Goal: Contribute content: Contribute content

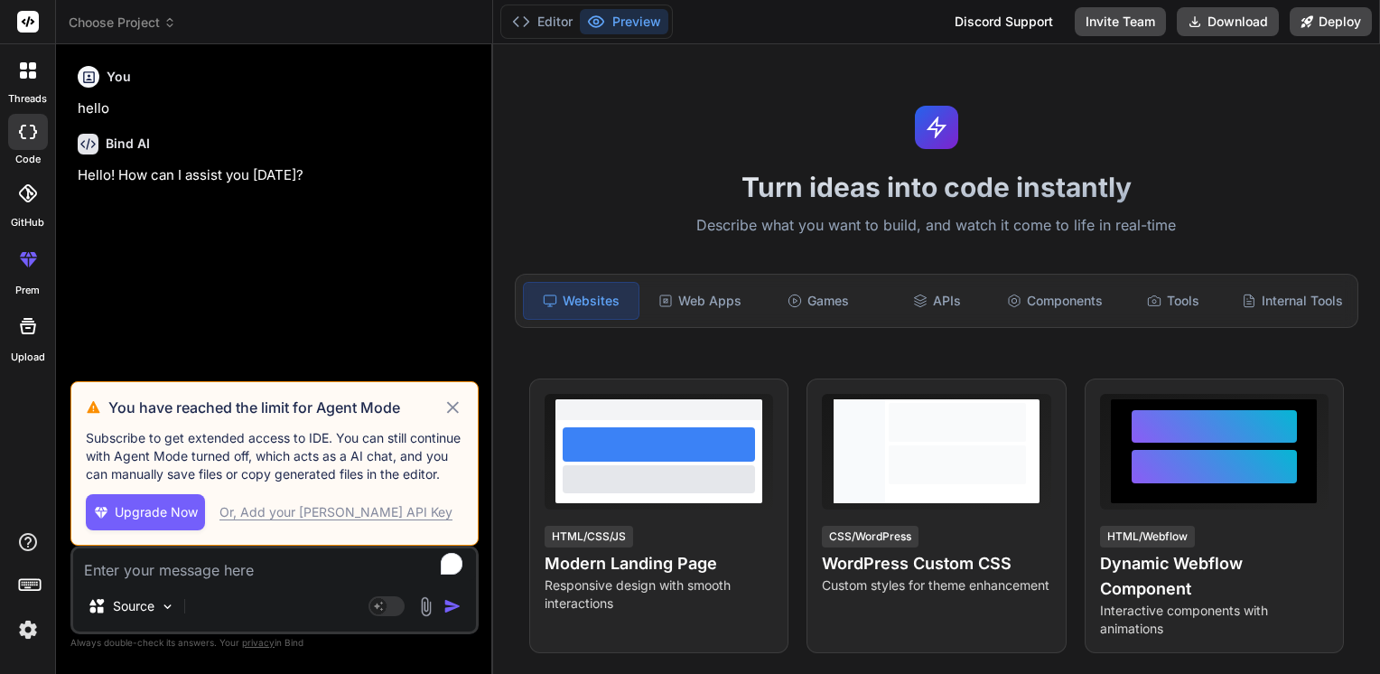
click at [271, 510] on div "Or, Add your [PERSON_NAME] API Key" at bounding box center [335, 512] width 233 height 18
type textarea "x"
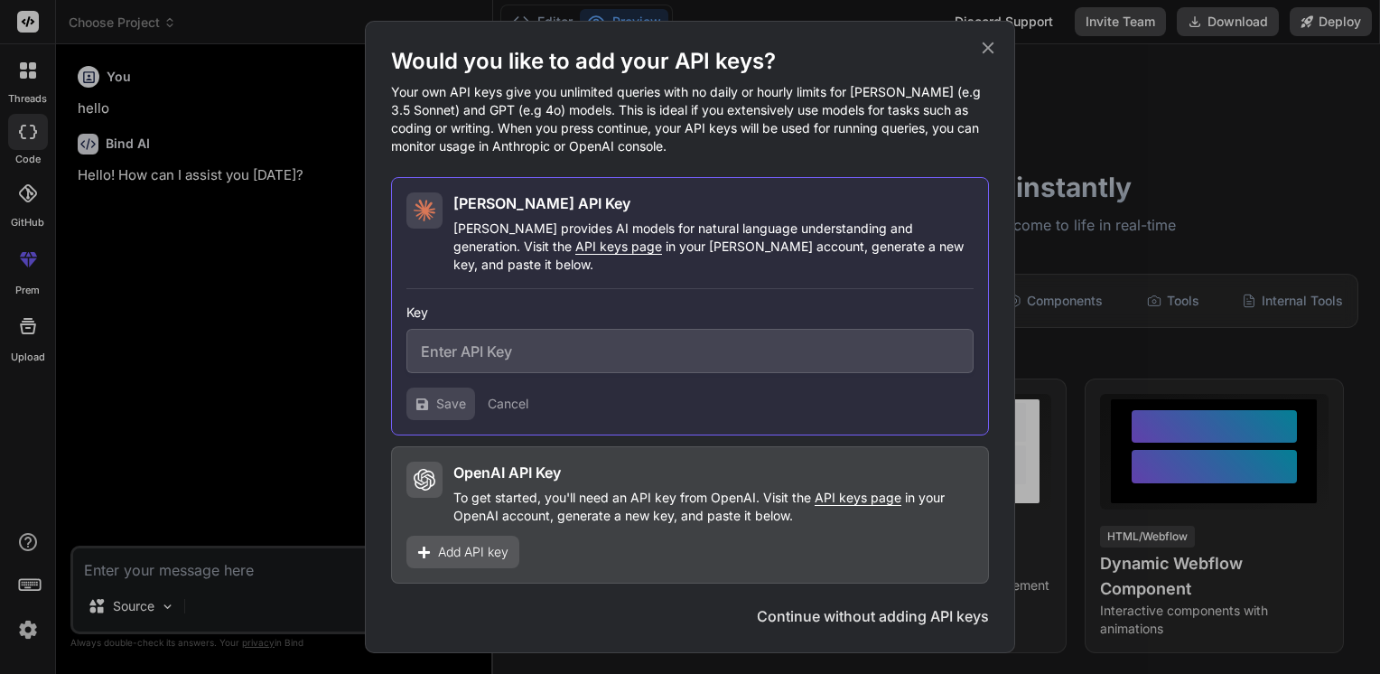
click at [154, 576] on div "Would you like to add your API keys? Your own API keys give you unlimited queri…" at bounding box center [690, 337] width 1380 height 674
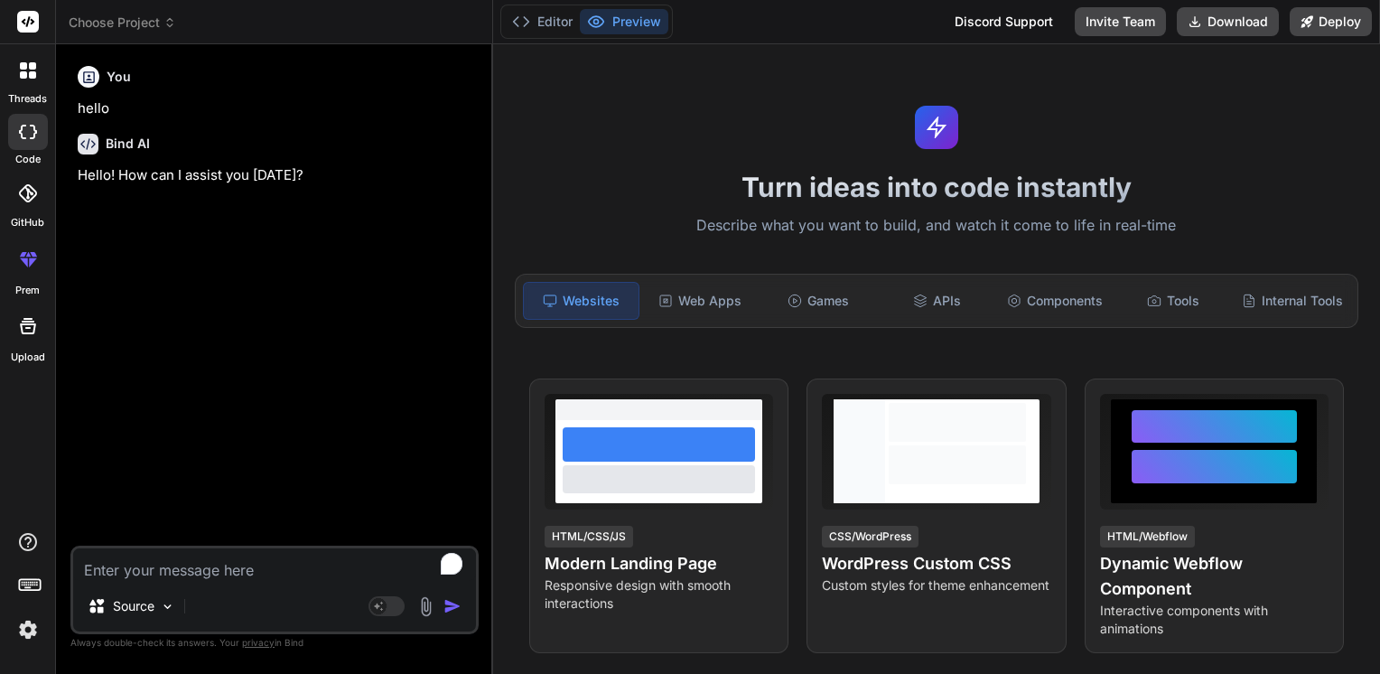
click at [152, 579] on textarea "To enrich screen reader interactions, please activate Accessibility in Grammarl…" at bounding box center [274, 564] width 403 height 33
paste textarea "Item system quantity counted variance counter status variance cost 10 CC SYRING…"
type textarea "Item system quantity counted variance counter status variance cost 10 CC SYRING…"
type textarea "x"
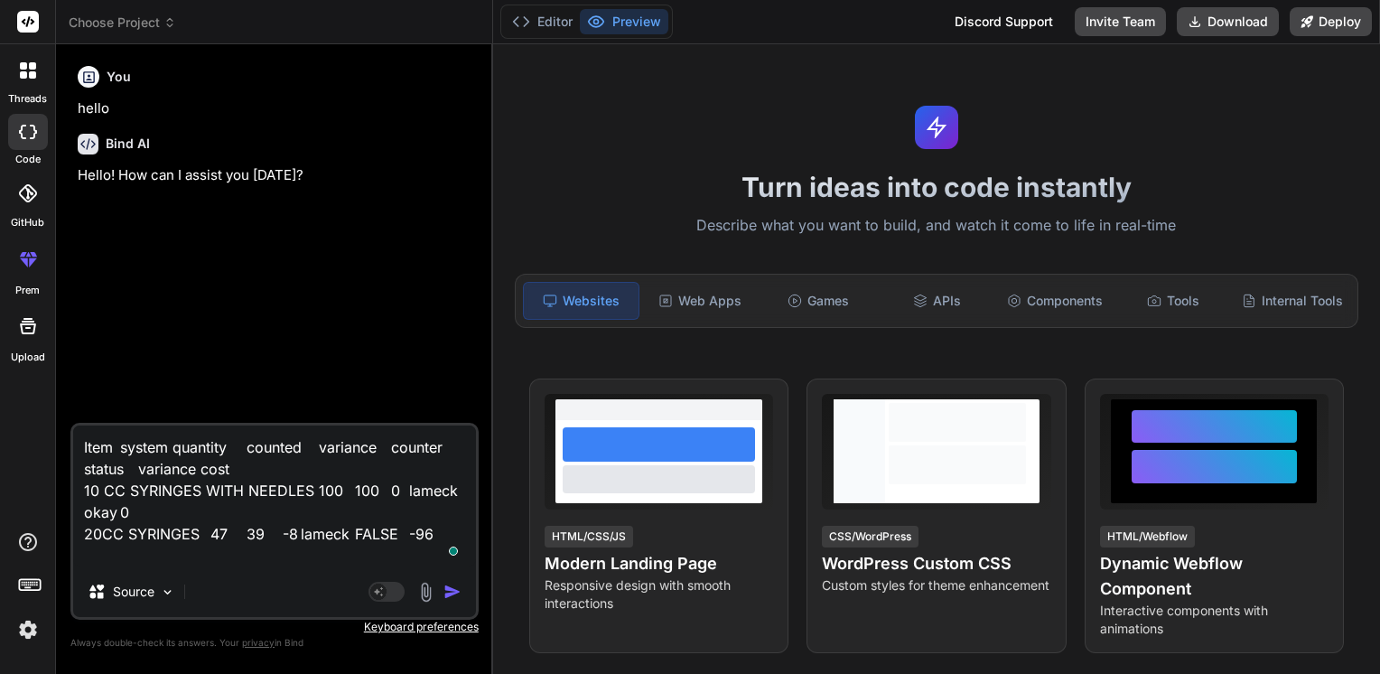
type textarea "Item system quantity counted variance counter status variance cost 10 CC SYRING…"
drag, startPoint x: 117, startPoint y: 554, endPoint x: 23, endPoint y: 381, distance: 196.4
click at [23, 381] on div "threads code GitHub prem Upload Choose Project Created with Pixso. Bind AI Web …" at bounding box center [690, 337] width 1380 height 674
type textarea "x"
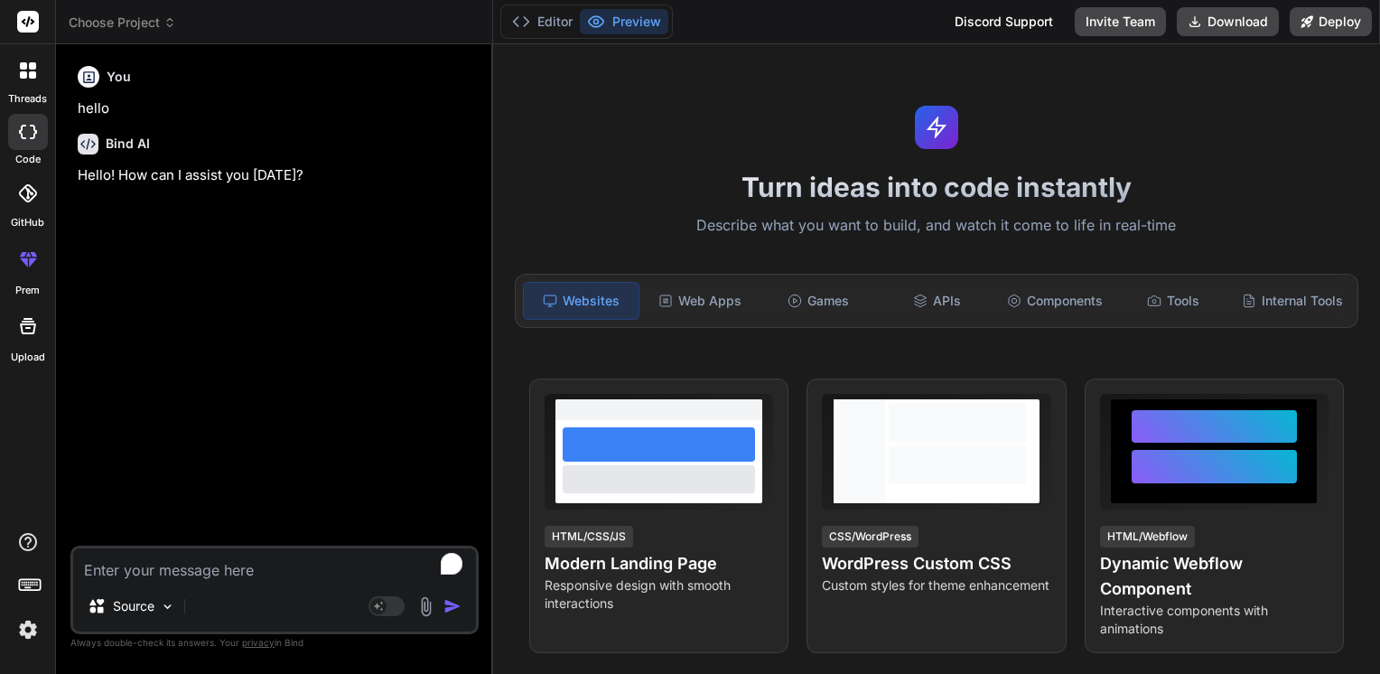
click at [103, 569] on textarea "To enrich screen reader interactions, please activate Accessibility in Grammarl…" at bounding box center [274, 564] width 403 height 33
paste textarea "To enrich screen reader interactions, please activate Accessibility in Grammarl…"
click at [112, 563] on textarea "To enrich screen reader interactions, please activate Accessibility in Grammarl…" at bounding box center [274, 564] width 403 height 33
click at [164, 608] on img at bounding box center [167, 606] width 15 height 15
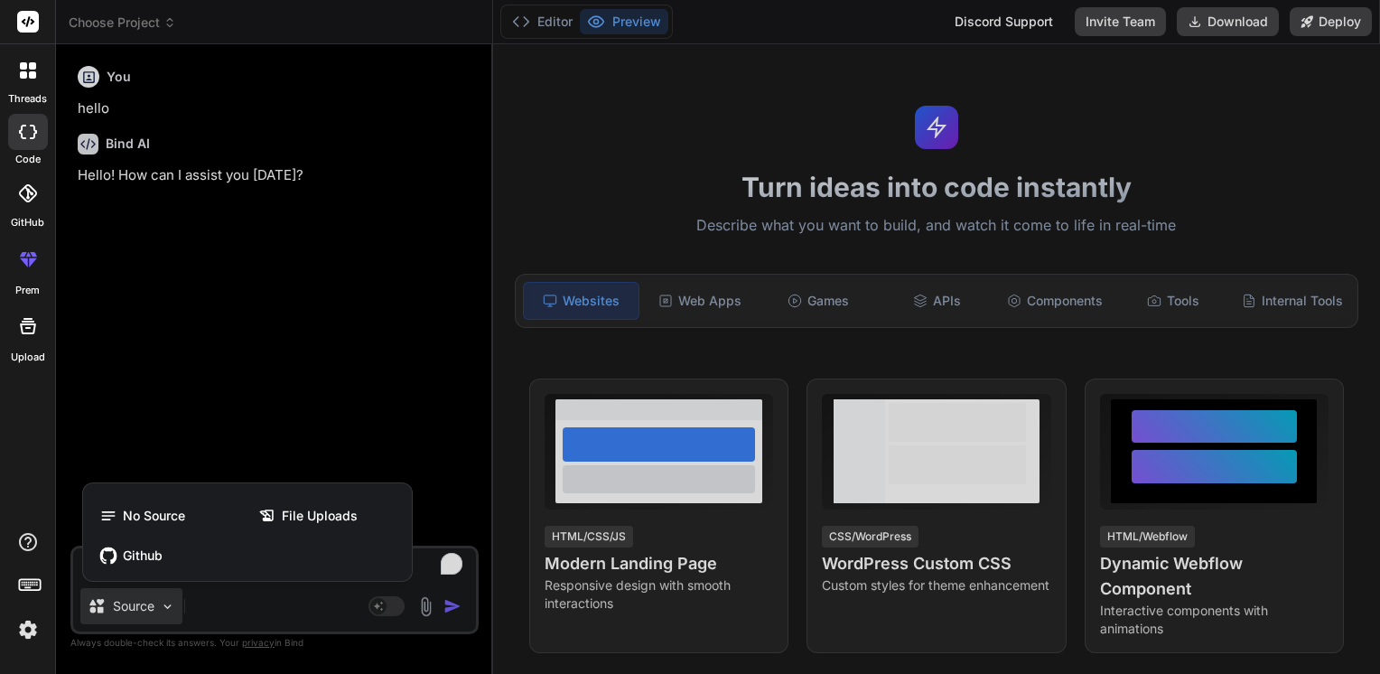
click at [242, 602] on div at bounding box center [690, 337] width 1380 height 674
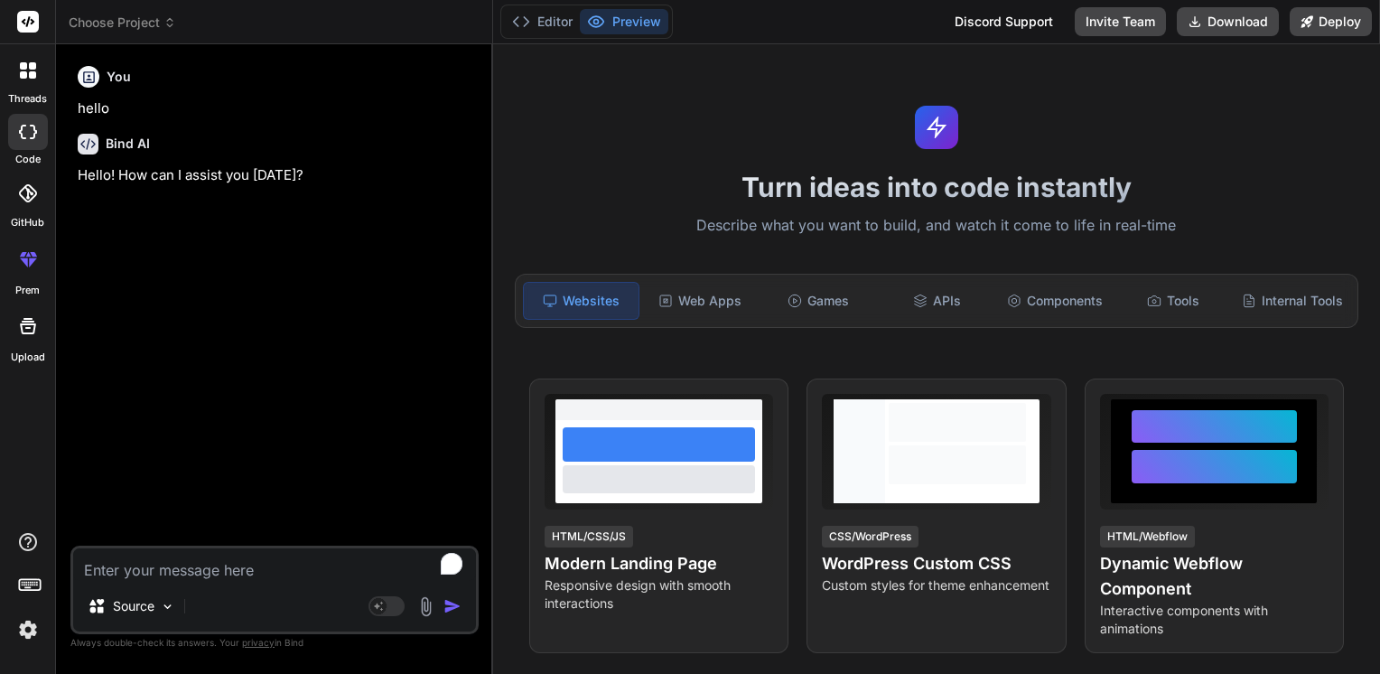
click at [163, 605] on img at bounding box center [167, 606] width 15 height 15
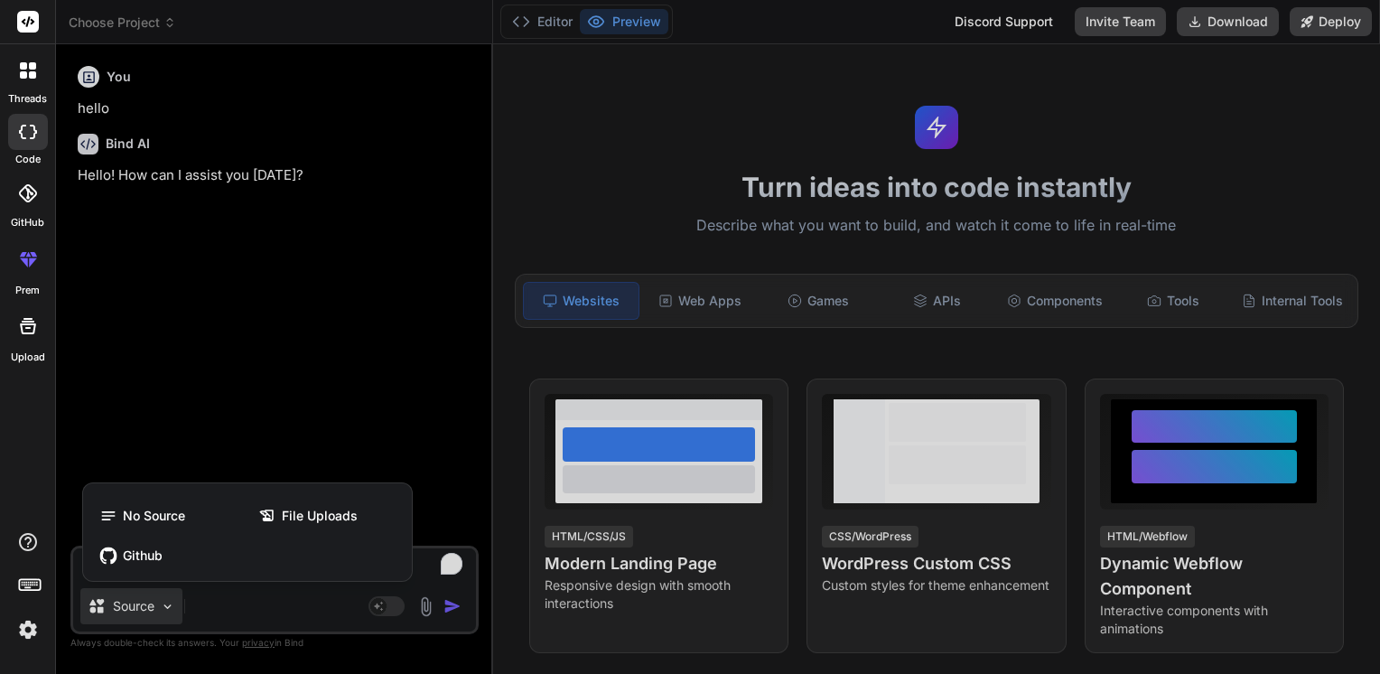
click at [426, 610] on div at bounding box center [690, 337] width 1380 height 674
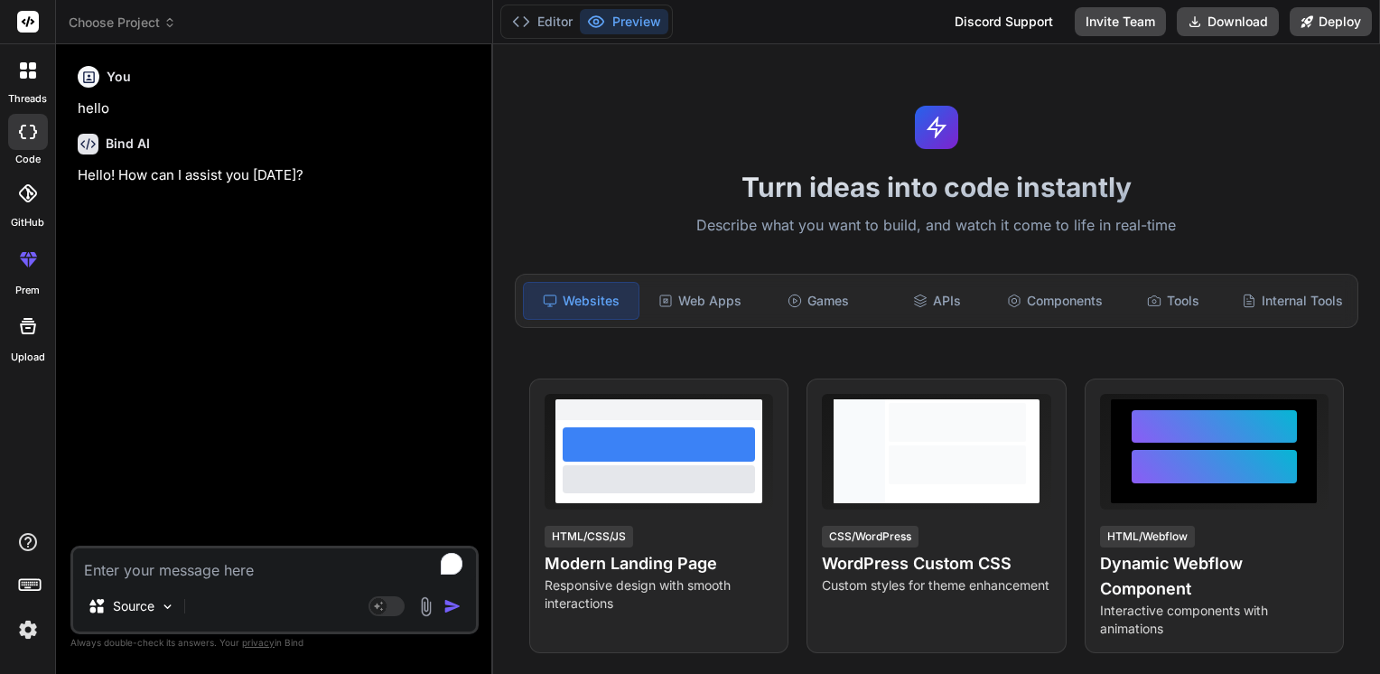
click at [426, 610] on img at bounding box center [426, 606] width 21 height 21
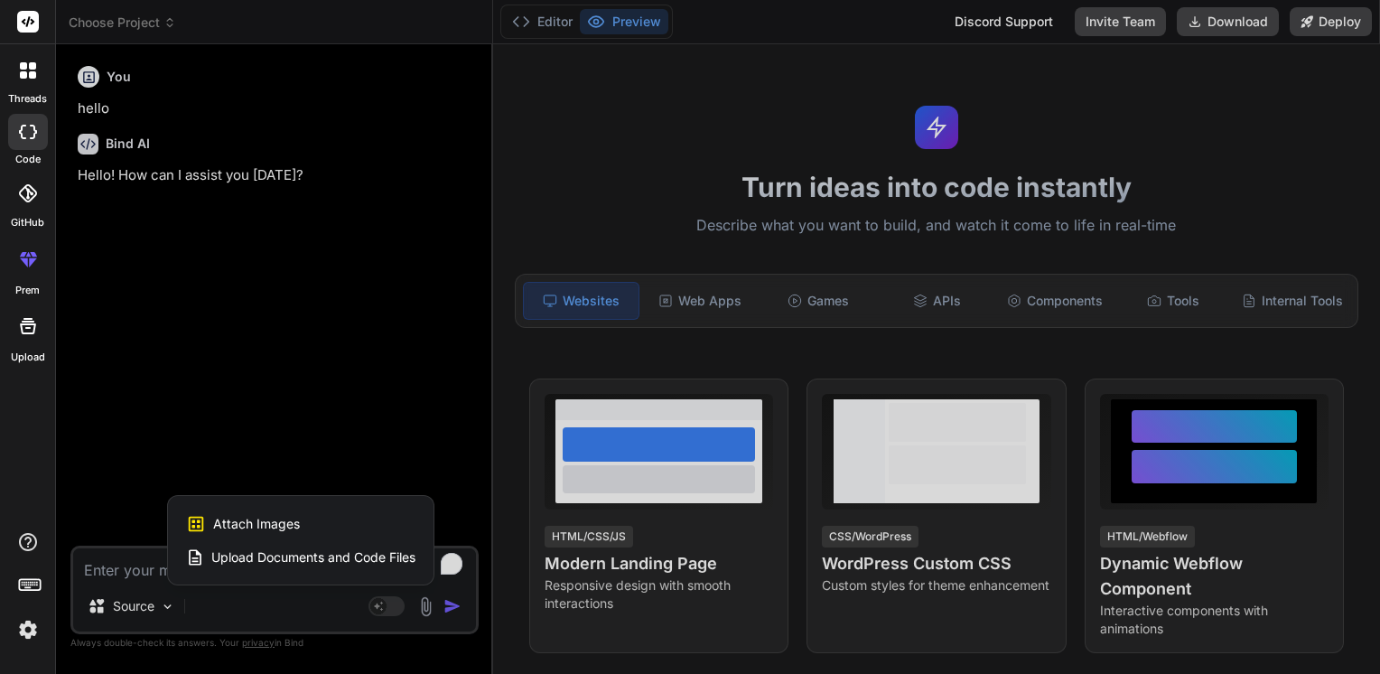
click at [286, 555] on span "Upload Documents and Code Files" at bounding box center [313, 557] width 204 height 18
type textarea "x"
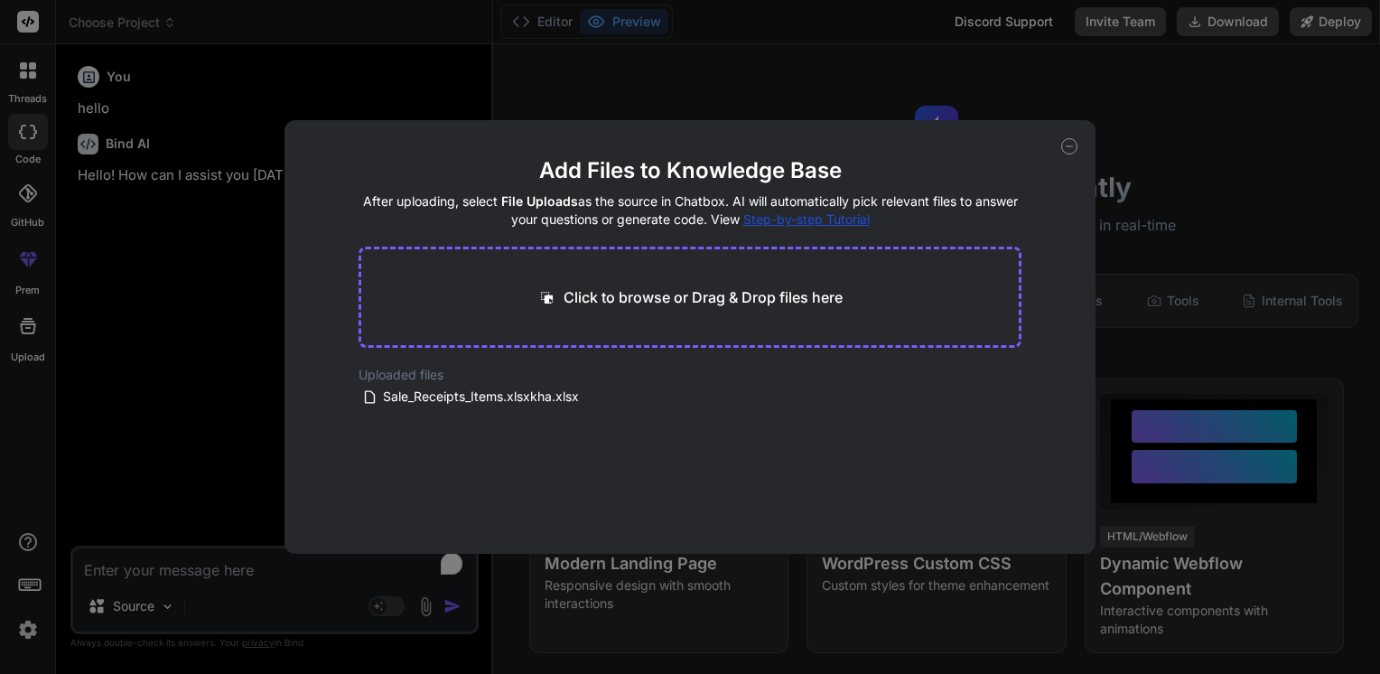
click at [565, 313] on div "Click to browse or Drag & Drop files here" at bounding box center [691, 297] width 664 height 101
click at [571, 293] on p "Click to browse or Drag & Drop files here" at bounding box center [703, 297] width 279 height 22
type input "C:\fakepath\sample size.xlsx"
click at [976, 496] on button "Finish" at bounding box center [989, 499] width 63 height 36
click at [603, 428] on icon at bounding box center [606, 423] width 9 height 10
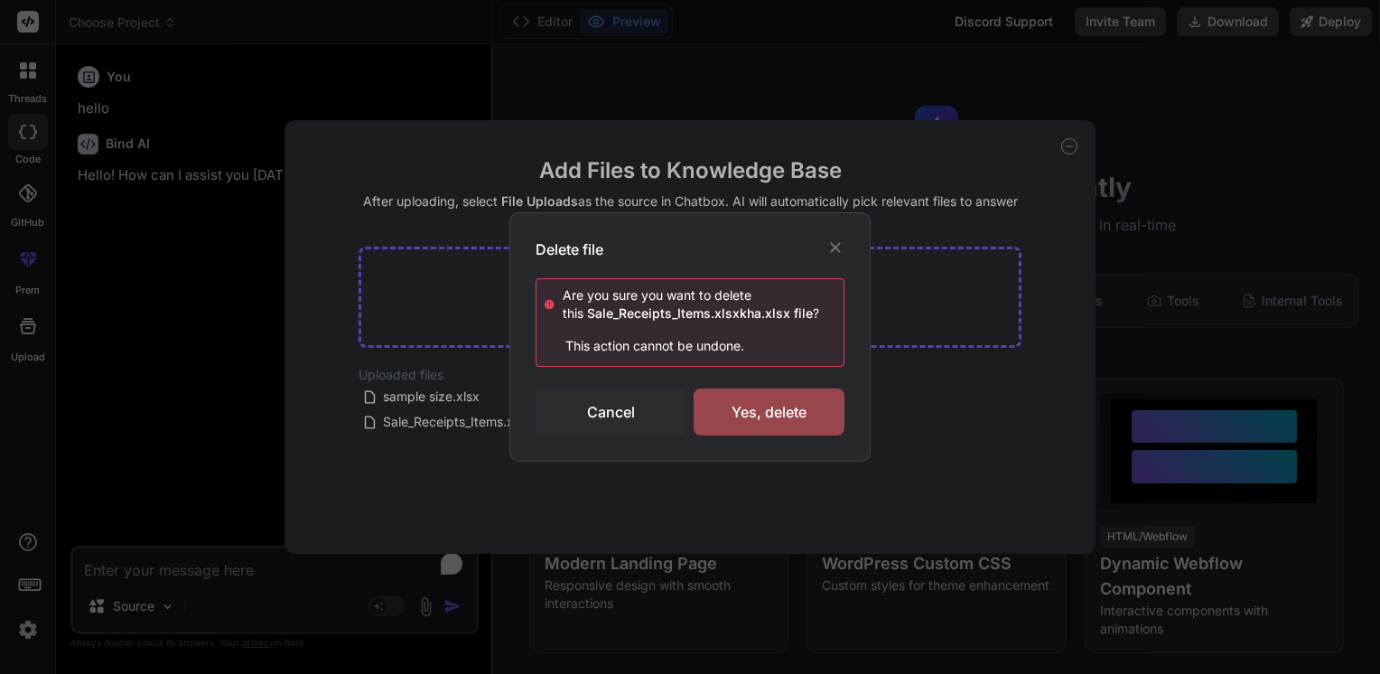
click at [732, 420] on div "Yes, delete" at bounding box center [769, 411] width 151 height 47
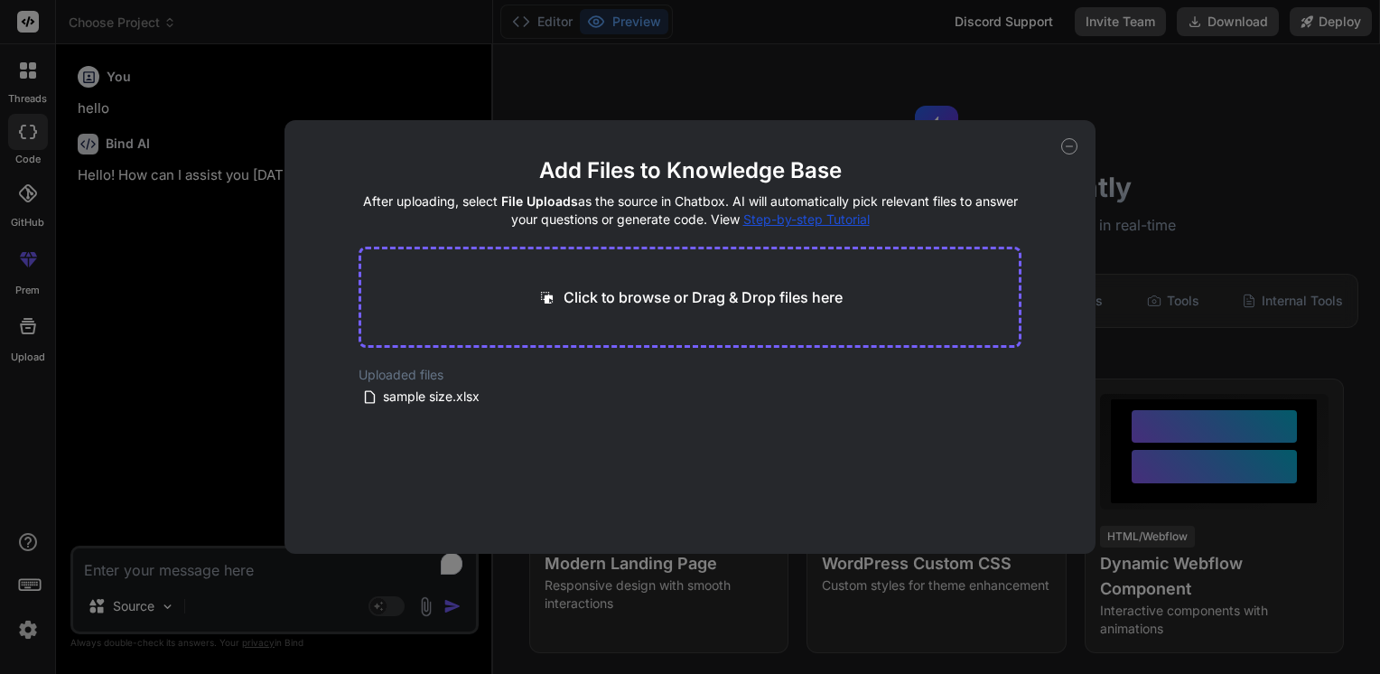
click at [1064, 143] on icon at bounding box center [1069, 146] width 16 height 16
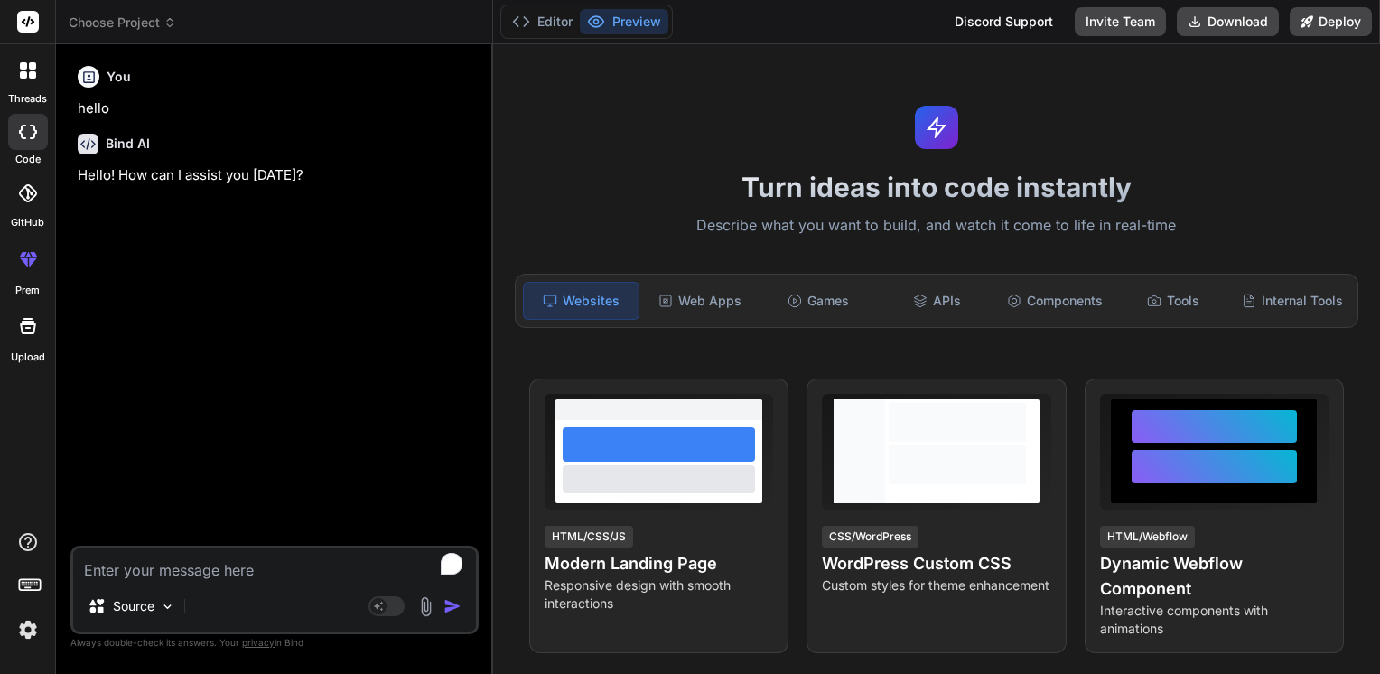
click at [422, 609] on img at bounding box center [426, 606] width 21 height 21
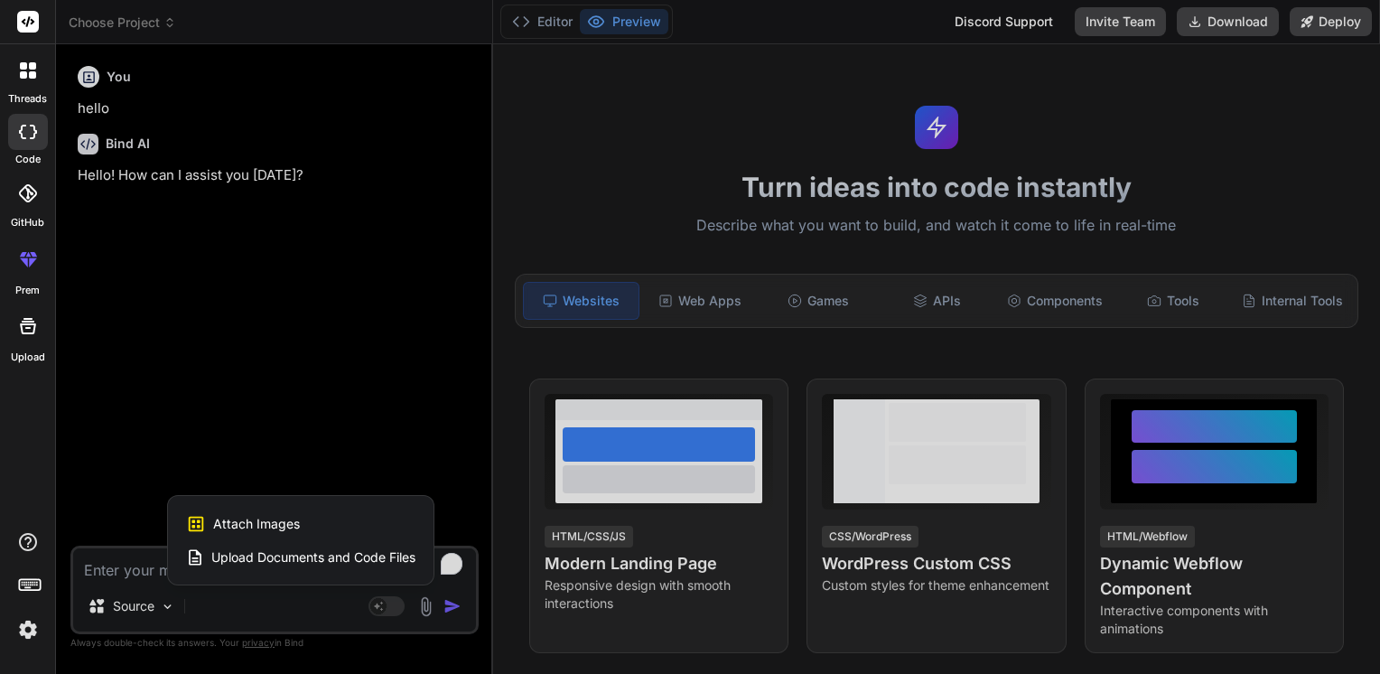
click at [358, 563] on span "Upload Documents and Code Files" at bounding box center [313, 557] width 204 height 18
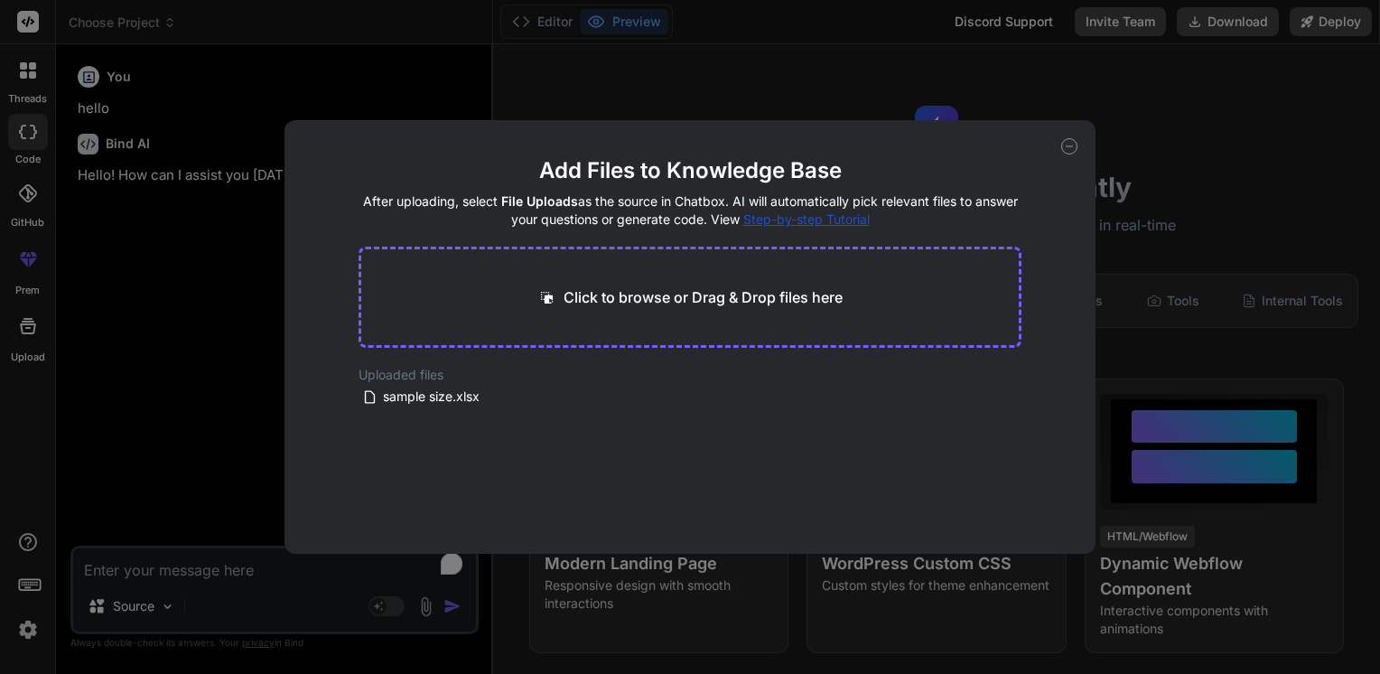
click at [155, 537] on div "Add Files to Knowledge Base After uploading, select File Uploads as the source …" at bounding box center [690, 337] width 1380 height 674
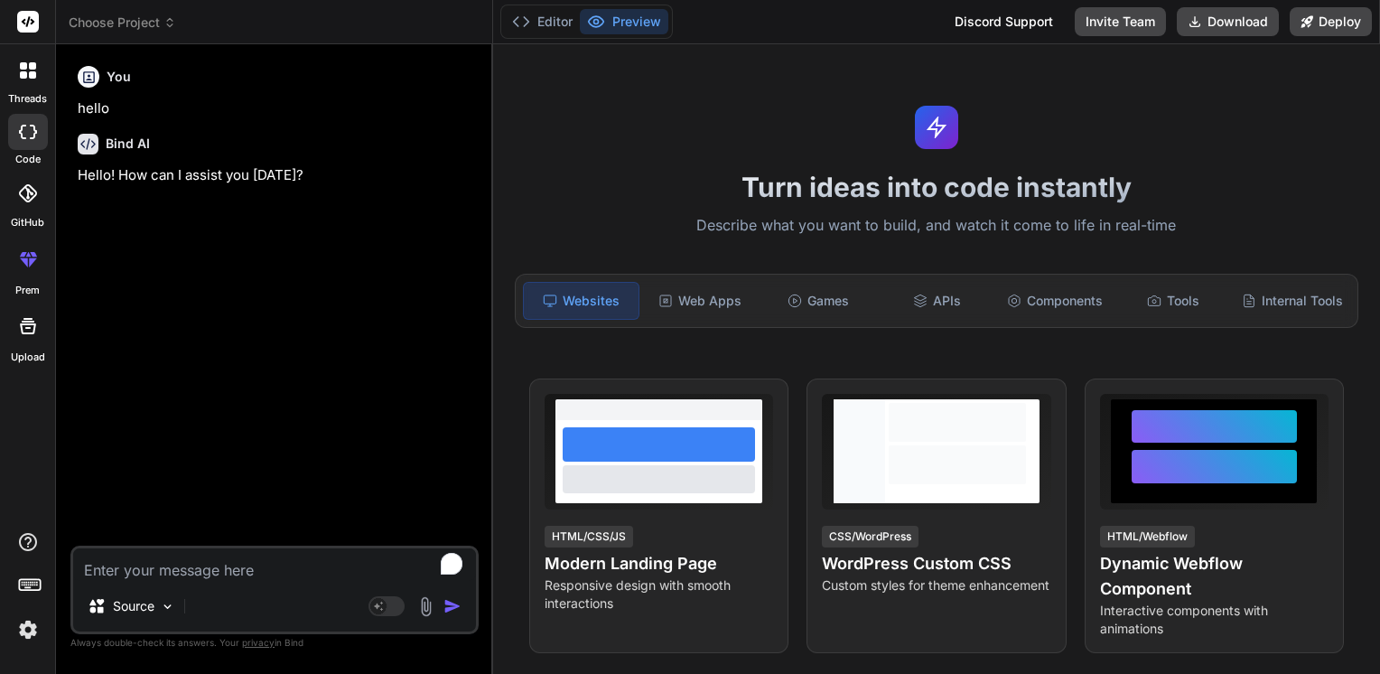
click at [165, 576] on textarea "To enrich screen reader interactions, please activate Accessibility in Grammarl…" at bounding box center [274, 564] width 403 height 33
click at [148, 569] on textarea "To enrich screen reader interactions, please activate Accessibility in Grammarl…" at bounding box center [274, 564] width 403 height 33
click at [421, 602] on img at bounding box center [426, 606] width 21 height 21
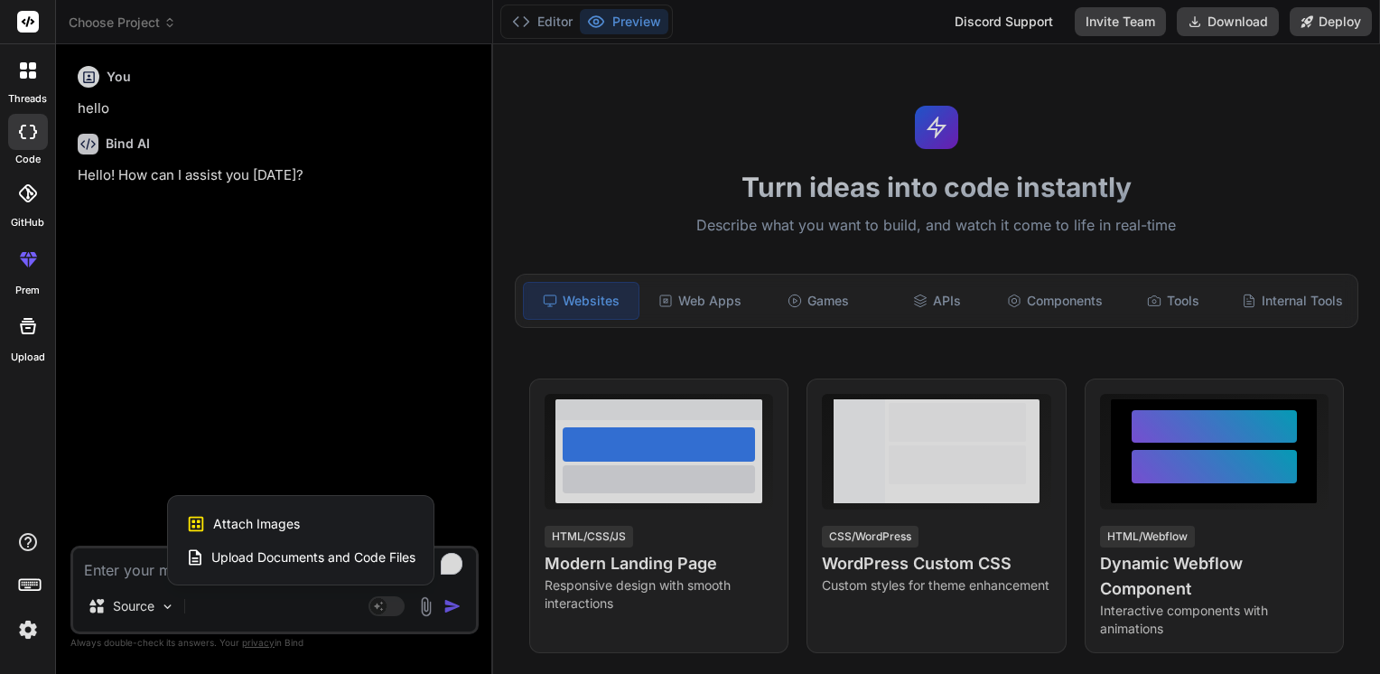
click at [359, 565] on span "Upload Documents and Code Files" at bounding box center [313, 557] width 204 height 18
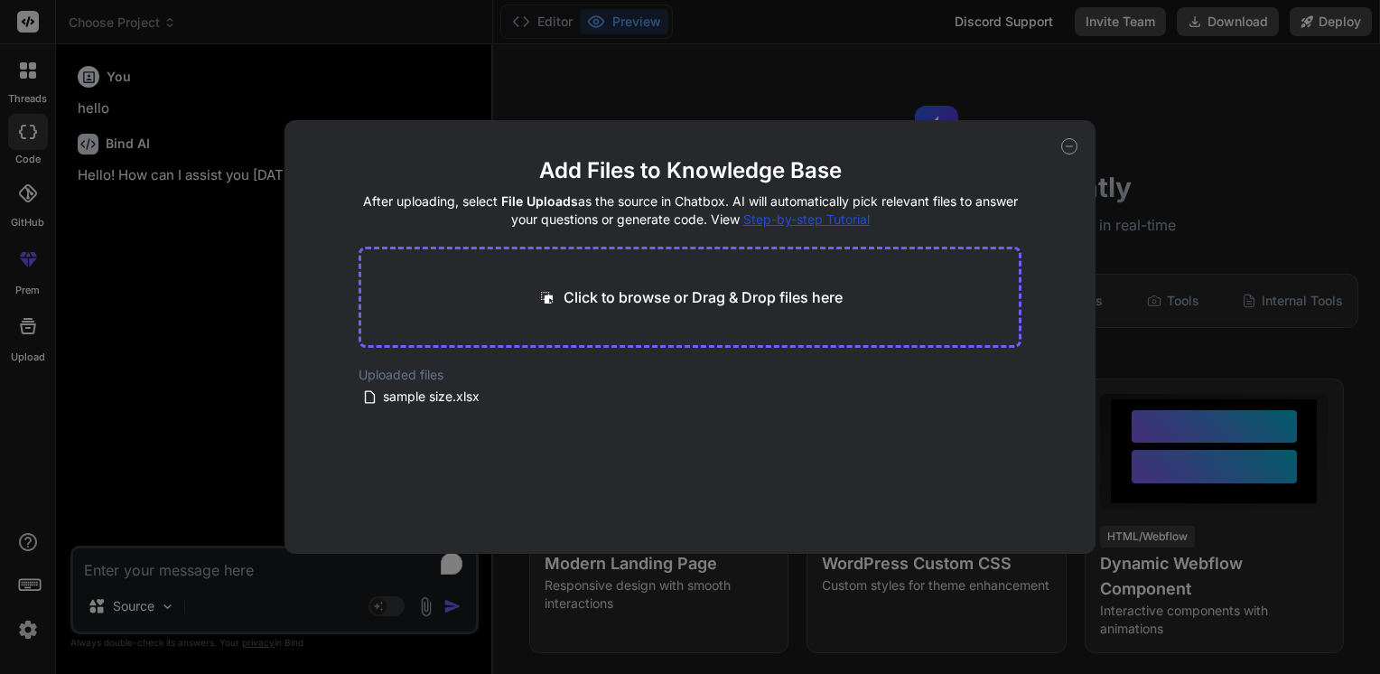
click at [211, 565] on div "Add Files to Knowledge Base After uploading, select File Uploads as the source …" at bounding box center [690, 337] width 1380 height 674
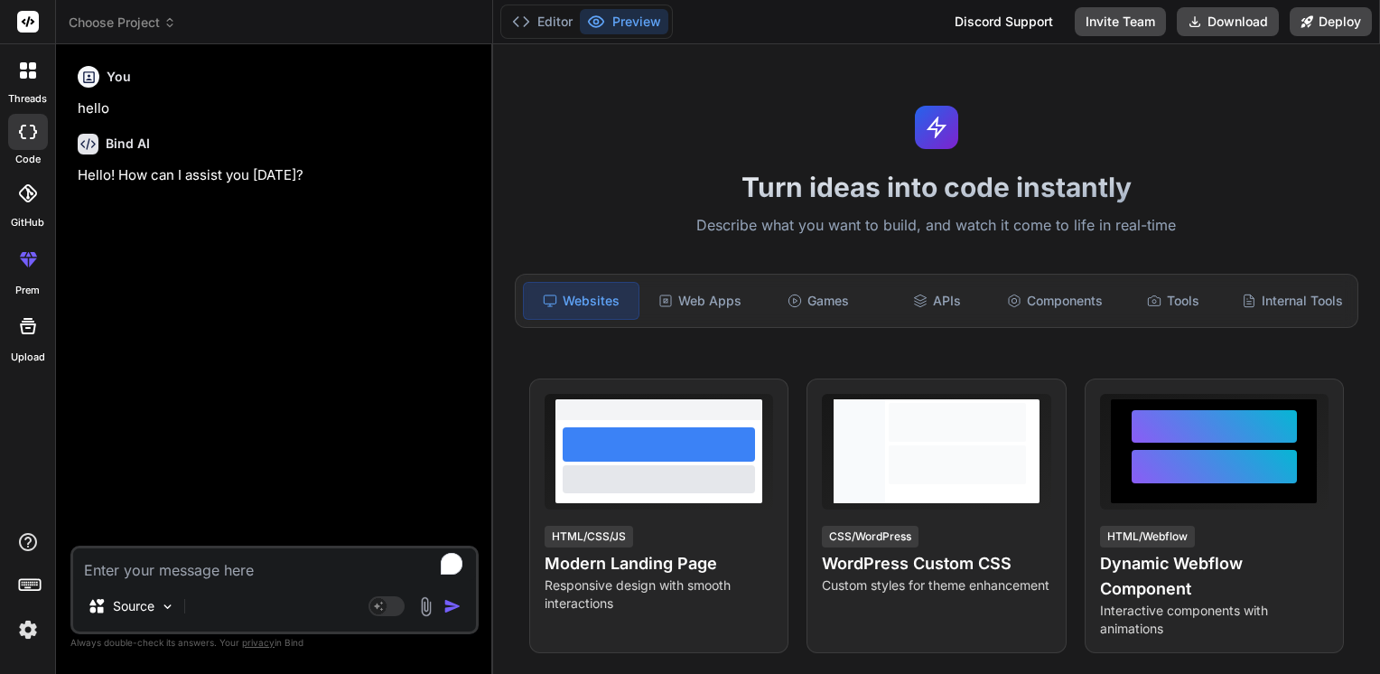
click at [133, 616] on div "Source" at bounding box center [131, 606] width 102 height 36
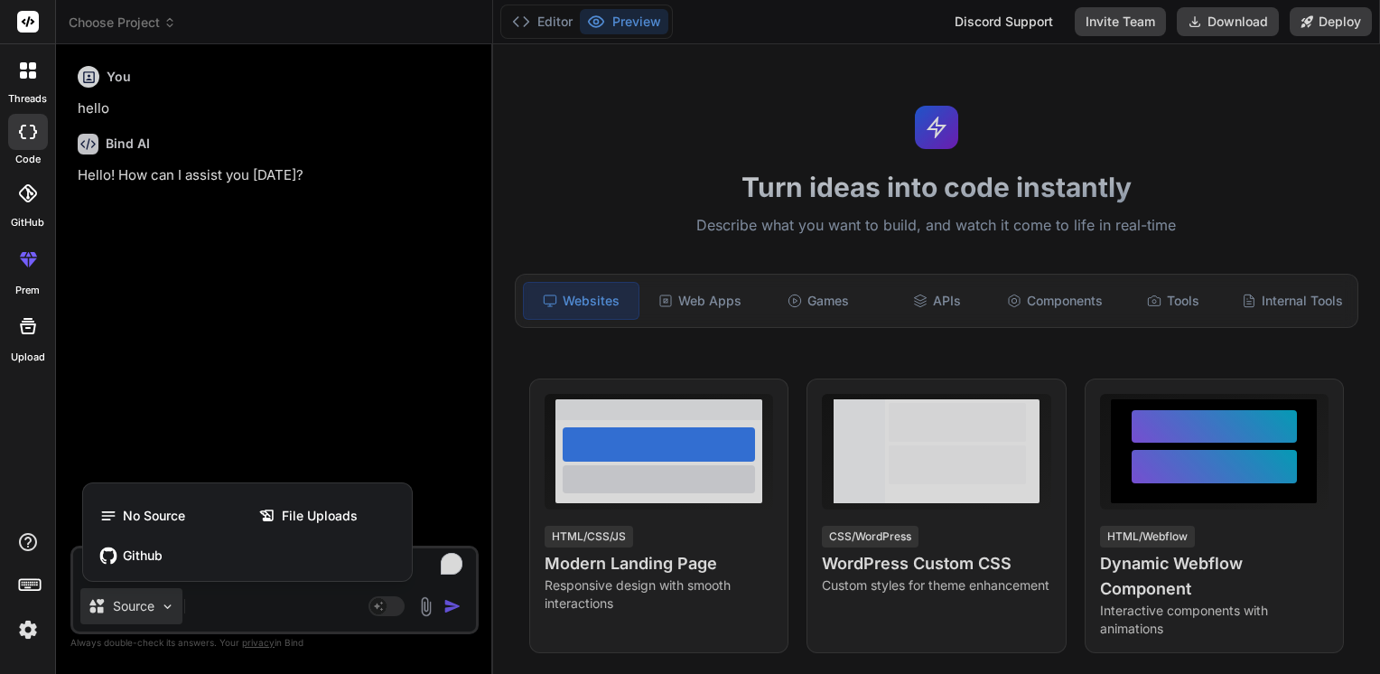
click at [296, 505] on div "File Uploads" at bounding box center [326, 516] width 155 height 36
type textarea "x"
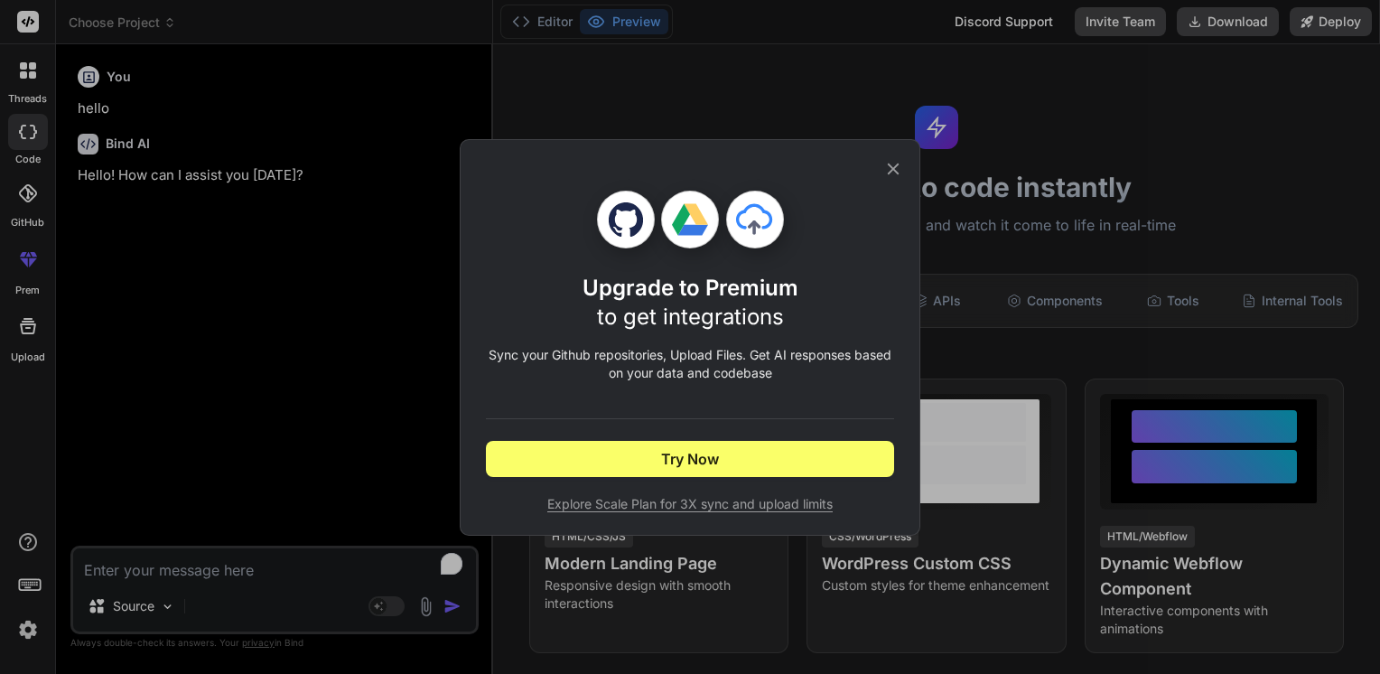
click at [892, 172] on icon at bounding box center [893, 169] width 20 height 20
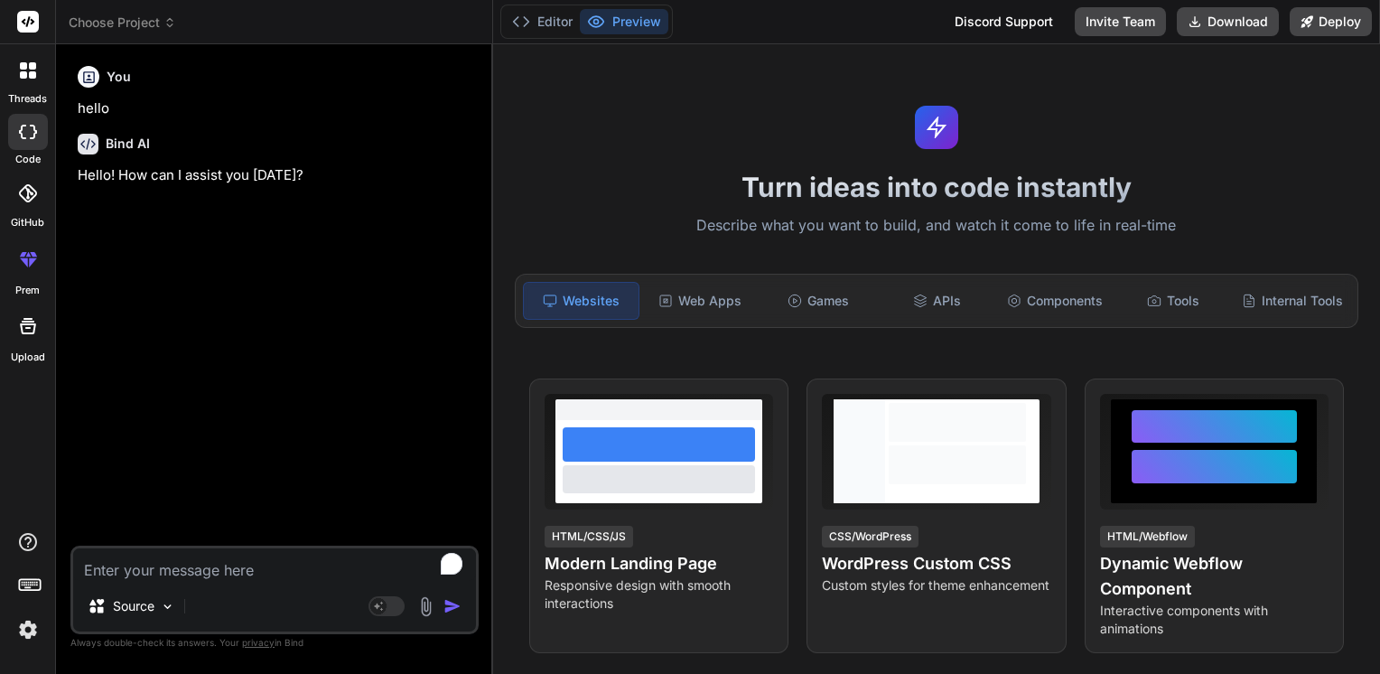
click at [215, 562] on textarea "To enrich screen reader interactions, please activate Accessibility in Grammarl…" at bounding box center [274, 564] width 403 height 33
type textarea "g"
type textarea "x"
type textarea "ge"
type textarea "x"
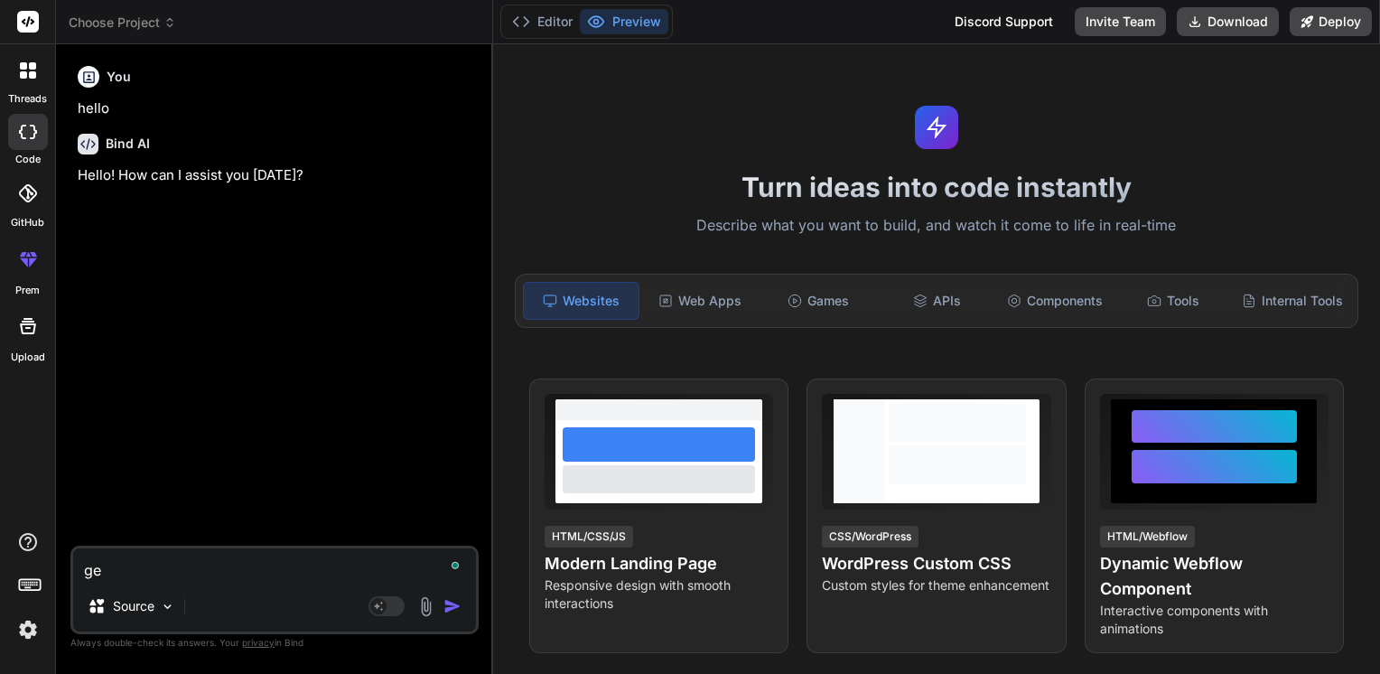
type textarea "gen"
type textarea "x"
type textarea "gene"
type textarea "x"
type textarea "gener"
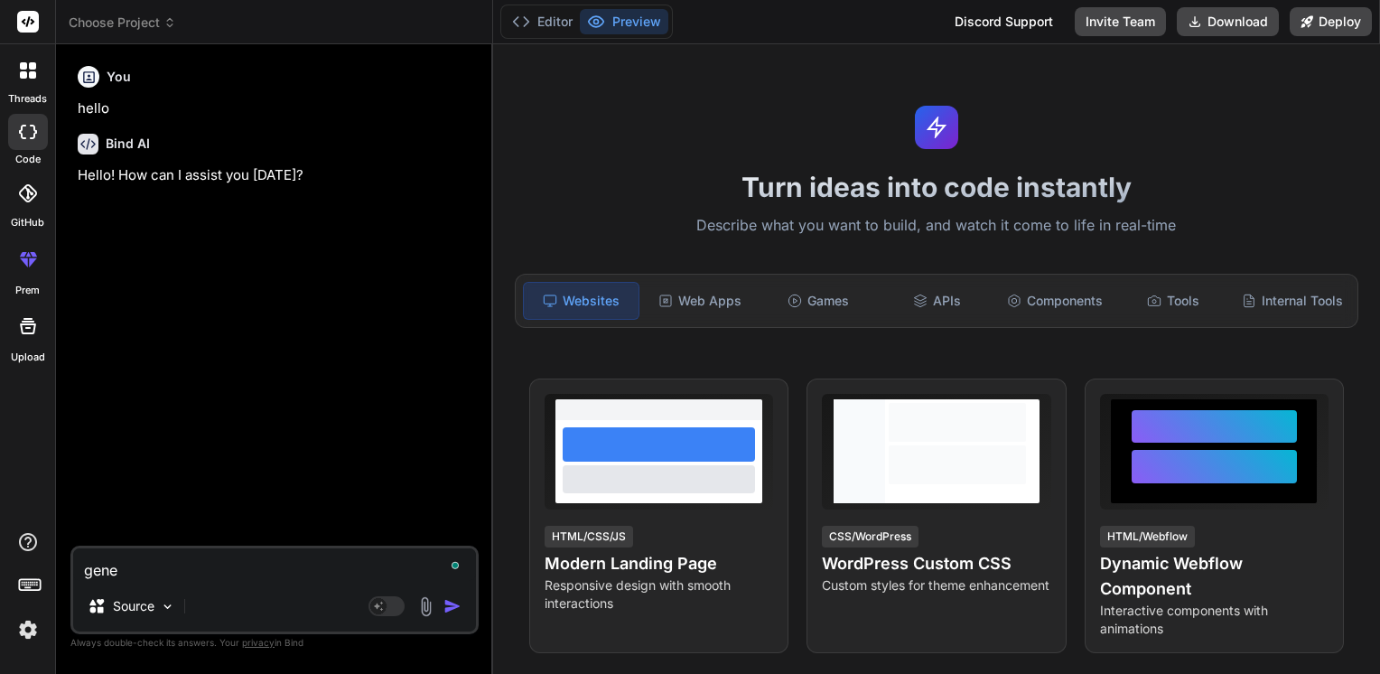
type textarea "x"
type textarea "genera"
type textarea "x"
type textarea "generat"
type textarea "x"
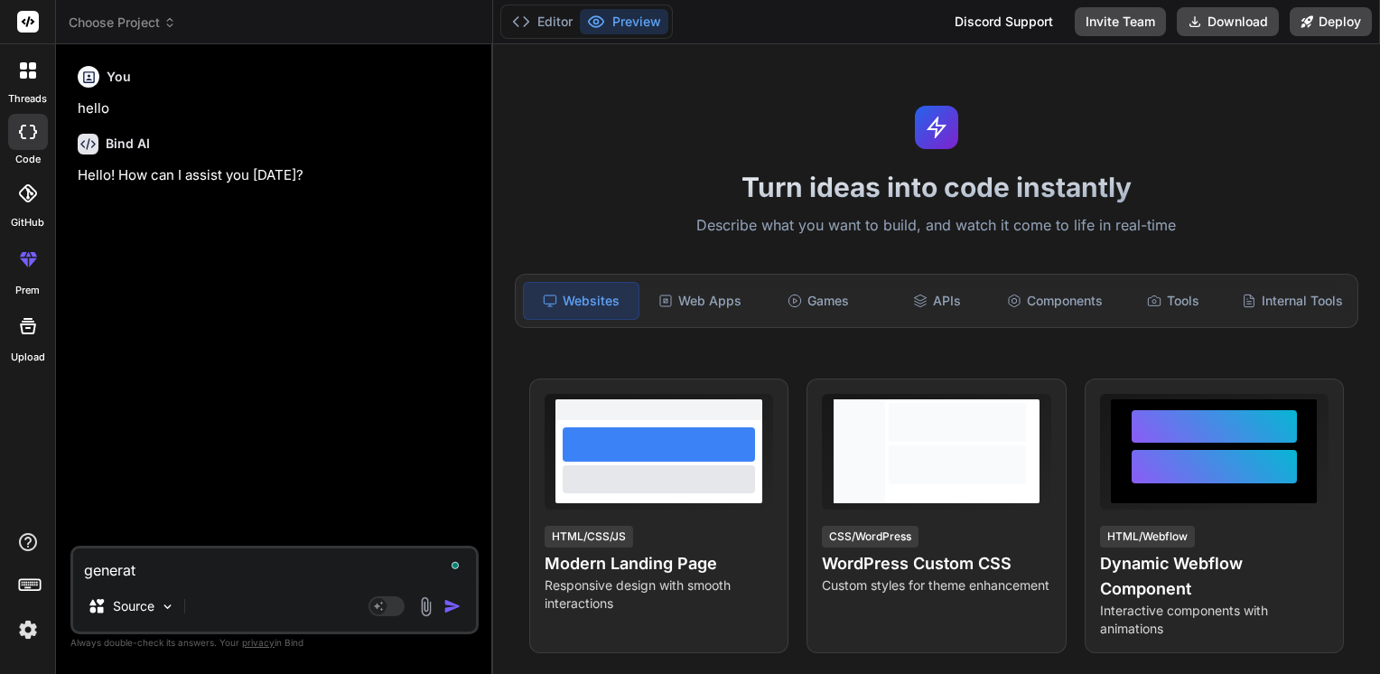
type textarea "generate"
type textarea "x"
type textarea "generate"
type textarea "x"
type textarea "generate a"
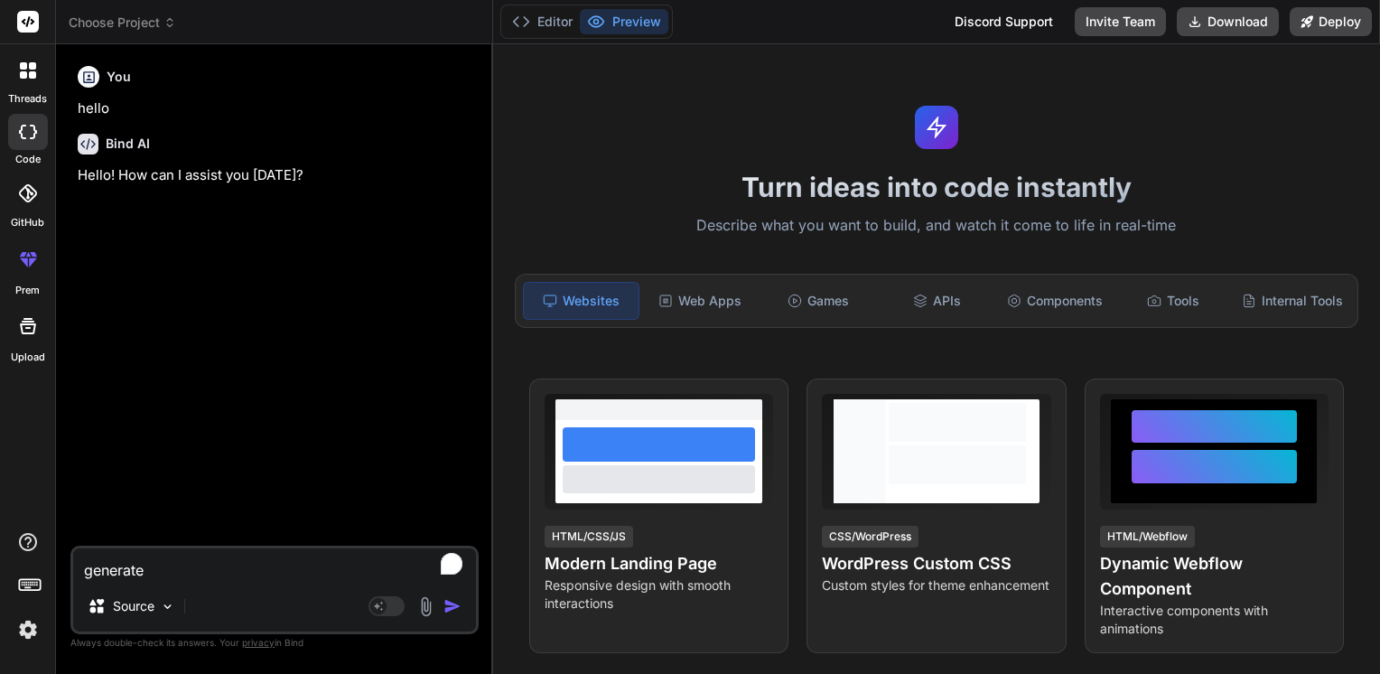
type textarea "x"
type textarea "generate an"
type textarea "x"
type textarea "generate an"
type textarea "x"
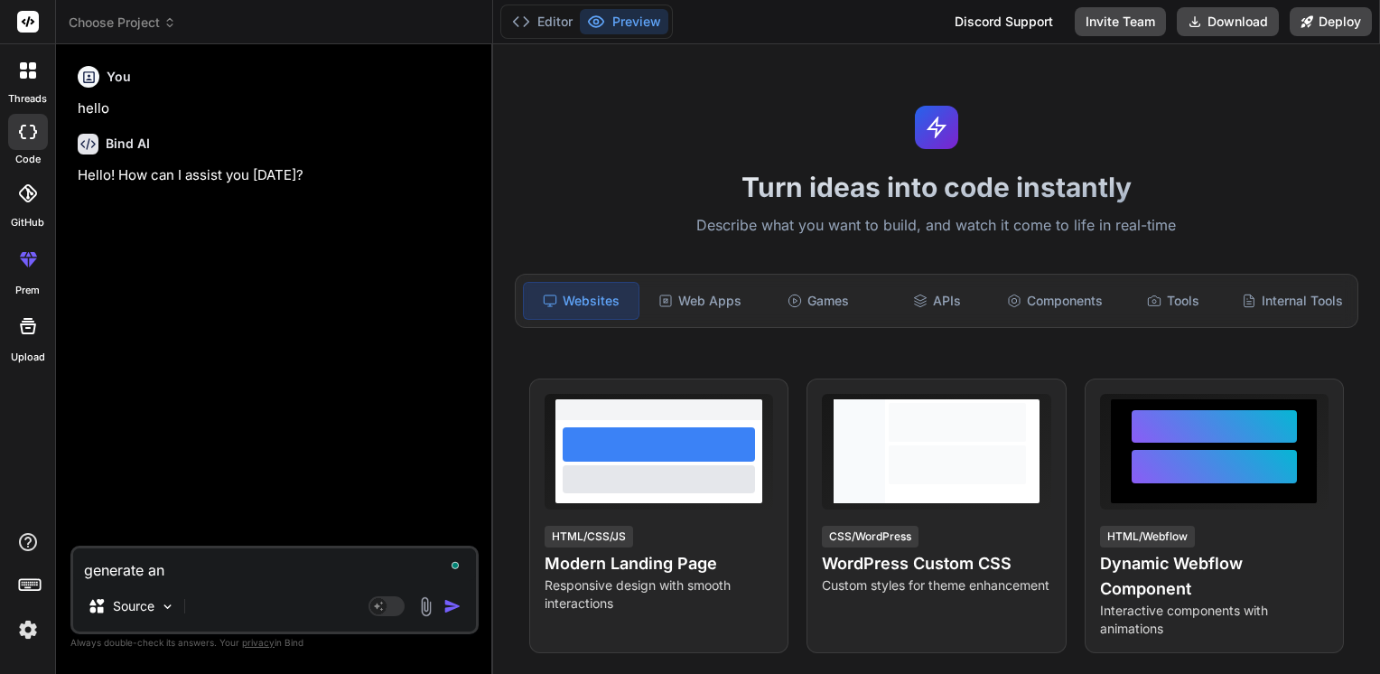
type textarea "generate an a"
type textarea "x"
type textarea "generate an ap"
type textarea "x"
type textarea "generate an app"
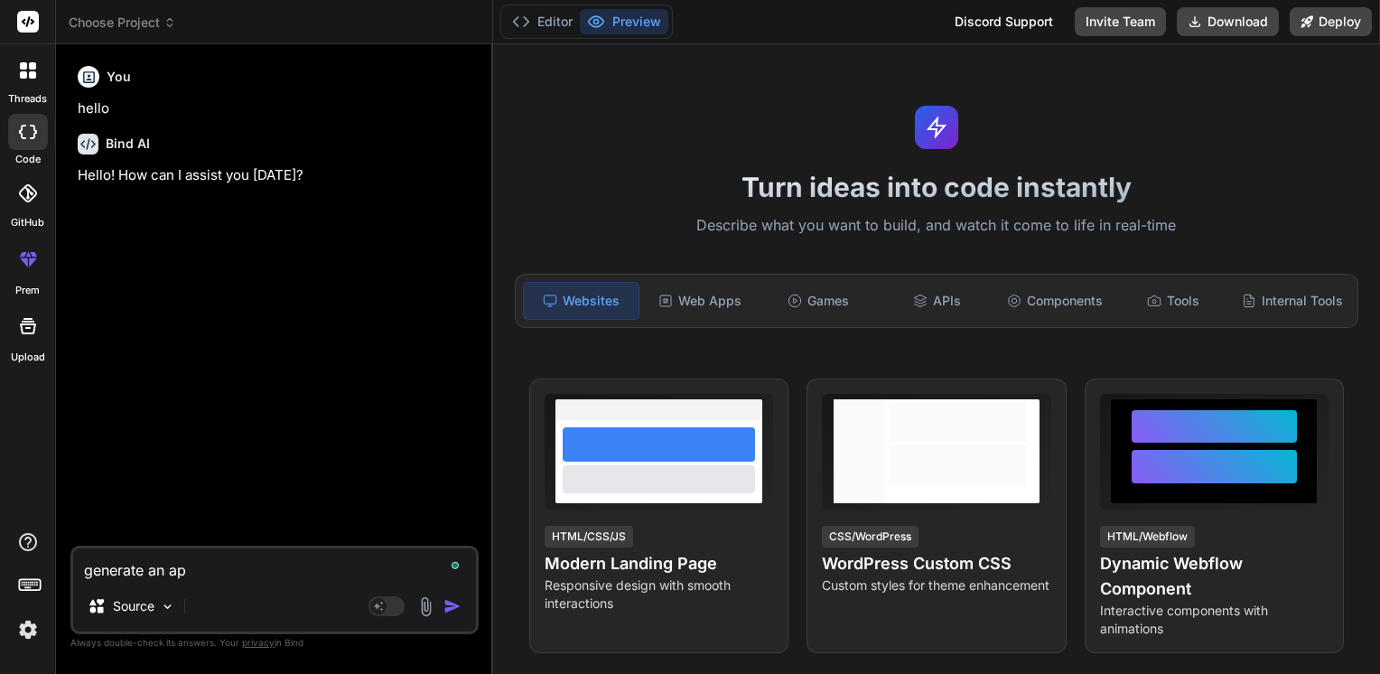
type textarea "x"
type textarea "generate an appl"
type textarea "x"
type textarea "generate an appli"
type textarea "x"
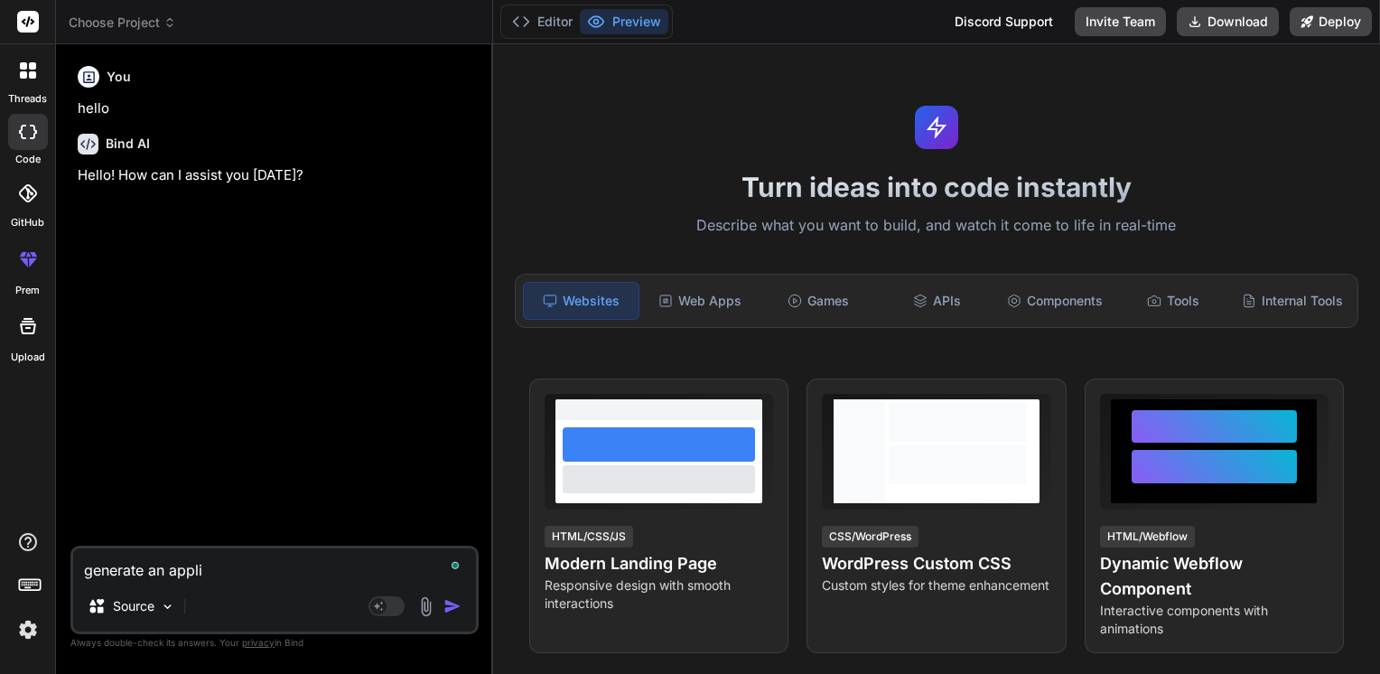
type textarea "generate an applic"
type textarea "x"
type textarea "generate an applica"
type textarea "x"
type textarea "generate an applicat"
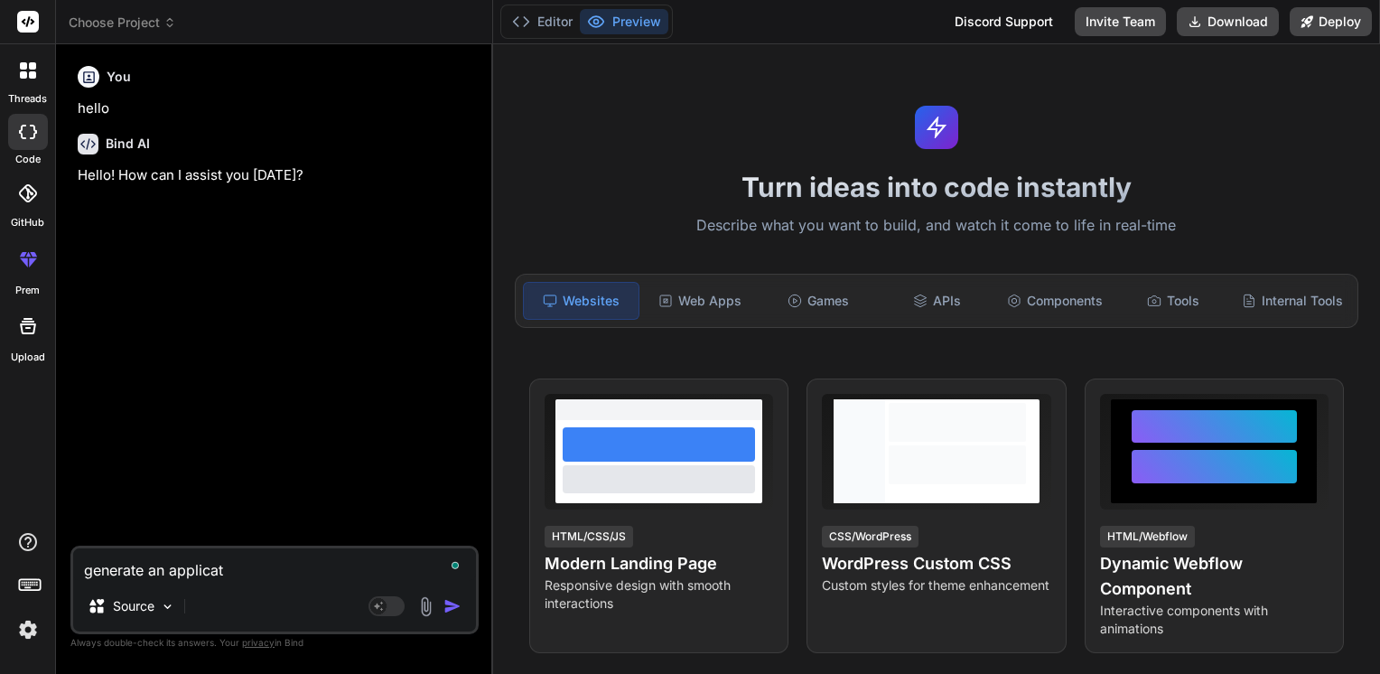
type textarea "x"
type textarea "generate an applicati"
type textarea "x"
type textarea "generate an applicatio"
type textarea "x"
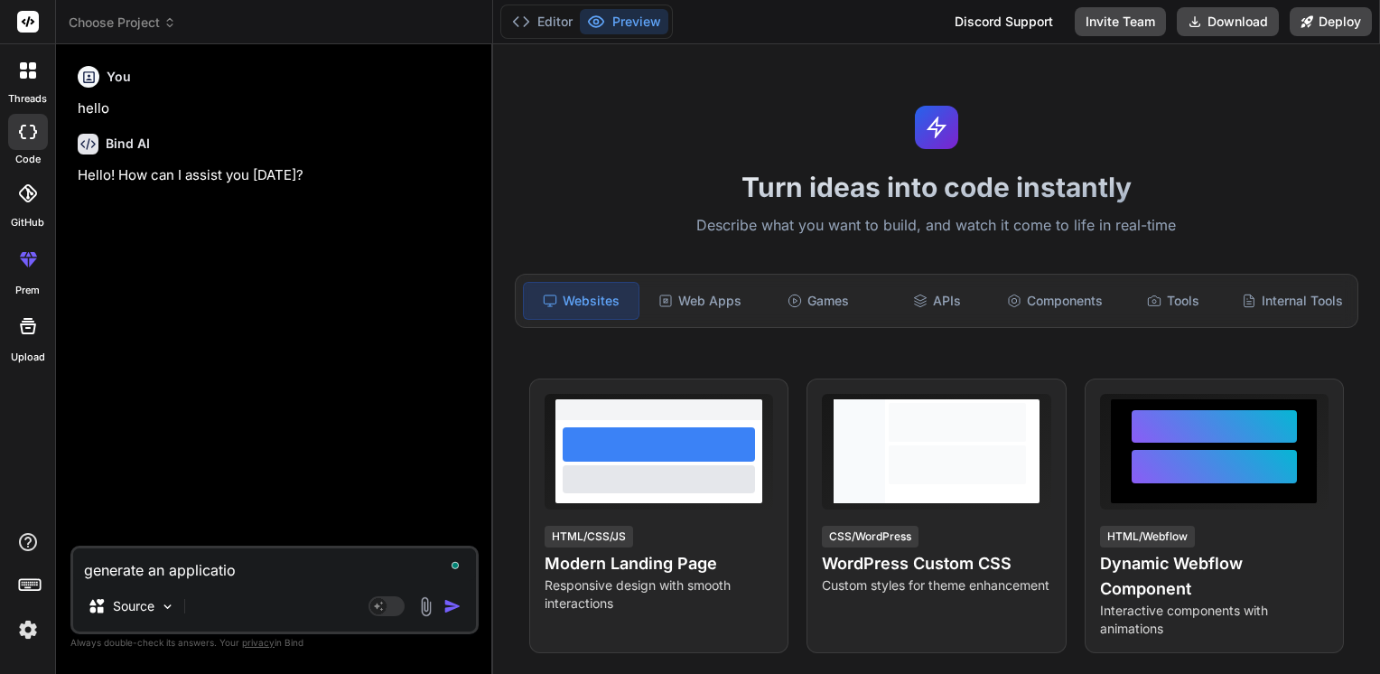
type textarea "generate an application"
type textarea "x"
type textarea "generate an application"
type textarea "x"
type textarea "generate an application t"
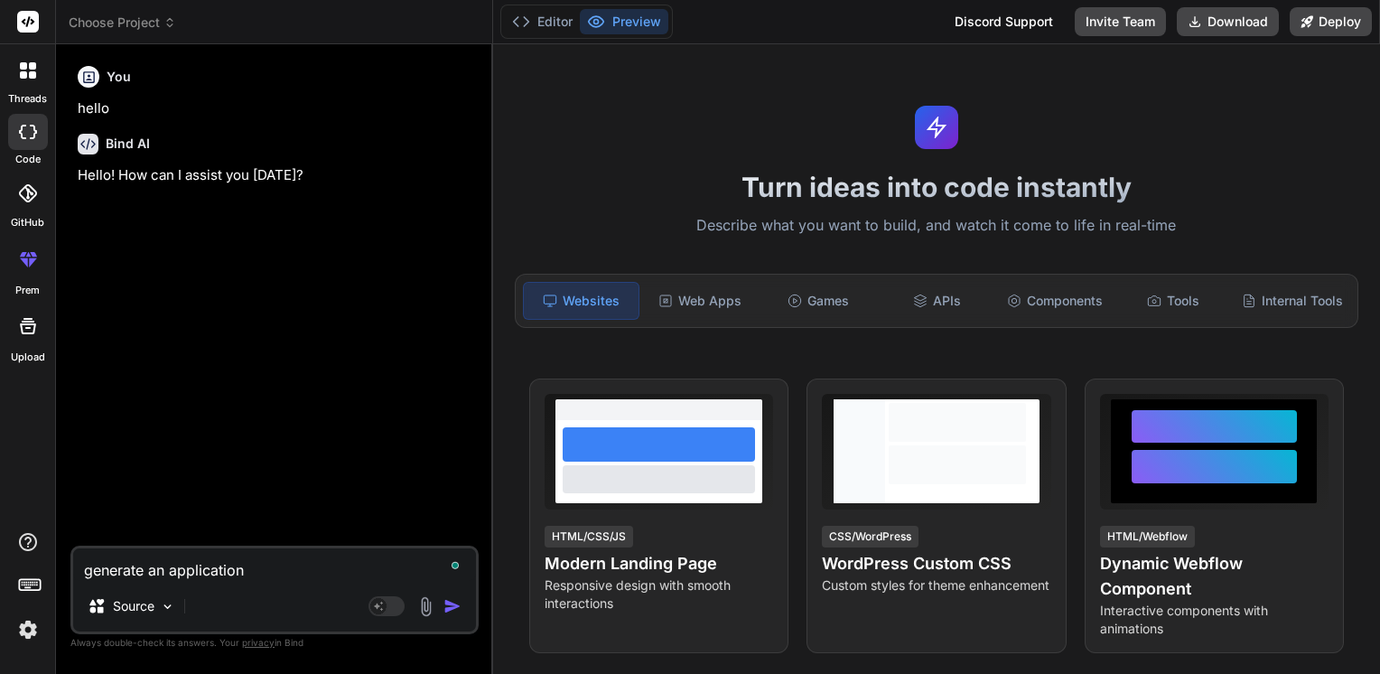
type textarea "x"
type textarea "generate an application th"
type textarea "x"
type textarea "generate an application tha"
type textarea "x"
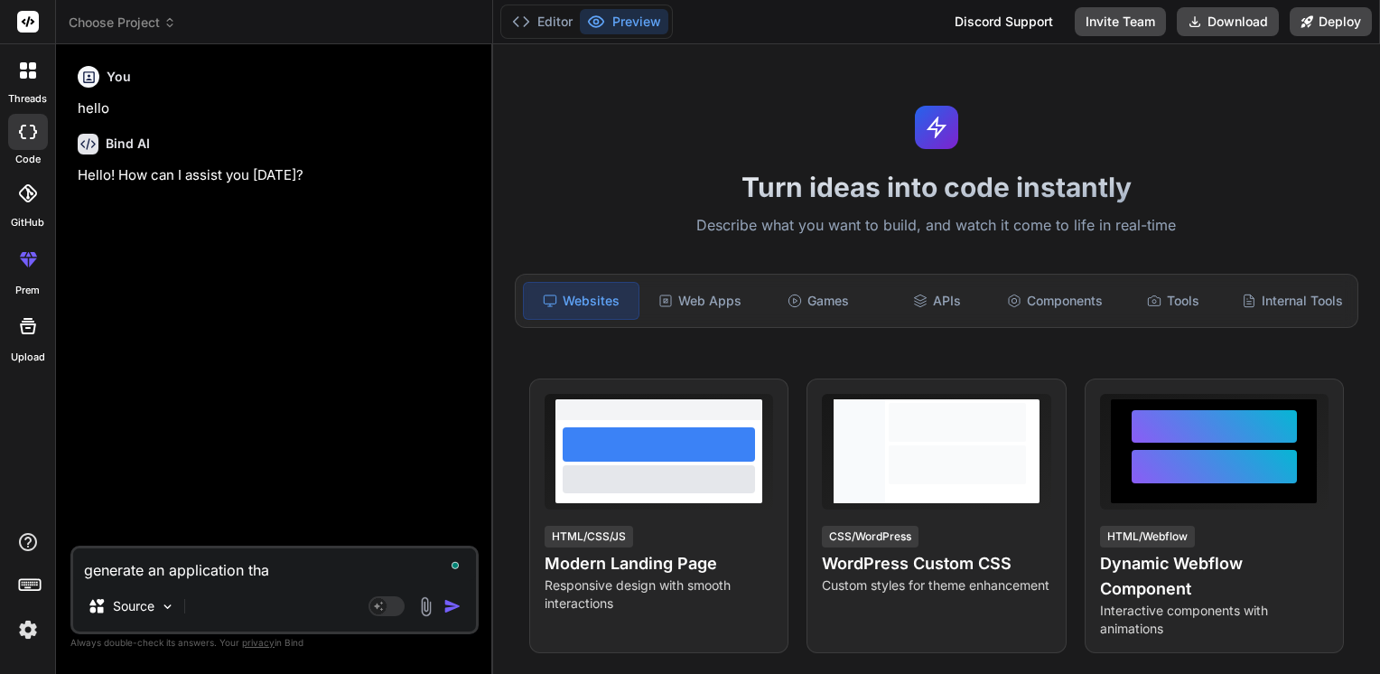
type textarea "generate an application that"
type textarea "x"
type textarea "generate an application that"
type textarea "x"
type textarea "generate an application that i"
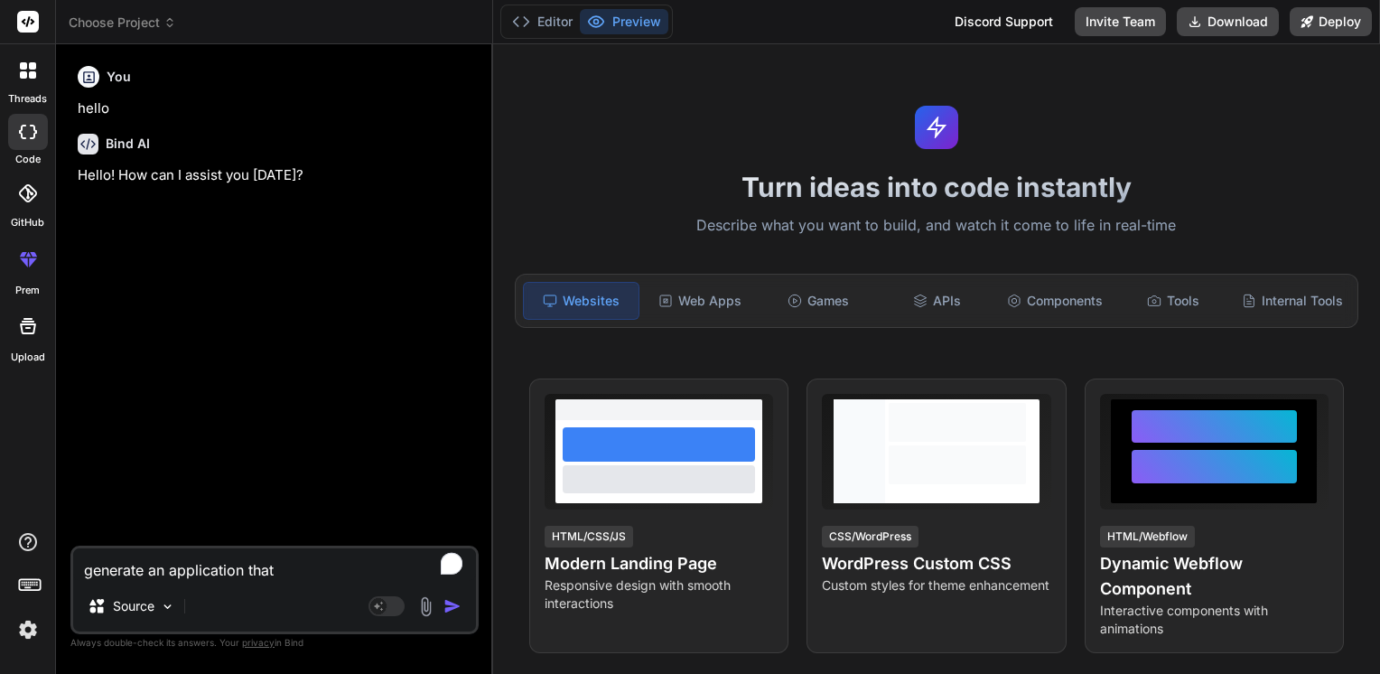
type textarea "x"
type textarea "generate an application that in"
type textarea "x"
type textarea "generate an application that int"
type textarea "x"
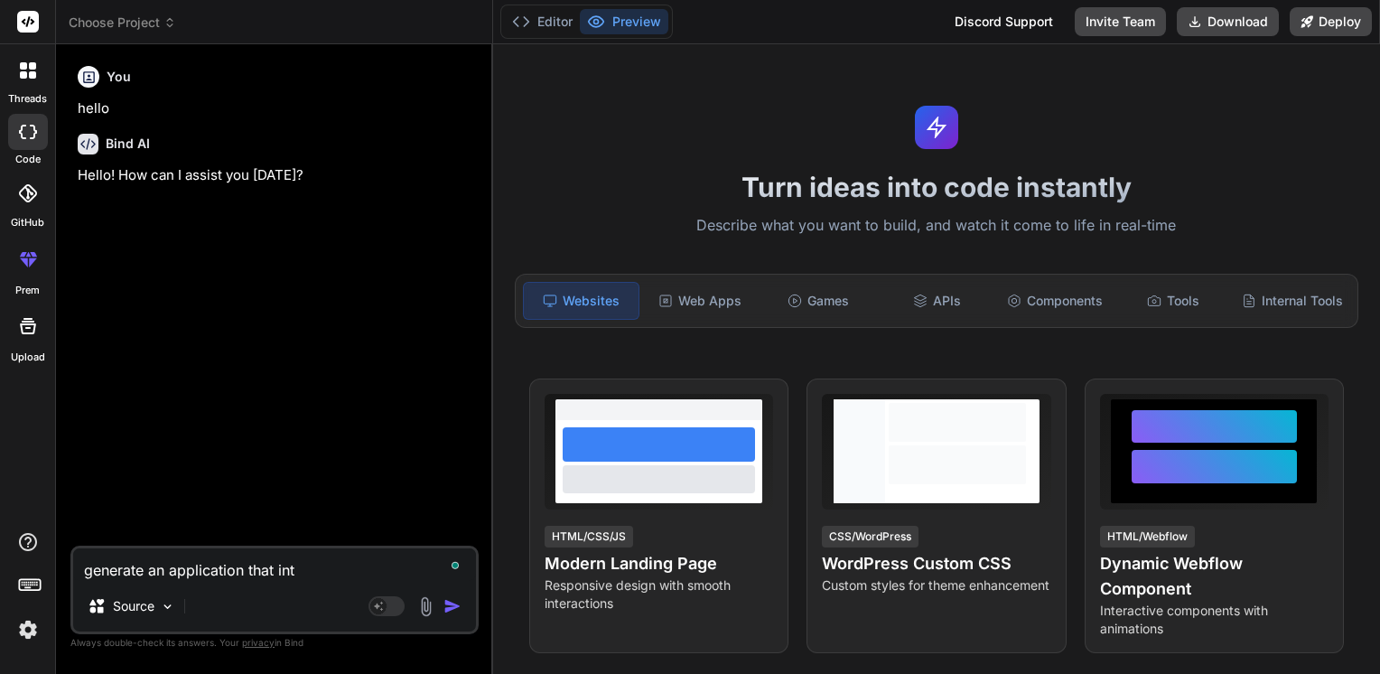
type textarea "generate an application that inte"
type textarea "x"
type textarea "generate an application that inter"
type textarea "x"
type textarea "generate an application that interp"
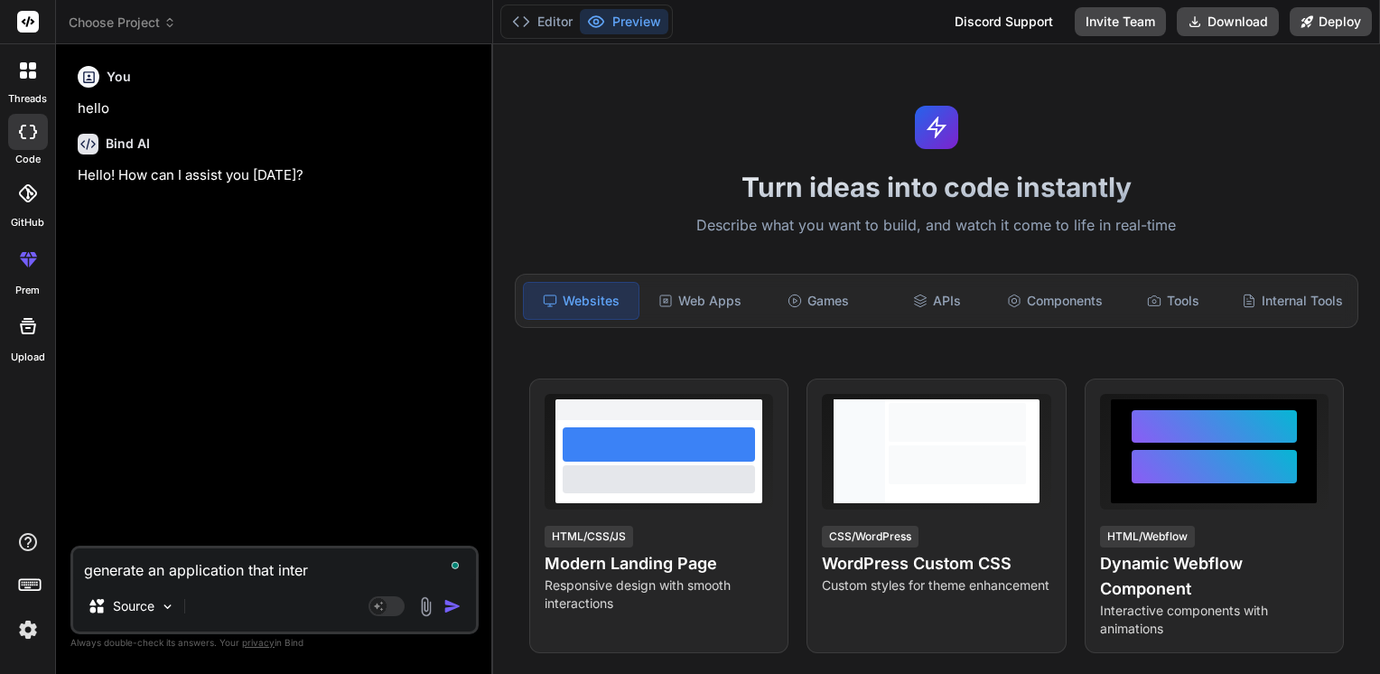
type textarea "x"
type textarea "generate an application that interpr"
type textarea "x"
type textarea "generate an application that interpre"
type textarea "x"
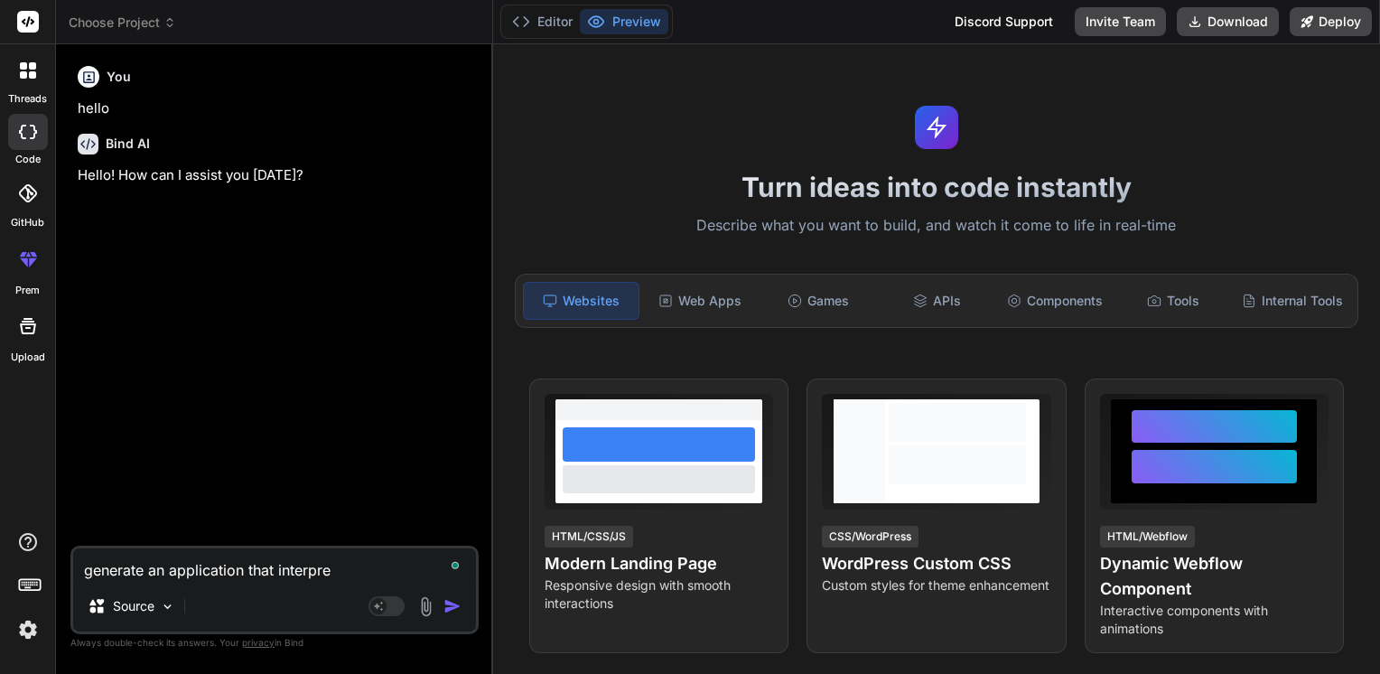
type textarea "generate an application that interpret"
type textarea "x"
type textarea "generate an application that interprets"
type textarea "x"
type textarea "generate an application that interprets"
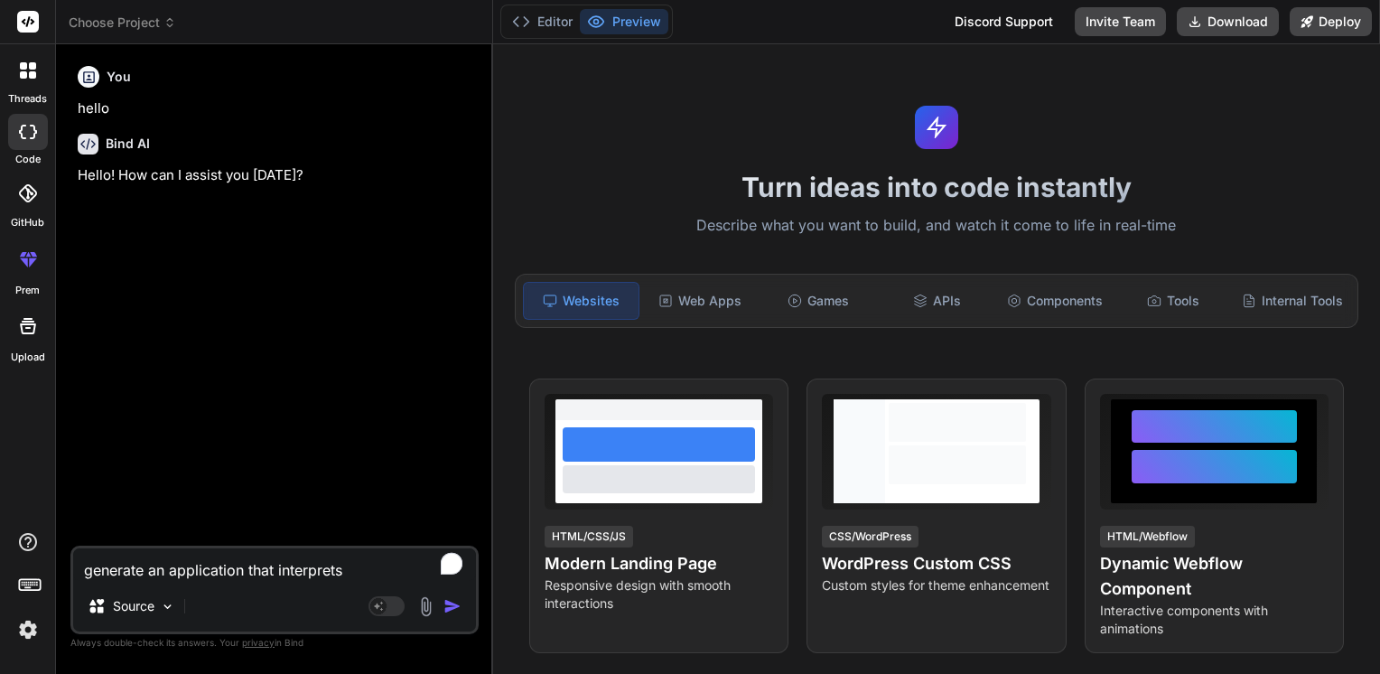
type textarea "x"
type textarea "generate an application that interprets v"
type textarea "x"
type textarea "generate an application that interprets va"
type textarea "x"
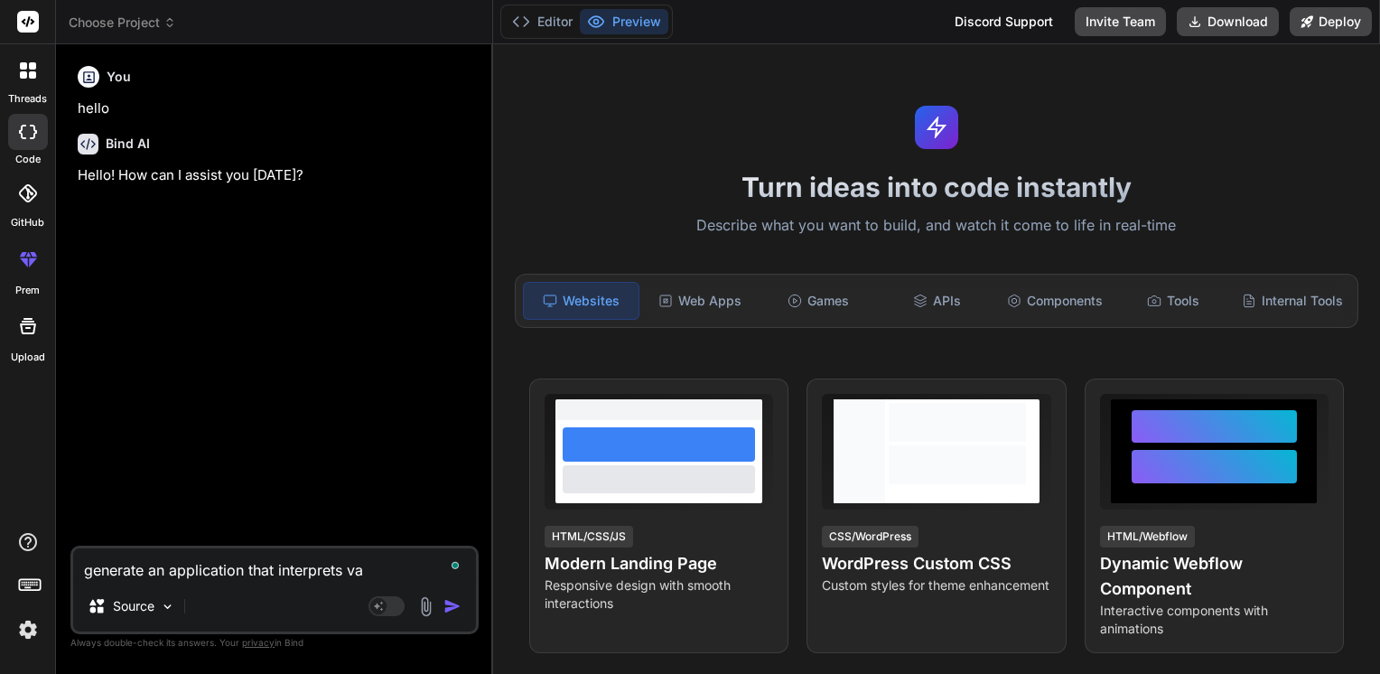
type textarea "generate an application that interprets var"
type textarea "x"
type textarea "generate an application that interprets vari"
type textarea "x"
type textarea "generate an application that interprets varia"
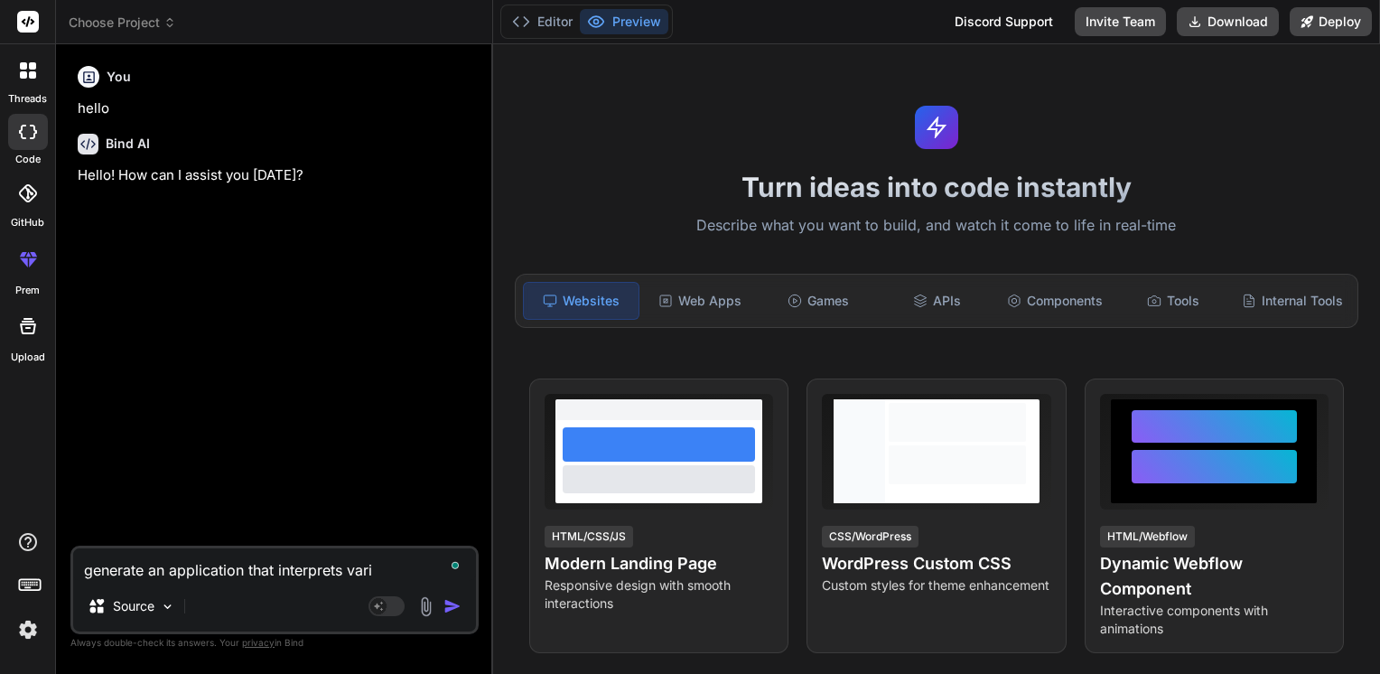
type textarea "x"
type textarea "generate an application that interprets varian"
type textarea "x"
type textarea "generate an application that interprets varianc"
type textarea "x"
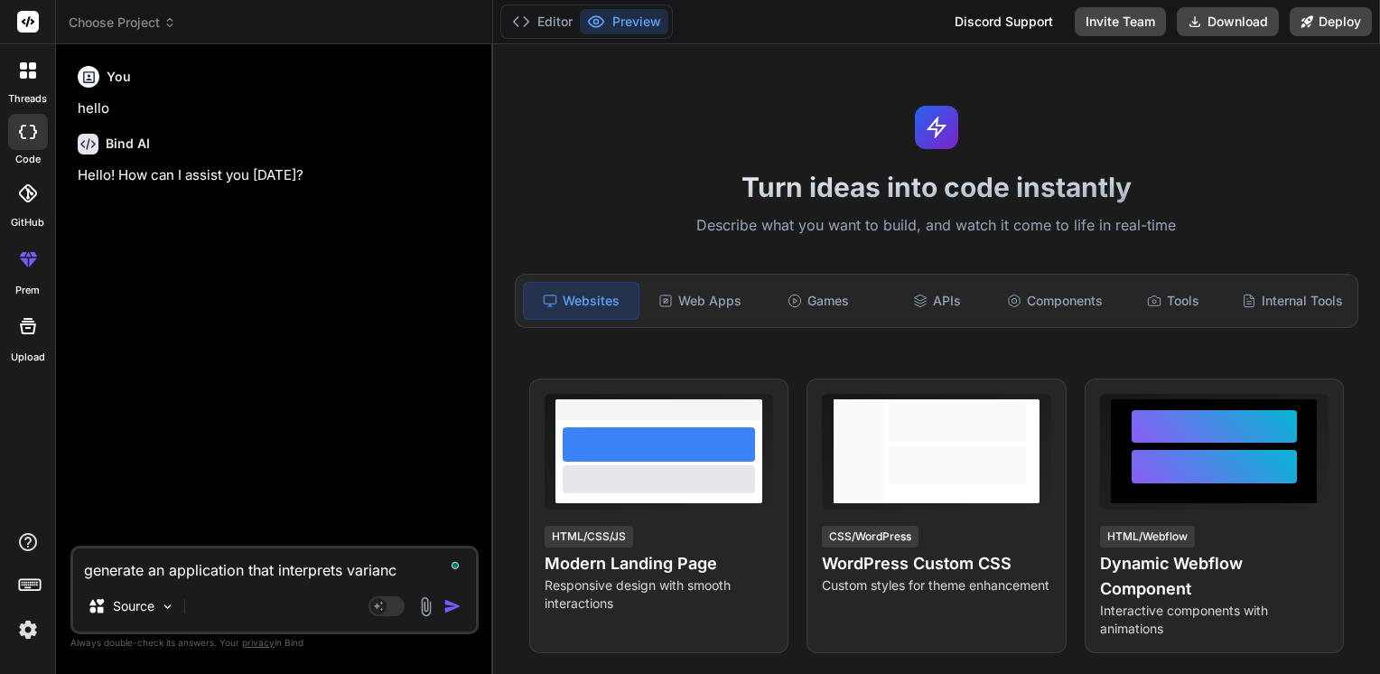
type textarea "generate an application that interprets variance"
type textarea "x"
type textarea "generate an application that interprets variance"
type textarea "x"
type textarea "generate an application that interprets variance r"
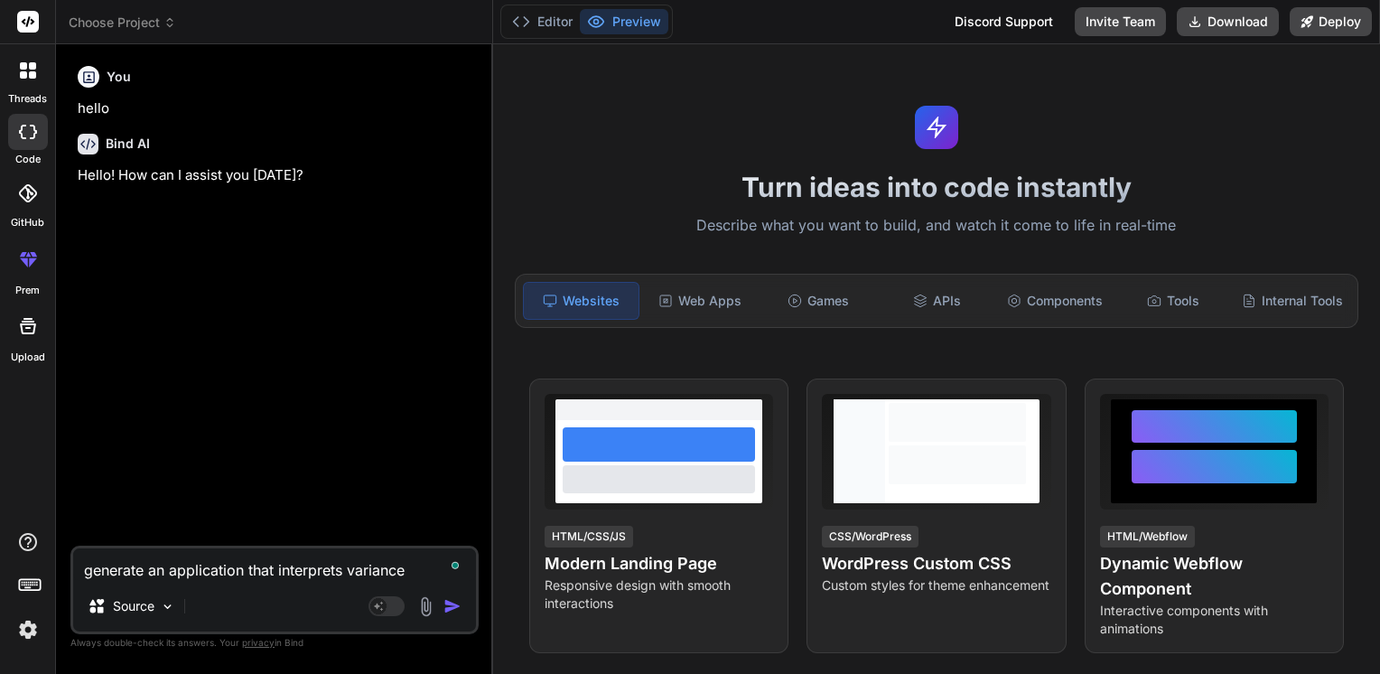
type textarea "x"
type textarea "generate an application that interprets variance re"
type textarea "x"
type textarea "generate an application that interprets variance rep"
type textarea "x"
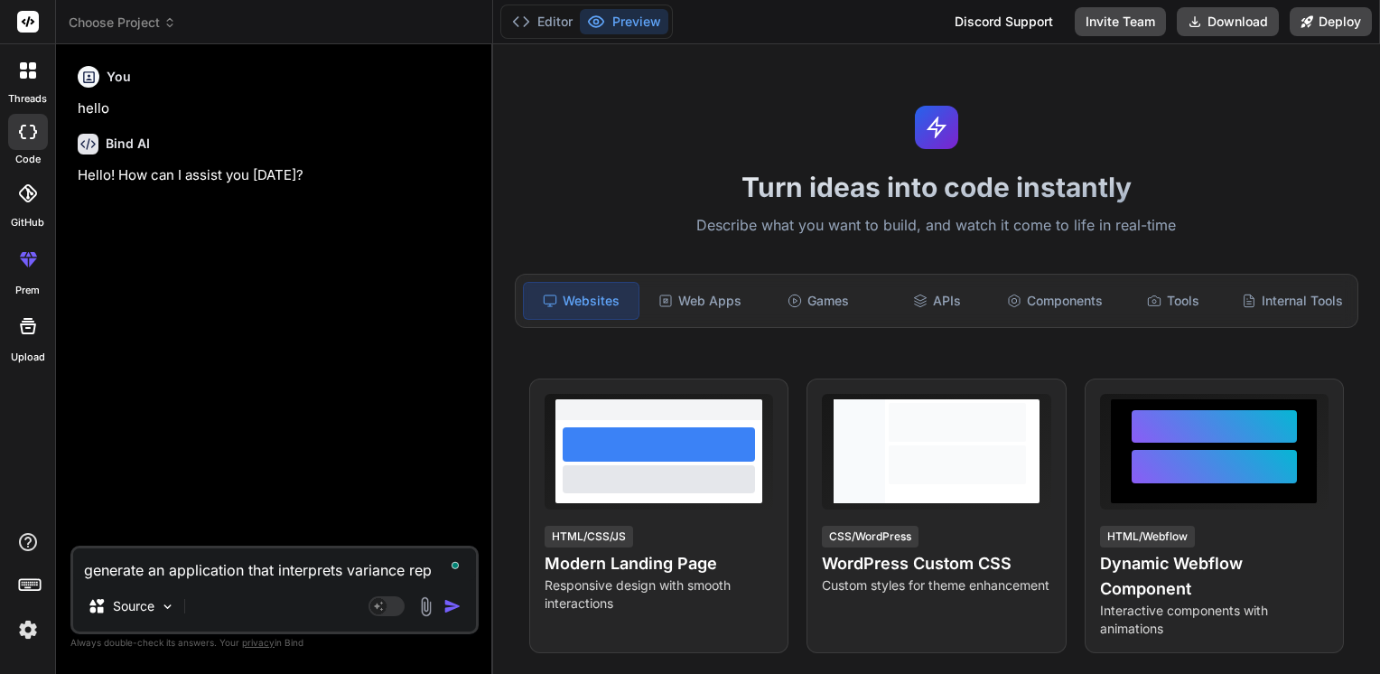
type textarea "generate an application that interprets variance repo"
type textarea "x"
type textarea "generate an application that interprets variance repor"
type textarea "x"
type textarea "generate an application that interprets variance report"
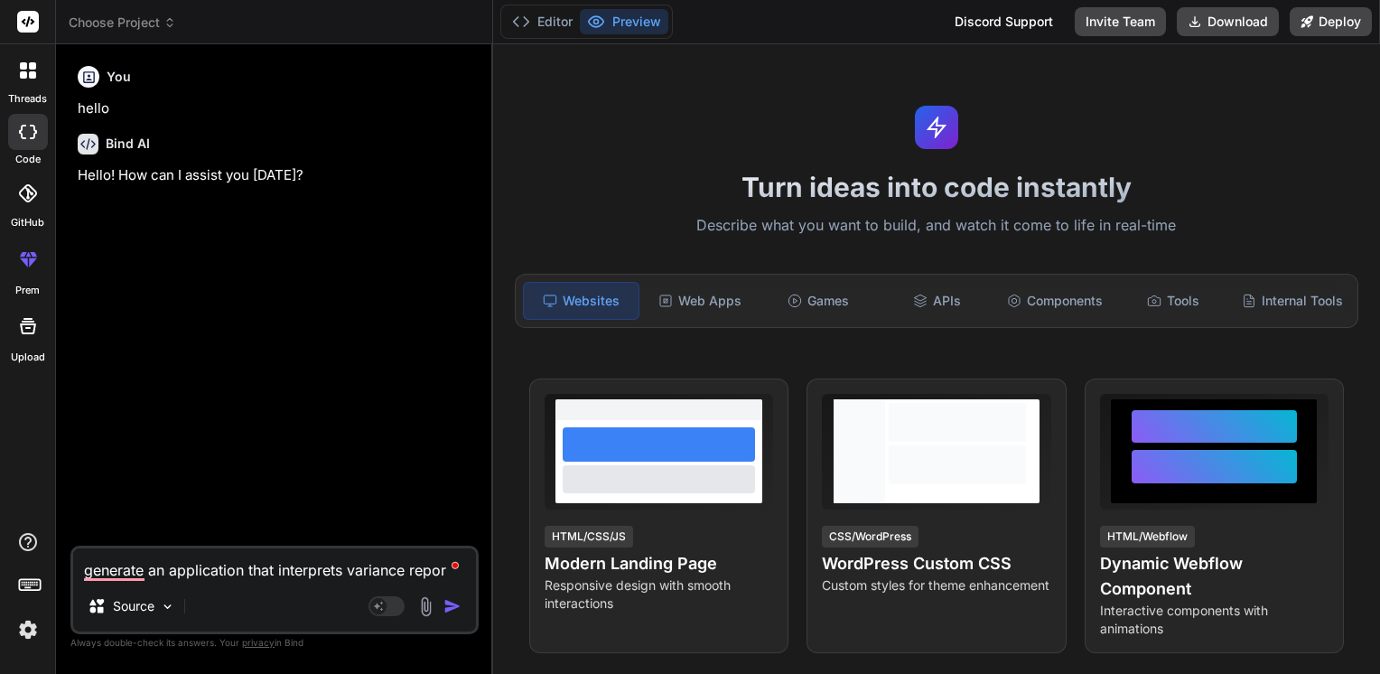
type textarea "x"
type textarea "generate an application that interprets variance report"
type textarea "x"
type textarea "generate an application that interprets variance report a"
type textarea "x"
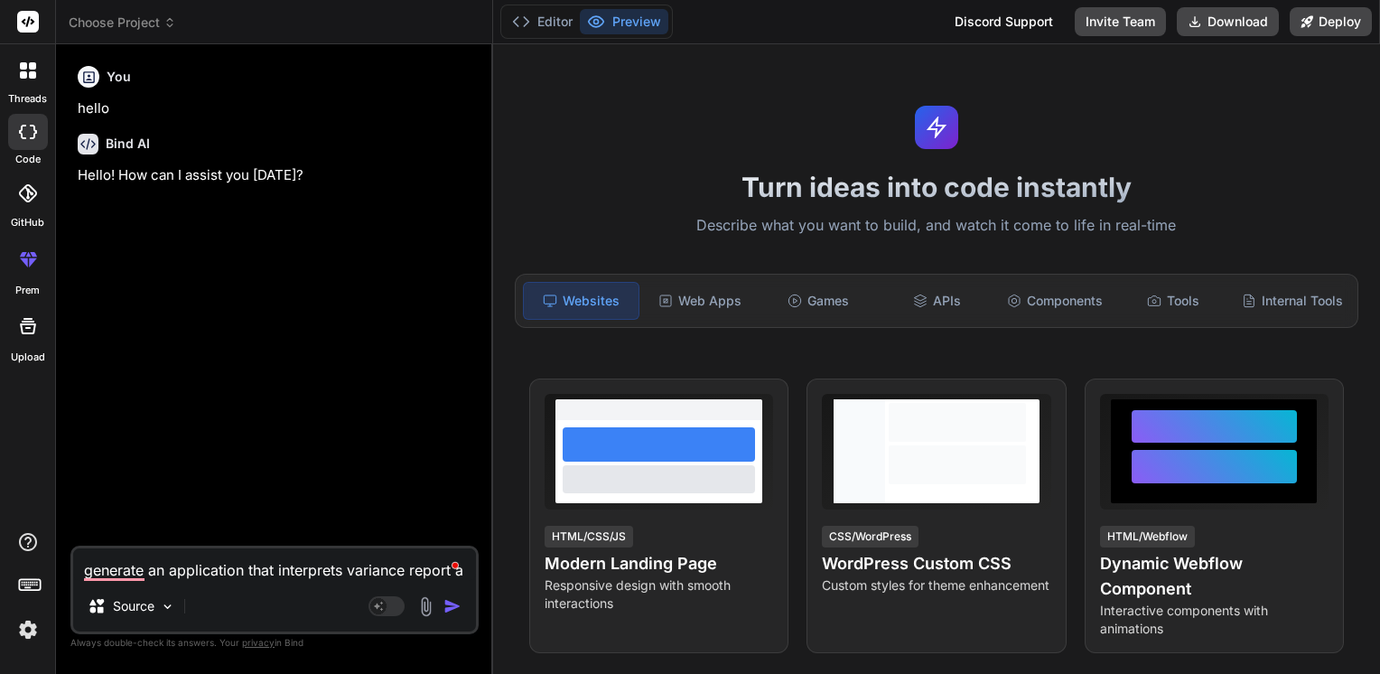
type textarea "generate an application that interprets variance report an"
type textarea "x"
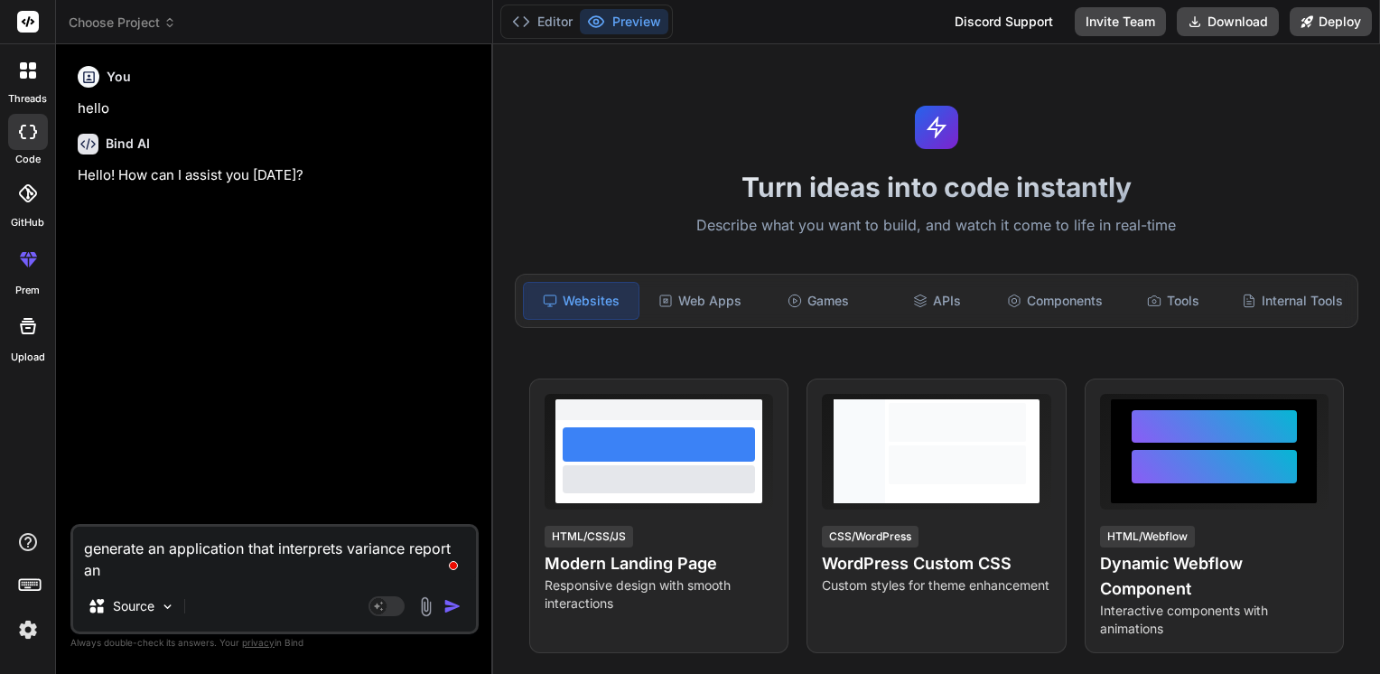
type textarea "generate an application that interprets variance report and"
type textarea "x"
type textarea "generate an application that interprets variance report and"
type textarea "x"
type textarea "generate an application that interprets variance report and g"
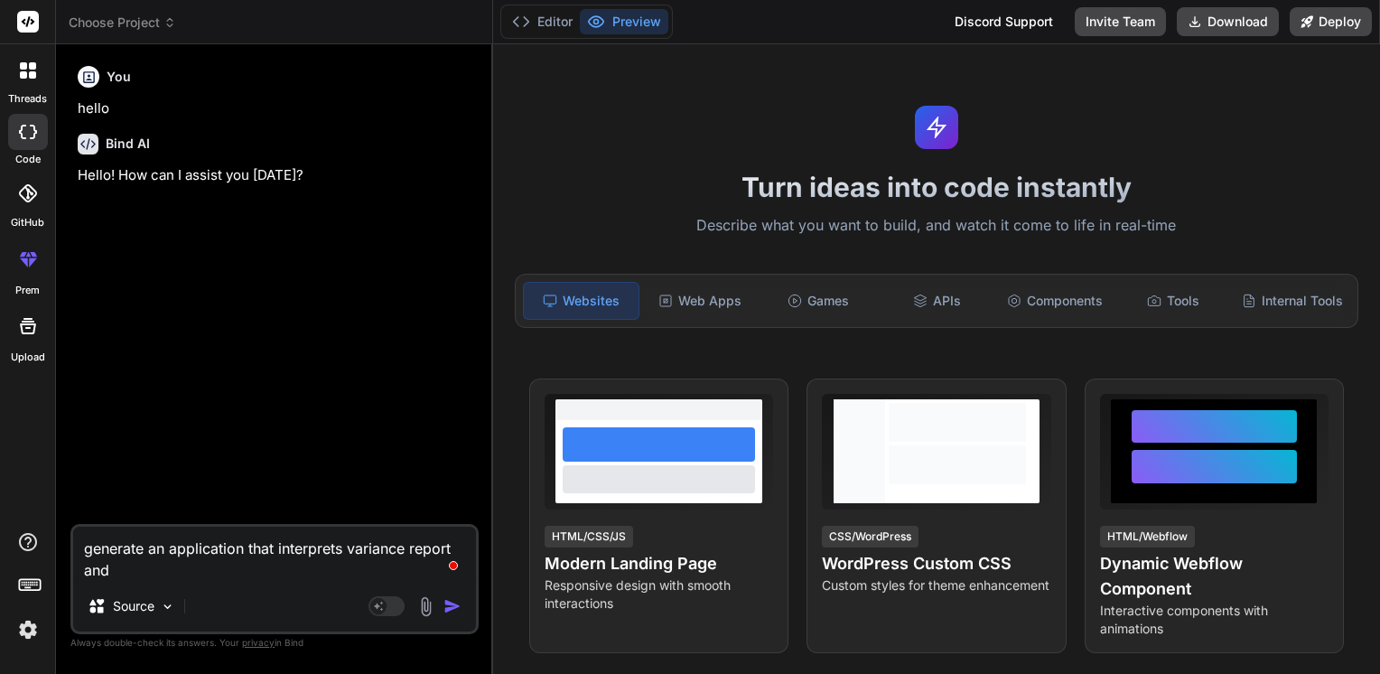
type textarea "x"
type textarea "generate an application that interprets variance report and gi"
type textarea "x"
type textarea "generate an application that interprets variance report and giv"
type textarea "x"
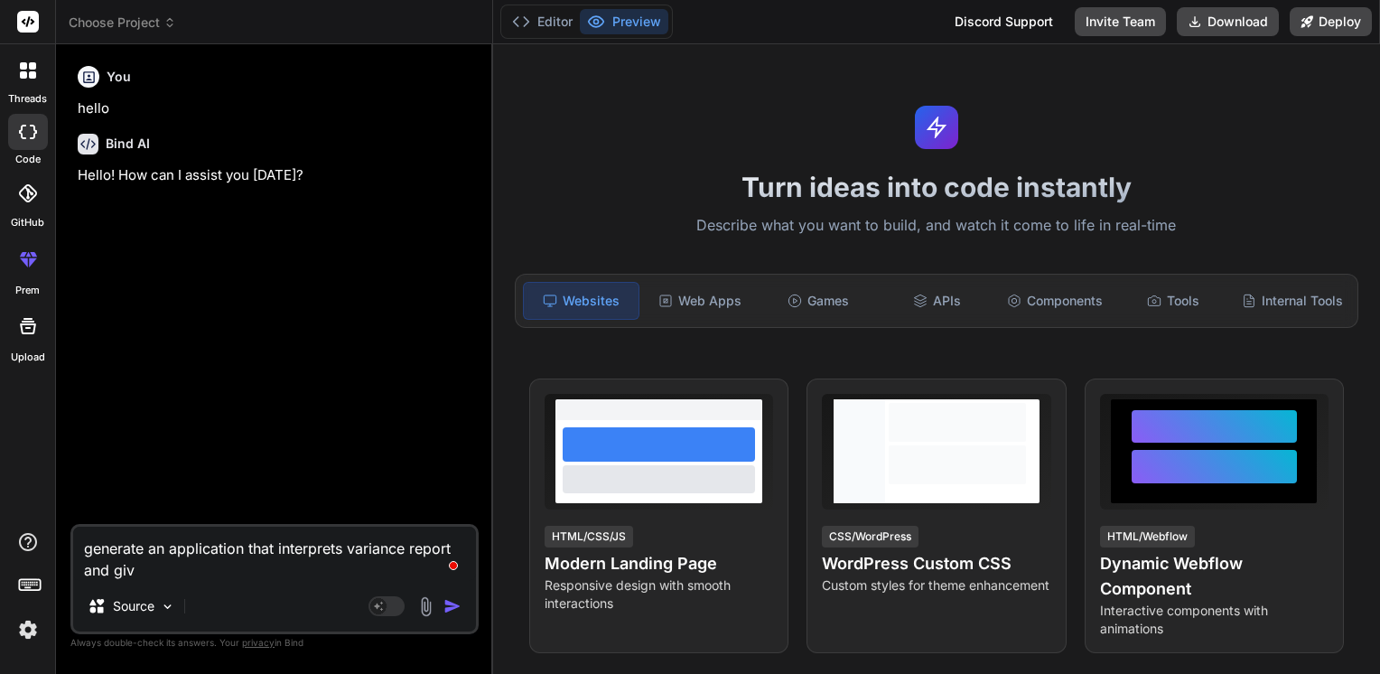
type textarea "generate an application that interprets variance report and give"
type textarea "x"
type textarea "generate an application that interprets variance report and give"
type textarea "x"
type textarea "generate an application that interprets variance report and give c"
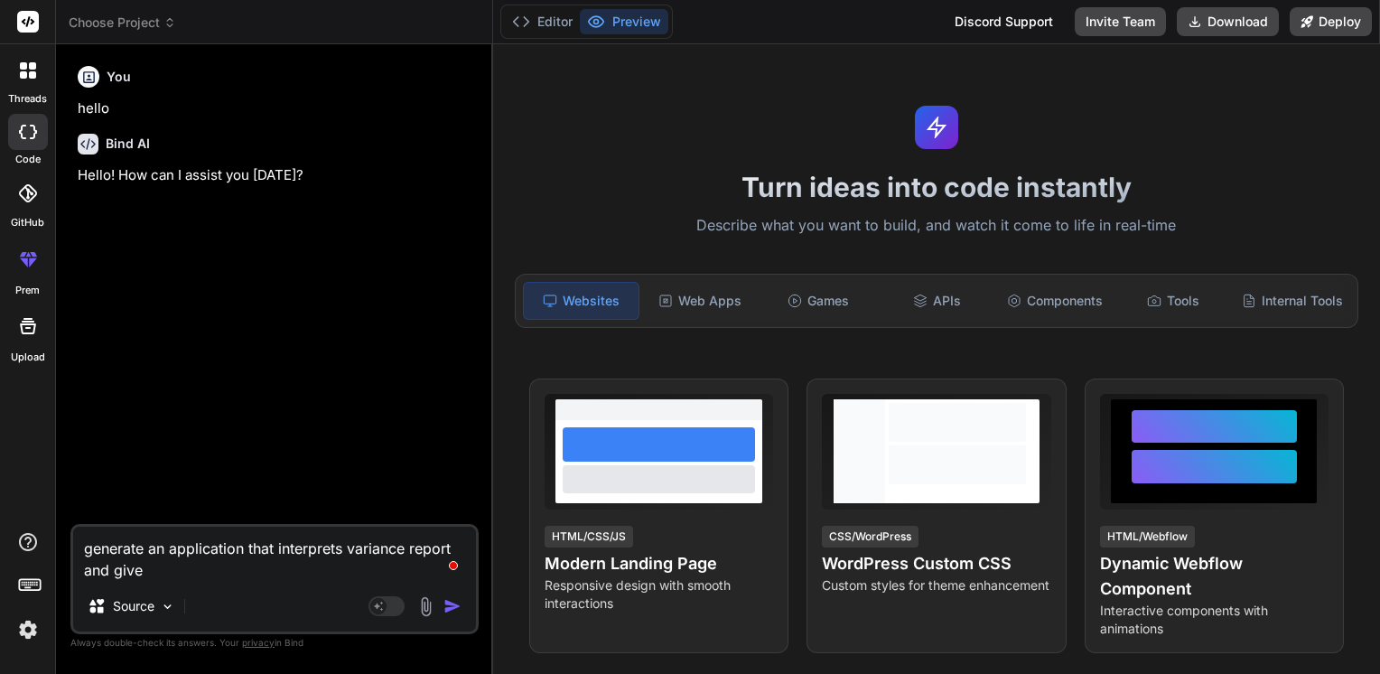
type textarea "x"
type textarea "generate an application that interprets variance report and give cl"
type textarea "x"
type textarea "generate an application that interprets variance report and give cle"
type textarea "x"
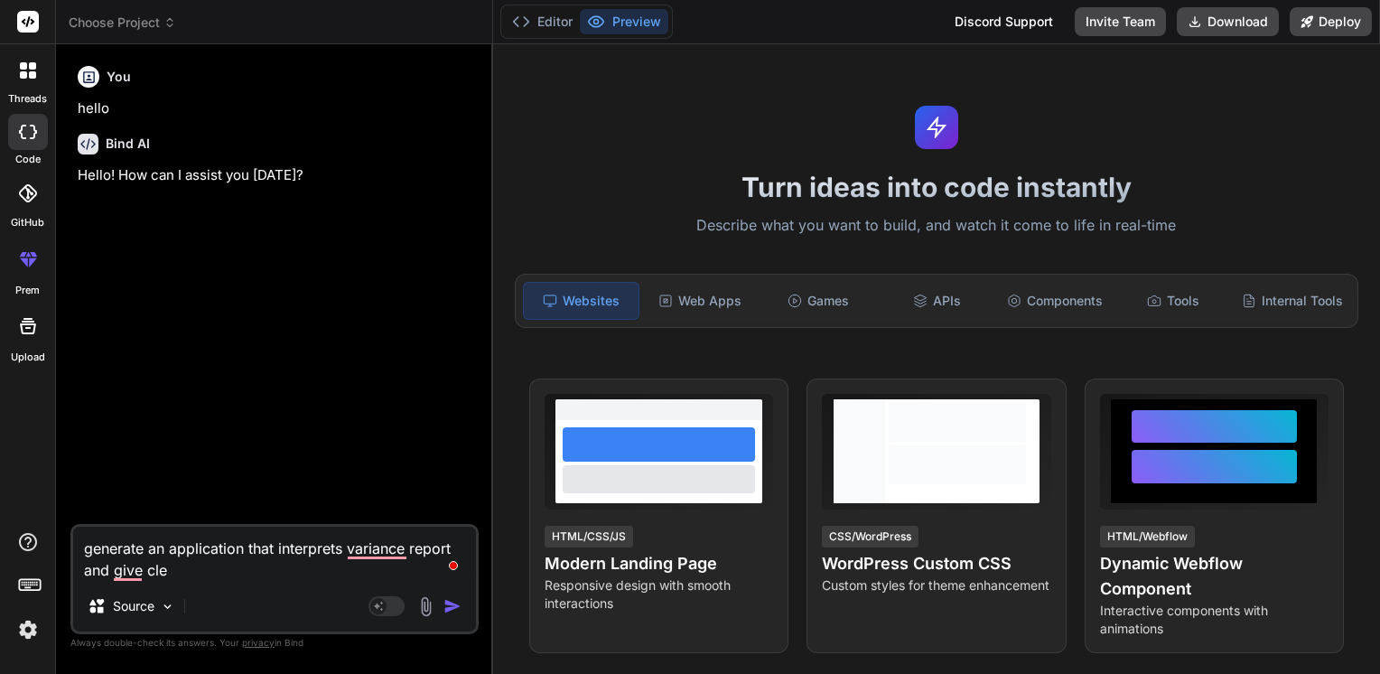
type textarea "generate an application that interprets variance report and give clea"
type textarea "x"
type textarea "generate an application that interprets variance report and give clear"
type textarea "x"
type textarea "generate an application that interprets variance report and give clear"
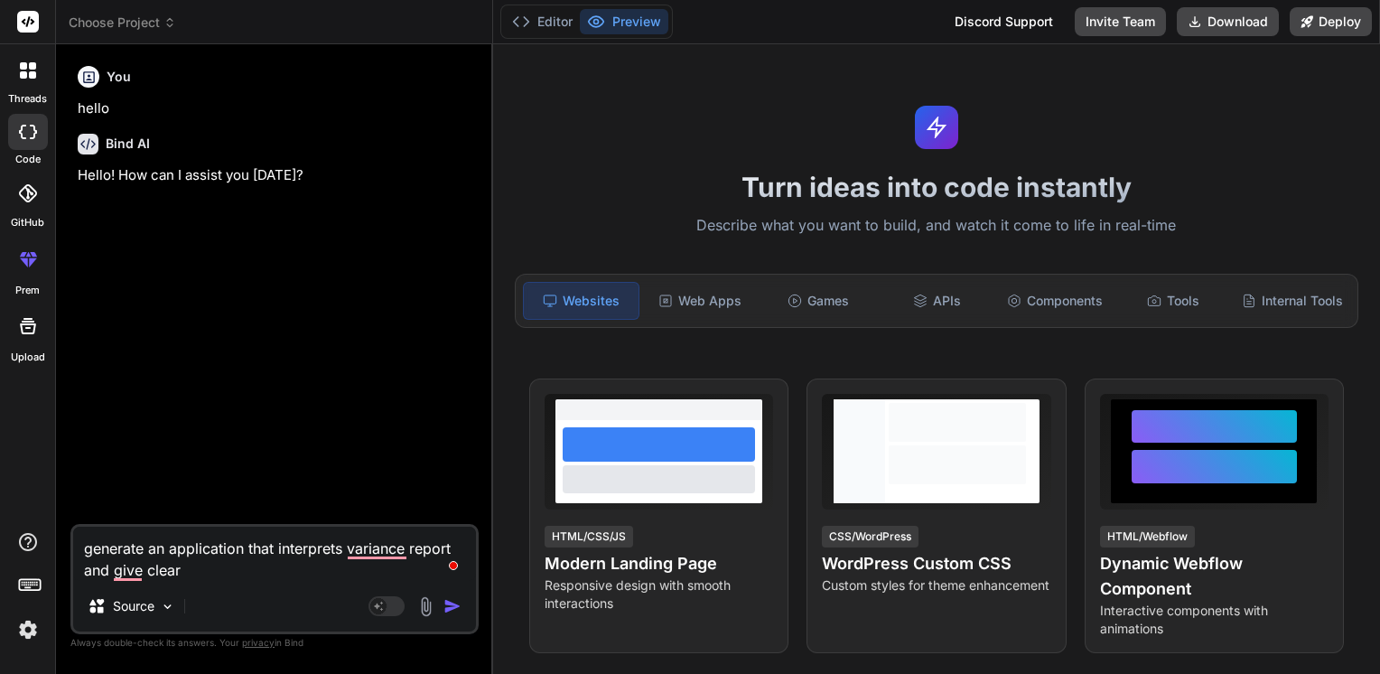
type textarea "x"
type textarea "generate an application that interprets variance report and give clear p"
type textarea "x"
type textarea "generate an application that interprets variance report and give clear pr"
type textarea "x"
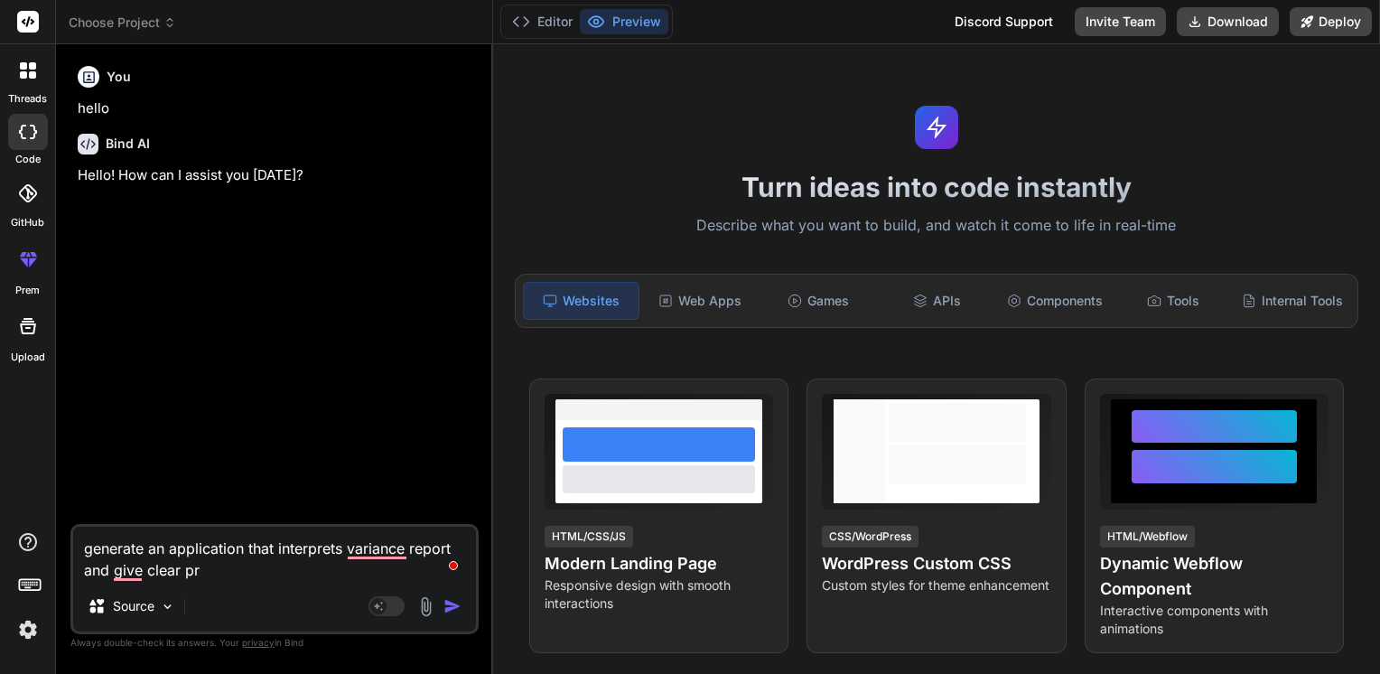
type textarea "generate an application that interprets variance report and give clear pre"
type textarea "x"
type textarea "generate an application that interprets variance report and give clear pr"
type textarea "x"
type textarea "generate an application that interprets variance report and give clear p"
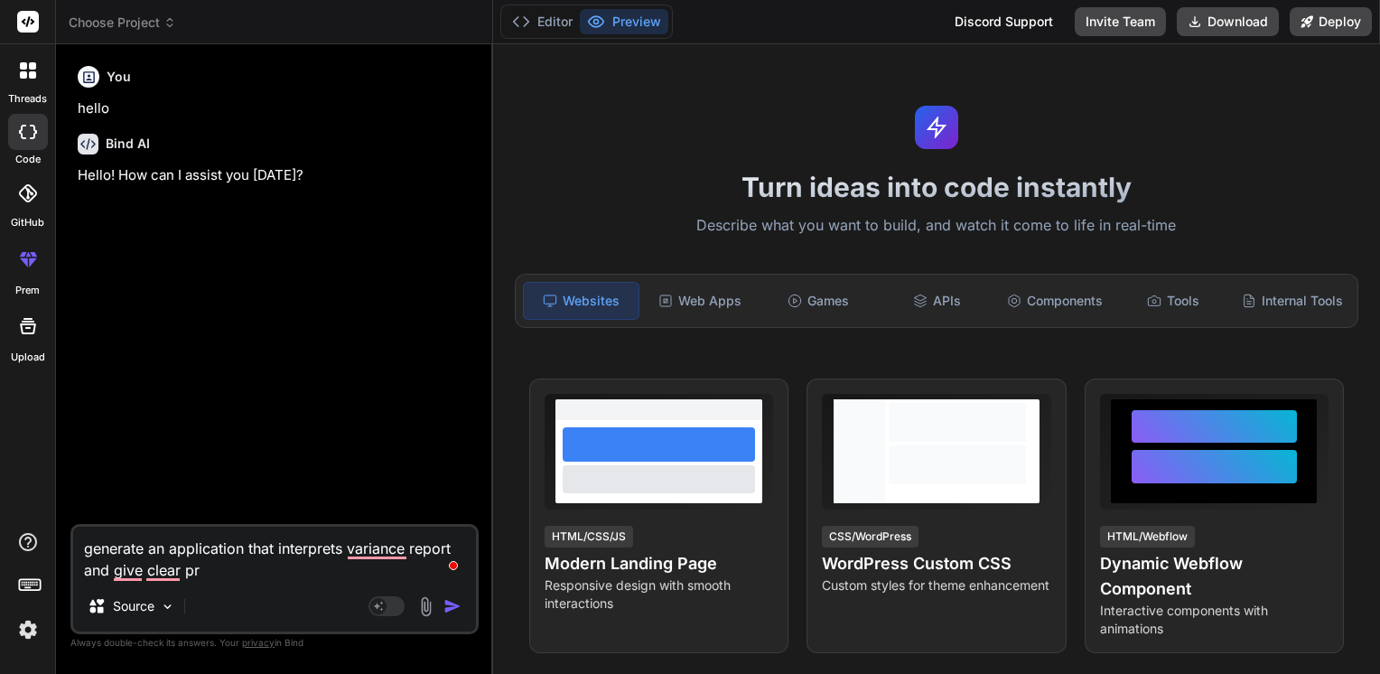
type textarea "x"
type textarea "generate an application that interprets variance report and give clear"
type textarea "x"
type textarea "generate an application that interprets variance report and give clear s"
type textarea "x"
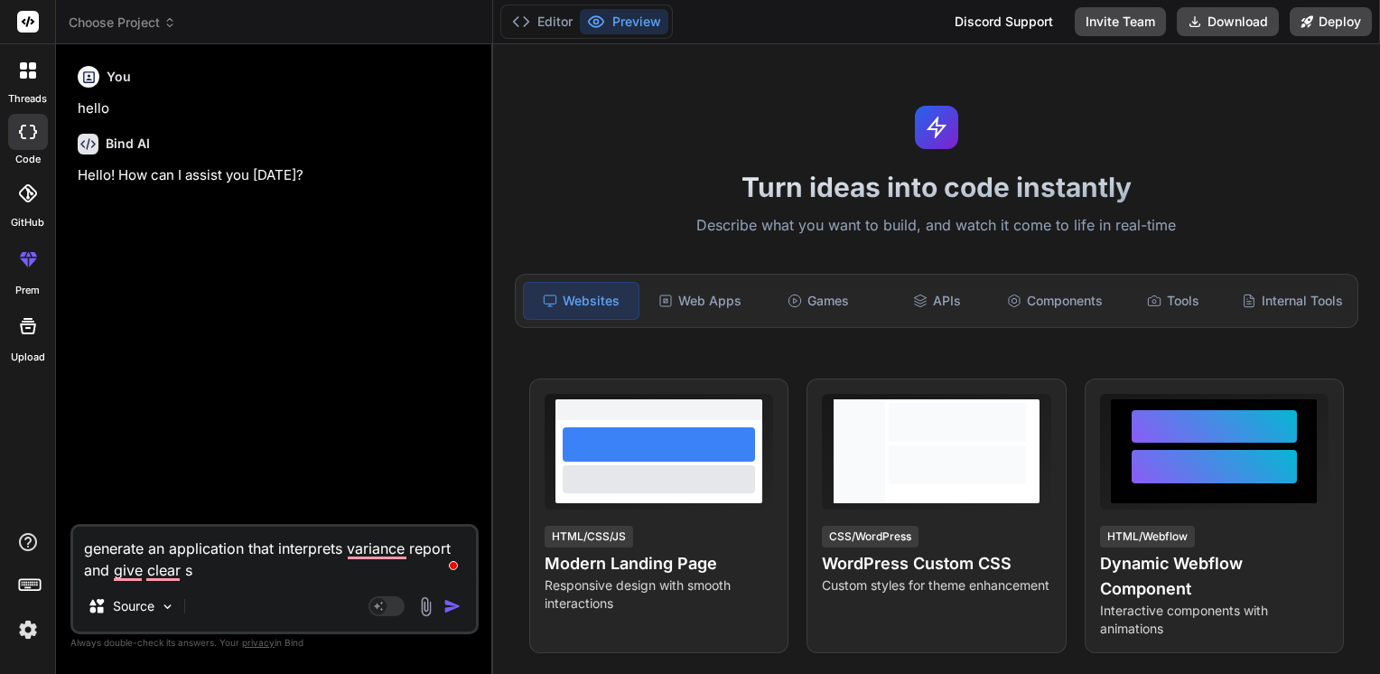
type textarea "generate an application that interprets variance report and give clear su"
type textarea "x"
type textarea "generate an application that interprets variance report and give clear sum"
type textarea "x"
type textarea "generate an application that interprets variance report and give clear summ"
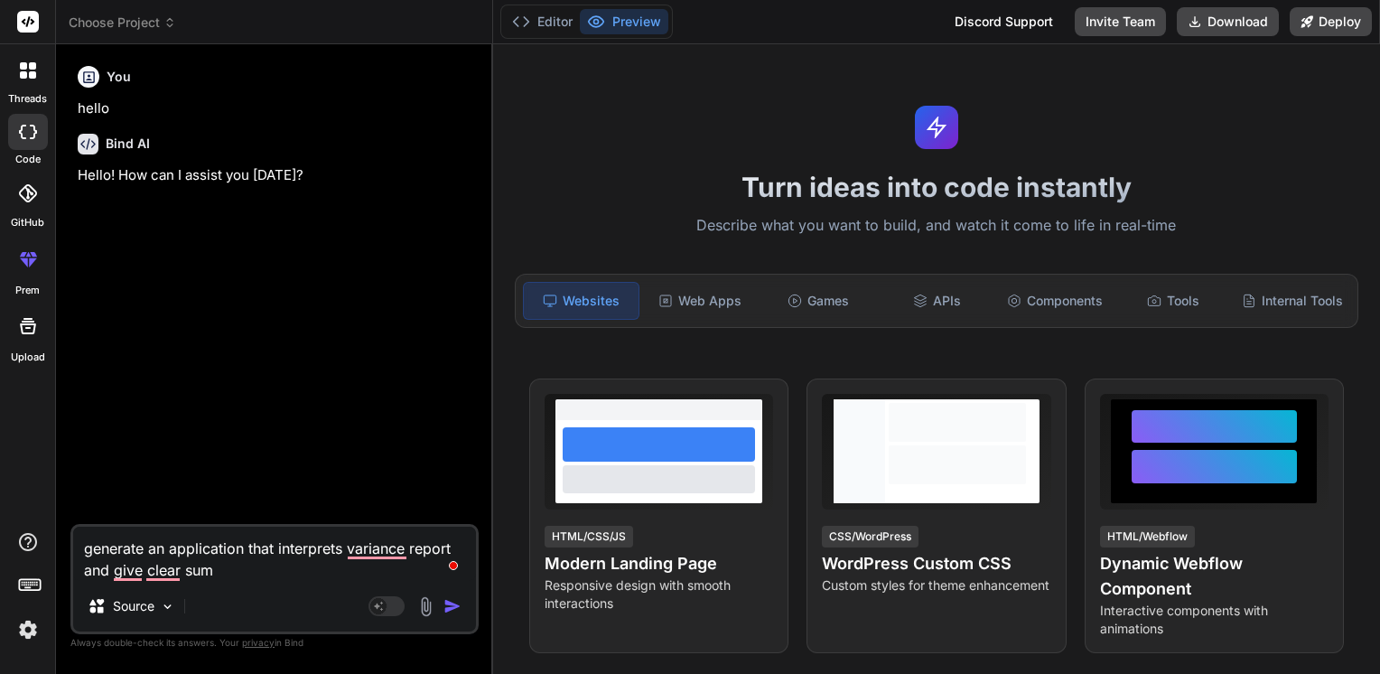
type textarea "x"
type textarea "generate an application that interprets variance report and give clear summa"
type textarea "x"
type textarea "generate an application that interprets variance report and give clear [PERSON_…"
type textarea "x"
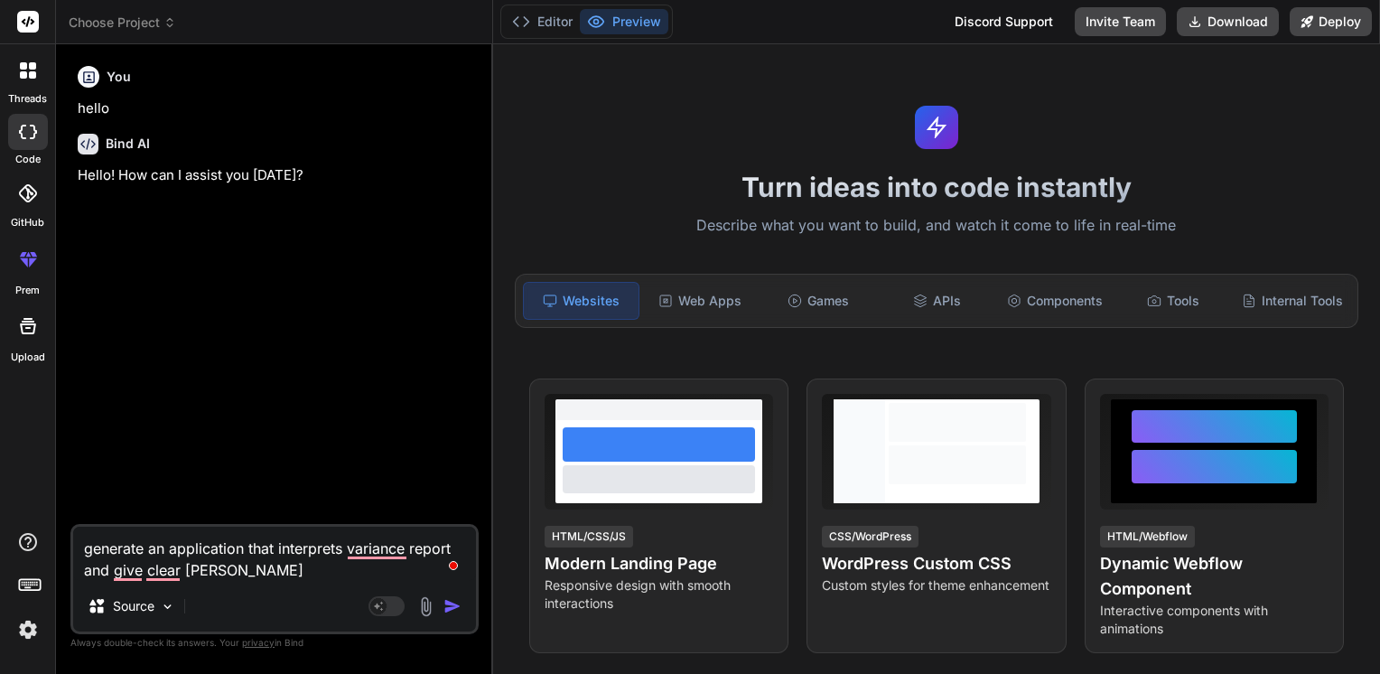
type textarea "generate an application that interprets variance report and give clear summary"
type textarea "x"
type textarea "generate an application that interprets variance report and give clear summary"
type textarea "x"
type textarea "generate an application that interprets variance report and give clear summary p"
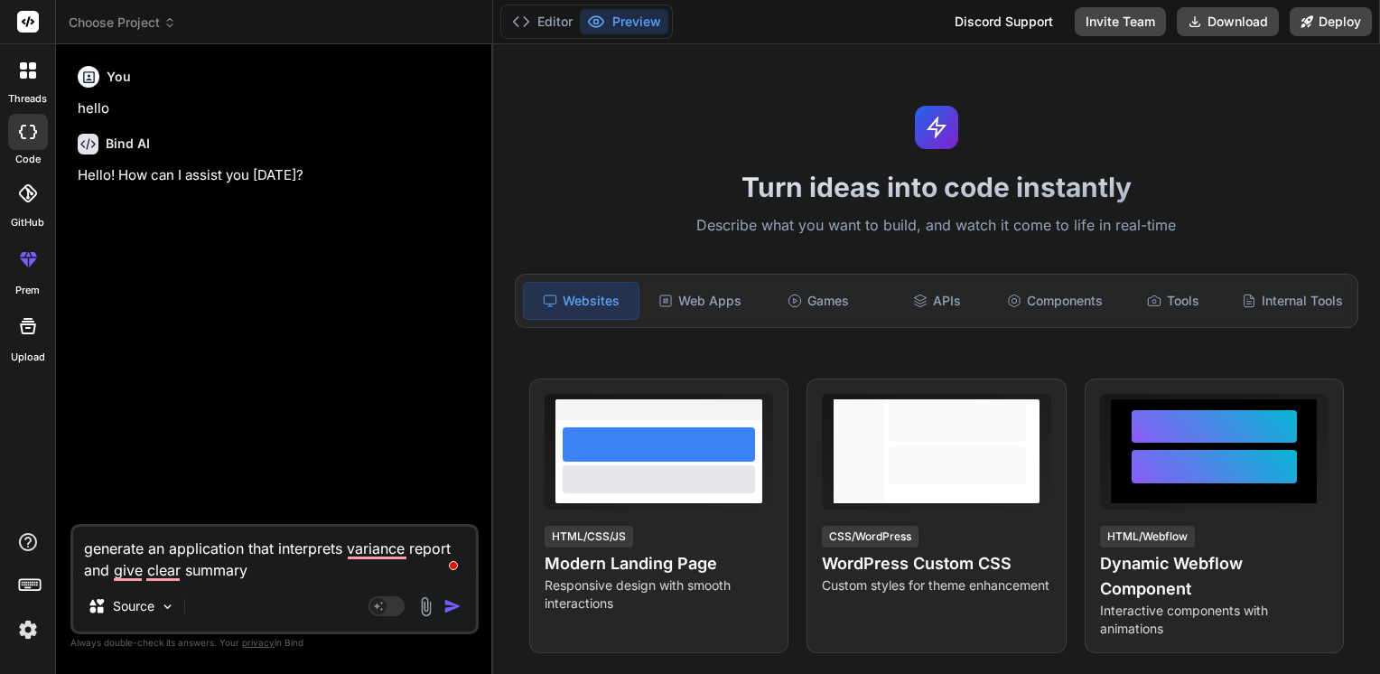
type textarea "x"
type textarea "generate an application that interprets variance report and give clear summary …"
type textarea "x"
type textarea "generate an application that interprets variance report and give clear summary …"
type textarea "x"
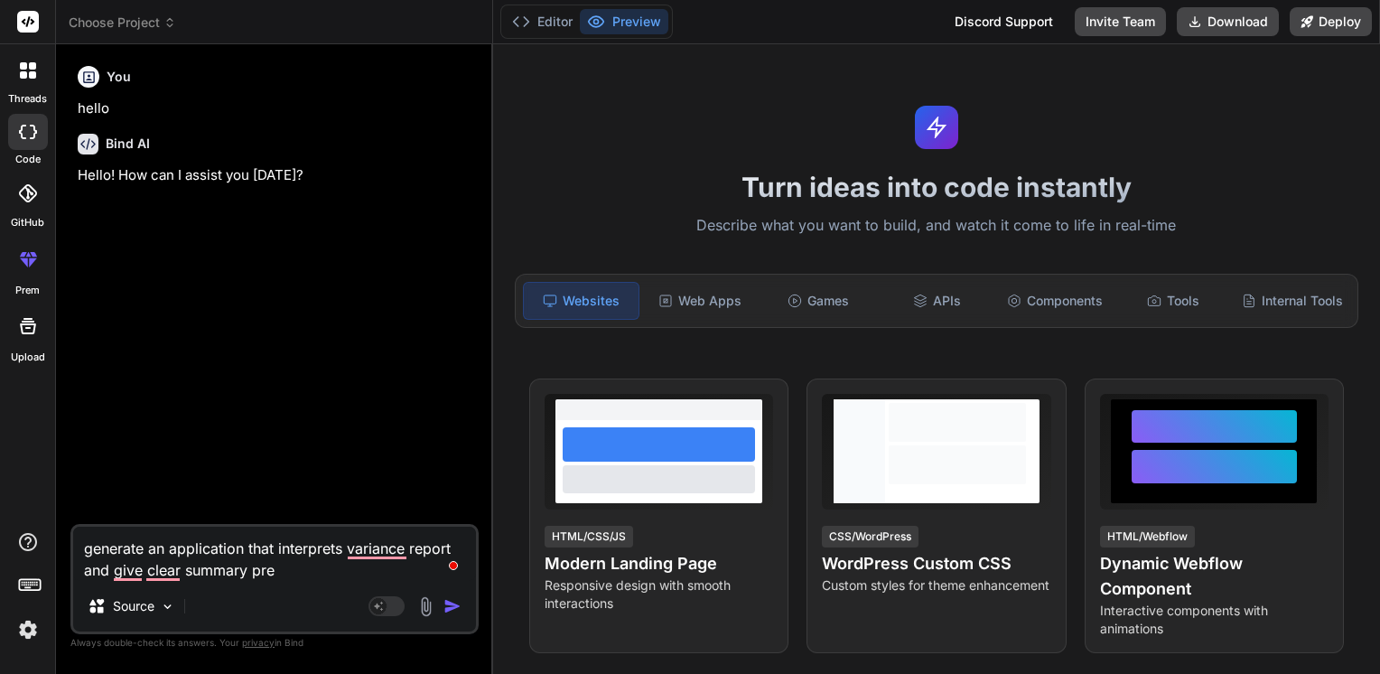
type textarea "generate an application that interprets variance report and give clear summary …"
type textarea "x"
type textarea "generate an application that interprets variance report and give clear summary …"
type textarea "x"
type textarea "generate an application that interprets variance report and give clear summary …"
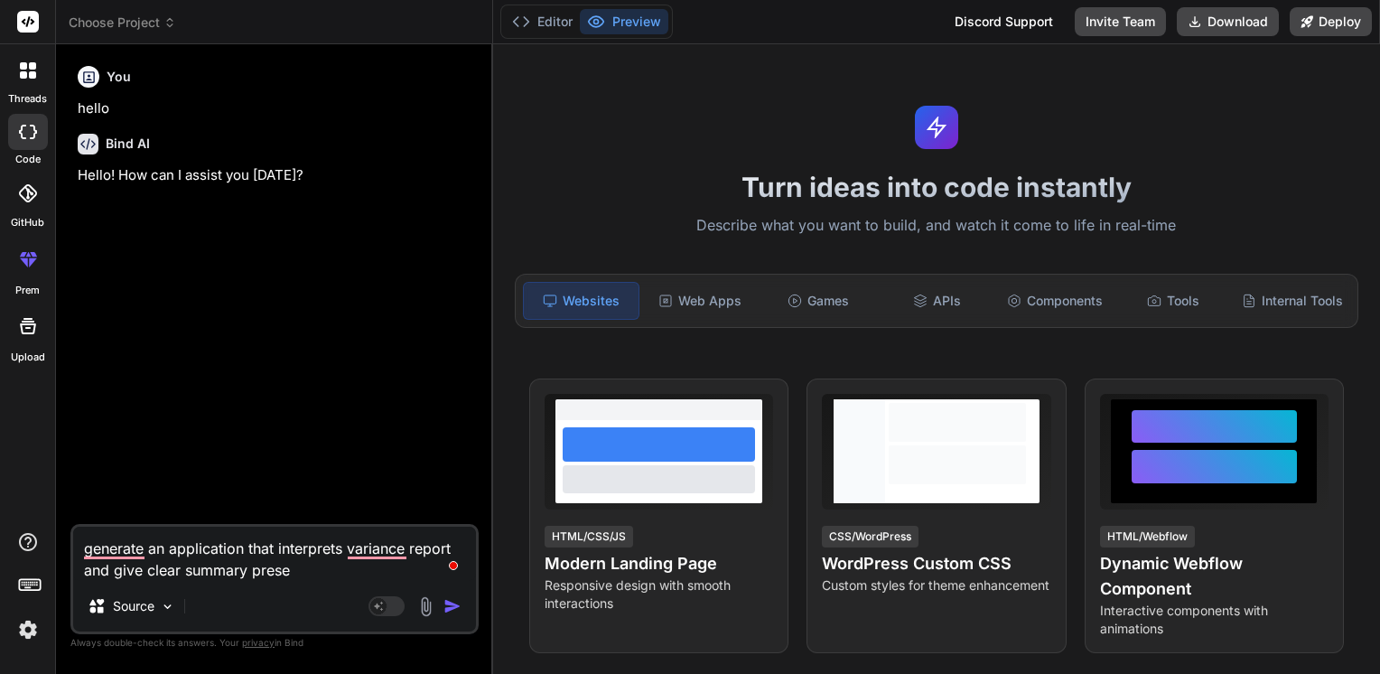
type textarea "x"
type textarea "generate an application that interprets variance report and give clear summary …"
type textarea "x"
type textarea "generate an application that interprets variance report and give clear summary …"
type textarea "x"
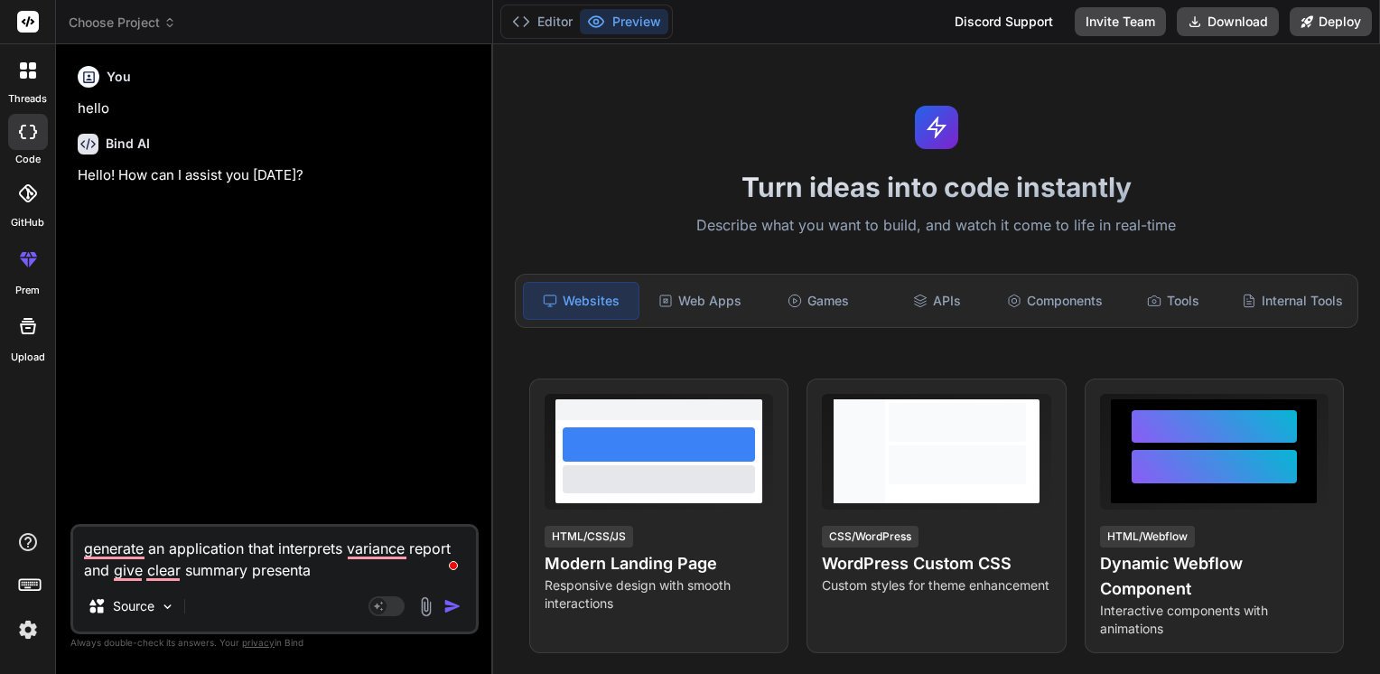
type textarea "generate an application that interprets variance report and give clear summary …"
type textarea "x"
type textarea "generate an application that interprets variance report and give clear summary …"
type textarea "x"
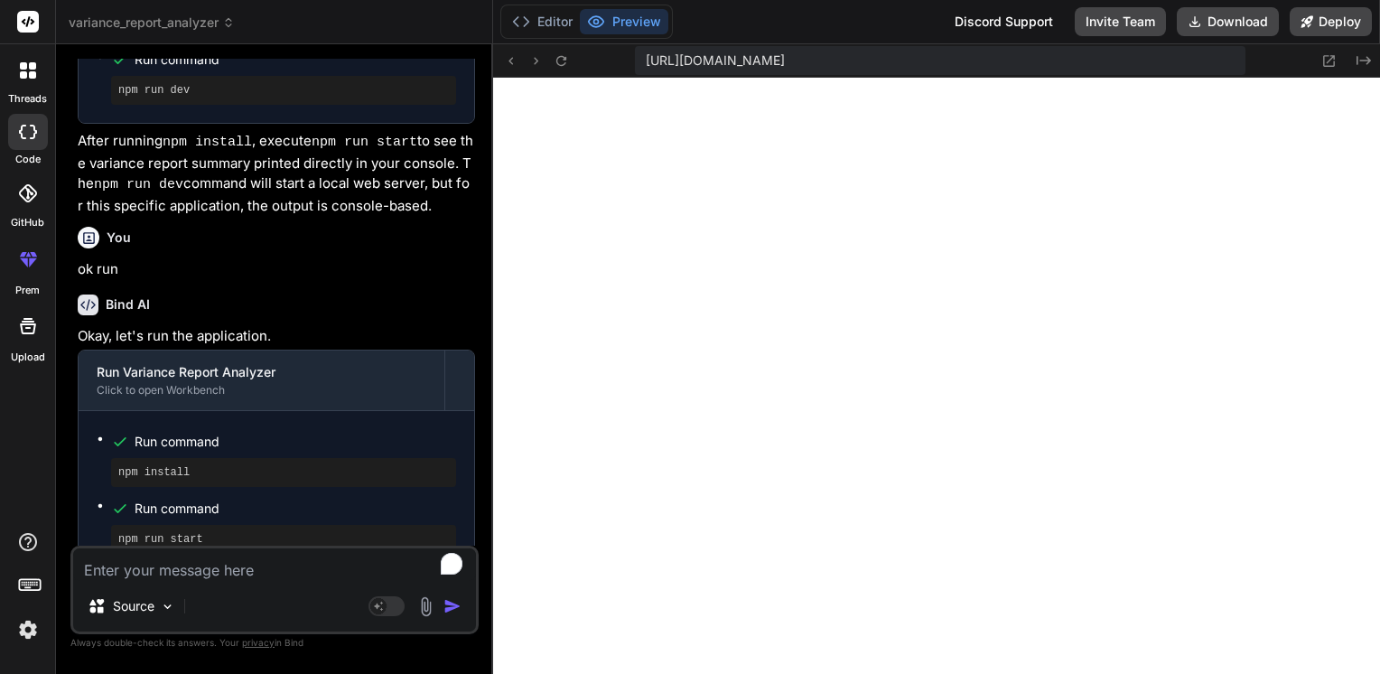
scroll to position [1287, 0]
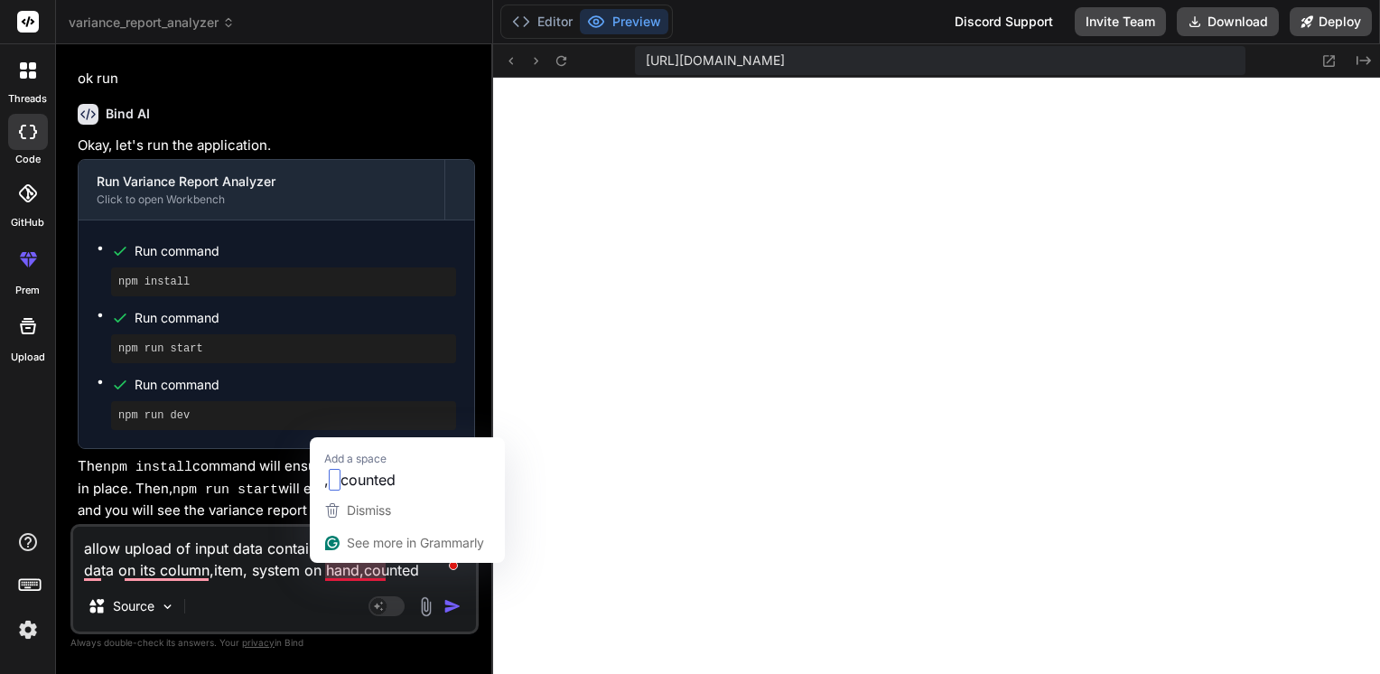
click at [361, 580] on textarea "allow upload of input data containing the following data on its column,item, sy…" at bounding box center [274, 554] width 403 height 54
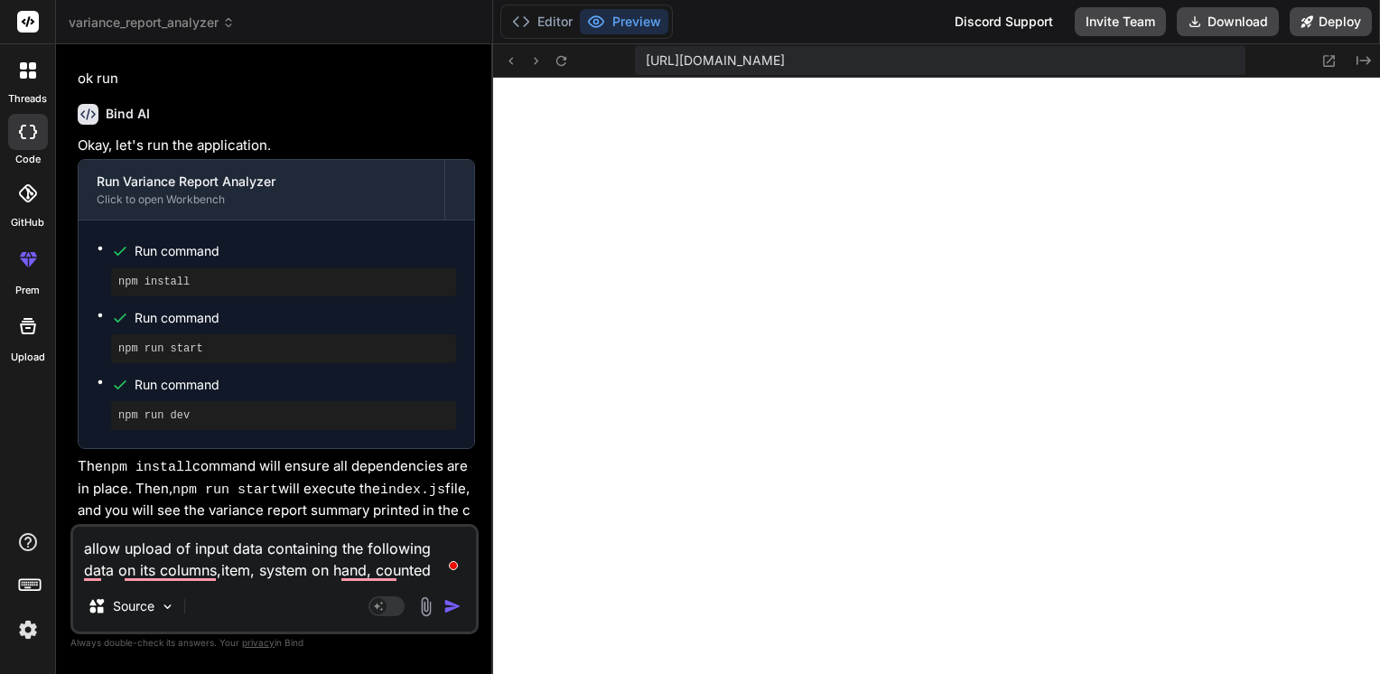
click at [98, 481] on p "The npm install command will ensure all dependencies are in place. Then, npm ru…" at bounding box center [276, 509] width 397 height 107
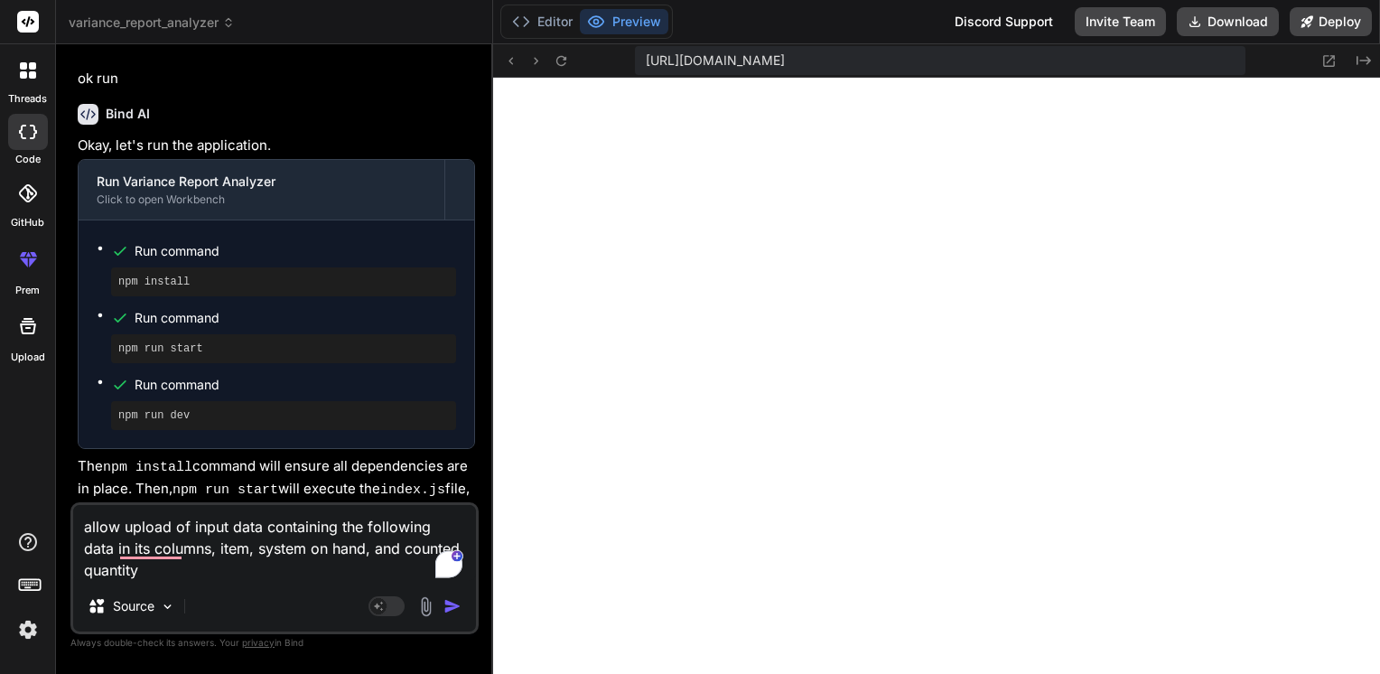
click at [146, 569] on textarea "allow upload of input data containing the following data in its columns, item, …" at bounding box center [274, 543] width 403 height 76
click at [298, 578] on textarea "allow upload of input data containing the following data in its columns: item, …" at bounding box center [274, 543] width 403 height 76
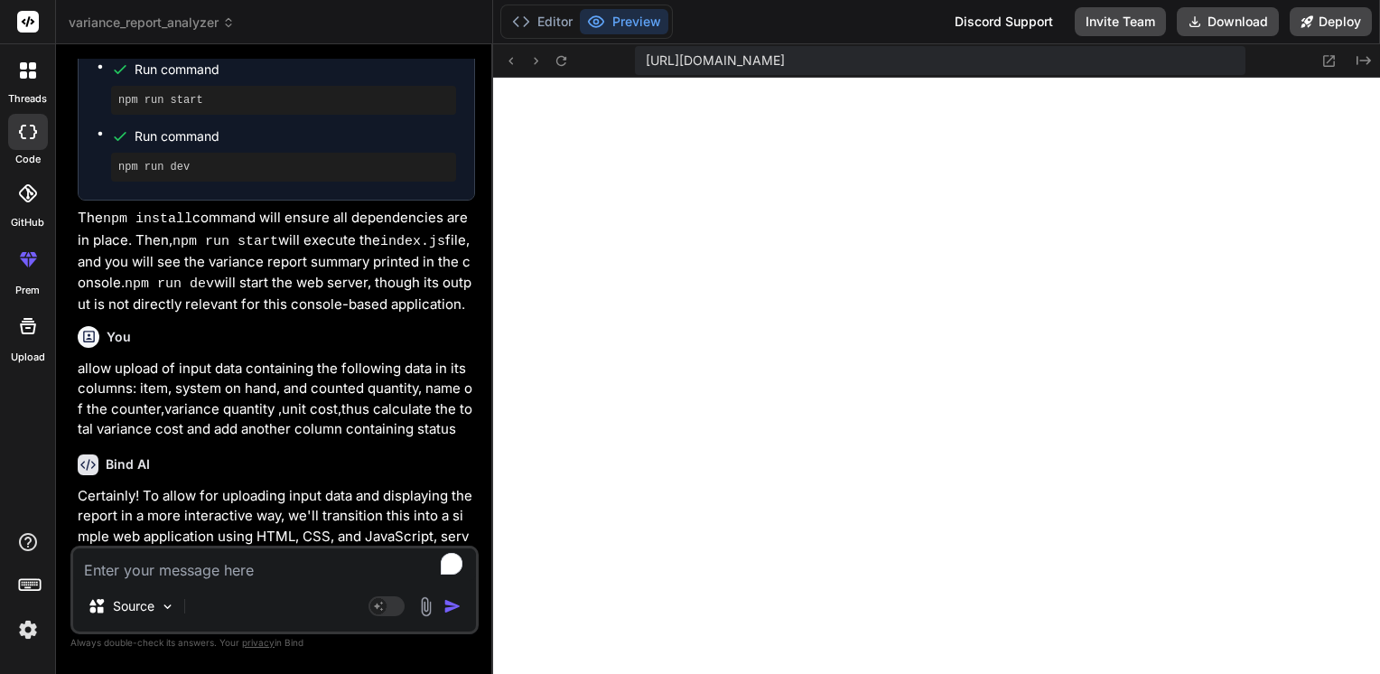
scroll to position [2722, 0]
click at [209, 561] on textarea "To enrich screen reader interactions, please activate Accessibility in Grammarl…" at bounding box center [274, 564] width 403 height 33
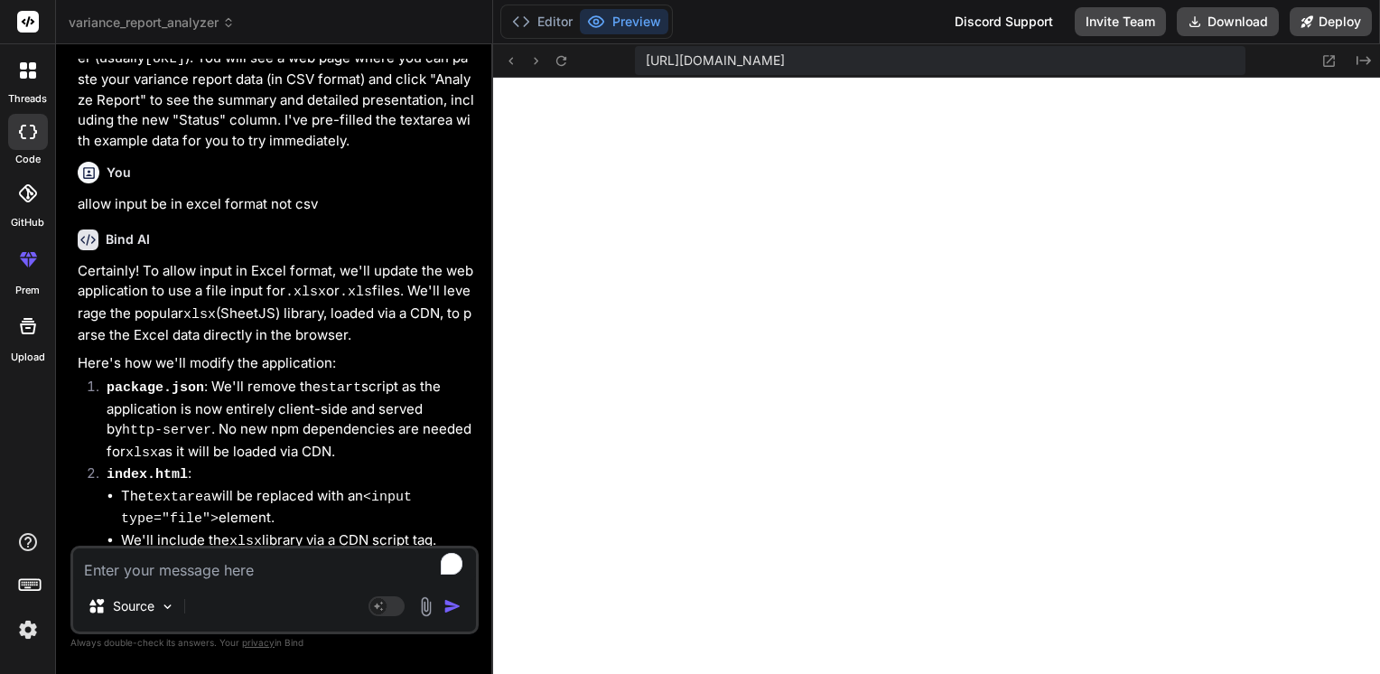
scroll to position [3123, 0]
click at [191, 565] on textarea "To enrich screen reader interactions, please activate Accessibility in Grammarl…" at bounding box center [274, 564] width 403 height 33
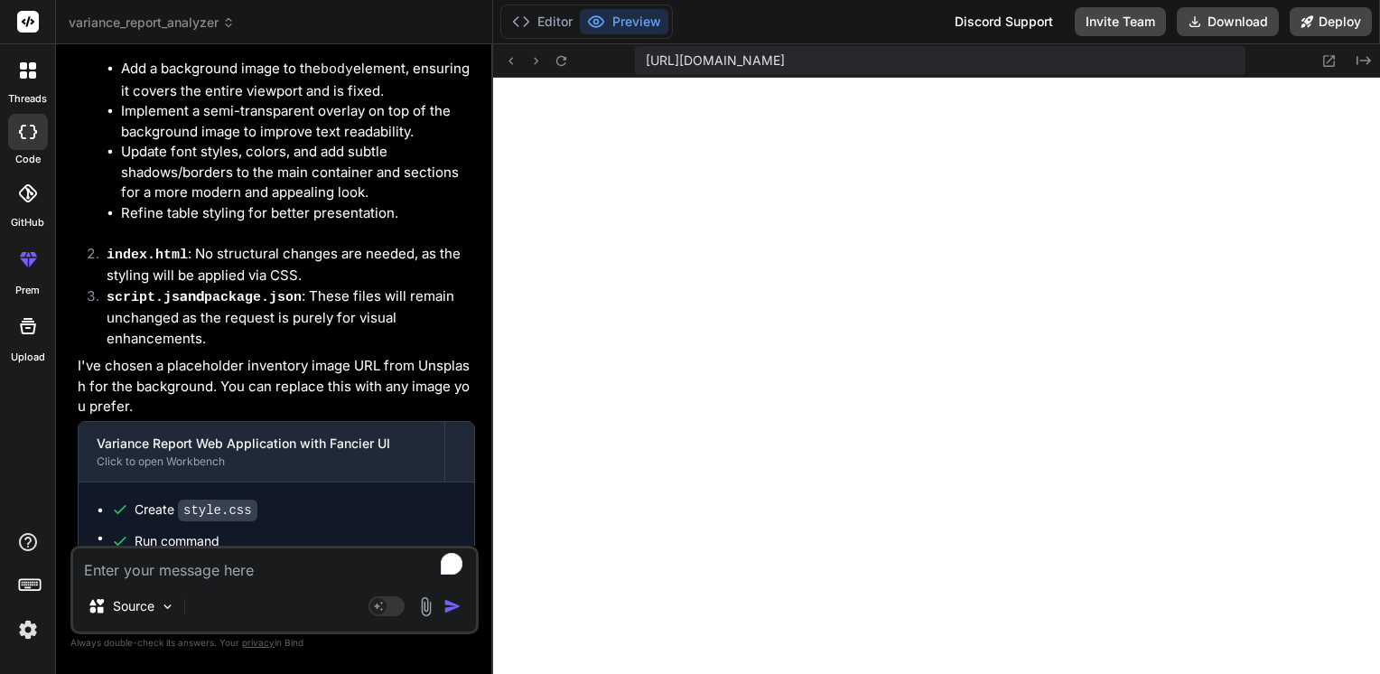
scroll to position [5317, 0]
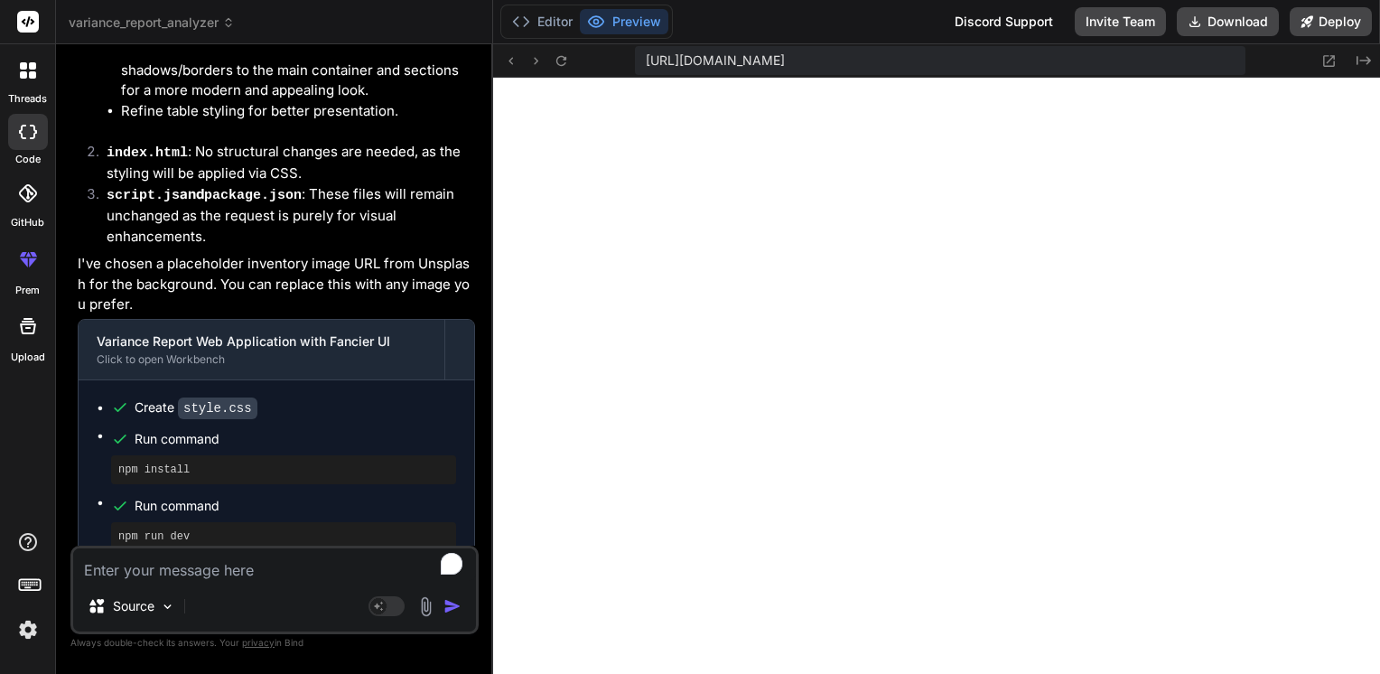
click at [200, 576] on textarea "To enrich screen reader interactions, please activate Accessibility in Grammarl…" at bounding box center [274, 564] width 403 height 33
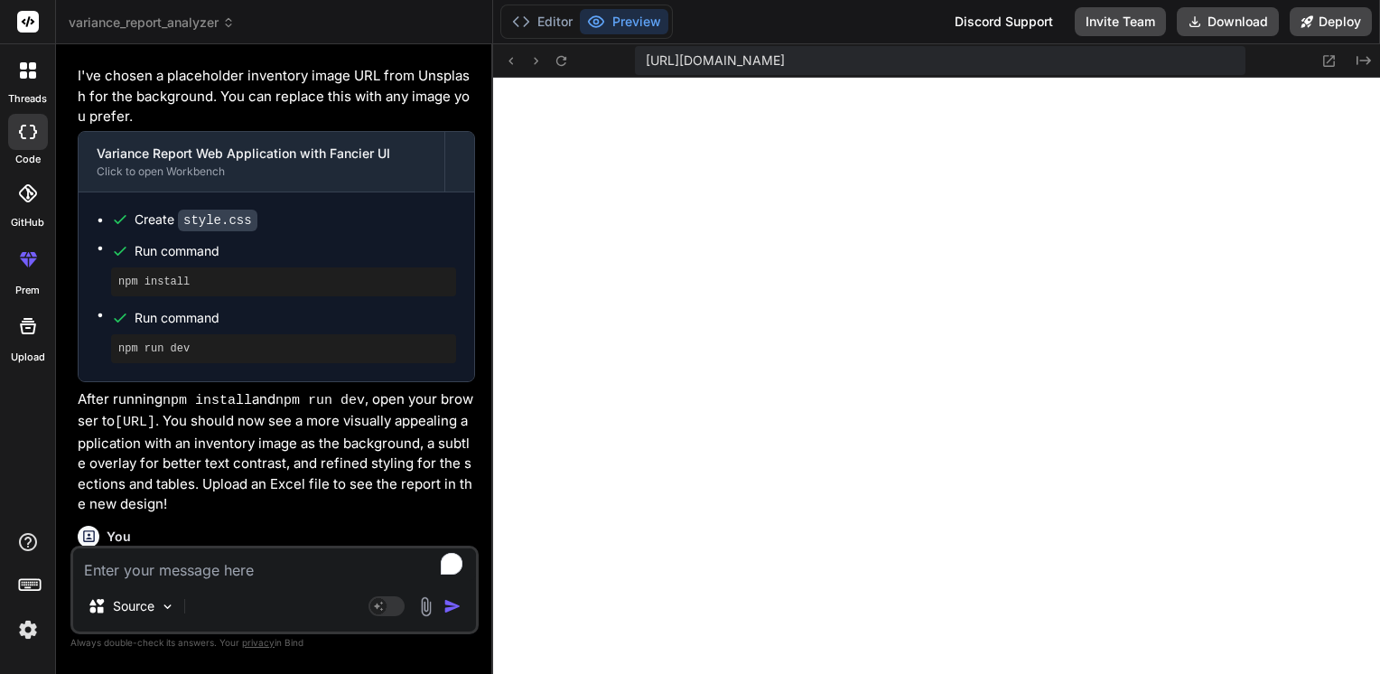
scroll to position [5064, 0]
click at [249, 569] on textarea "To enrich screen reader interactions, please activate Accessibility in Grammarl…" at bounding box center [274, 564] width 403 height 33
click at [284, 563] on textarea "Create a template with the clients company" at bounding box center [274, 564] width 403 height 33
click at [393, 571] on textarea "Create a template with the client's company" at bounding box center [274, 564] width 403 height 33
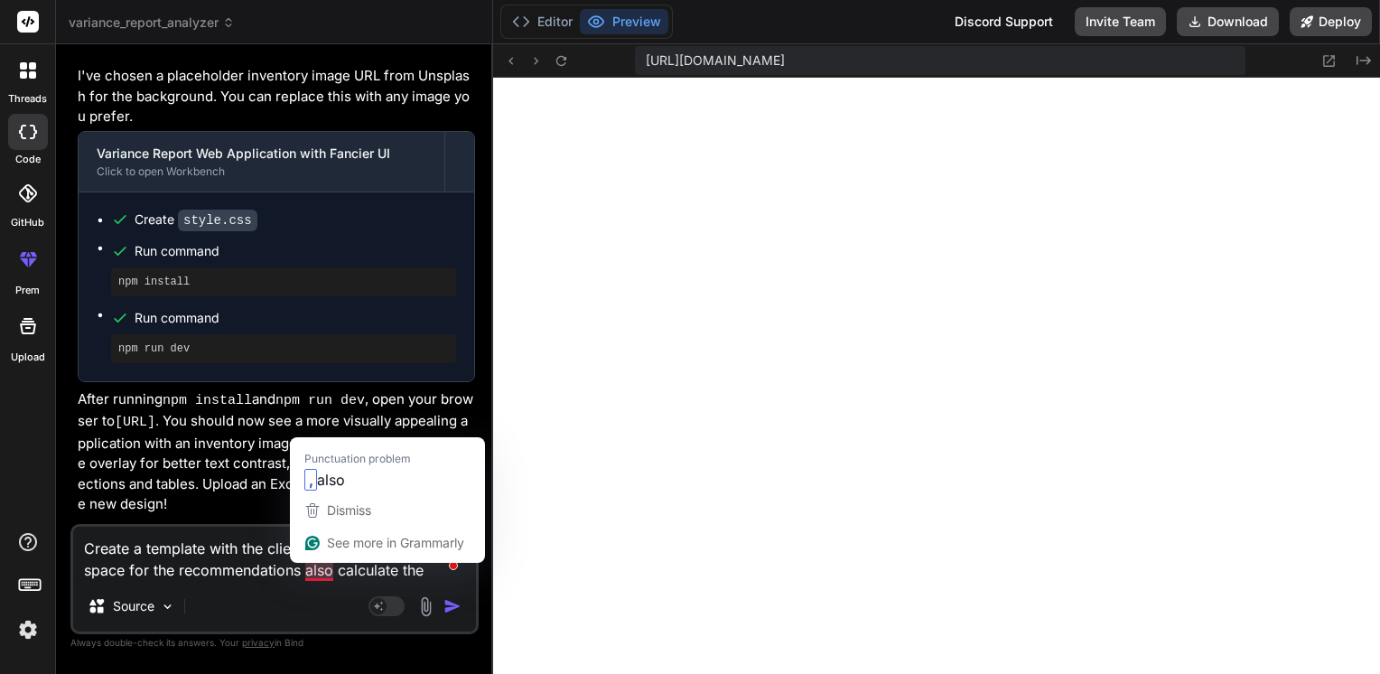
click at [318, 573] on textarea "Create a template with the client's company name and space for the recommendati…" at bounding box center [274, 554] width 403 height 54
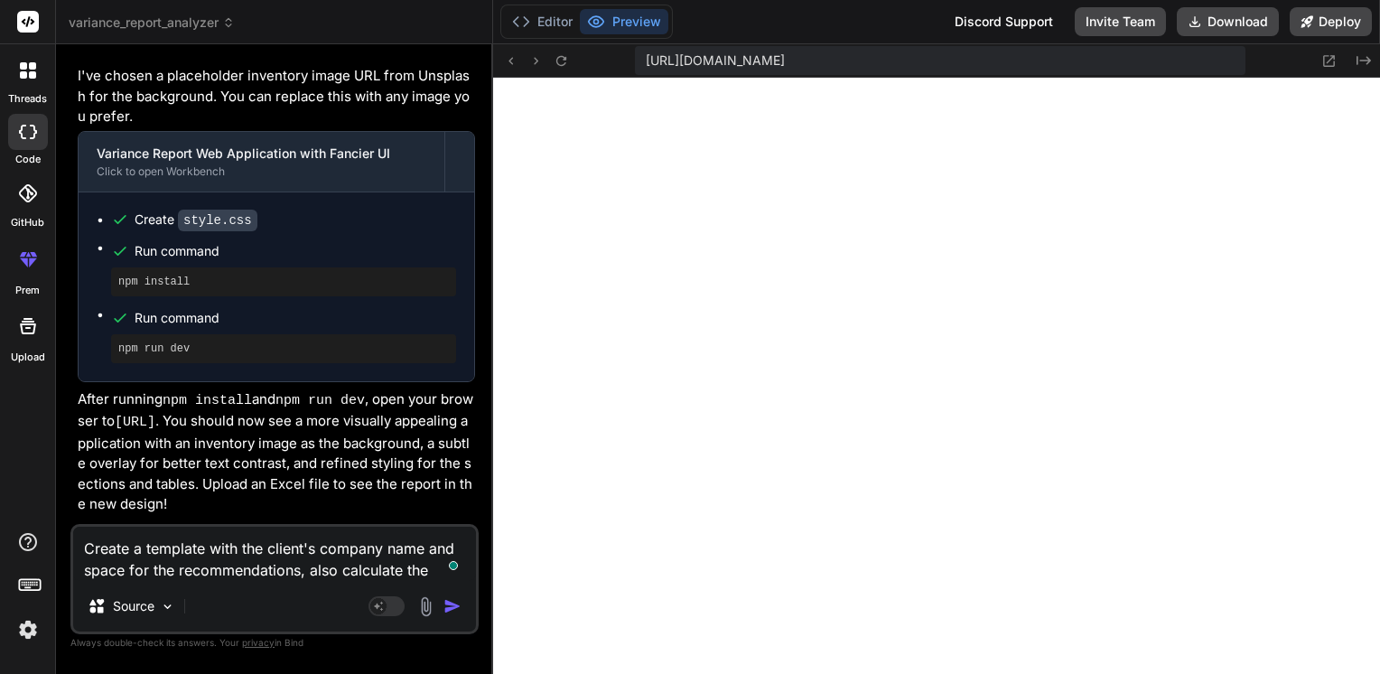
click at [430, 573] on textarea "Create a template with the client's company name and space for the recommendati…" at bounding box center [274, 554] width 403 height 54
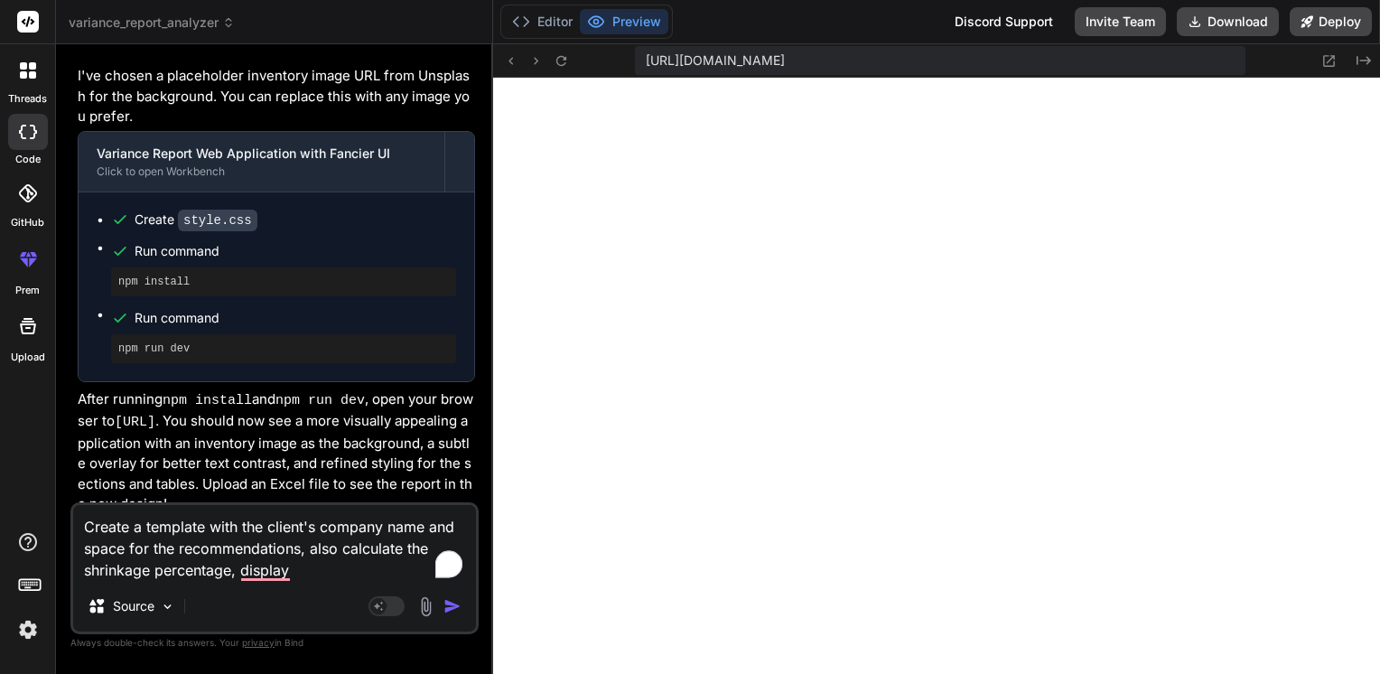
click at [297, 580] on textarea "Create a template with the client's company name and space for the recommendati…" at bounding box center [274, 543] width 403 height 76
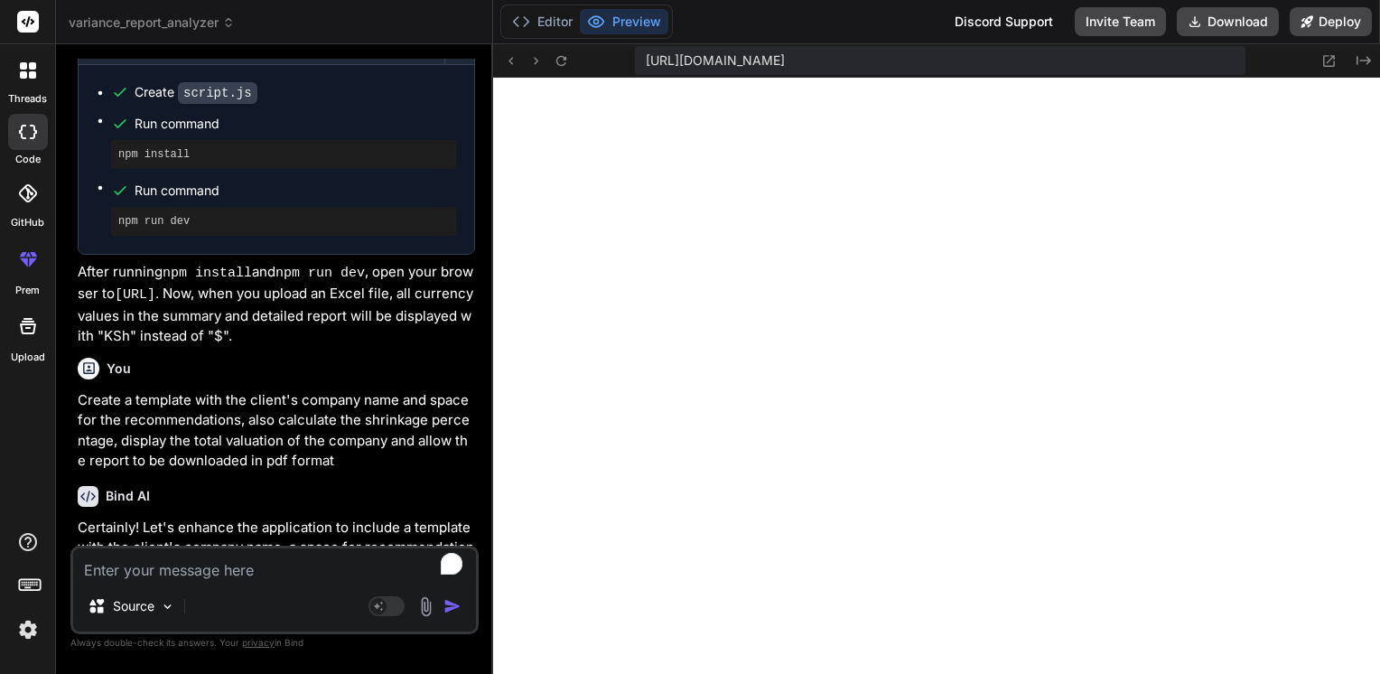
scroll to position [6420, 0]
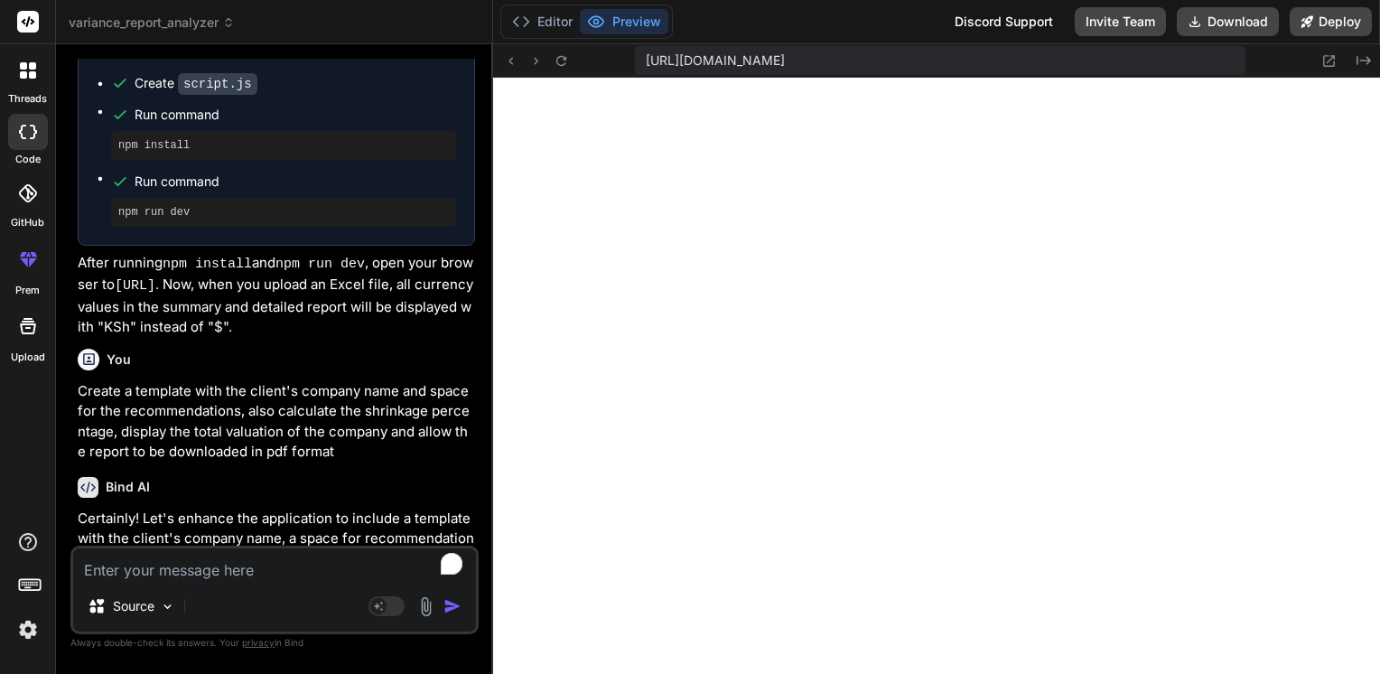
click at [221, 578] on textarea "To enrich screen reader interactions, please activate Accessibility in Grammarl…" at bounding box center [274, 564] width 403 height 33
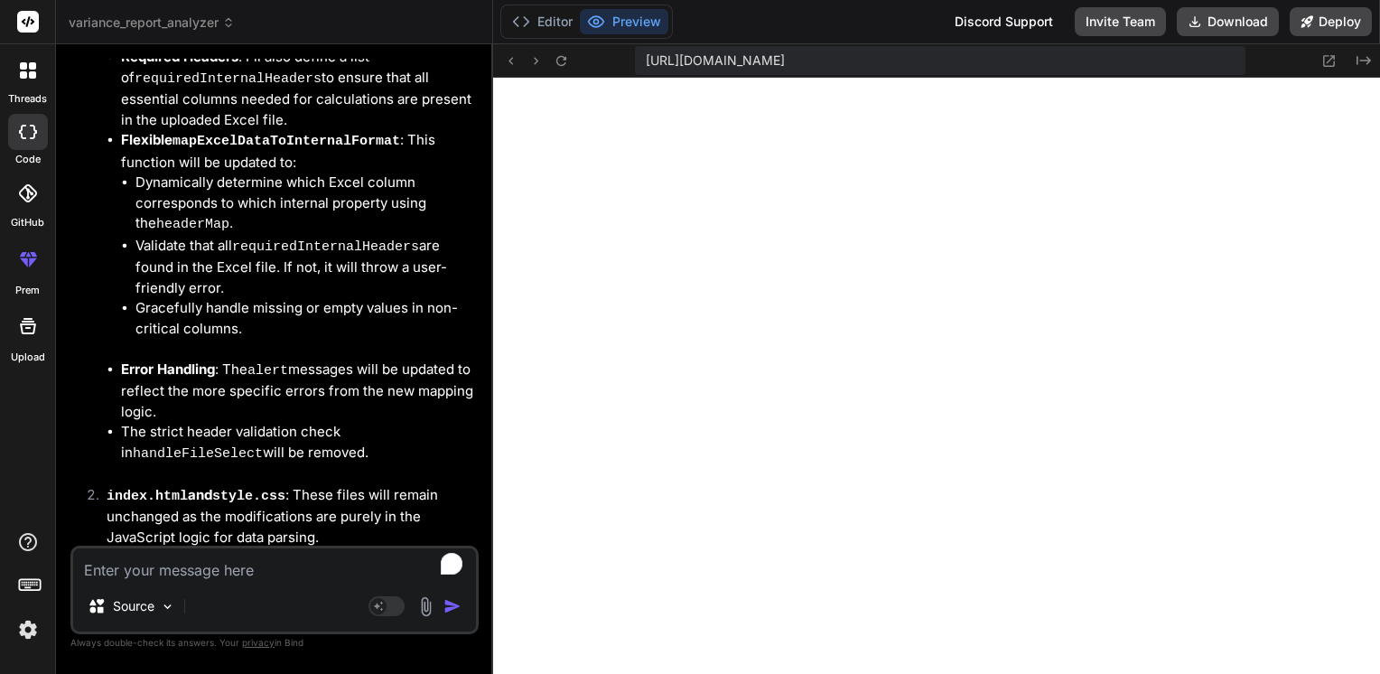
scroll to position [6625, 0]
click at [177, 567] on textarea "To enrich screen reader interactions, please activate Accessibility in Grammarl…" at bounding box center [274, 564] width 403 height 33
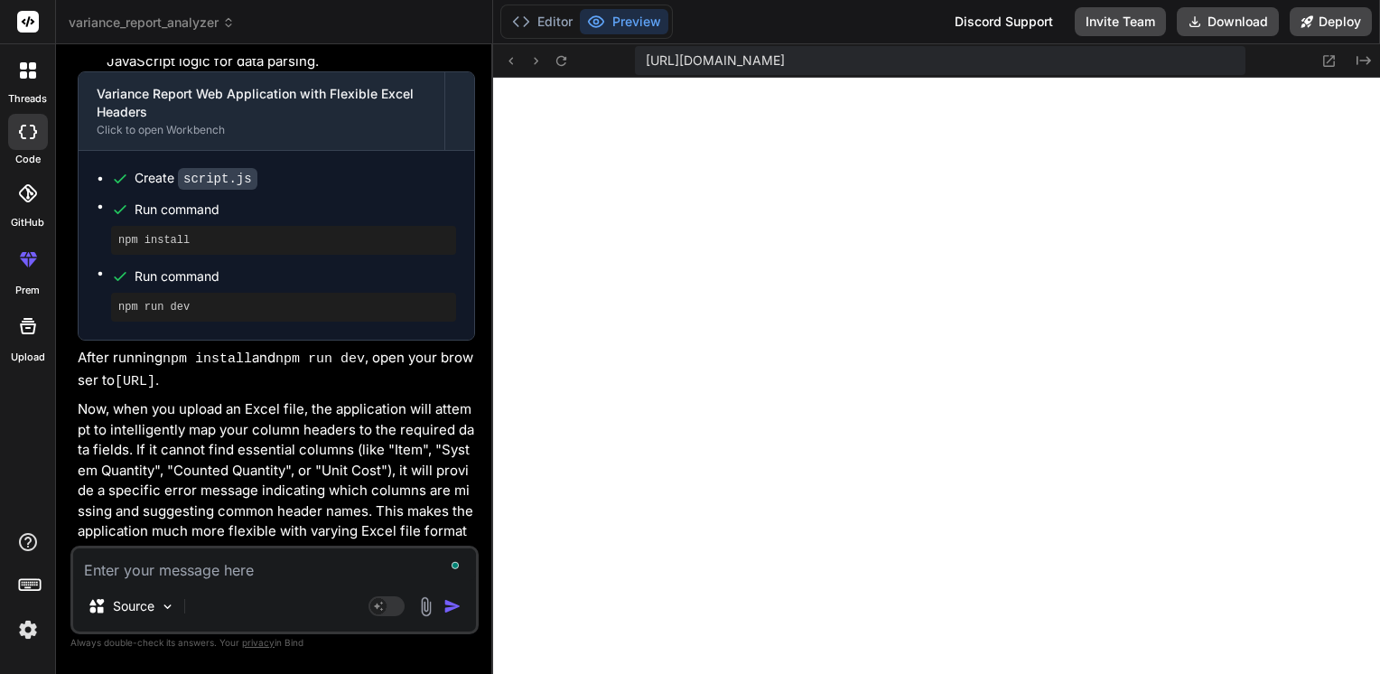
scroll to position [9257, 0]
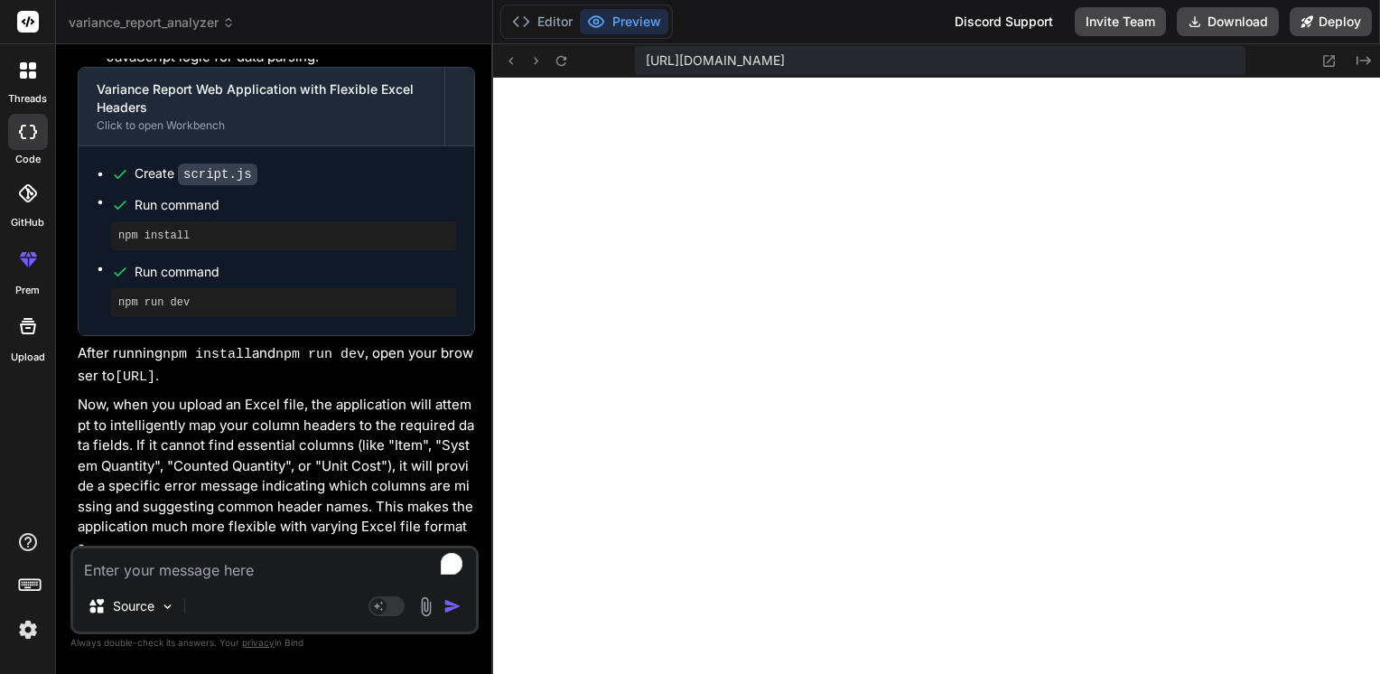
click at [206, 566] on textarea "To enrich screen reader interactions, please activate Accessibility in Grammarl…" at bounding box center [274, 564] width 403 height 33
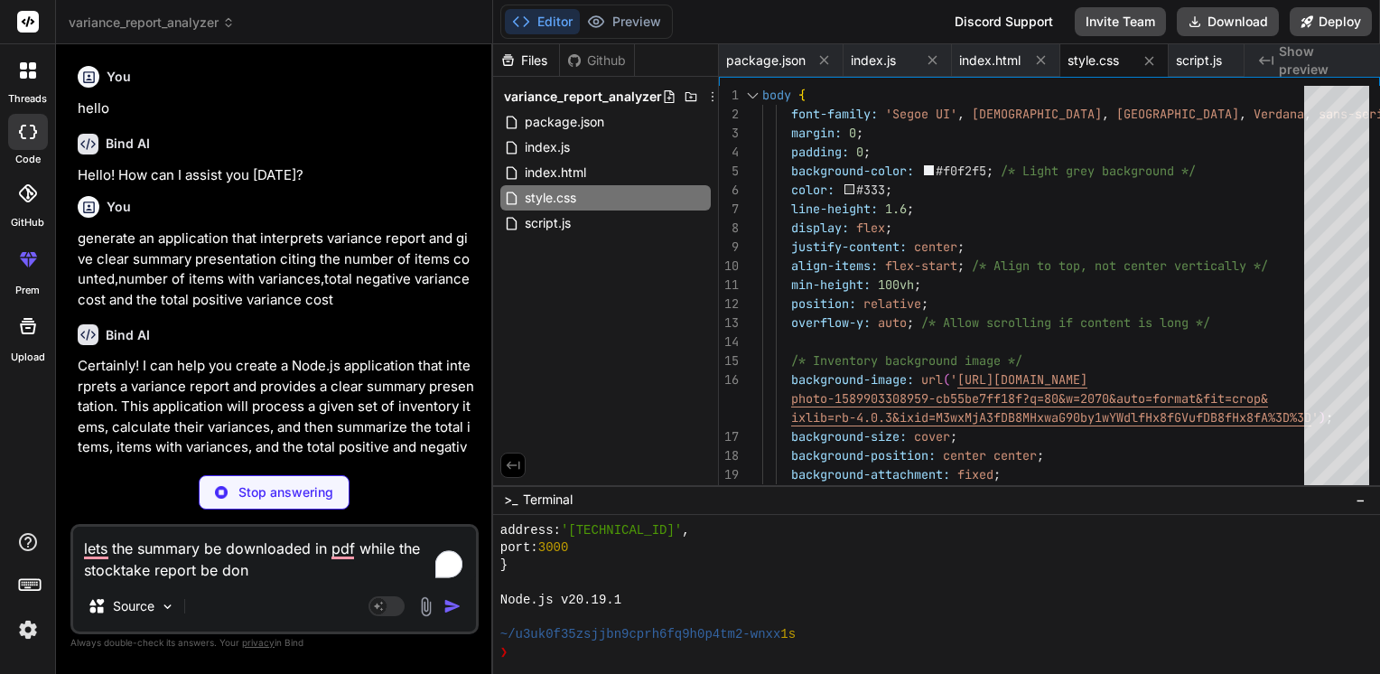
scroll to position [6625, 0]
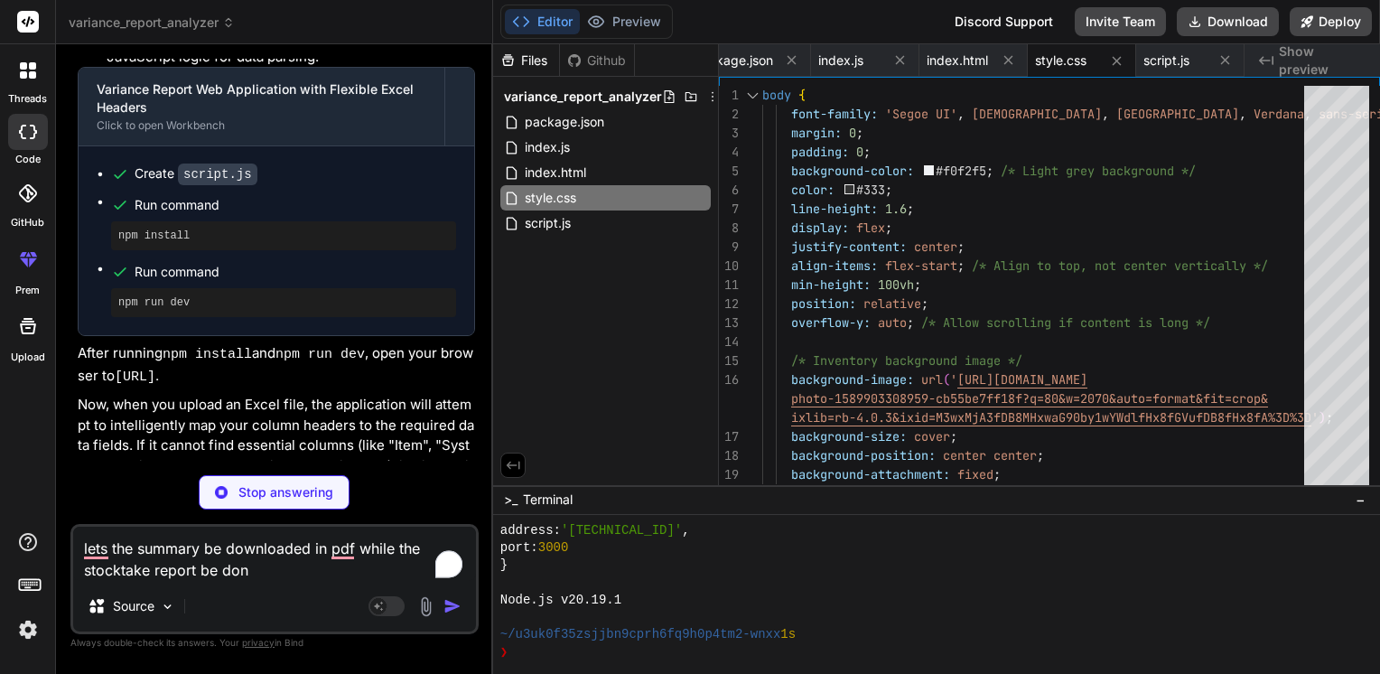
type textarea "x"
type textarea "lets the summary be downloaded in pdf while the stocktake report be do"
type textarea "x"
type textarea "lets the summary be downloaded in pdf while the stocktake report be dow"
type textarea "x"
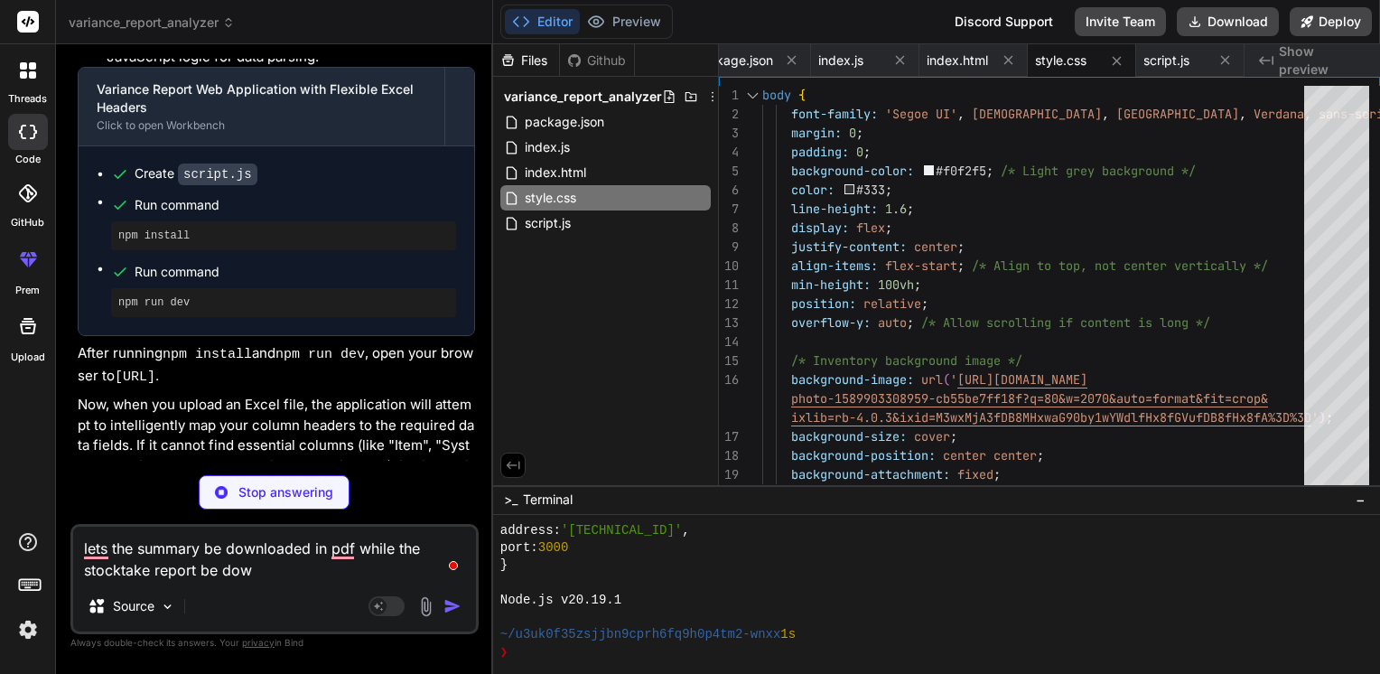
type textarea "lets the summary be downloaded in pdf while the stocktake report be down"
type textarea "x"
type textarea "lets the summary be downloaded in pdf while the stocktake report be downl"
type textarea "x"
type textarea "lets the summary be downloaded in pdf while the stocktake report be downlo"
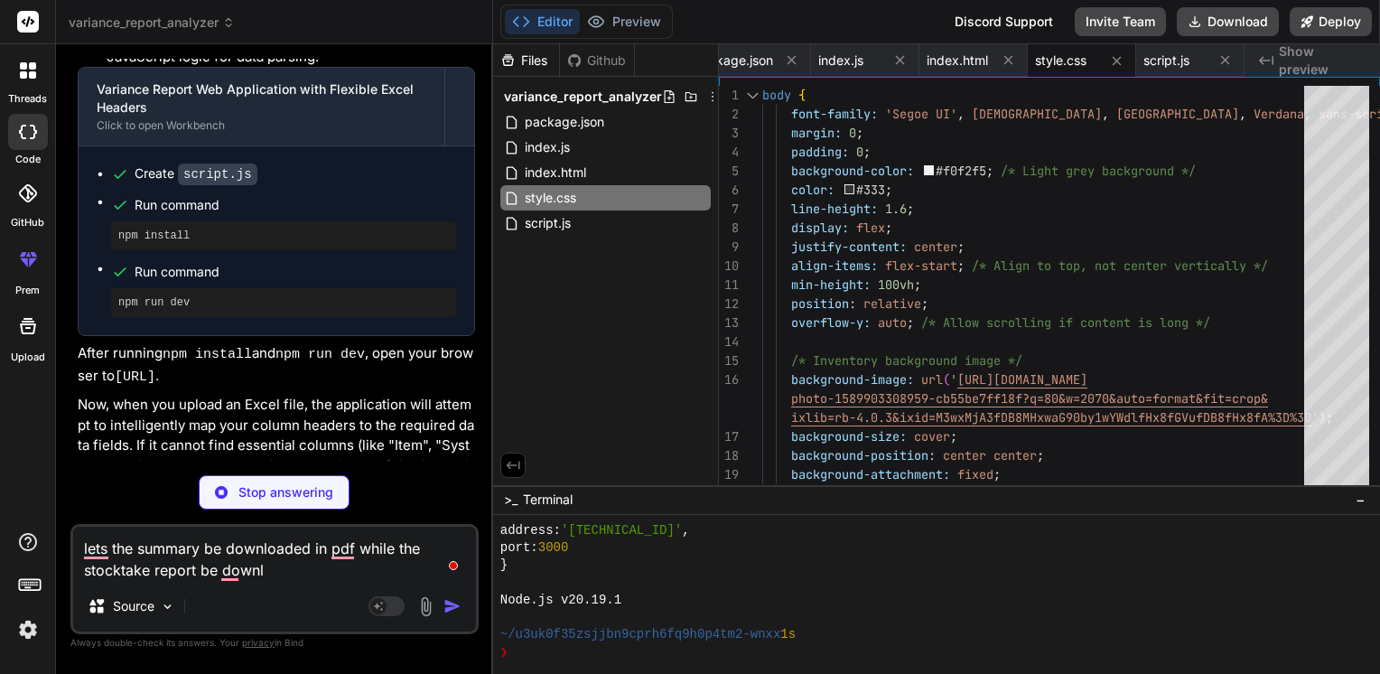
type textarea "x"
type textarea "lets the summary be downloaded in pdf while the stocktake report be downloa"
type textarea "x"
type textarea "lets the summary be downloaded in pdf while the stocktake report be download"
type textarea "x"
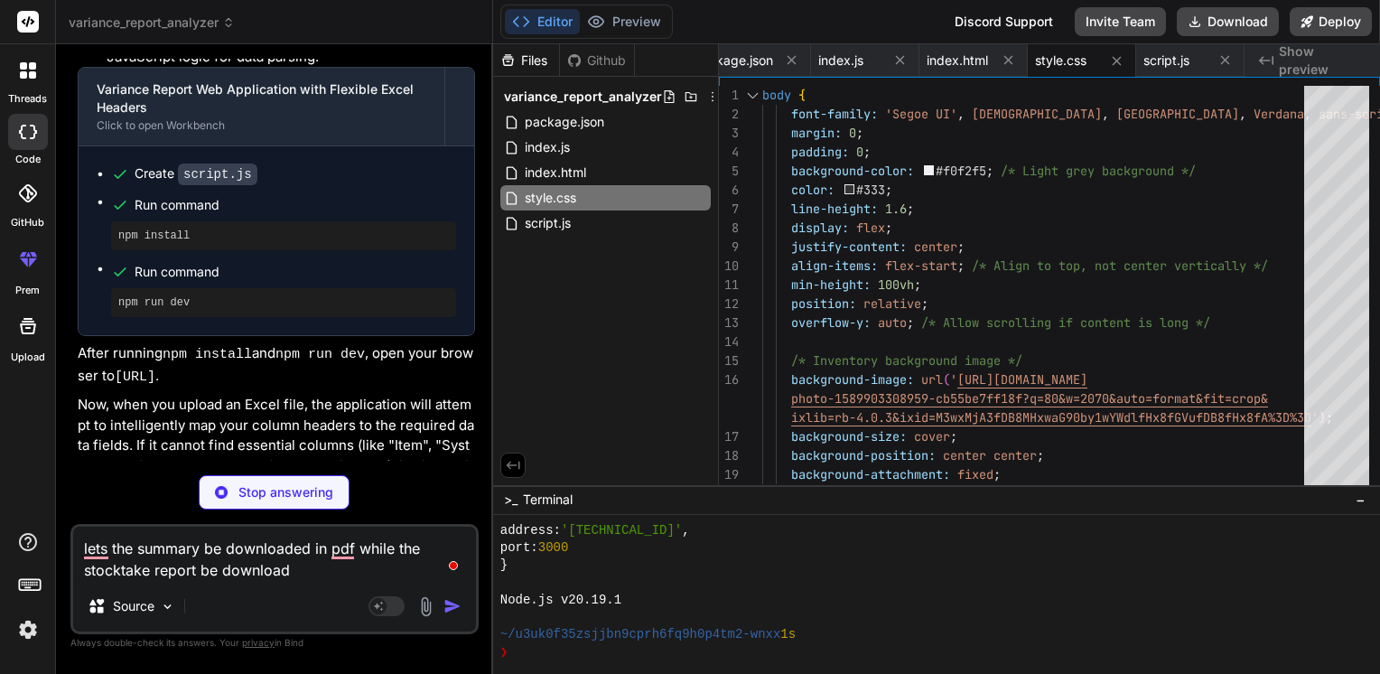
type textarea "lets the summary be downloaded in pdf while the stocktake report be downloade"
type textarea "x"
type textarea "lets the summary be downloaded in pdf while the stocktake report be downloaded"
type textarea "x"
type textarea "lets the summary be downloaded in pdf while the stocktake report be downloaded"
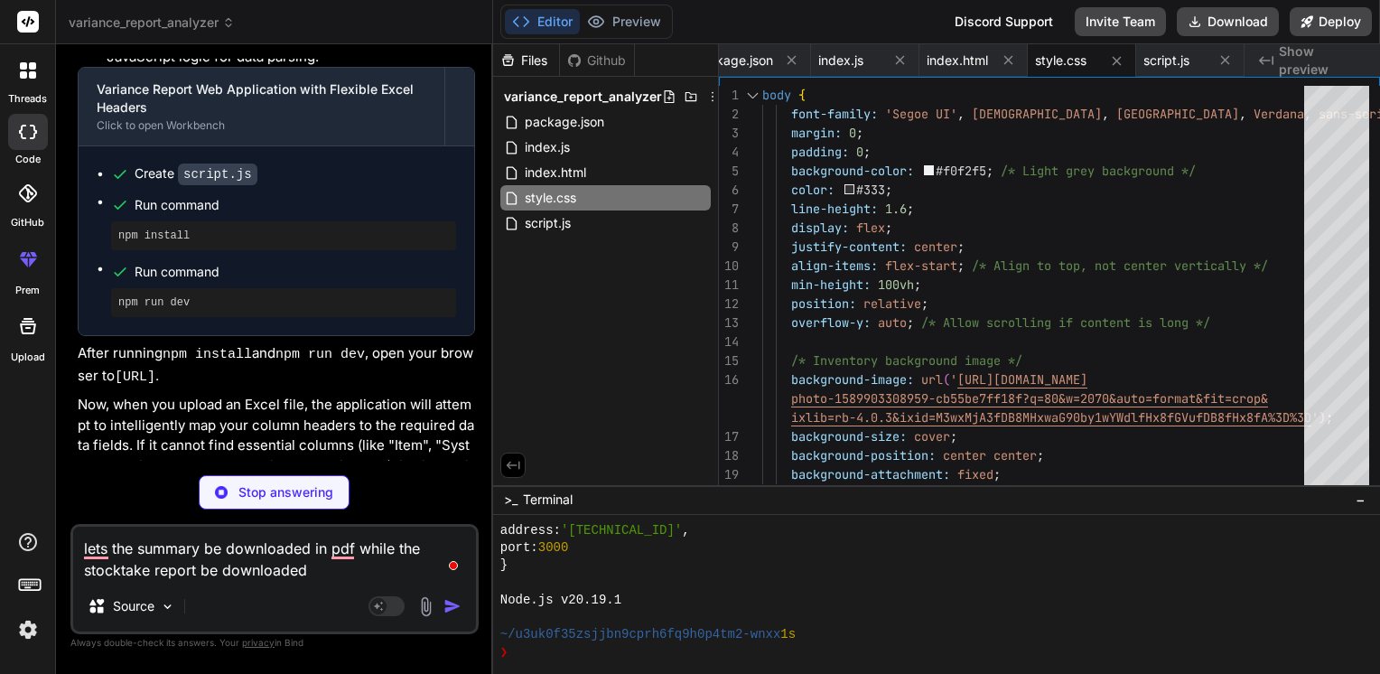
type textarea "x"
type textarea "lets the summary be downloaded in pdf while the stocktake report be downloaded i"
type textarea "x"
type textarea "lets the summary be downloaded in pdf while the stocktake report be downloaded …"
type textarea "x"
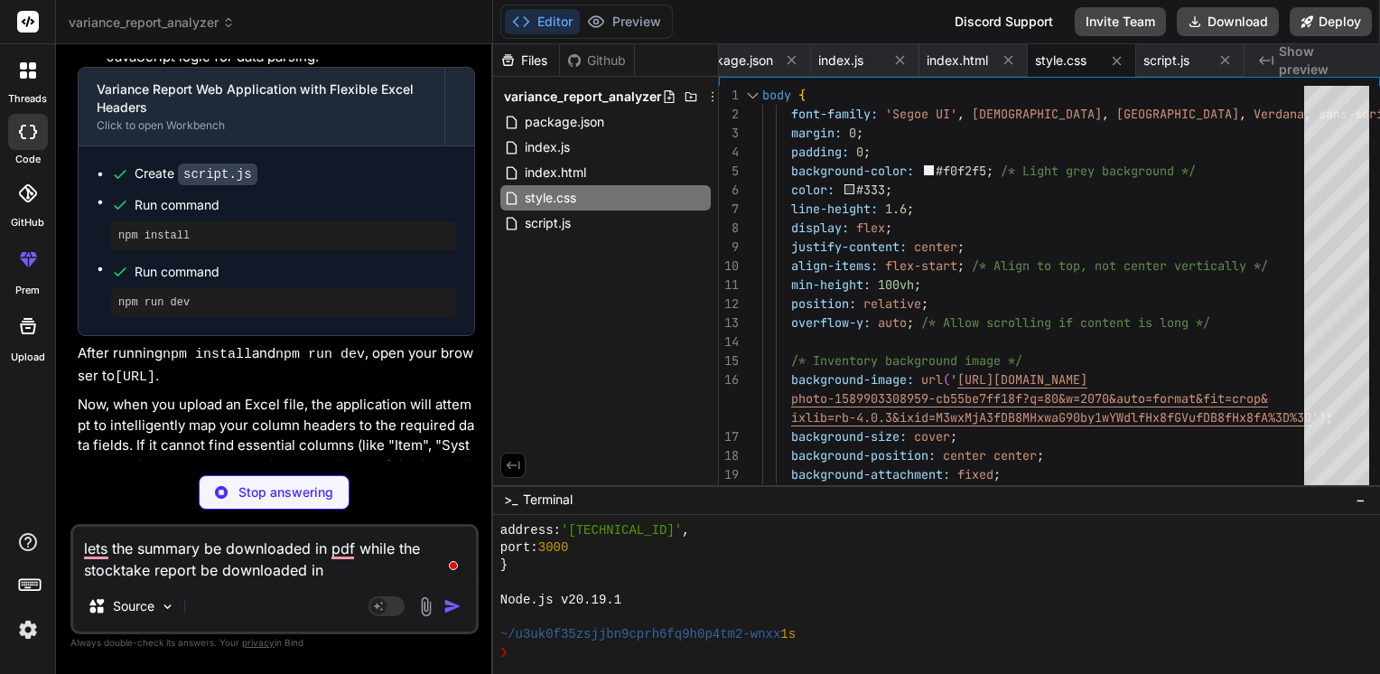
type textarea "lets the summary be downloaded in pdf while the stocktake report be downloaded …"
type textarea "x"
type textarea "lets the summary be downloaded in pdf while the stocktake report be downloaded …"
type textarea "x"
type textarea "lets the summary be downloaded in pdf while the stocktake report be downloaded …"
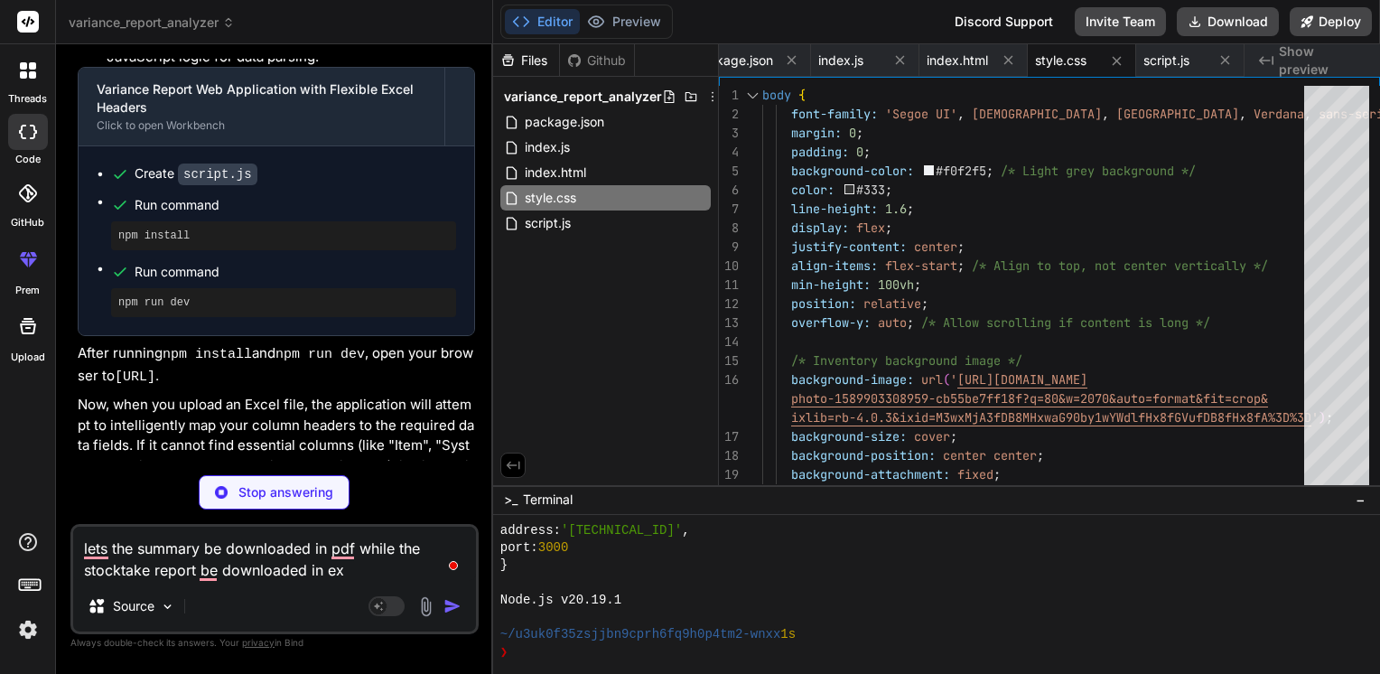
type textarea "x"
type textarea "lets the summary be downloaded in pdf while the stocktake report be downloaded …"
type textarea "x"
type textarea "lets the summary be downloaded in pdf while the stocktake report be downloaded …"
type textarea "x"
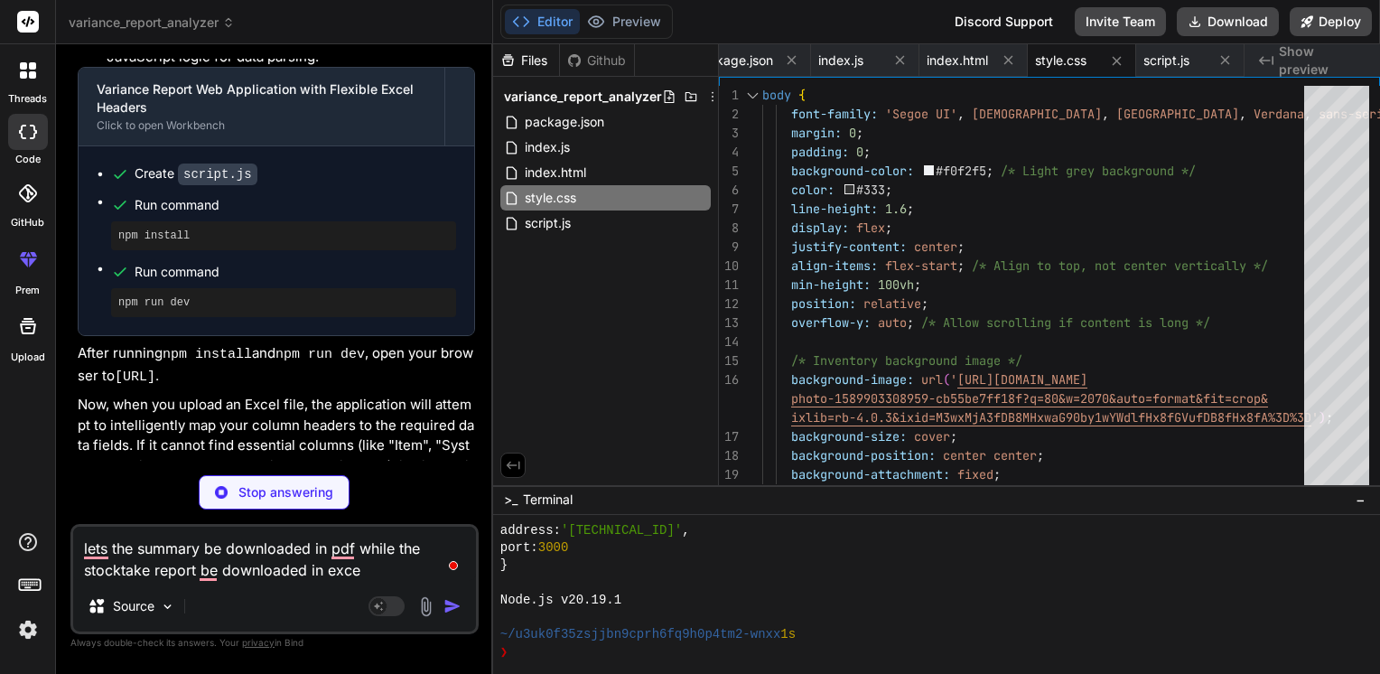
type textarea "lets the summary be downloaded in pdf while the stocktake report be downloaded …"
type textarea "x"
type textarea "lets the summary be downloaded in pdf while the stocktake report be downloaded …"
type textarea "x"
type textarea "lets the summary be downloaded in pdf while the stocktake report be downloaded …"
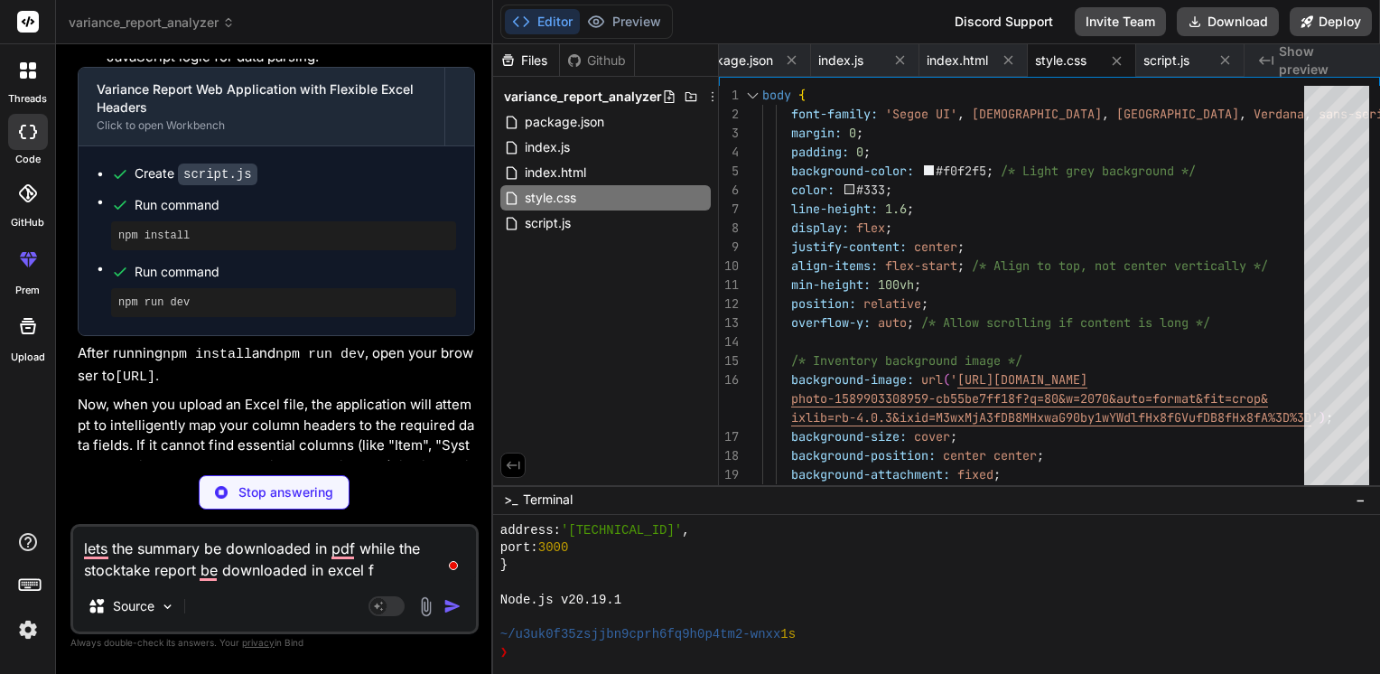
type textarea "x"
type textarea "lets the summary be downloaded in pdf while the stocktake report be downloaded …"
type textarea "x"
type textarea "lets the summary be downloaded in pdf while the stocktake report be downloaded …"
type textarea "x"
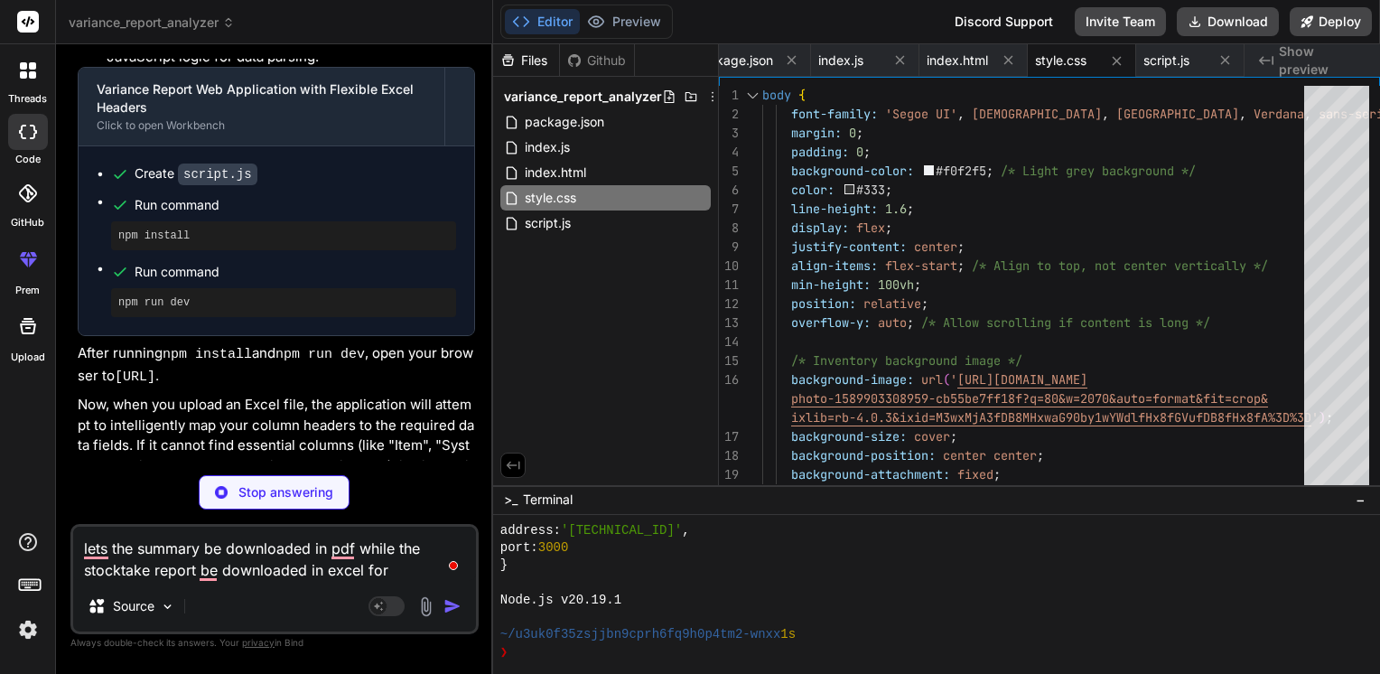
type textarea "lets the summary be downloaded in pdf while the stocktake report be downloaded …"
type textarea "x"
type textarea "lets the summary be downloaded in pdf while the stocktake report be downloaded …"
type textarea "x"
type textarea "lets the summary be downloaded in pdf while the stocktake report be downloaded …"
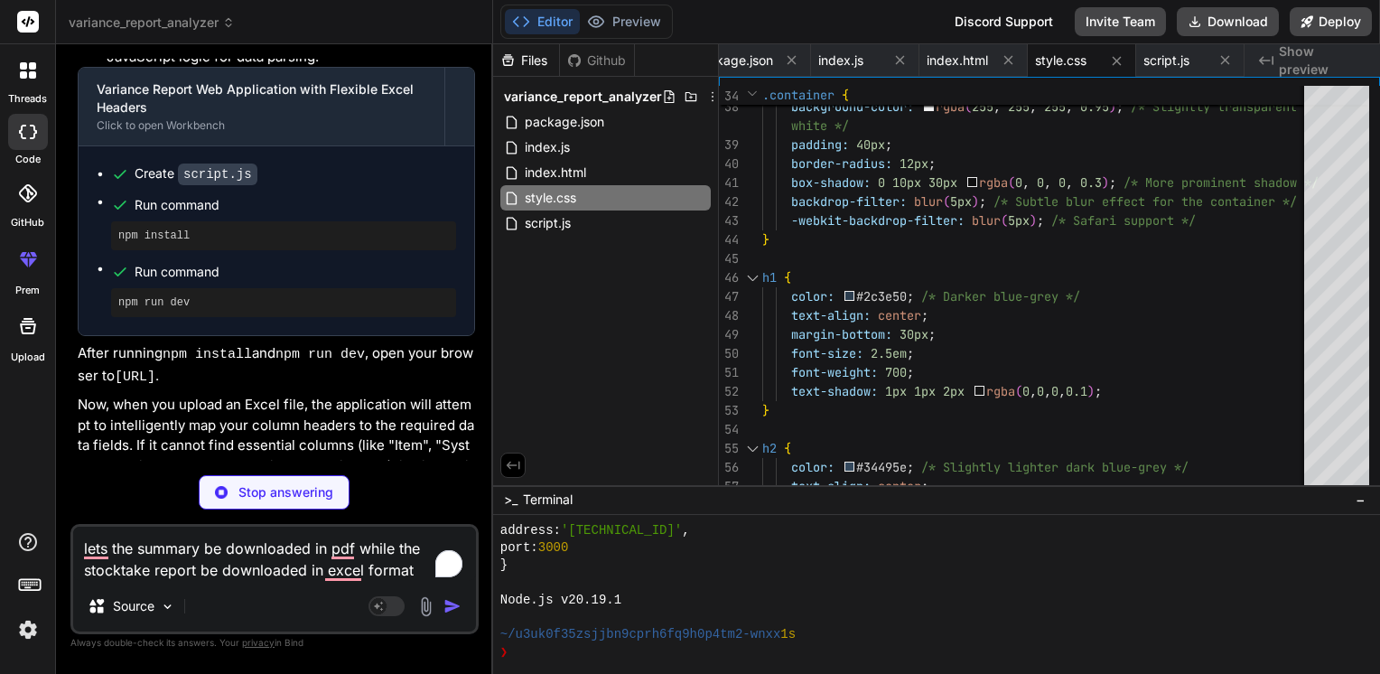
type textarea "x"
type textarea "lets the summary be downloaded in pdf while the stocktake report be downloaded …"
type textarea "x"
type textarea "'_')}_${filenameSuffix}.pdf` : `Variance_Report_${filenameSuffix}.pdf`; doc.sav…"
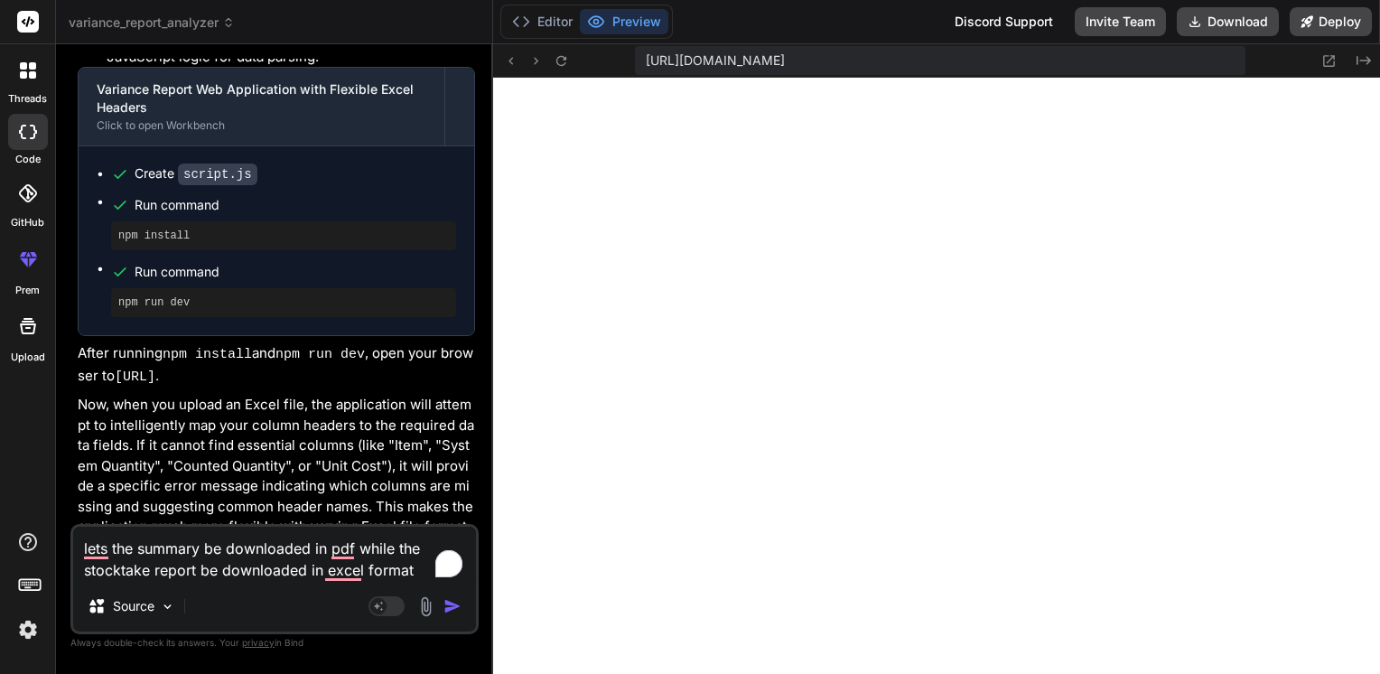
type textarea "x"
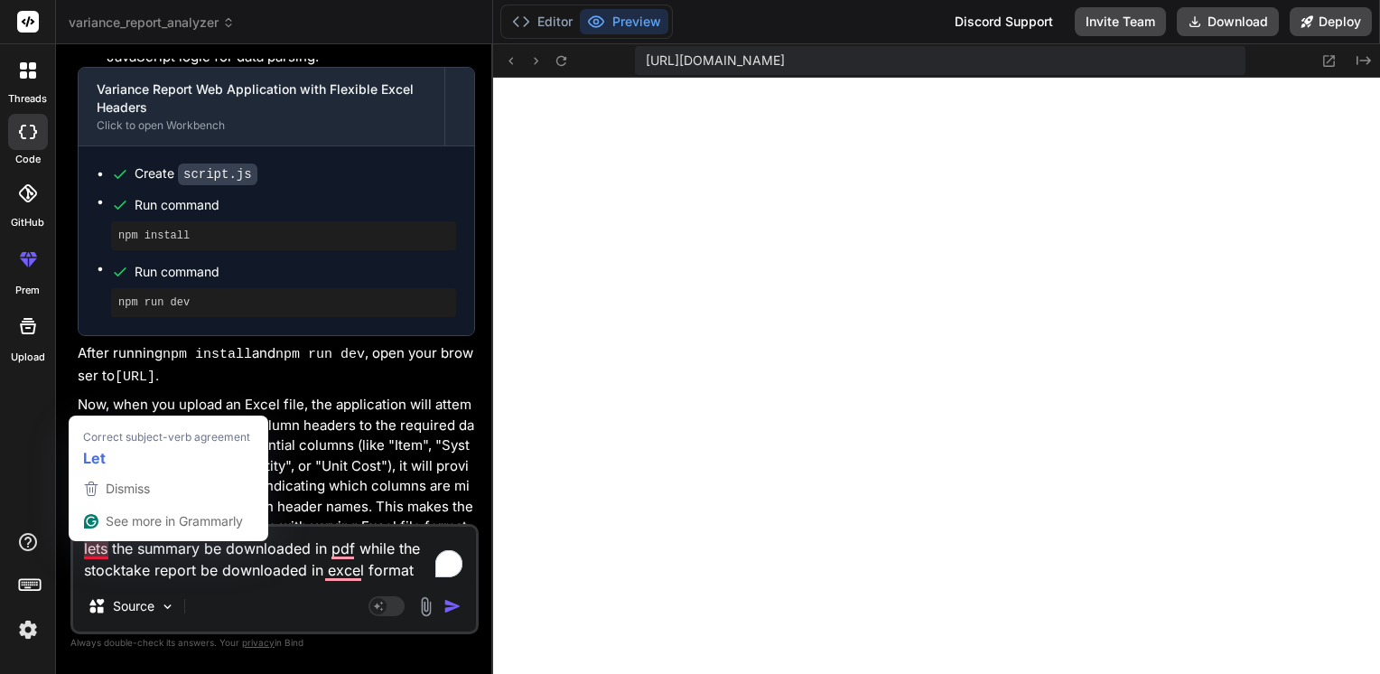
type textarea "Let the summary be downloaded in pdf while the stocktake report be downloaded i…"
type textarea "x"
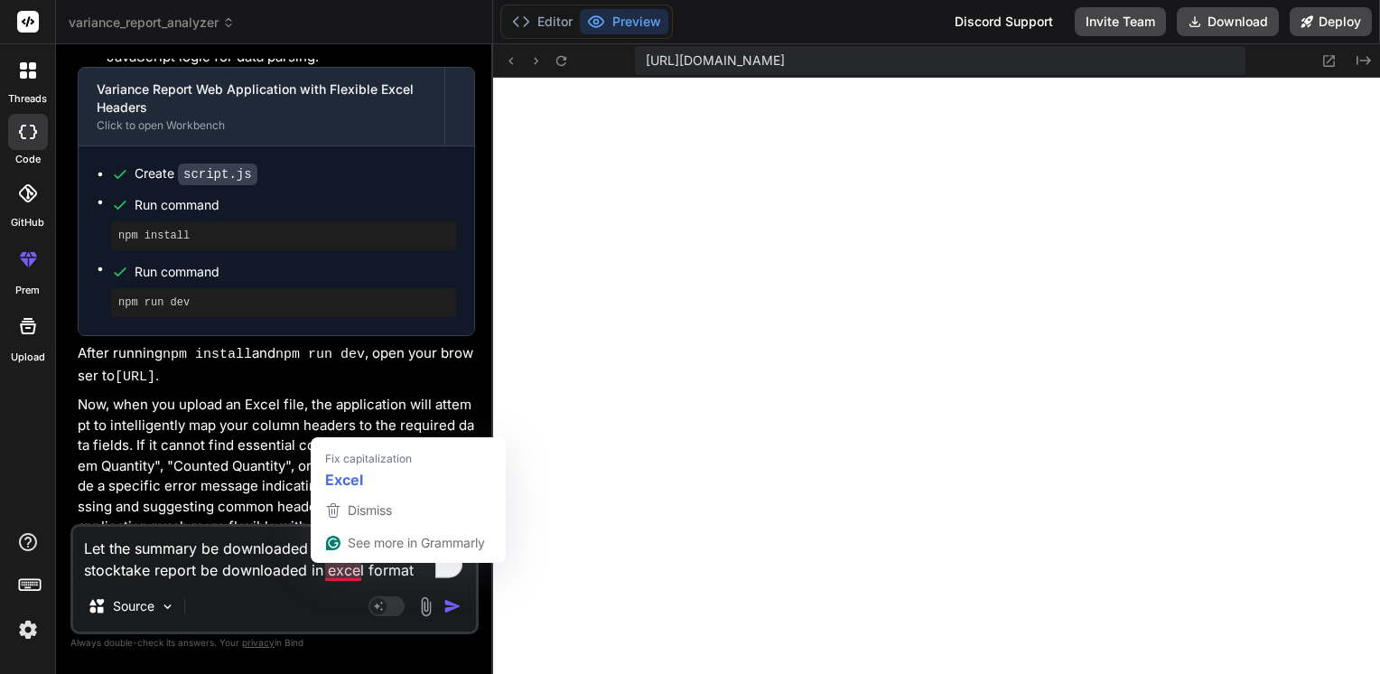
type textarea "Let the summary be downloaded in pdf while the stocktake report be downloaded i…"
type textarea "x"
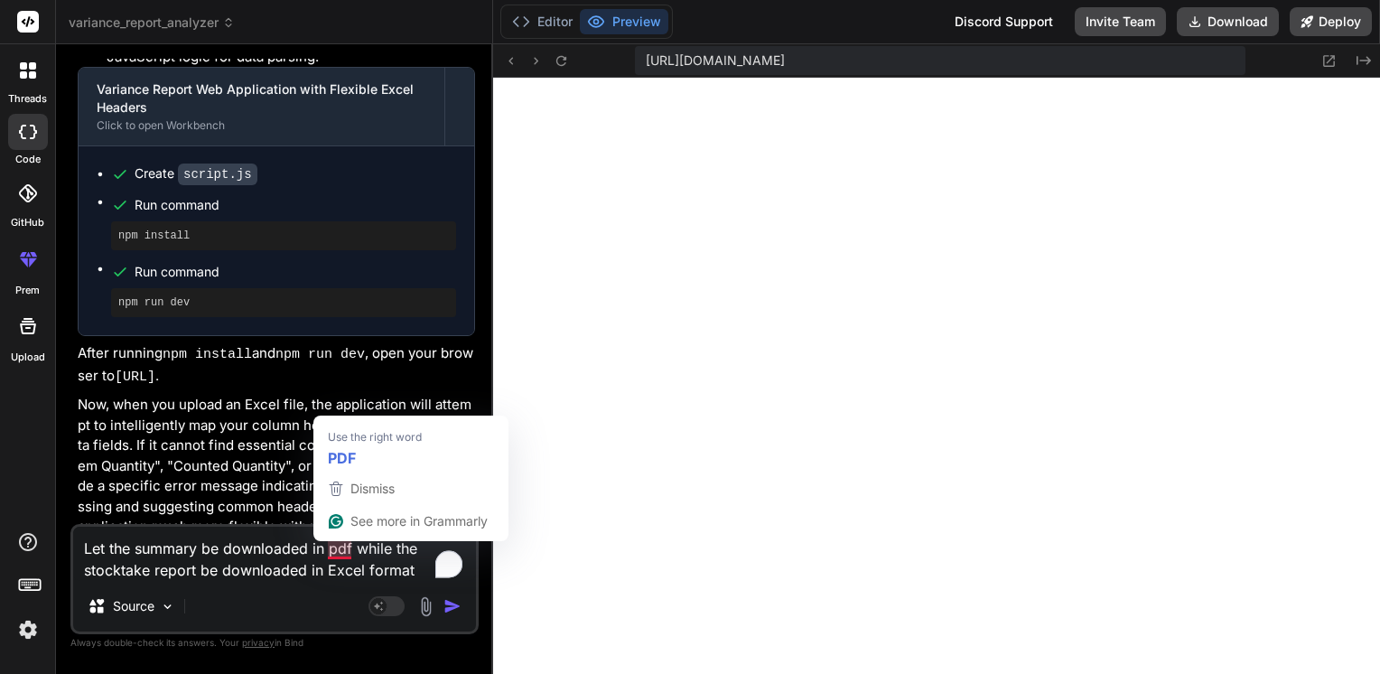
type textarea "Let the summary be downloaded in PDF while the stocktake report be downloaded i…"
type textarea "x"
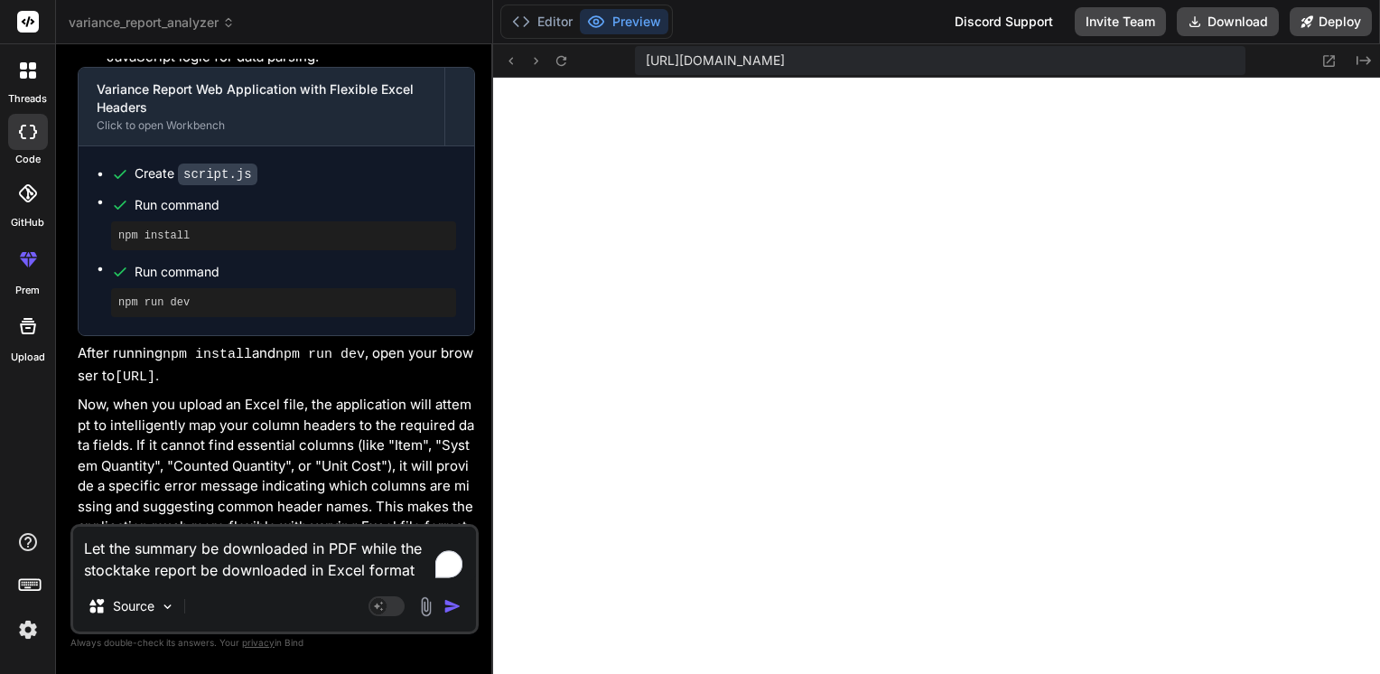
type textarea "Let the summary be downloaded in PDF while the stocktake report be downloaded i…"
click at [452, 603] on img "button" at bounding box center [453, 606] width 18 height 18
type textarea "x"
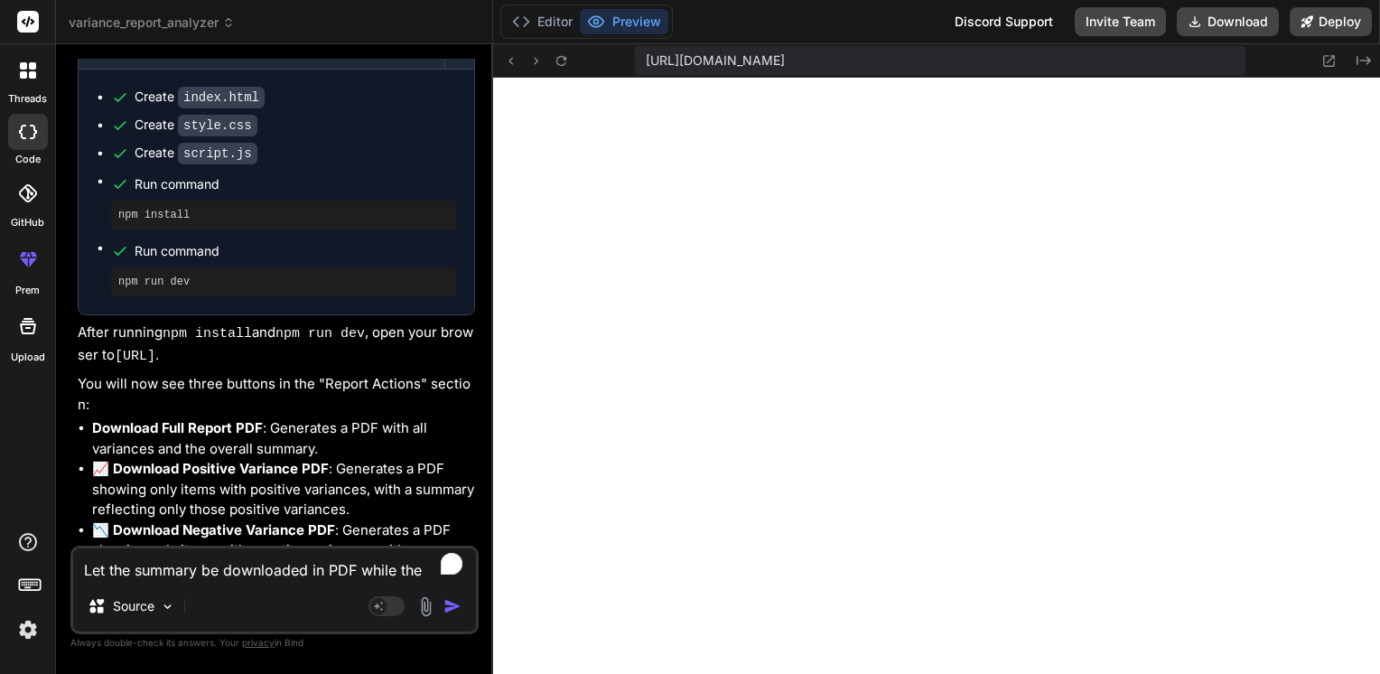
scroll to position [10926, 0]
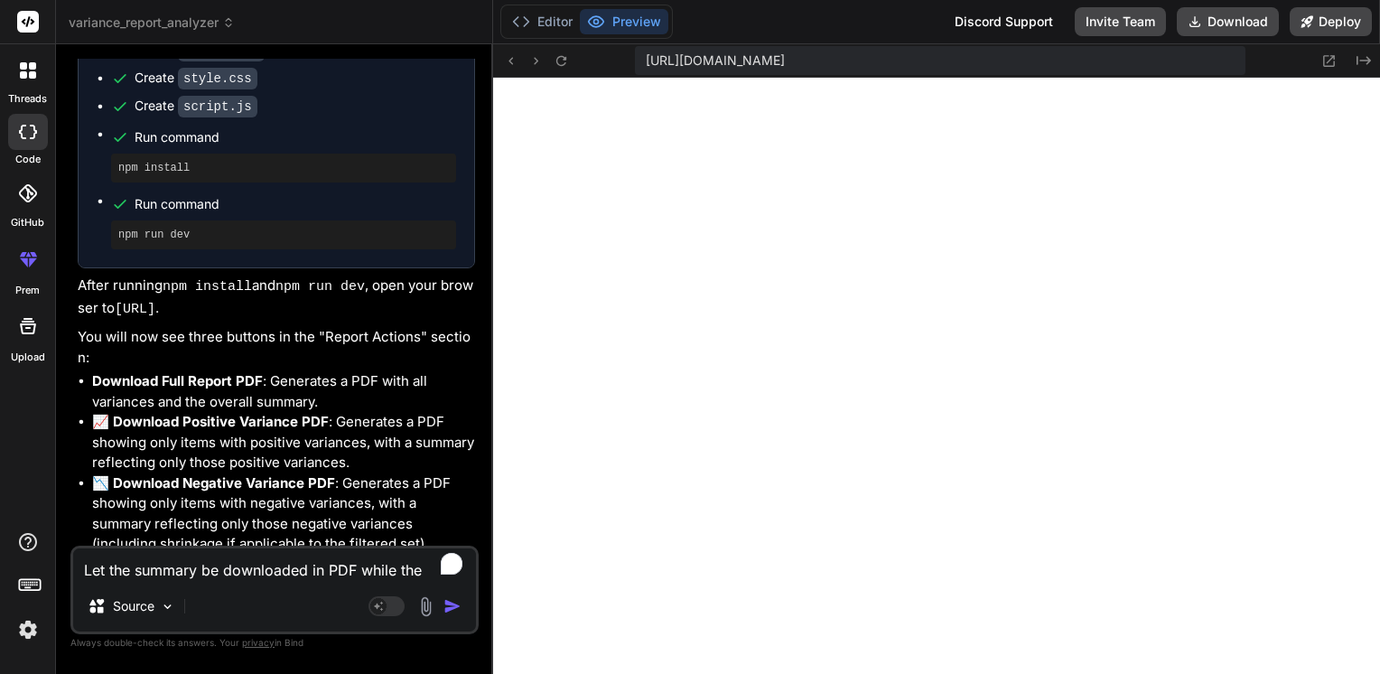
click at [249, 582] on div "Let the summary be downloaded in PDF while the stocktake report be downloaded i…" at bounding box center [274, 590] width 408 height 89
click at [230, 569] on textarea "Let the summary be downloaded in PDF while the stocktake report be downloaded i…" at bounding box center [274, 564] width 403 height 33
type textarea "l"
type textarea "x"
type textarea "le"
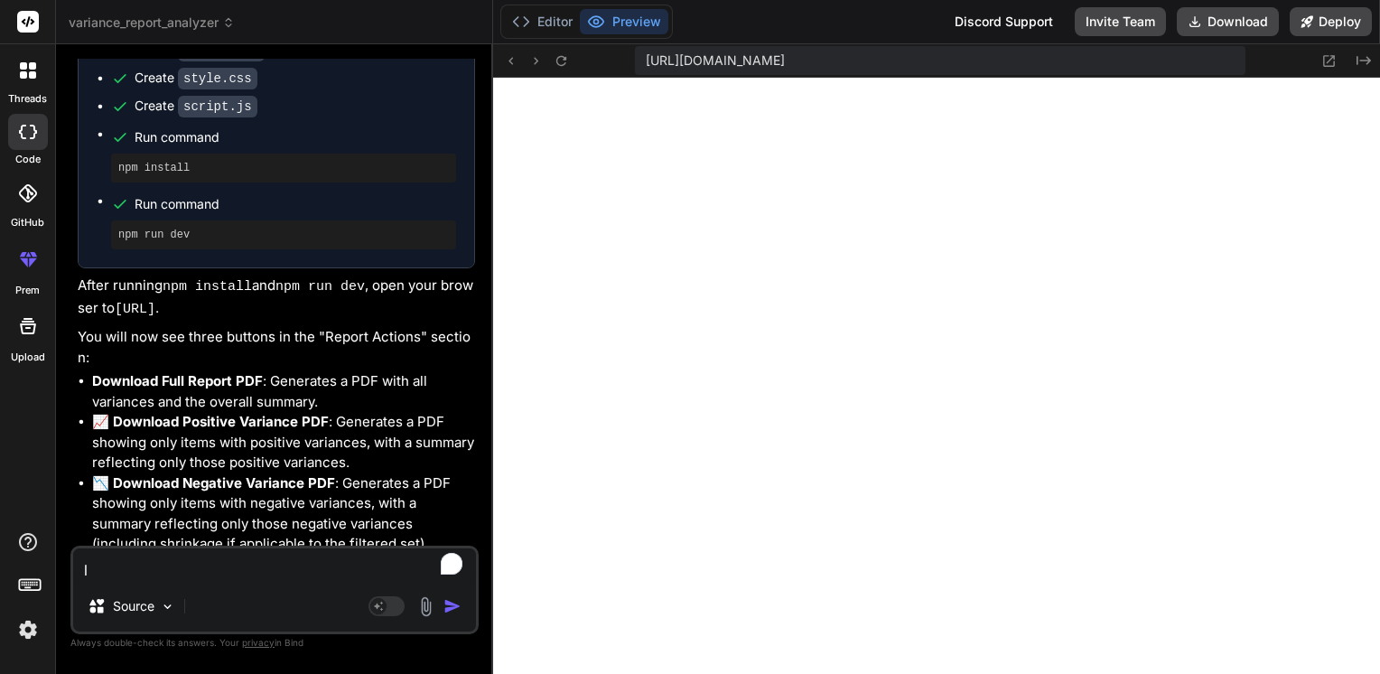
type textarea "x"
type textarea "let"
type textarea "x"
type textarea "let"
type textarea "x"
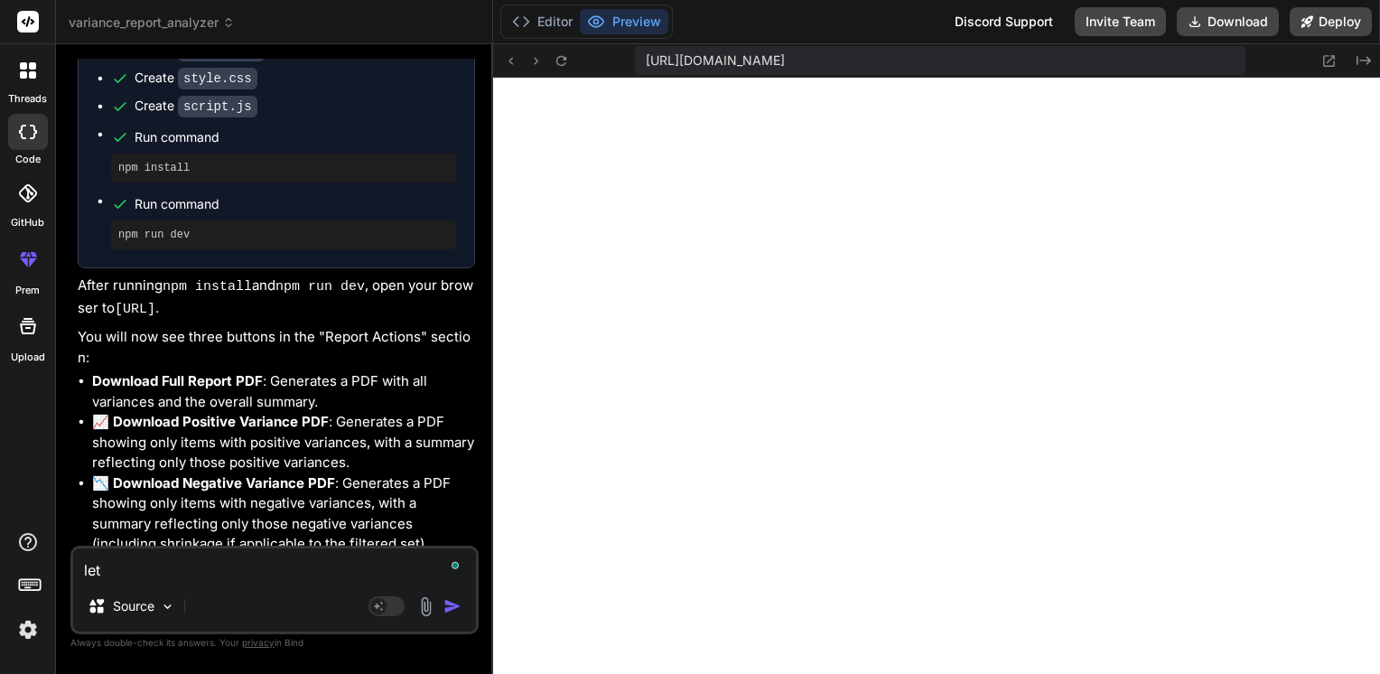
type textarea "let r"
type textarea "x"
type textarea "let re"
type textarea "x"
type textarea "let rec"
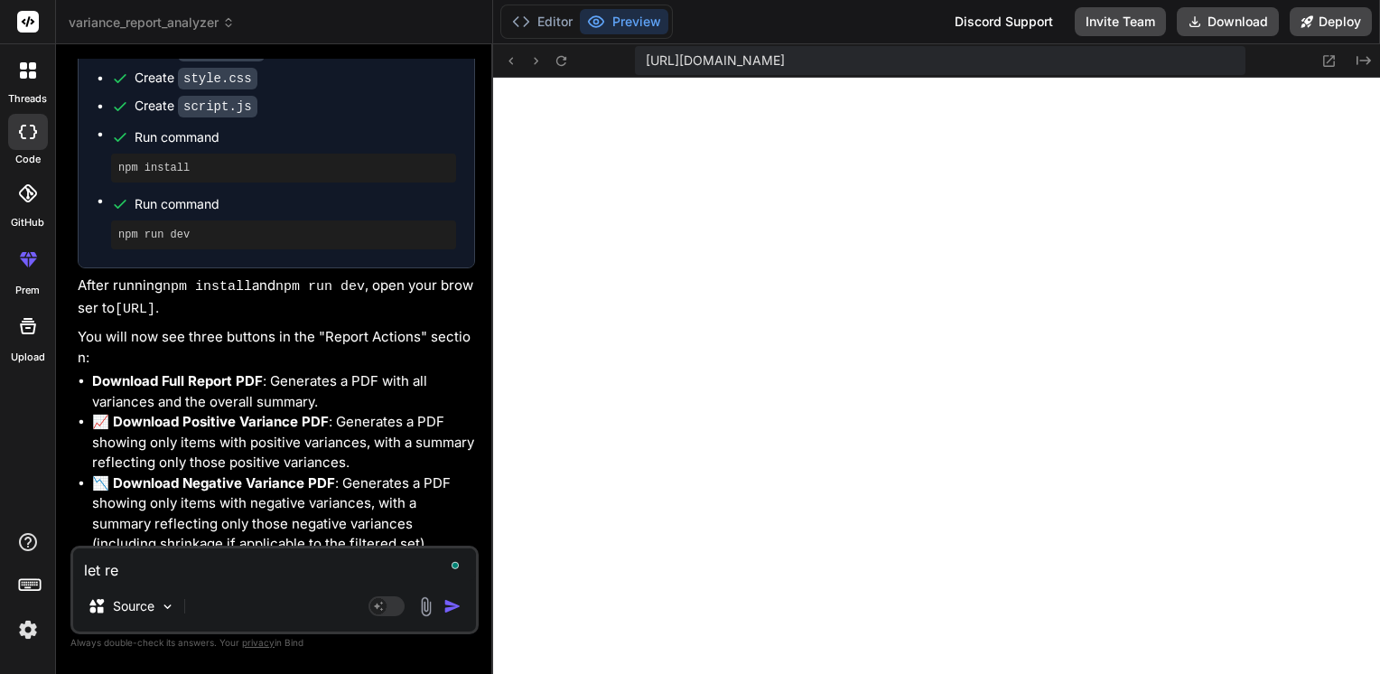
type textarea "x"
type textarea "let reco"
type textarea "x"
type textarea "let recom"
type textarea "x"
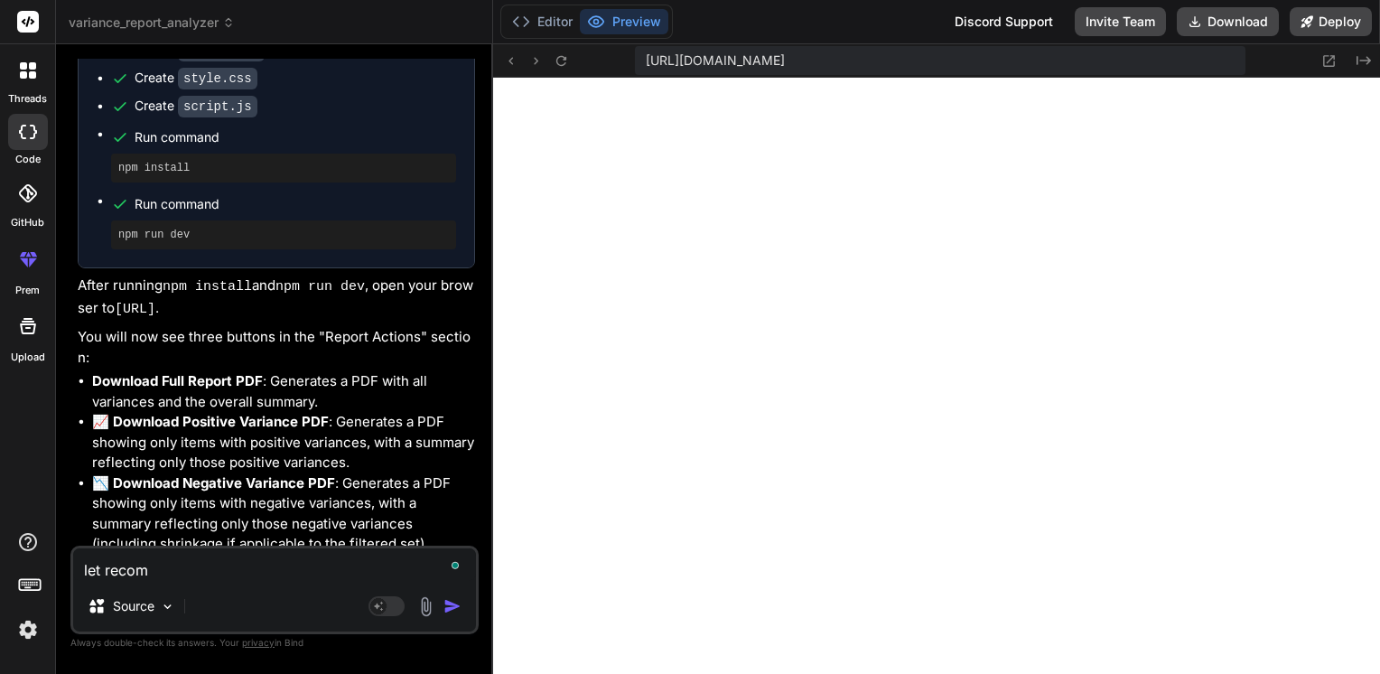
type textarea "let recomm"
type textarea "x"
type textarea "let recomme"
type textarea "x"
type textarea "let recommen"
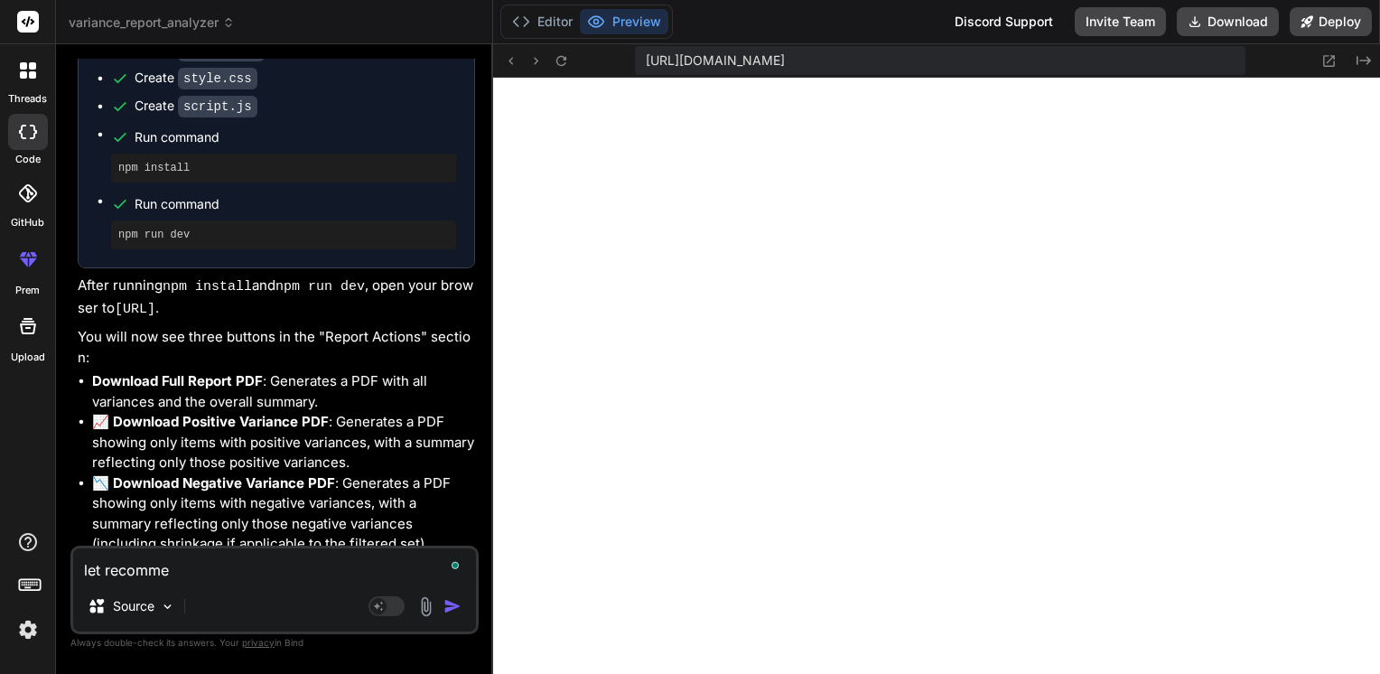
type textarea "x"
type textarea "let recommend"
type textarea "x"
type textarea "let recommenda"
type textarea "x"
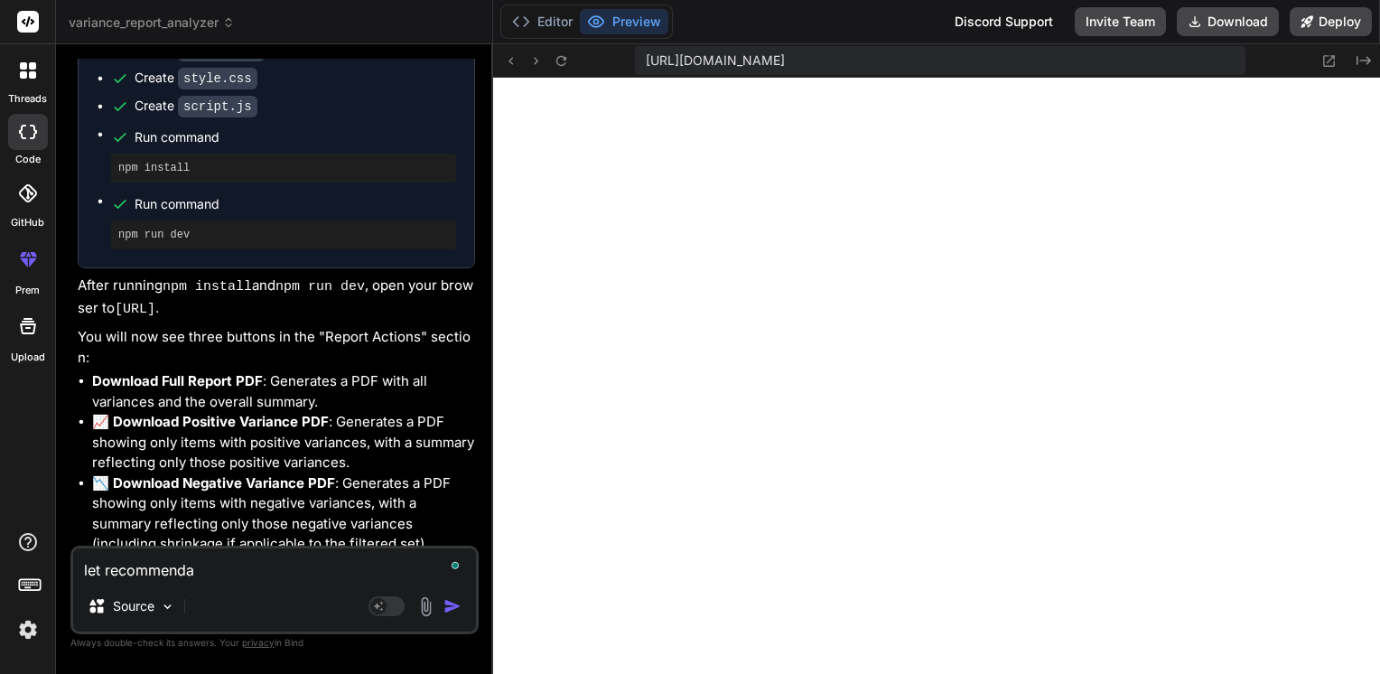
type textarea "let recommendat"
type textarea "x"
type textarea "let recommendati"
type textarea "x"
type textarea "let recommendatio"
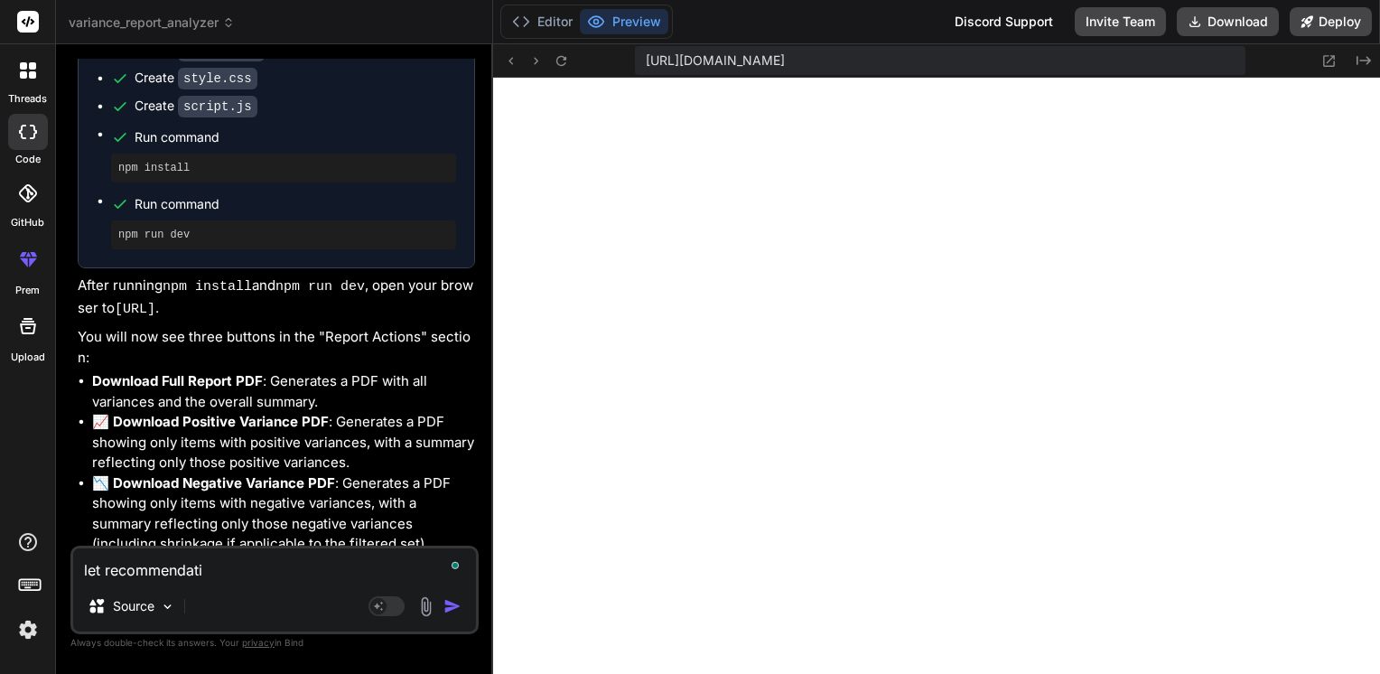
type textarea "x"
type textarea "let recommendation"
type textarea "x"
type textarea "let recommendations"
type textarea "x"
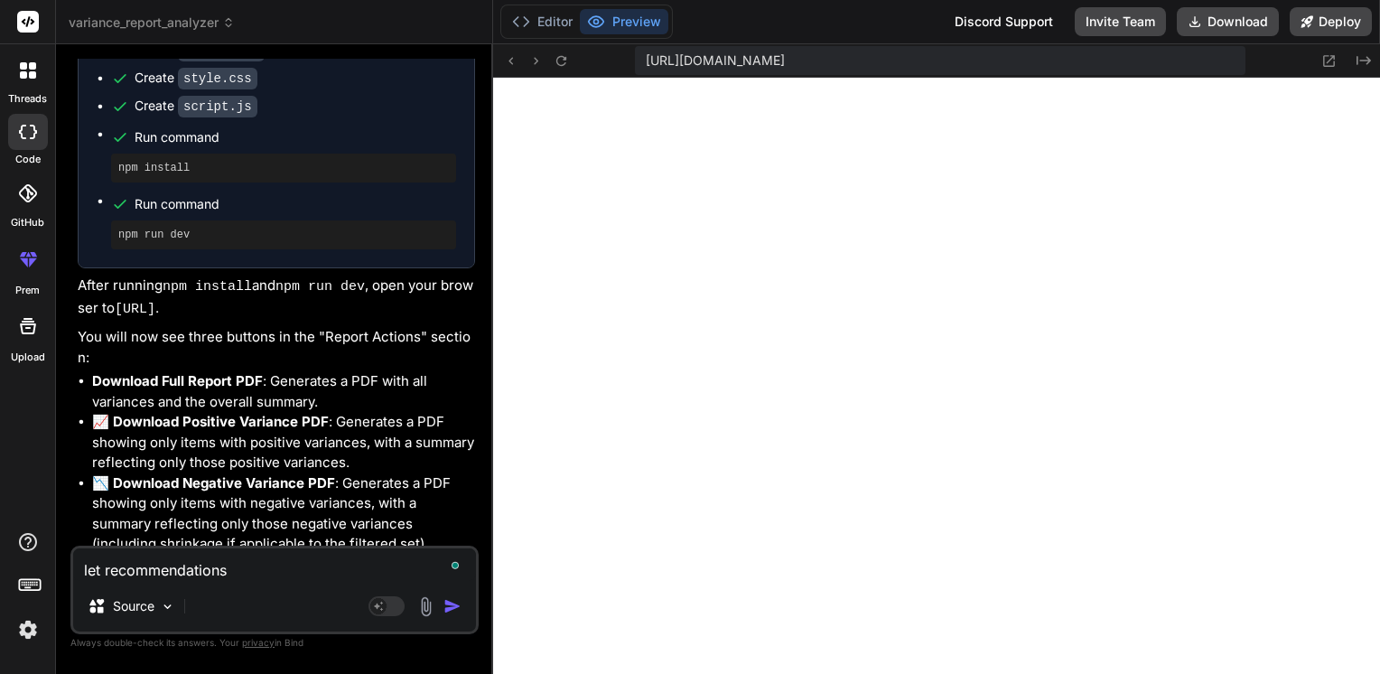
type textarea "let recommendations"
type textarea "x"
type textarea "let recommendations b"
type textarea "x"
type textarea "let recommendations be"
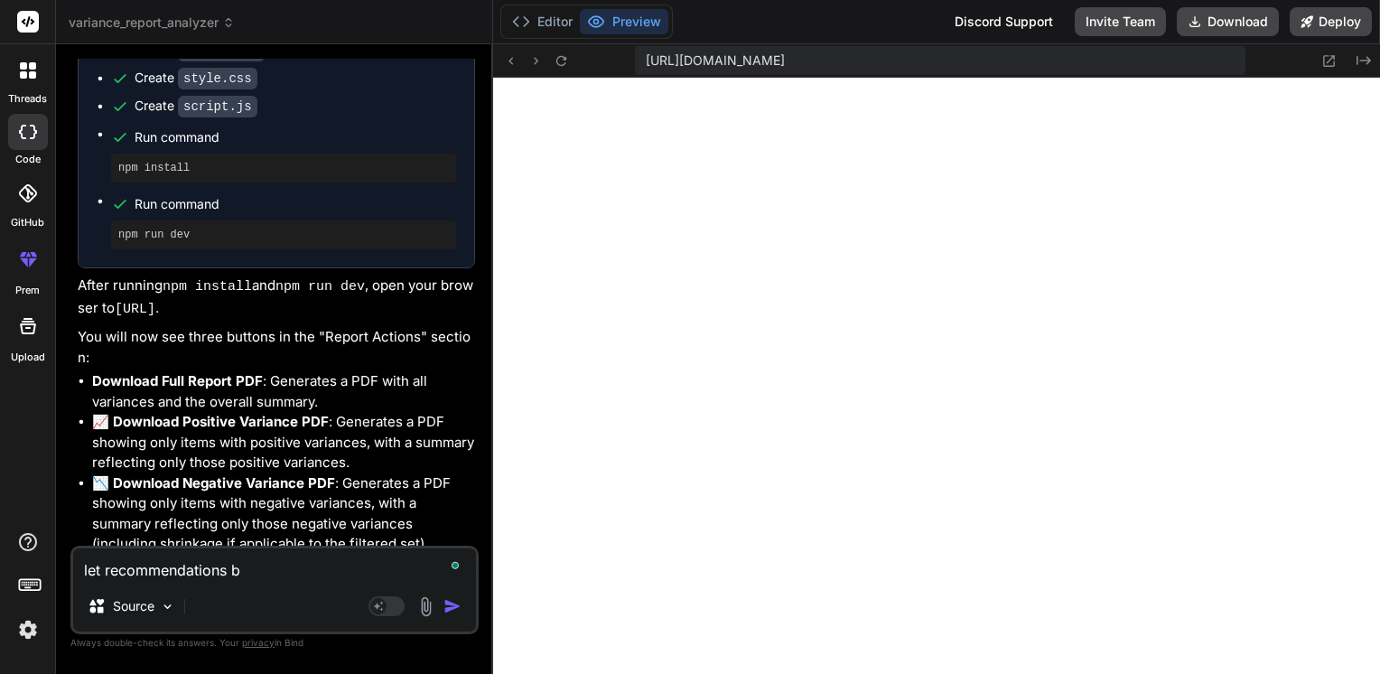
type textarea "x"
type textarea "let recommendations be"
type textarea "x"
type textarea "let recommendations be"
type textarea "x"
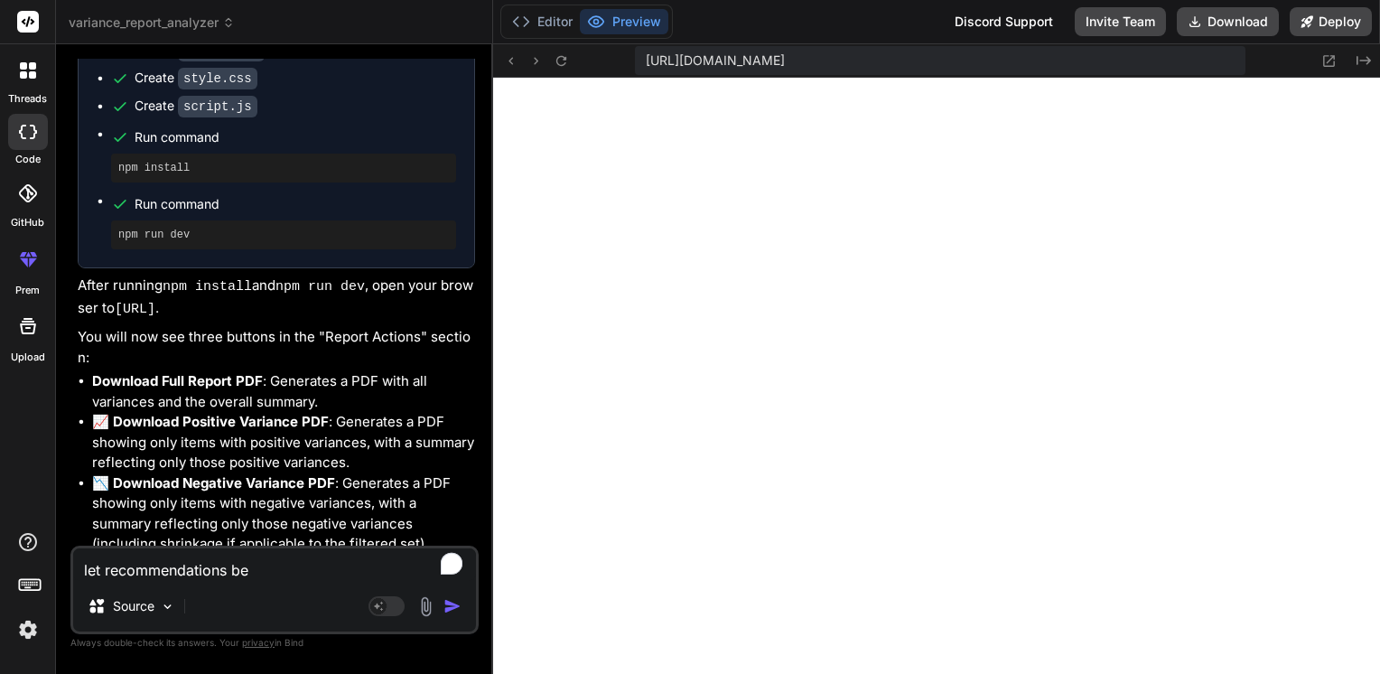
type textarea "let recommendations b"
type textarea "x"
type textarea "let recommendations"
type textarea "x"
type textarea "let recommendations"
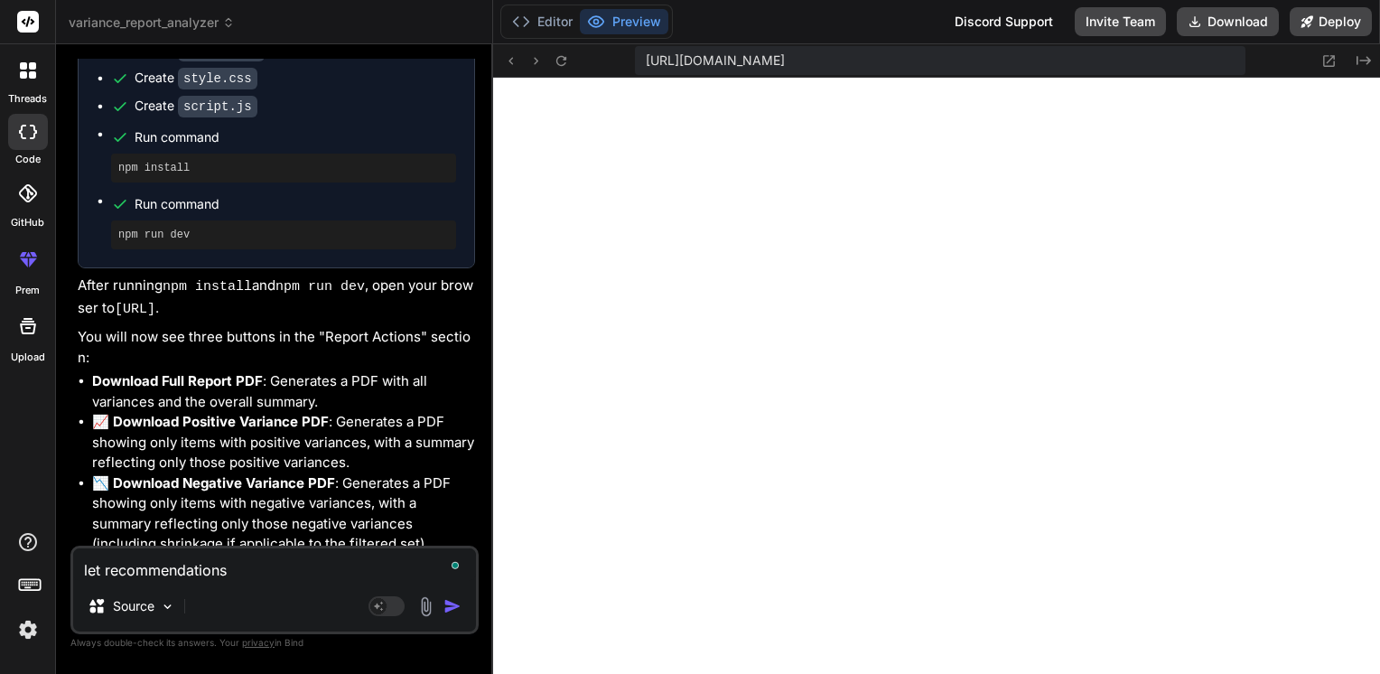
type textarea "x"
type textarea "let recommendation"
type textarea "x"
type textarea "let recommendatio"
type textarea "x"
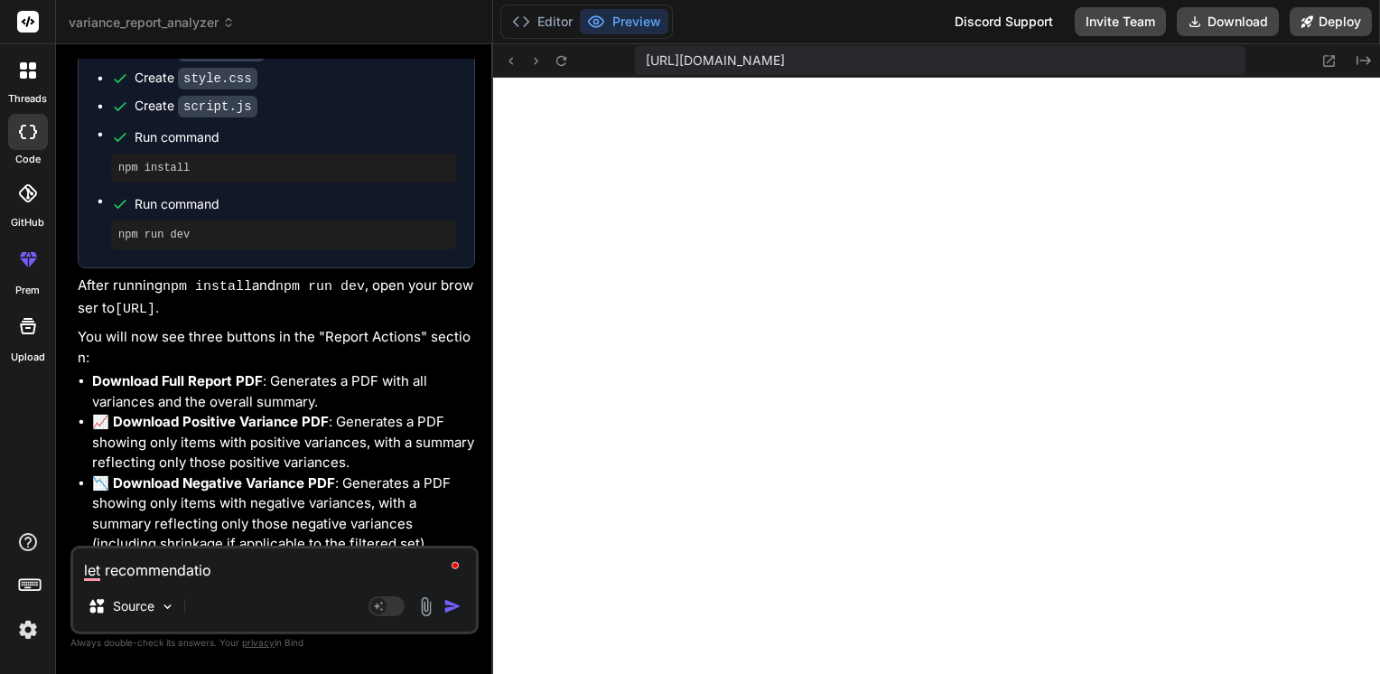
type textarea "let recommendati"
type textarea "x"
type textarea "let recommendat"
type textarea "x"
type textarea "let recommenda"
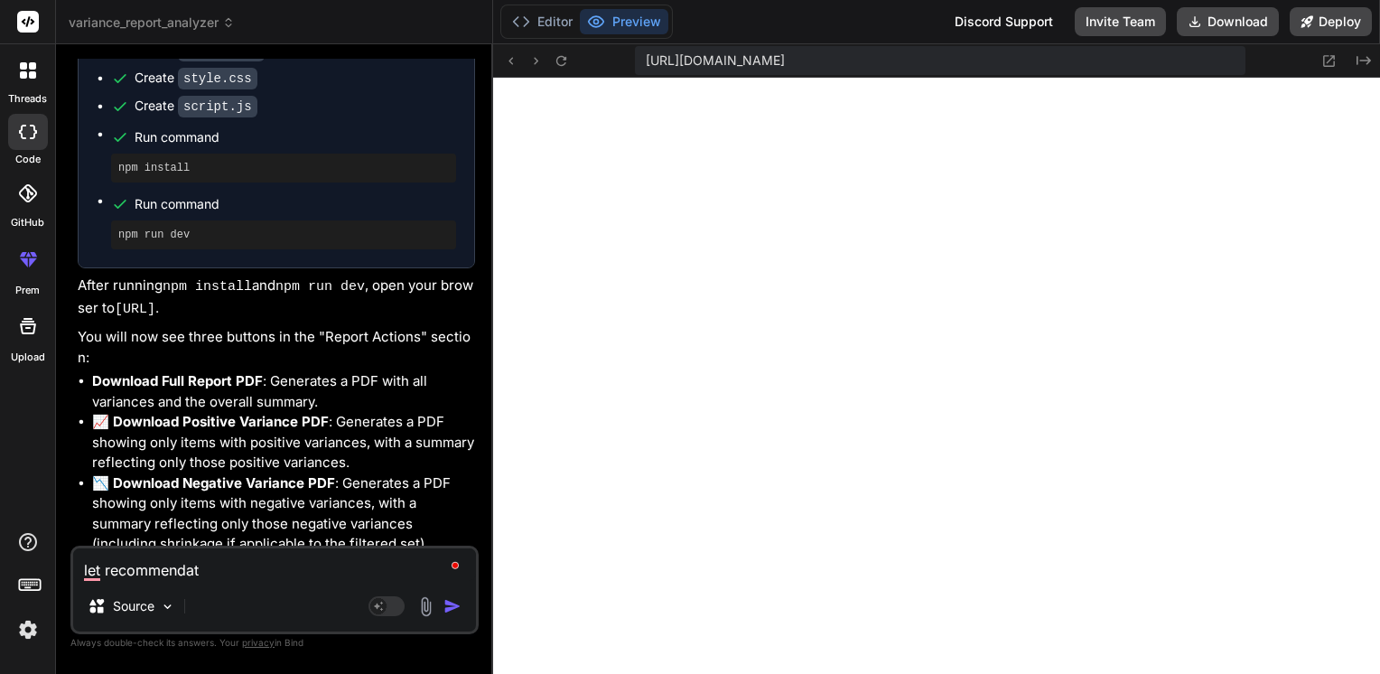
type textarea "x"
type textarea "let recommend"
type textarea "x"
type textarea "let recommen"
type textarea "x"
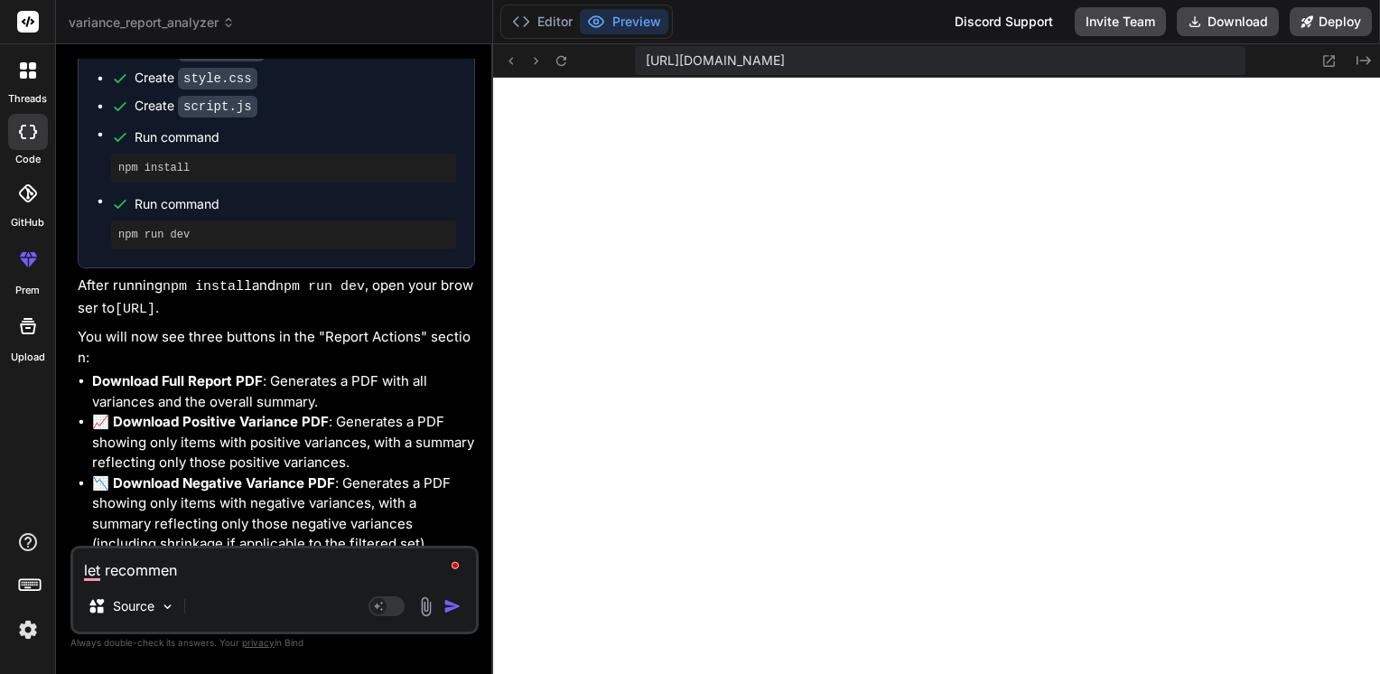
type textarea "let recomme"
type textarea "x"
type textarea "let recomm"
type textarea "x"
type textarea "let recom"
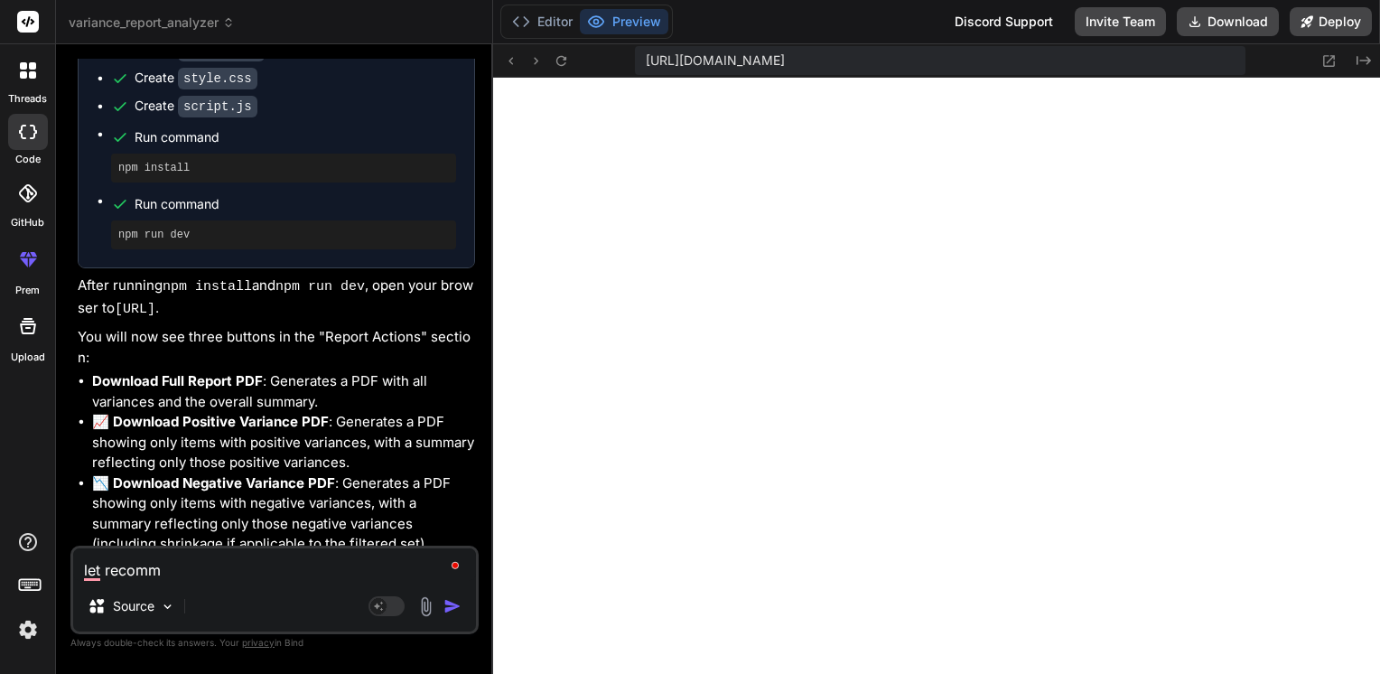
type textarea "x"
type textarea "let reco"
type textarea "x"
type textarea "let rec"
type textarea "x"
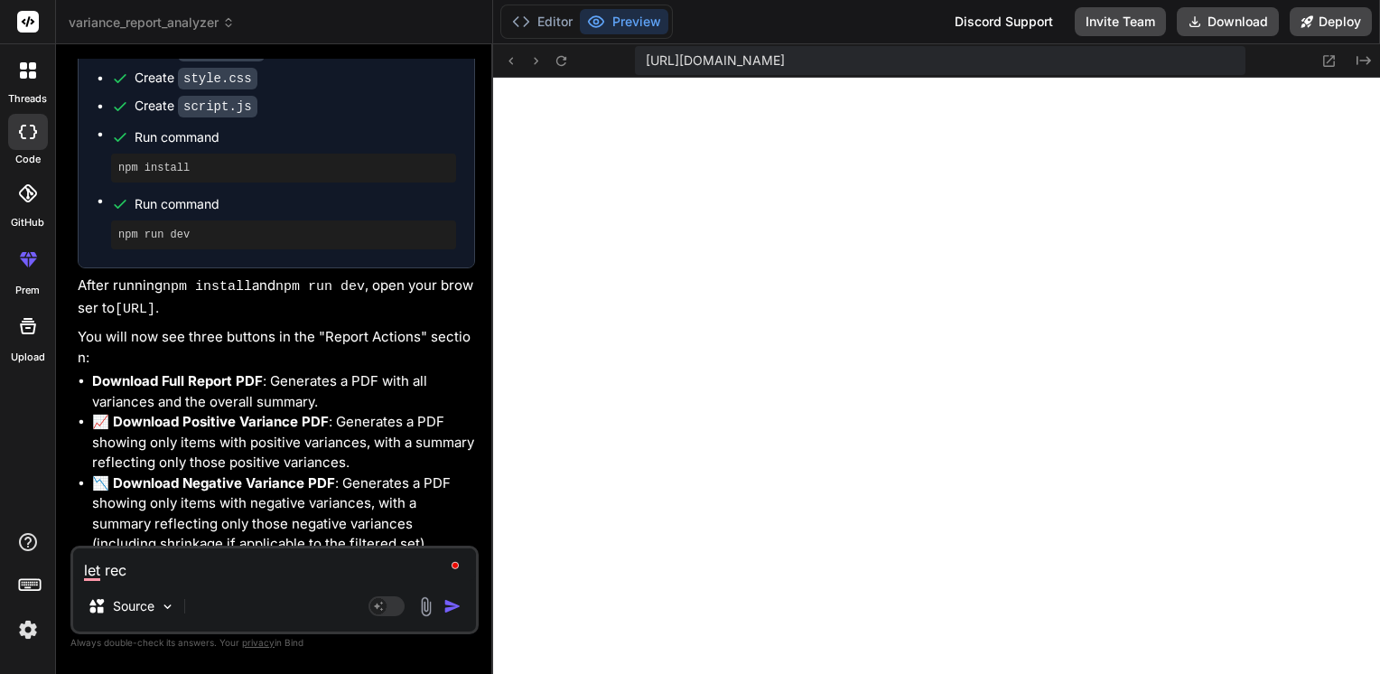
type textarea "let re"
type textarea "x"
type textarea "let r"
type textarea "x"
type textarea "let"
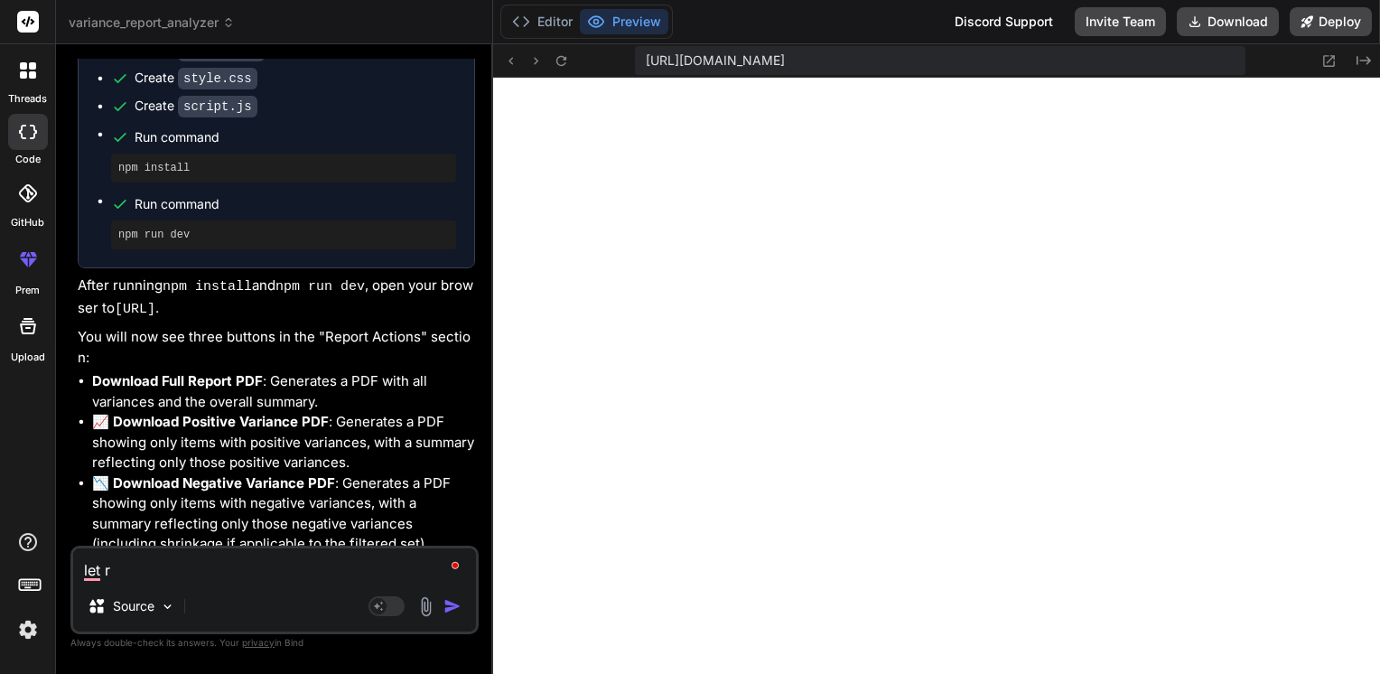
type textarea "x"
type textarea "let"
type textarea "x"
type textarea "le"
type textarea "x"
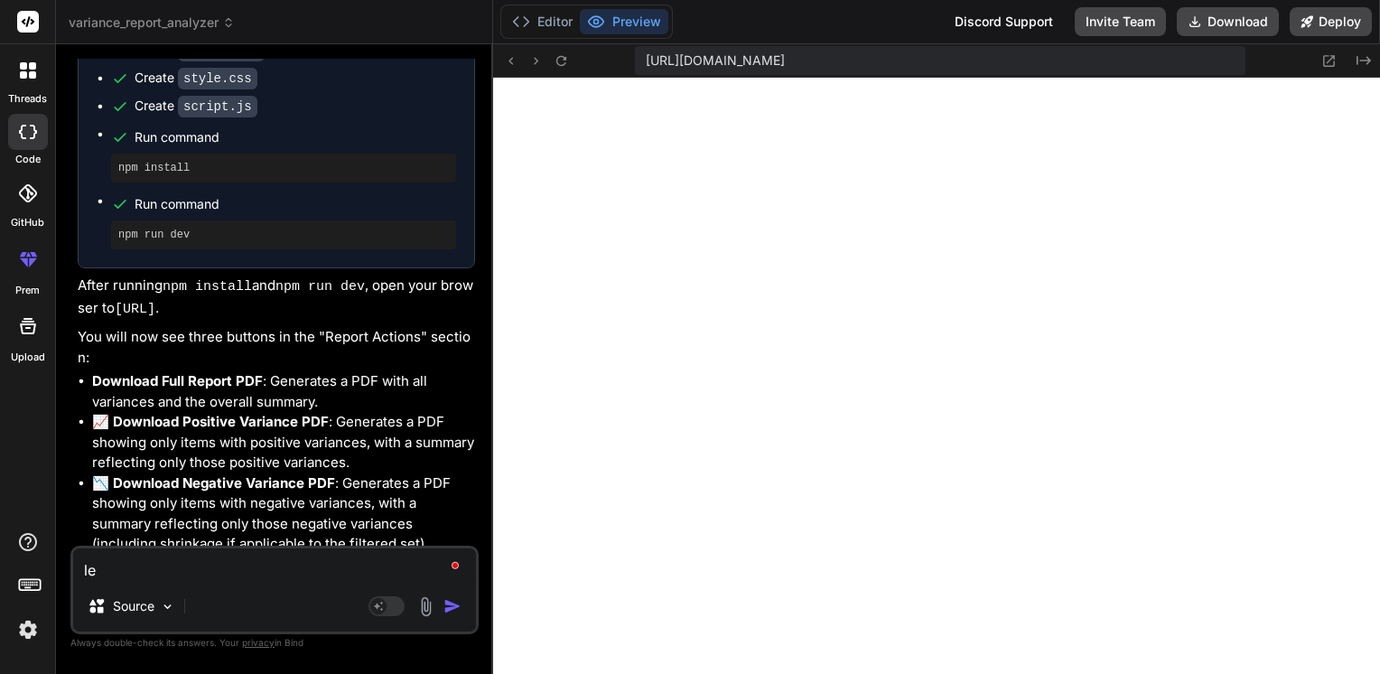
type textarea "l"
type textarea "x"
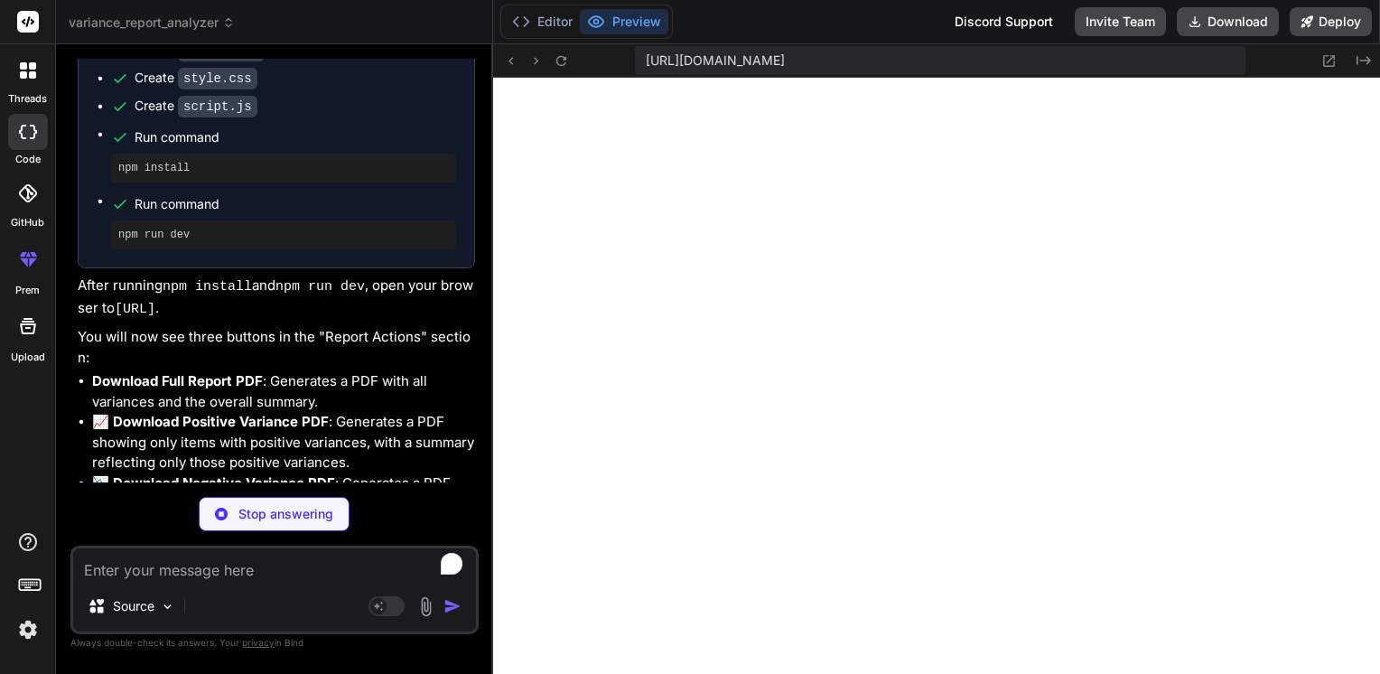
type textarea "x"
type textarea "<button id="downloadStocktakeExcelButton" class="report-action-button excel-but…"
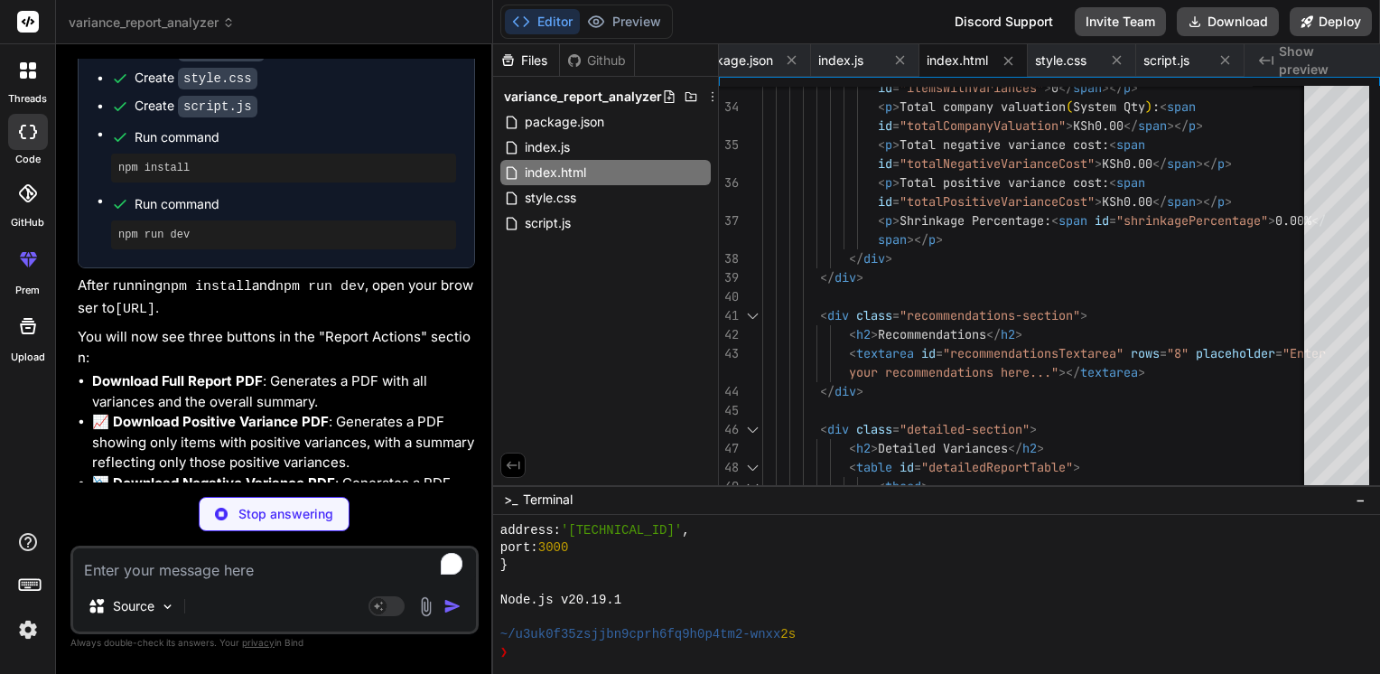
type textarea "x"
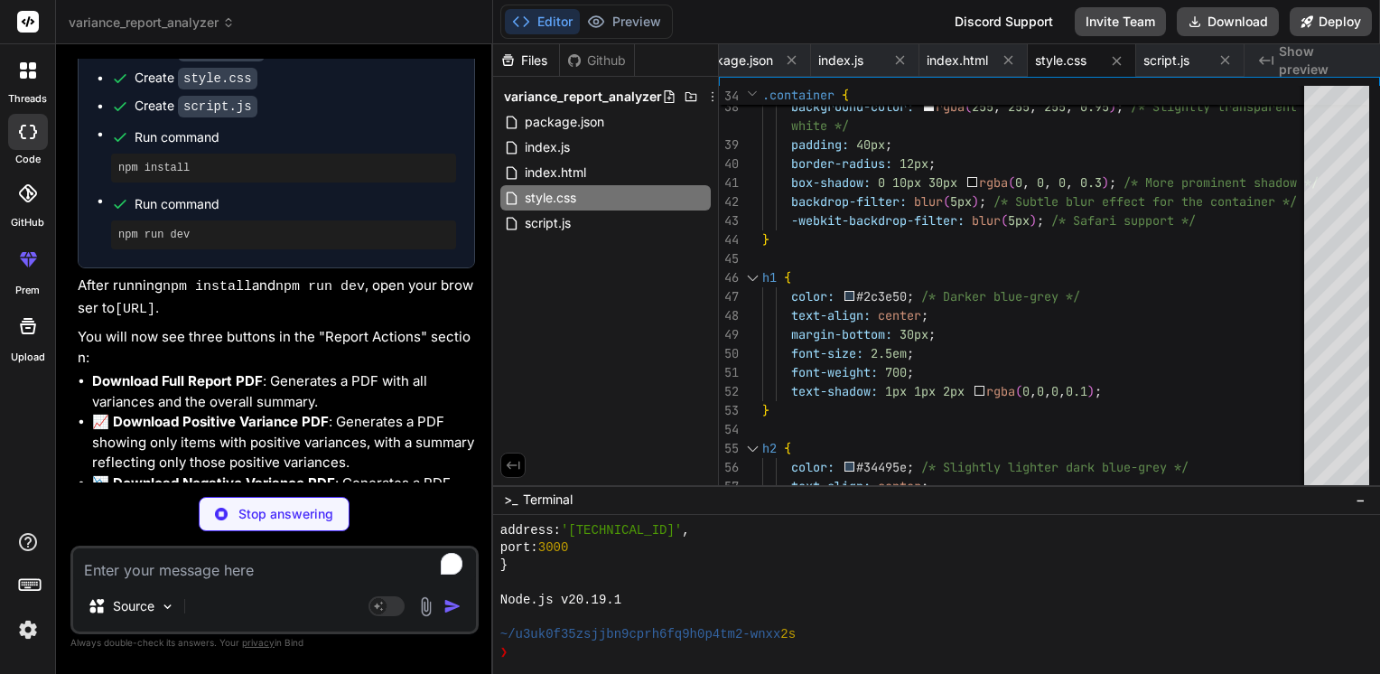
type textarea "x"
type textarea "const wb = XLSX.utils.book_new(); XLSX.utils.book_append_sheet(wb, ws, "Stockta…"
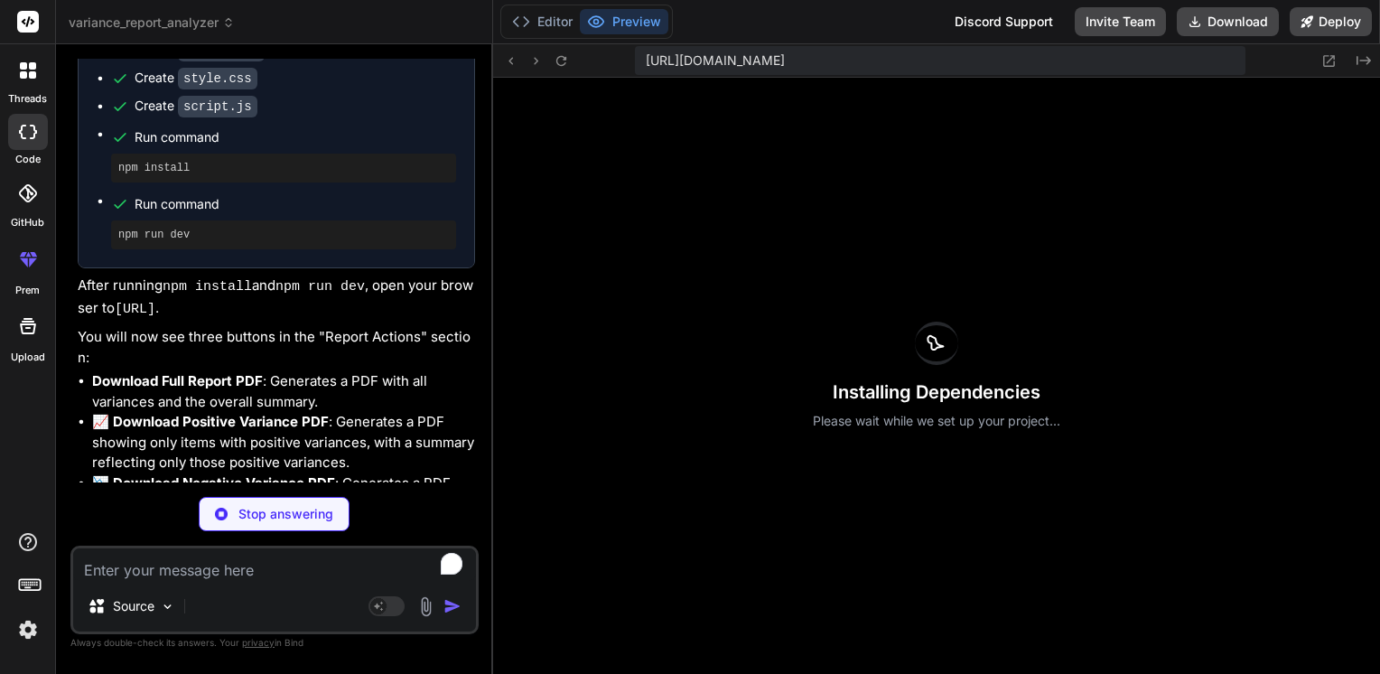
scroll to position [7613, 0]
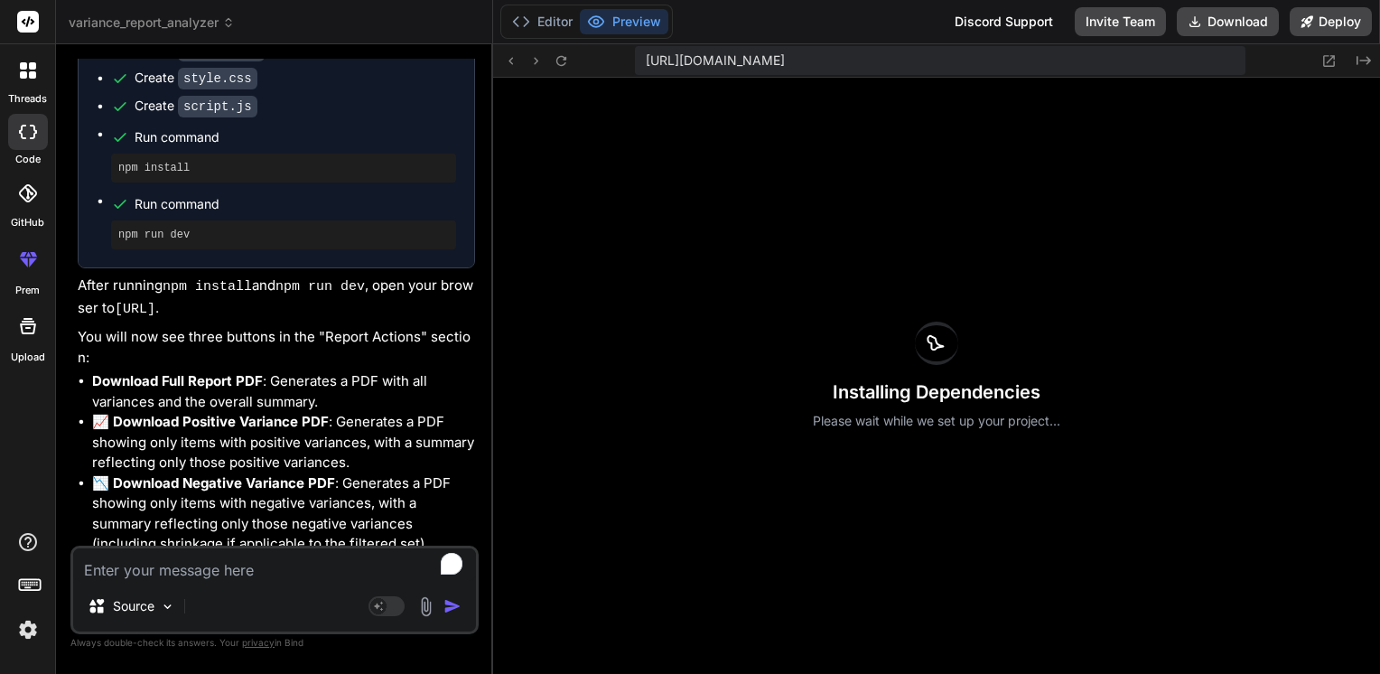
type textarea "x"
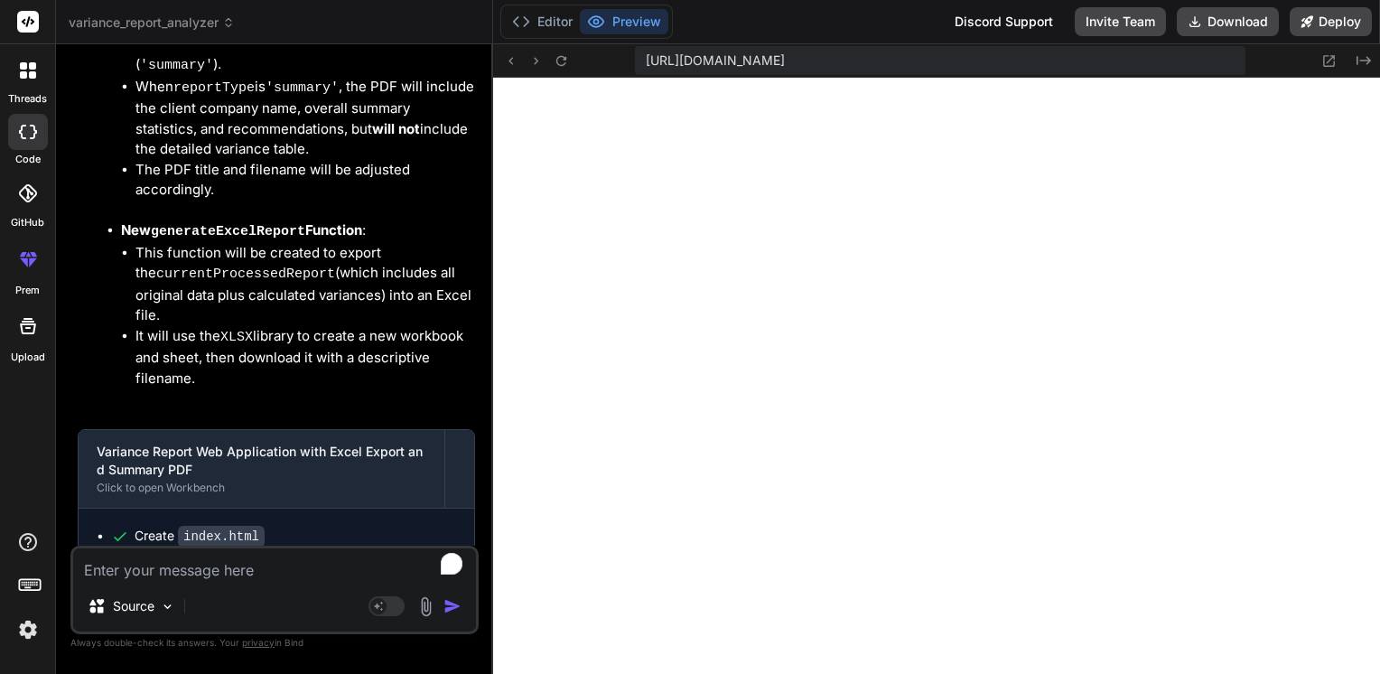
scroll to position [12407, 0]
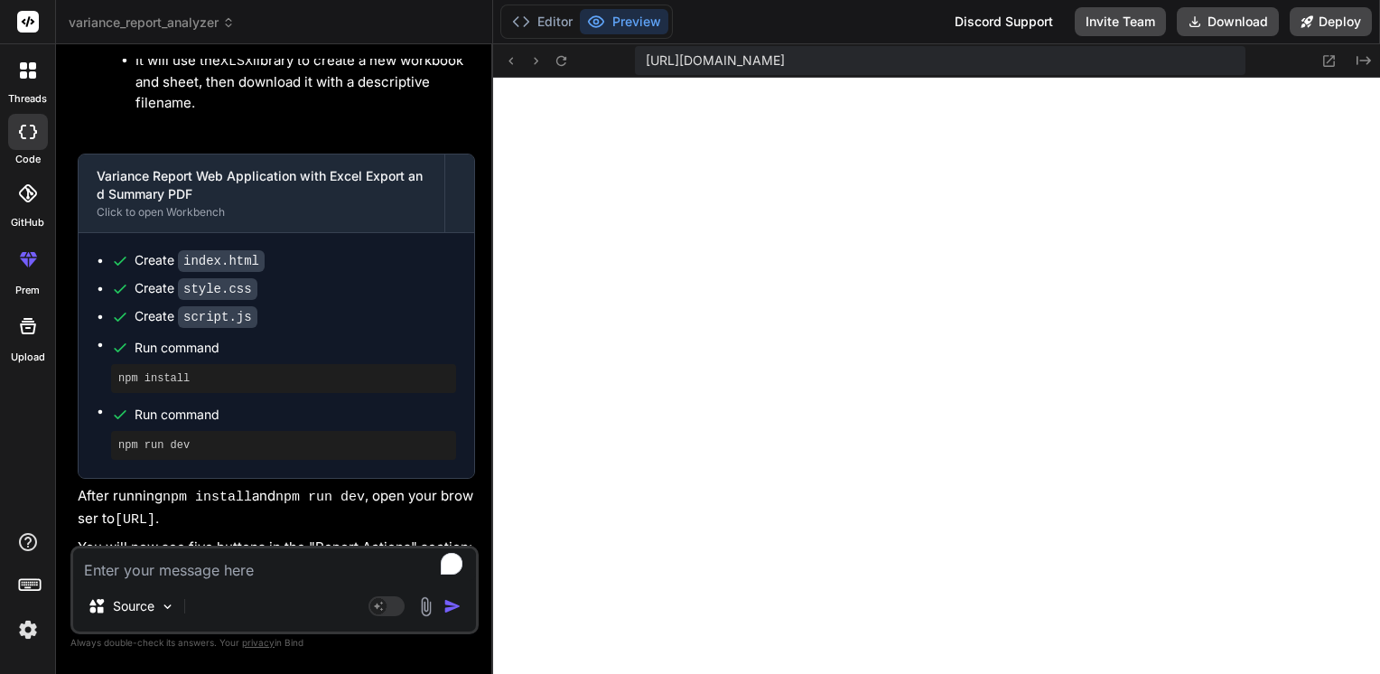
click at [196, 573] on textarea "To enrich screen reader interactions, please activate Accessibility in Grammarl…" at bounding box center [274, 564] width 403 height 33
type textarea "a"
type textarea "x"
type textarea "p"
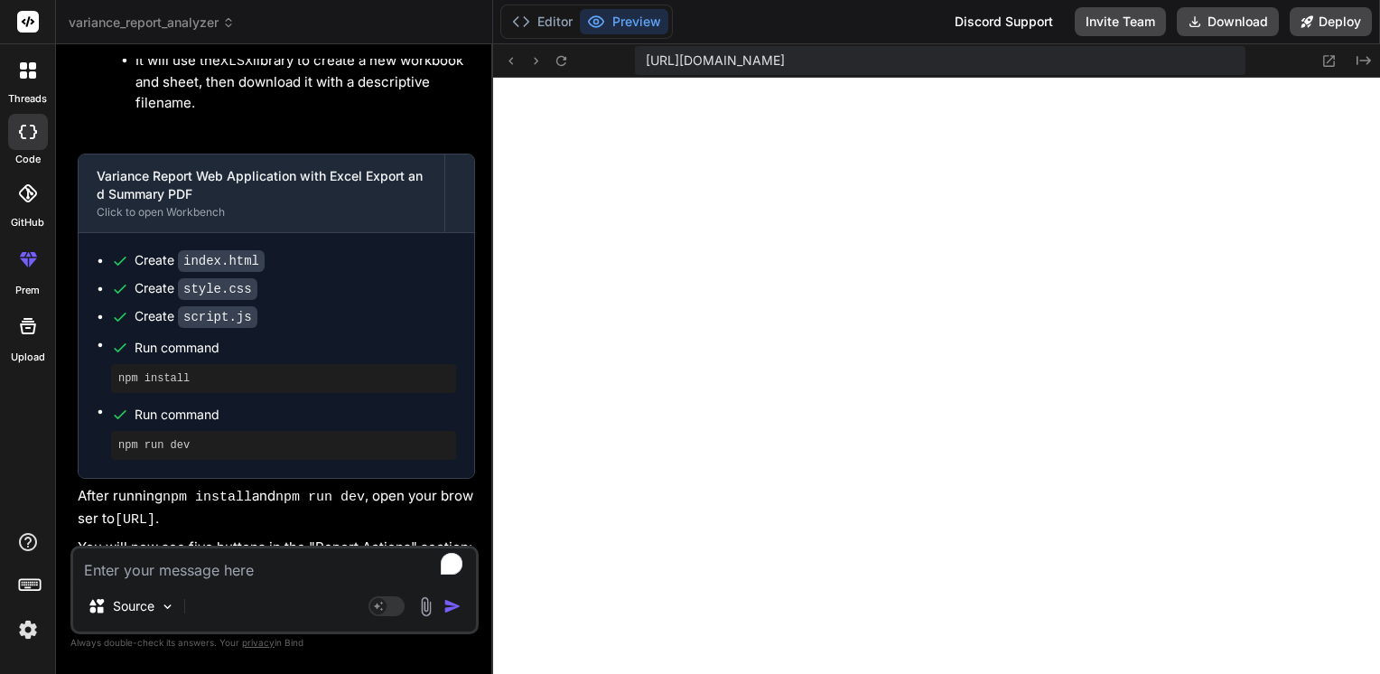
type textarea "x"
type textarea "pu"
type textarea "x"
type textarea "p"
type textarea "x"
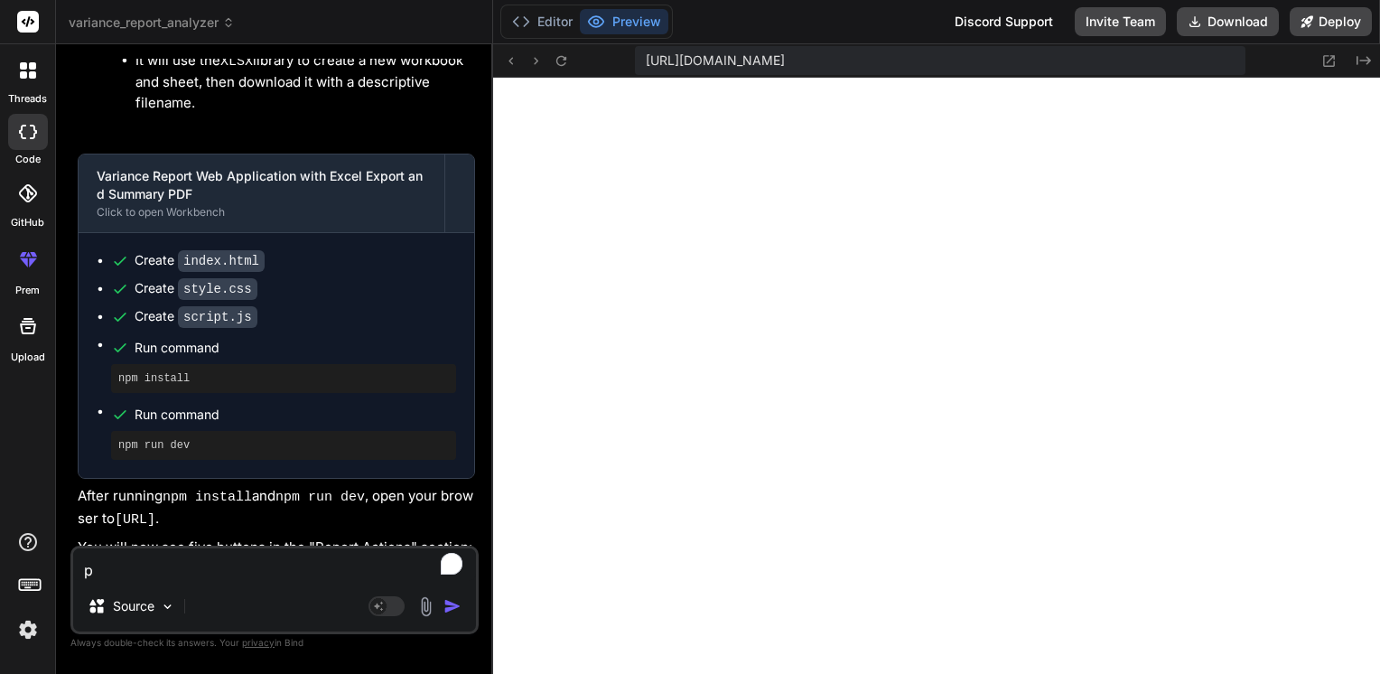
type textarea "x"
type textarea "u"
type textarea "x"
type textarea "us"
type textarea "x"
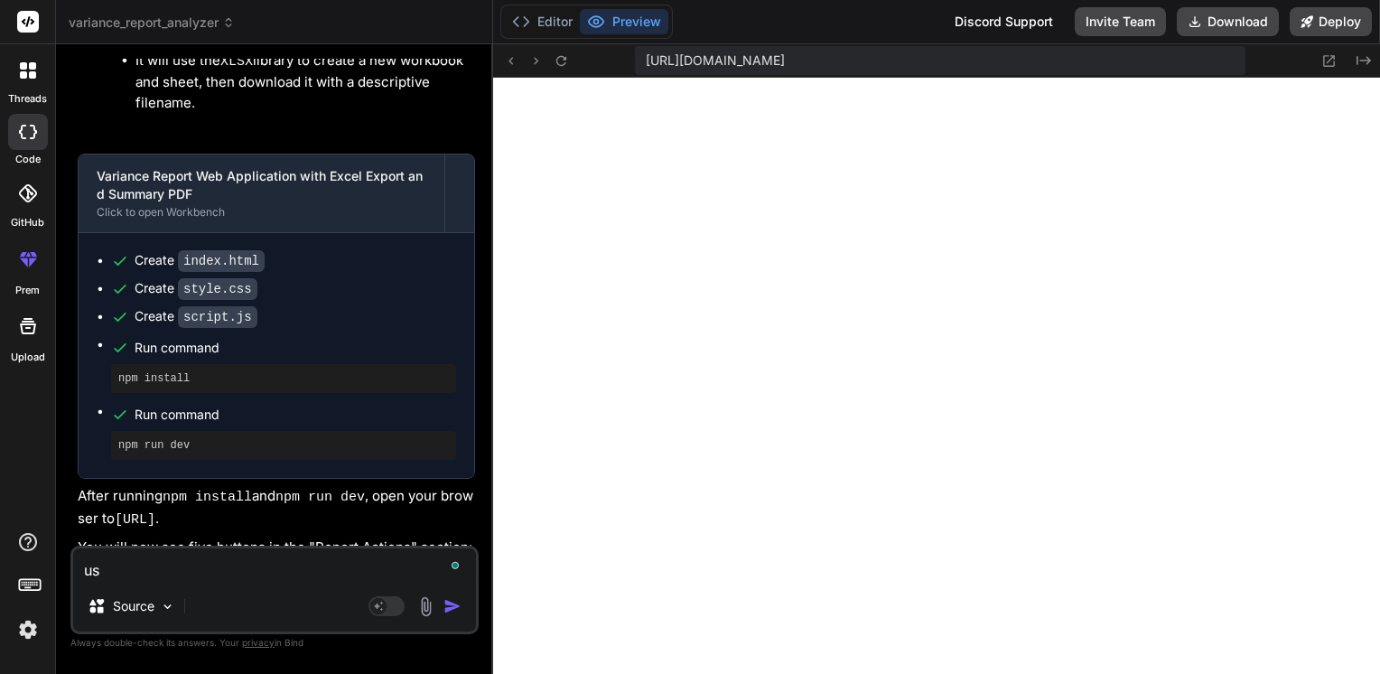
type textarea "use"
type textarea "x"
type textarea "use"
type textarea "x"
type textarea "use f"
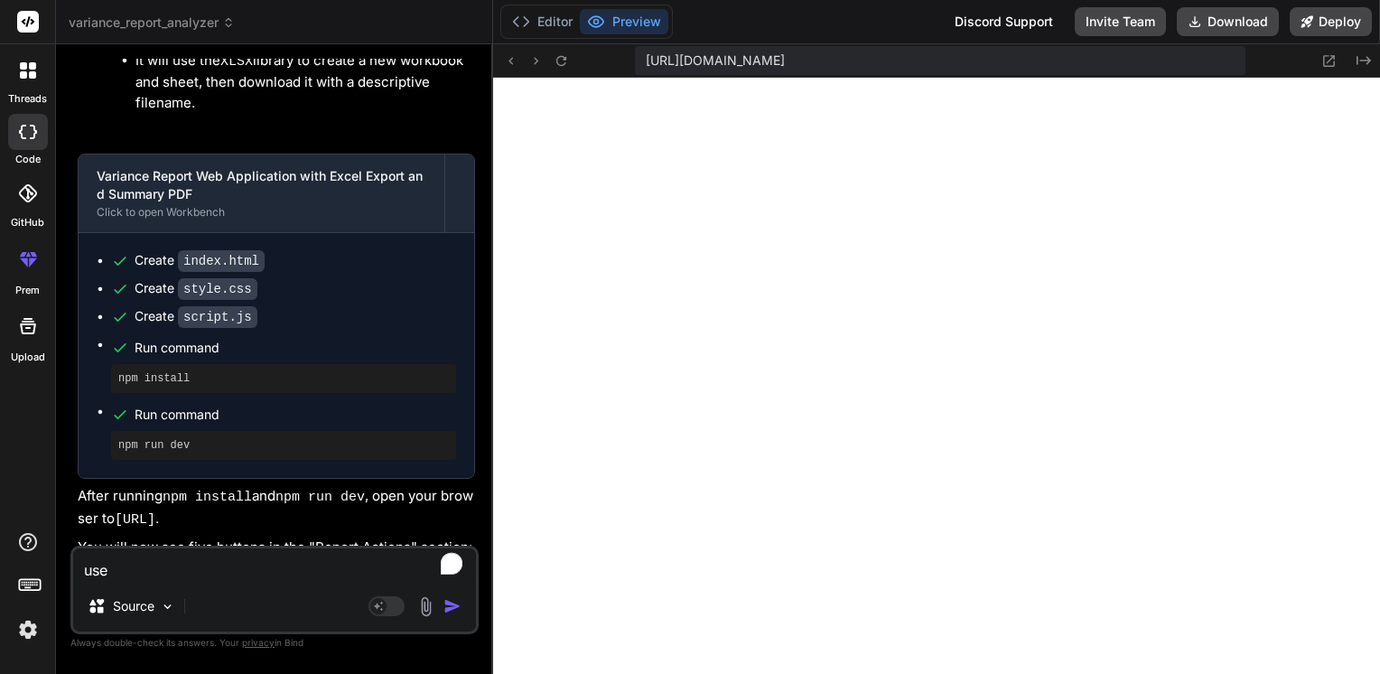
type textarea "x"
type textarea "use fo"
type textarea "x"
type textarea "use fon"
type textarea "x"
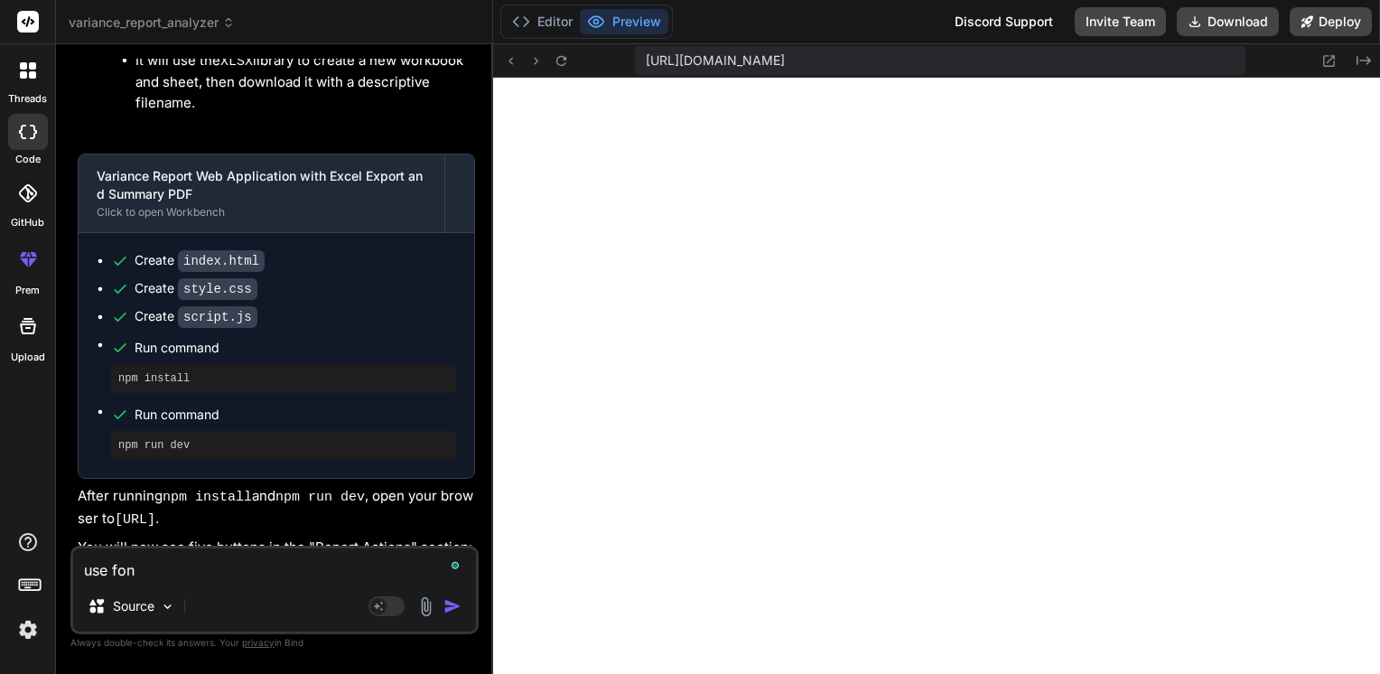
type textarea "use font"
type textarea "x"
type textarea "use font"
type textarea "x"
type textarea "use font c"
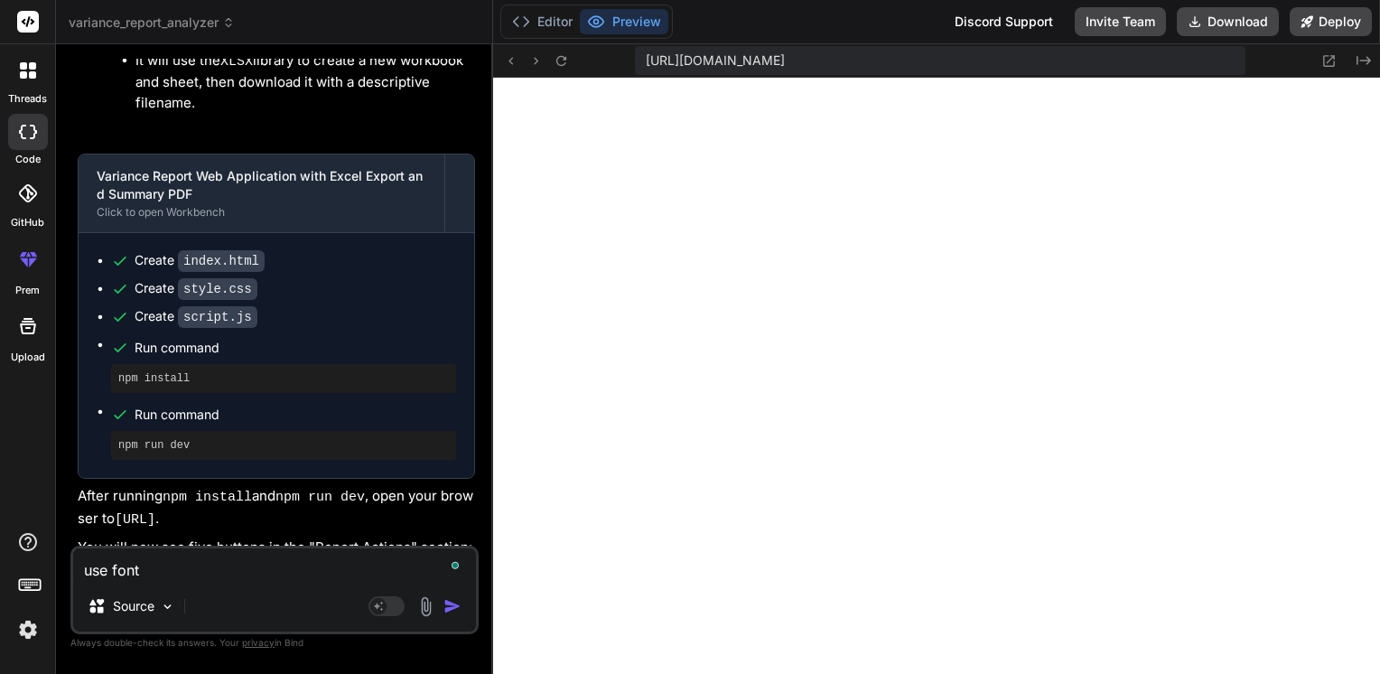
type textarea "x"
type textarea "use font ca"
type textarea "x"
type textarea "use font cam"
type textarea "x"
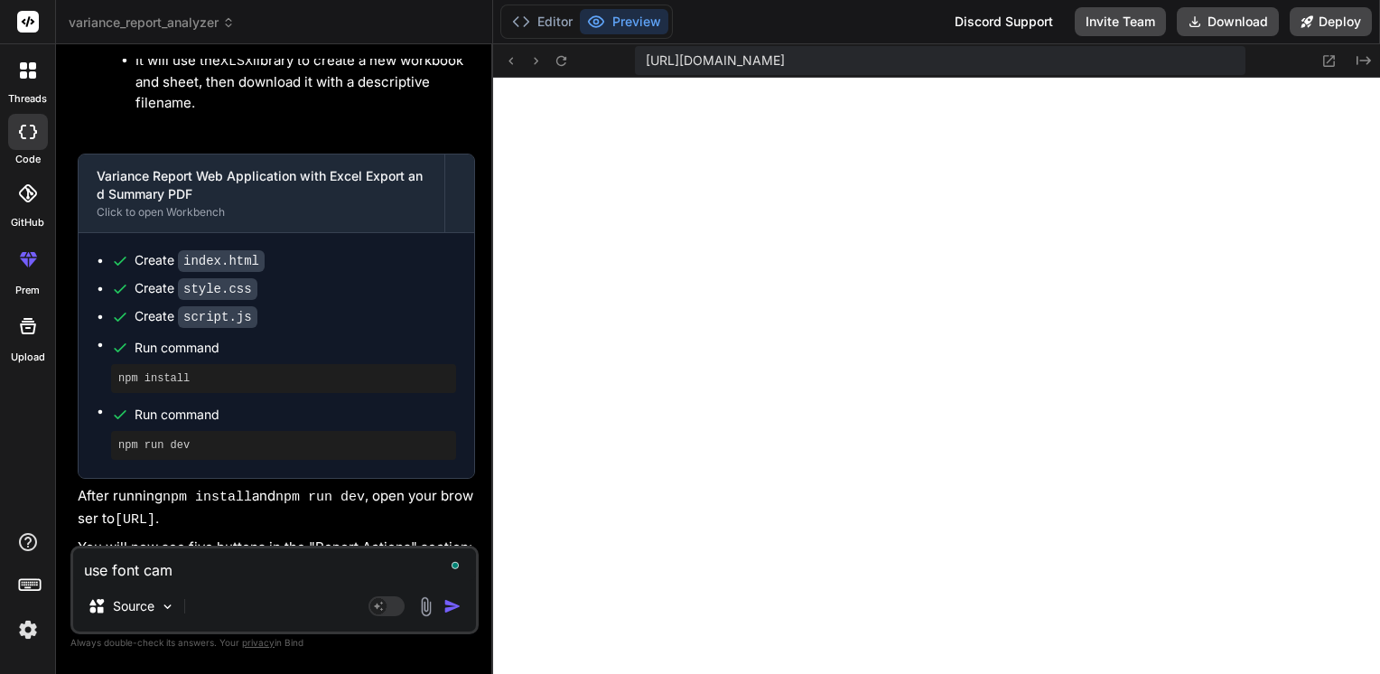
type textarea "use font camb"
type textarea "x"
type textarea "use font cambr"
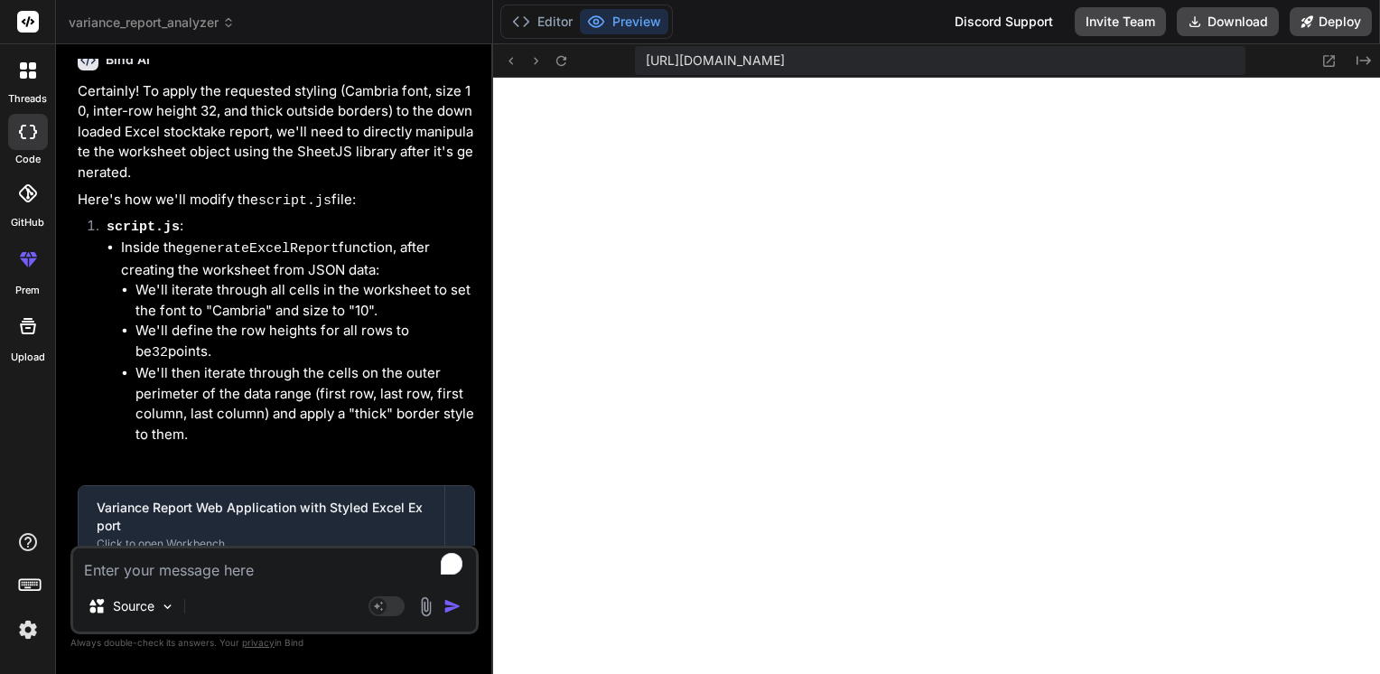
scroll to position [13380, 0]
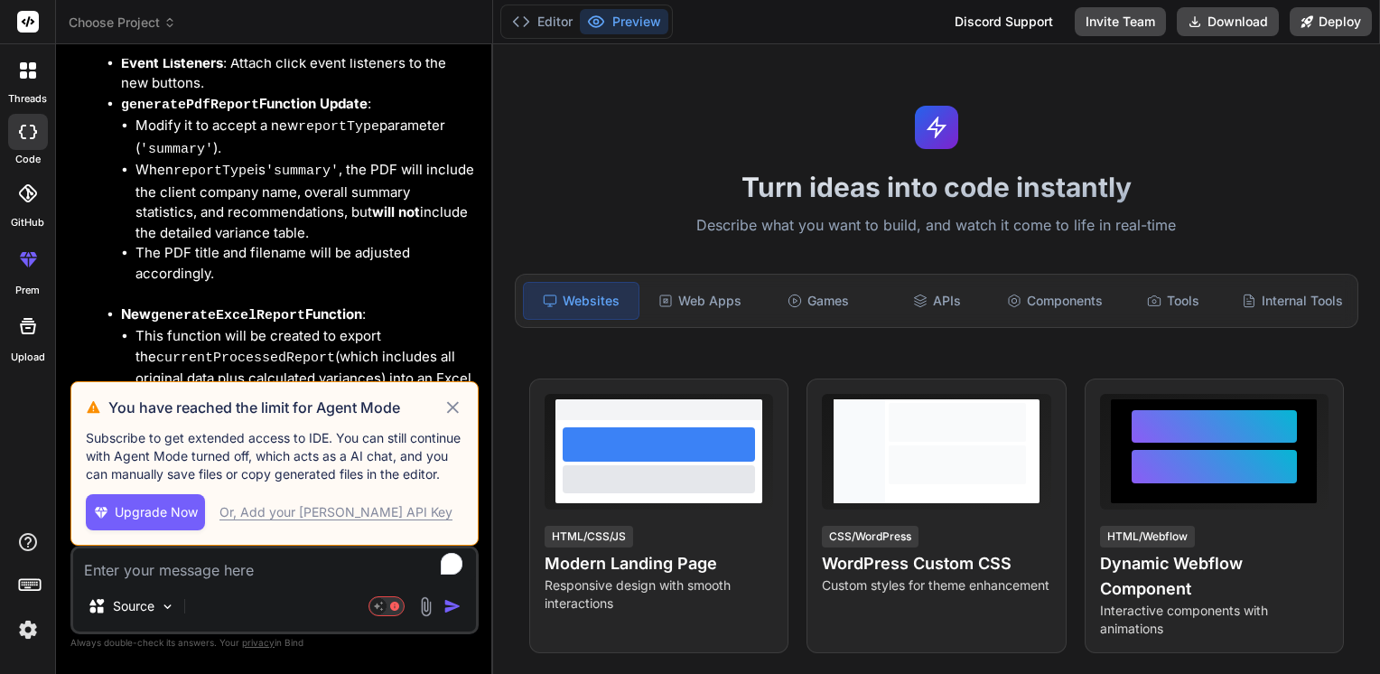
scroll to position [5384, 0]
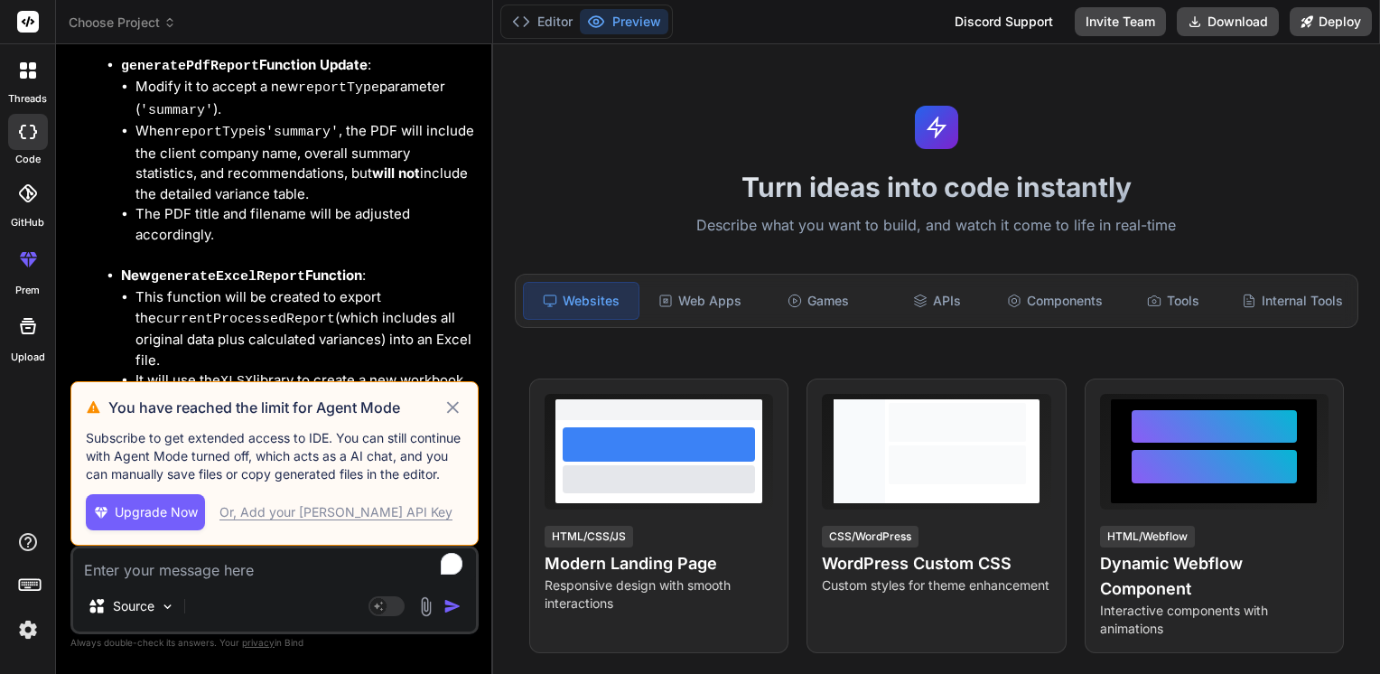
click at [365, 521] on div "Or, Add your [PERSON_NAME] API Key" at bounding box center [335, 512] width 233 height 18
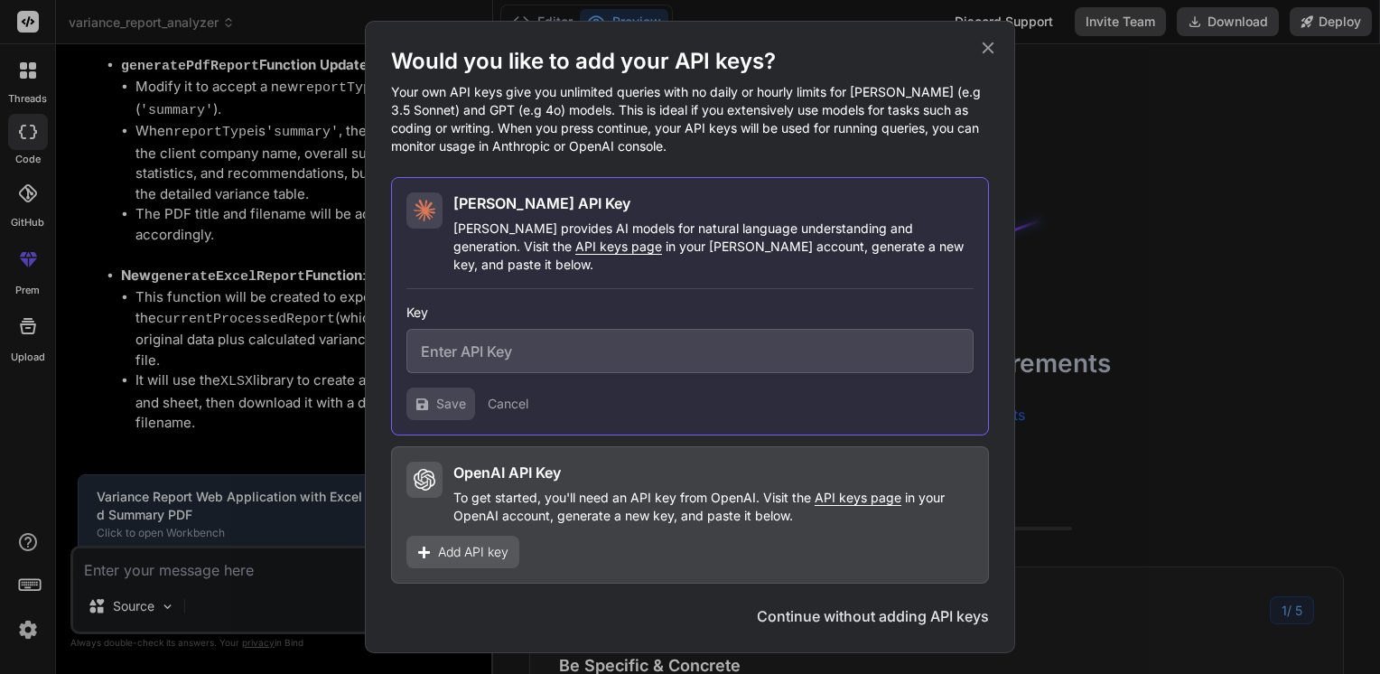
scroll to position [17, 0]
click at [999, 61] on div "Would you like to add your API keys? Your own API keys give you unlimited queri…" at bounding box center [690, 337] width 650 height 632
click at [992, 54] on icon at bounding box center [989, 48] width 12 height 12
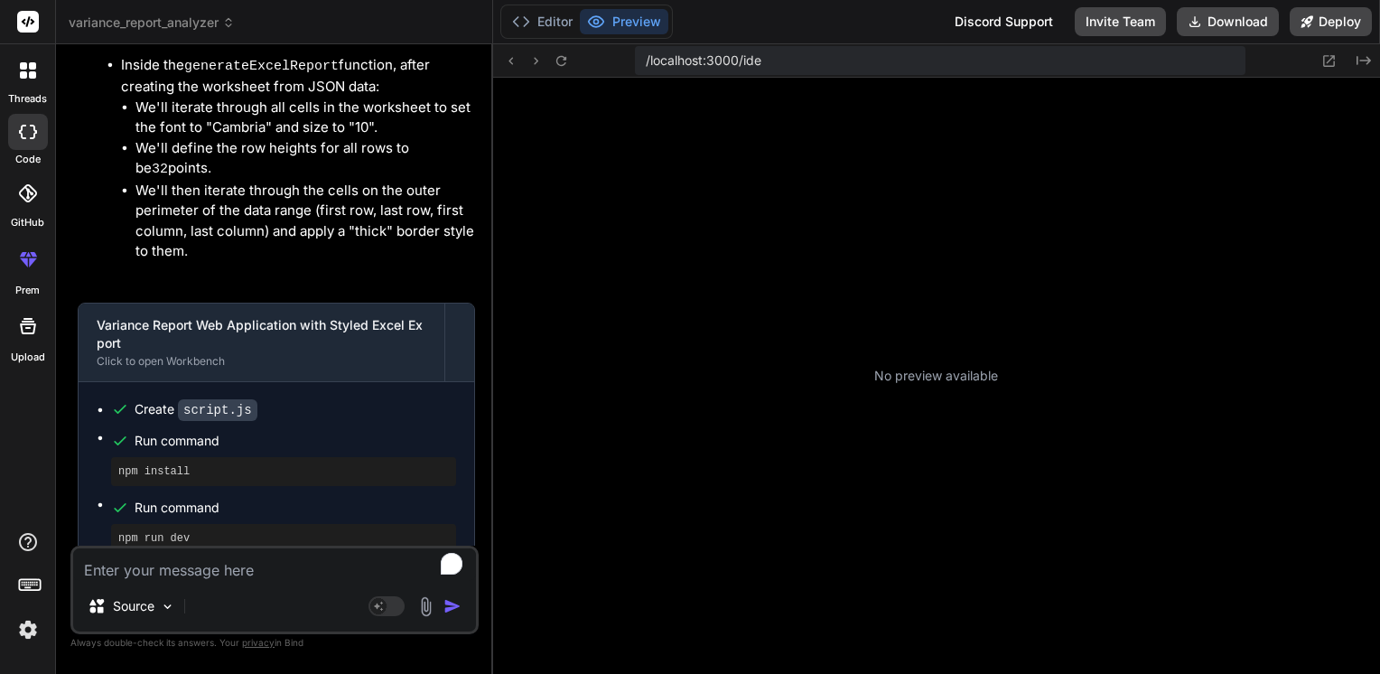
scroll to position [537, 0]
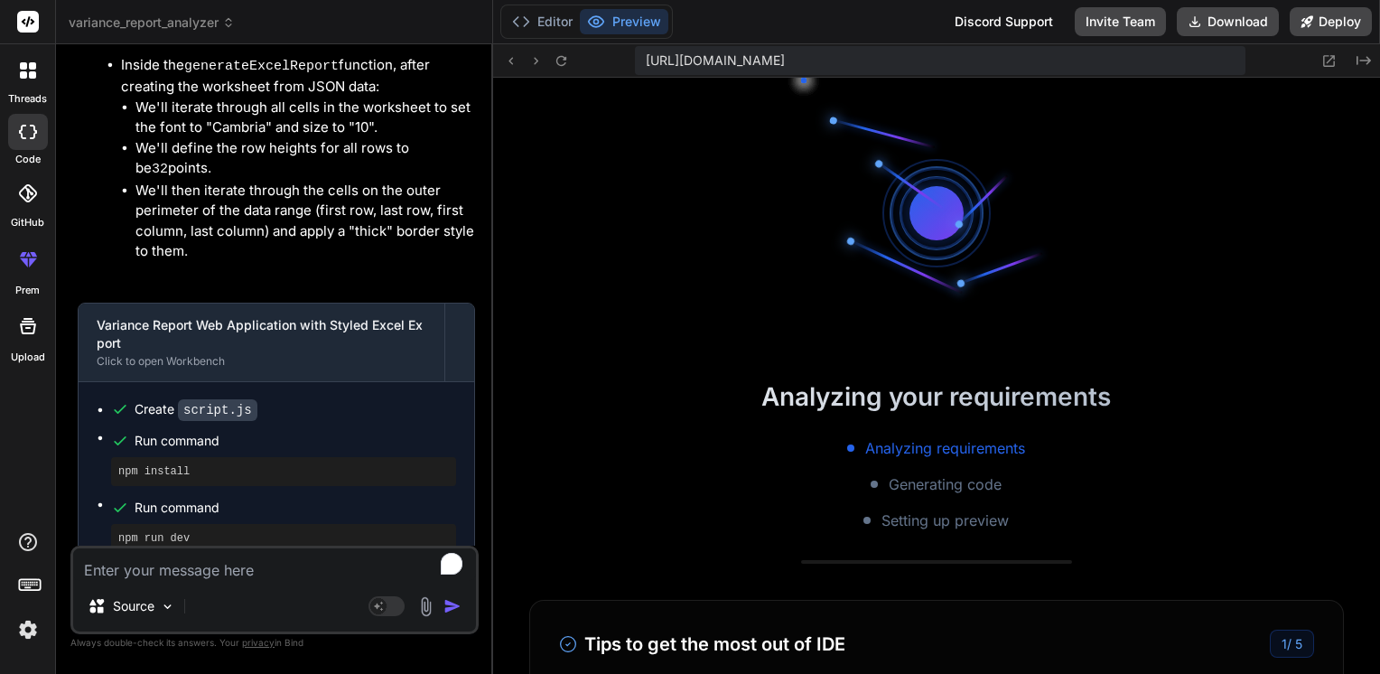
type textarea "x"
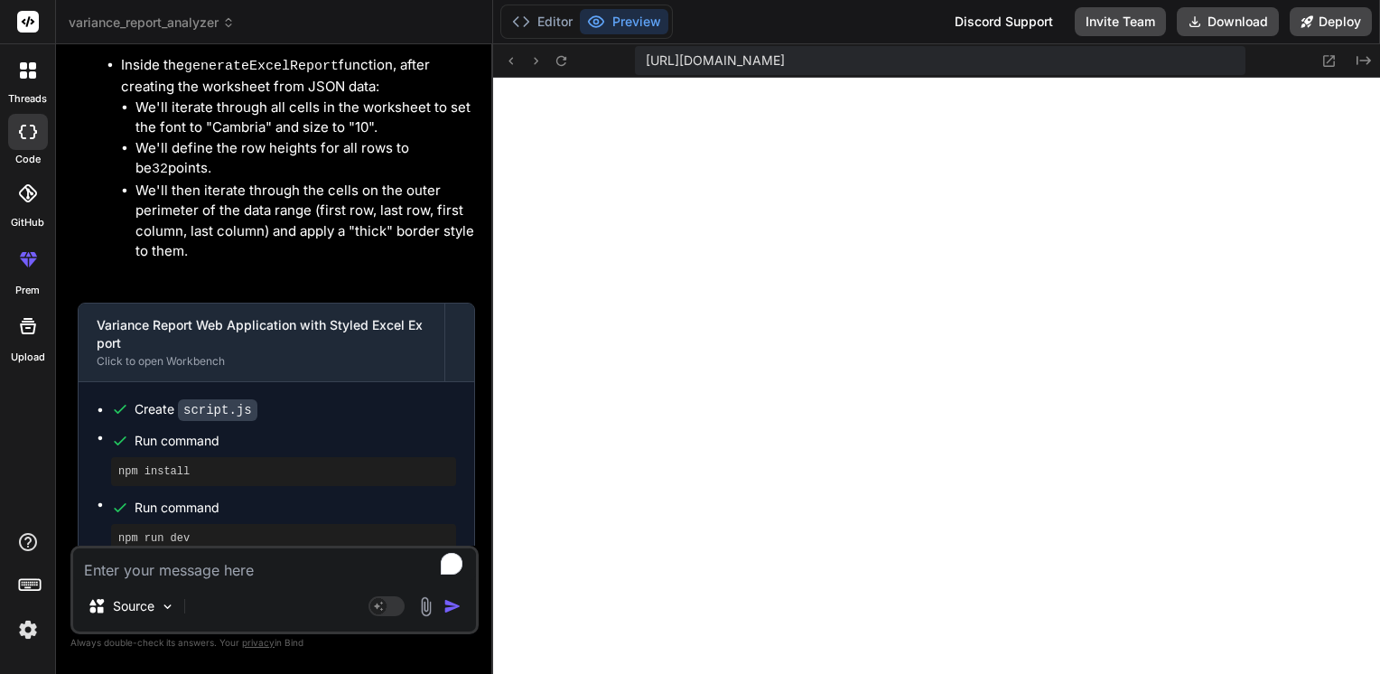
scroll to position [676, 0]
click at [226, 573] on textarea "To enrich screen reader interactions, please activate Accessibility in Grammarl…" at bounding box center [274, 564] width 403 height 33
type textarea "o"
type textarea "x"
type textarea "ok"
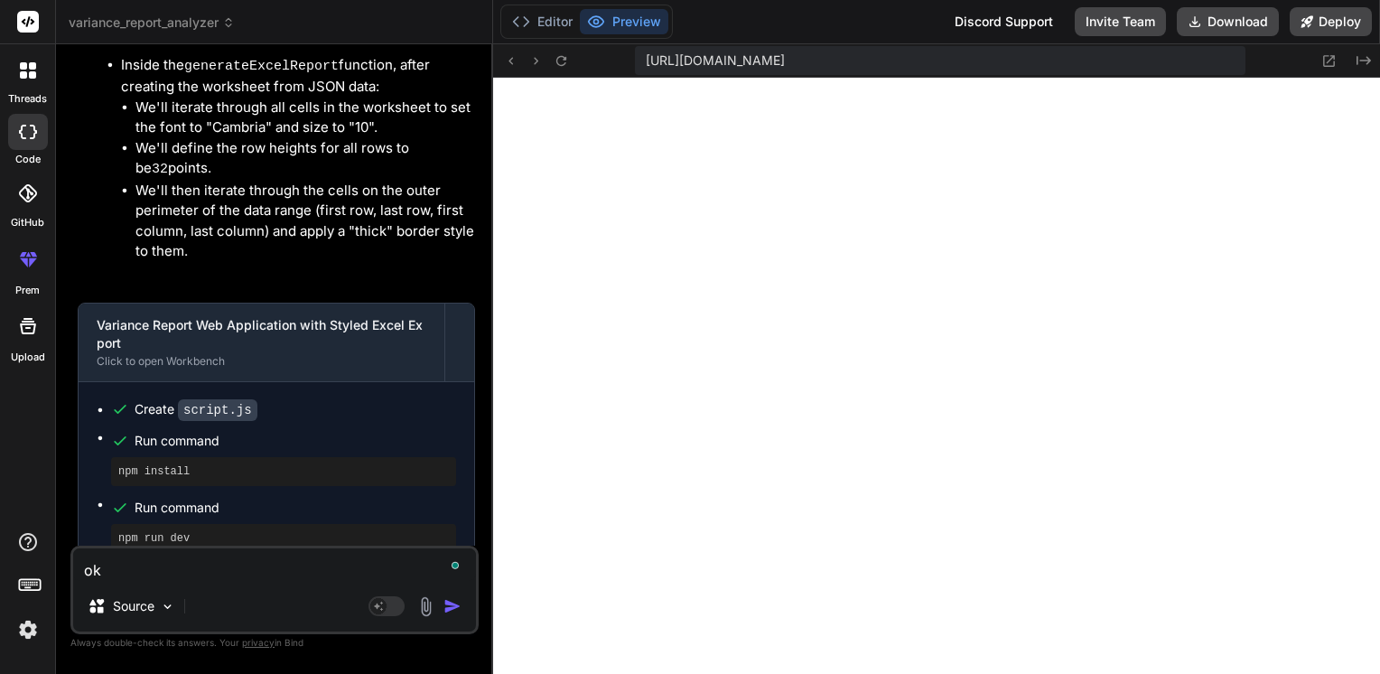
type textarea "x"
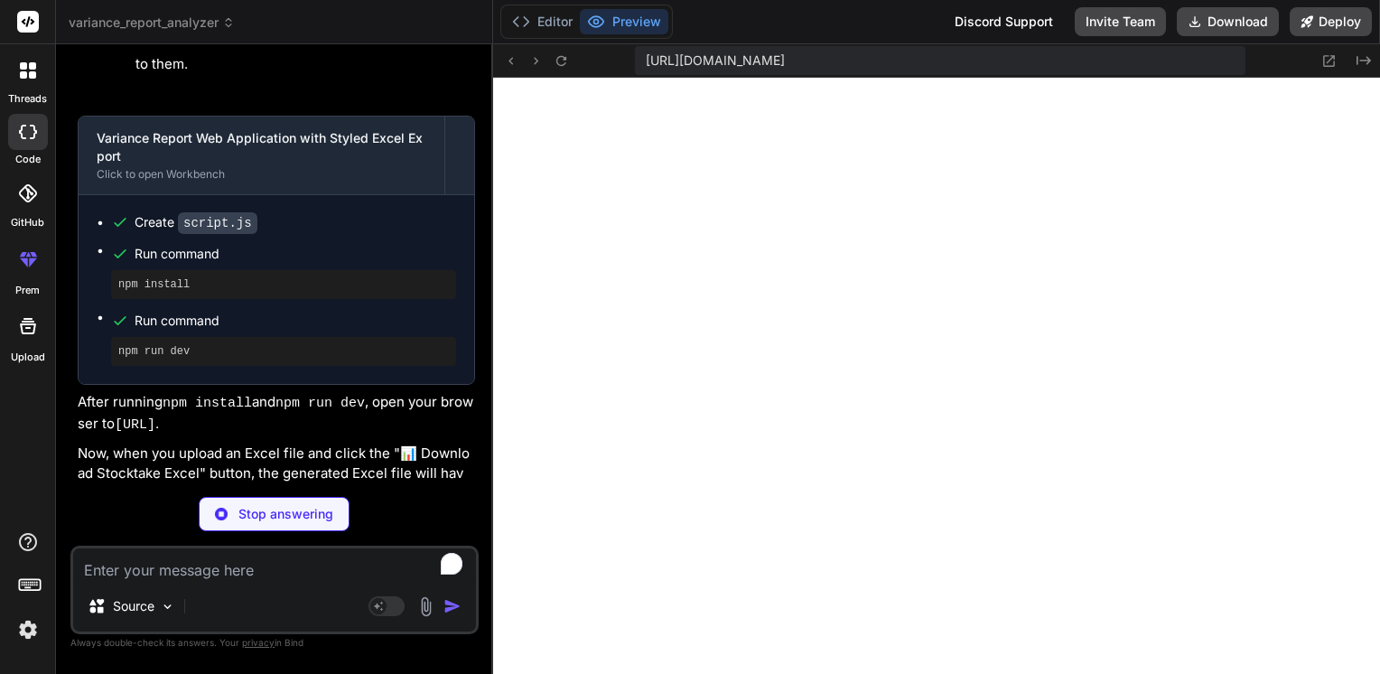
scroll to position [7017, 0]
type textarea "x"
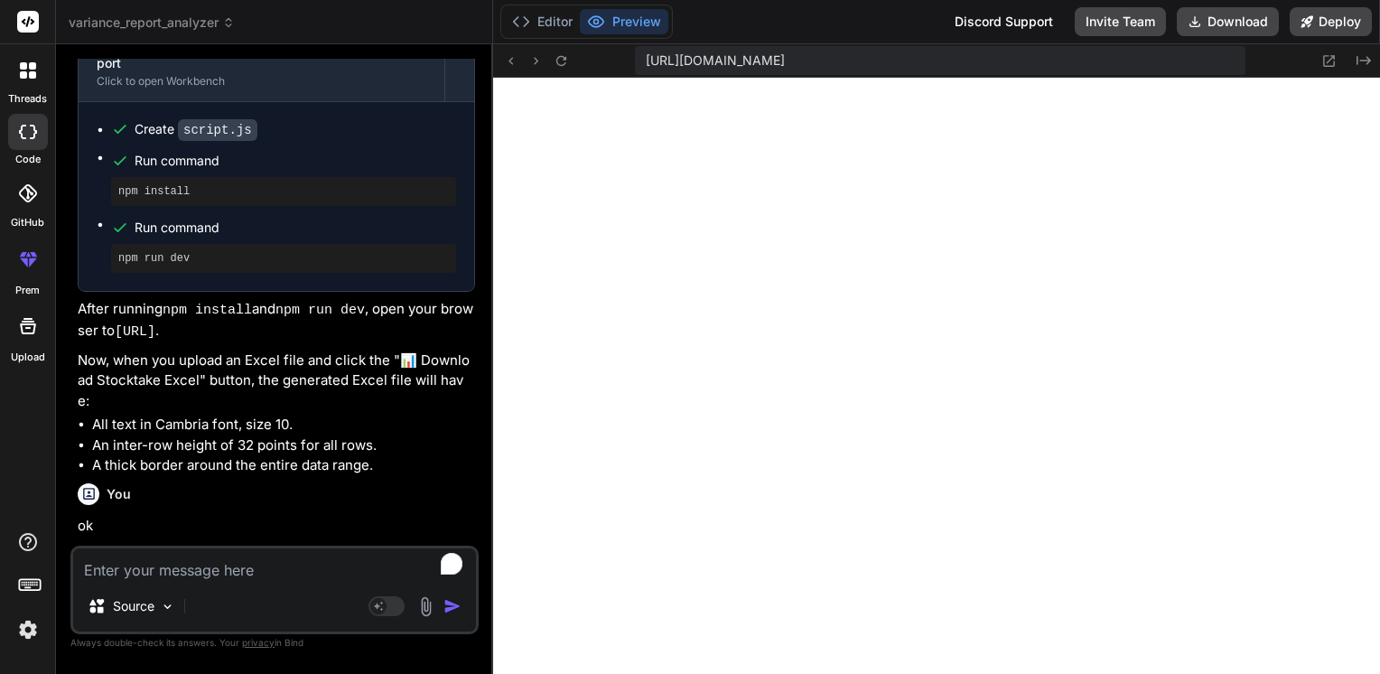
scroll to position [7161, 0]
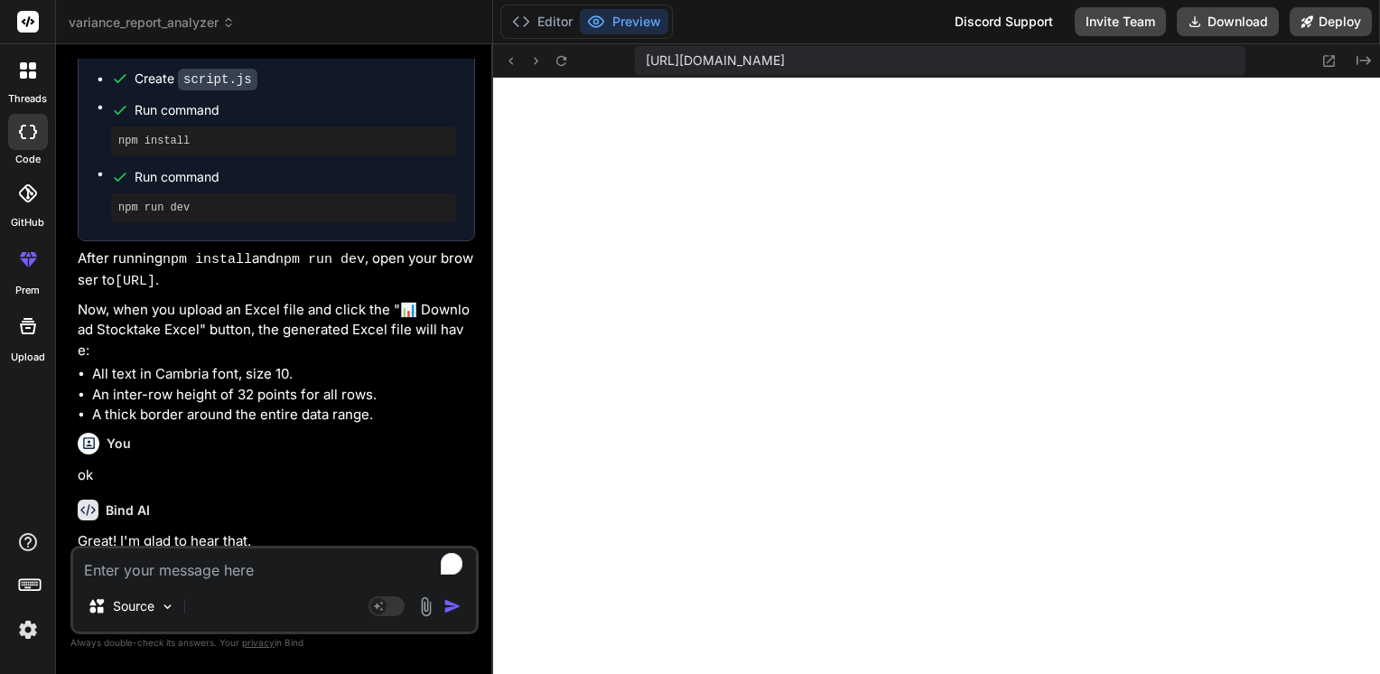
click at [217, 558] on textarea "To enrich screen reader interactions, please activate Accessibility in Grammarl…" at bounding box center [274, 564] width 403 height 33
type textarea "t"
type textarea "x"
type textarea "th"
type textarea "x"
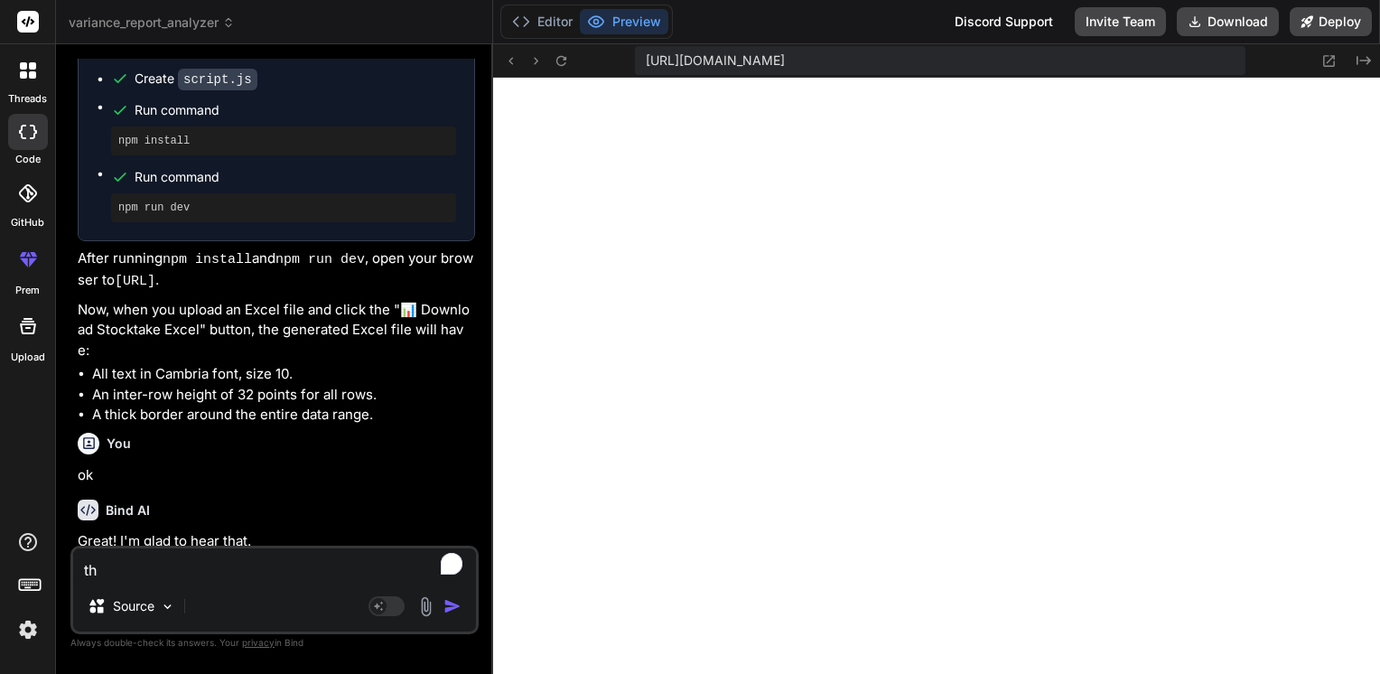
type textarea "the"
type textarea "x"
type textarea "the"
type textarea "x"
type textarea "the a"
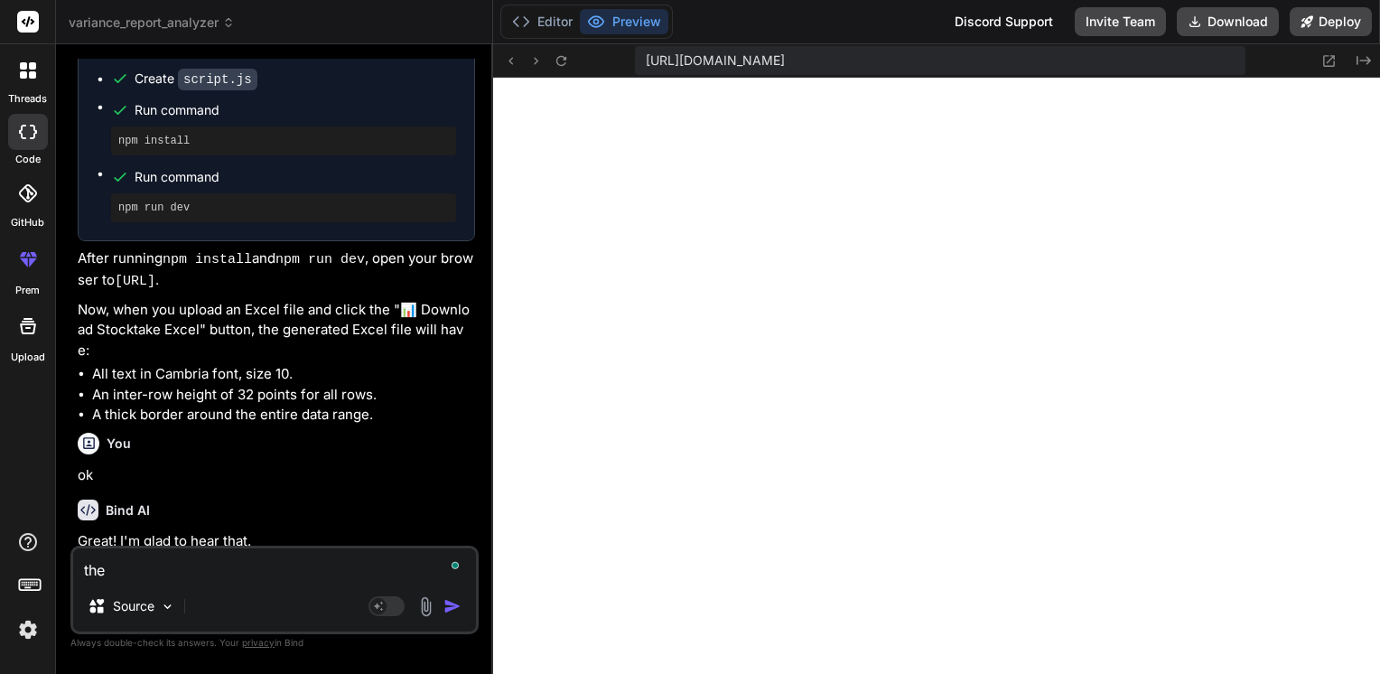
type textarea "x"
type textarea "the ap"
type textarea "x"
type textarea "the app"
type textarea "x"
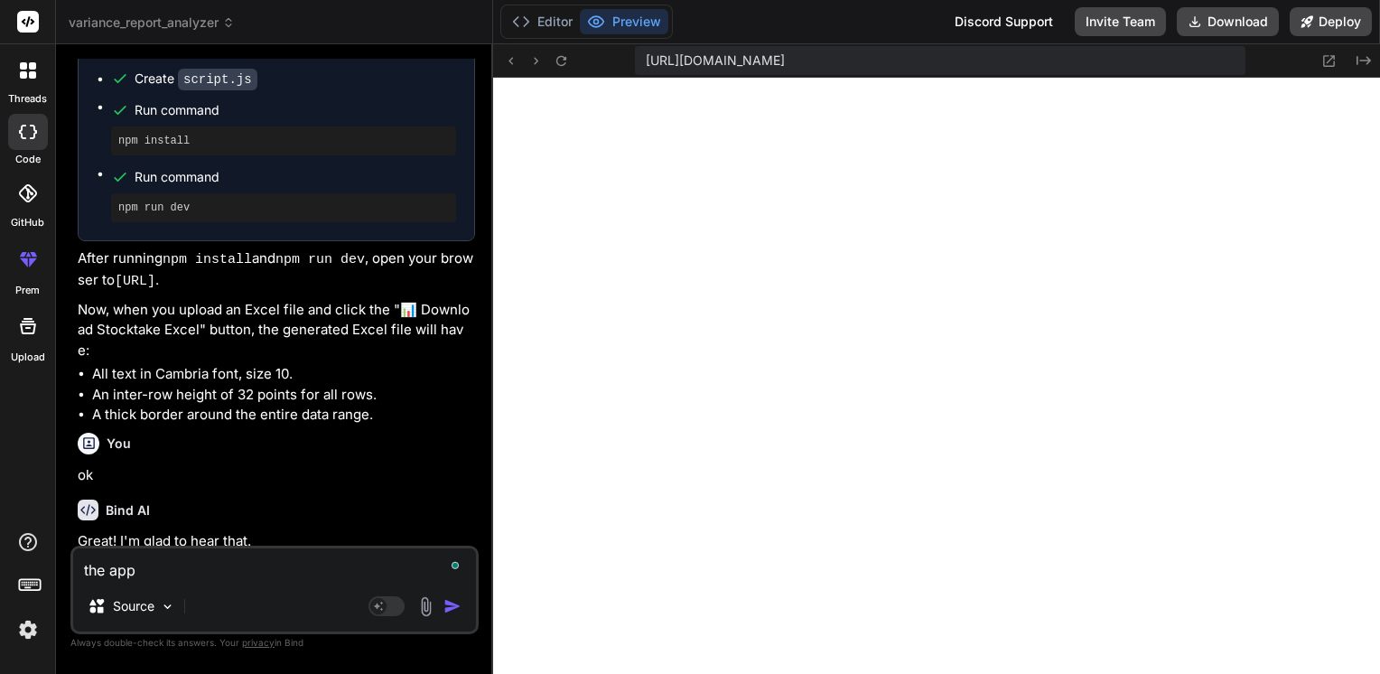
type textarea "the app"
type textarea "x"
type textarea "the app i"
type textarea "x"
type textarea "the app is"
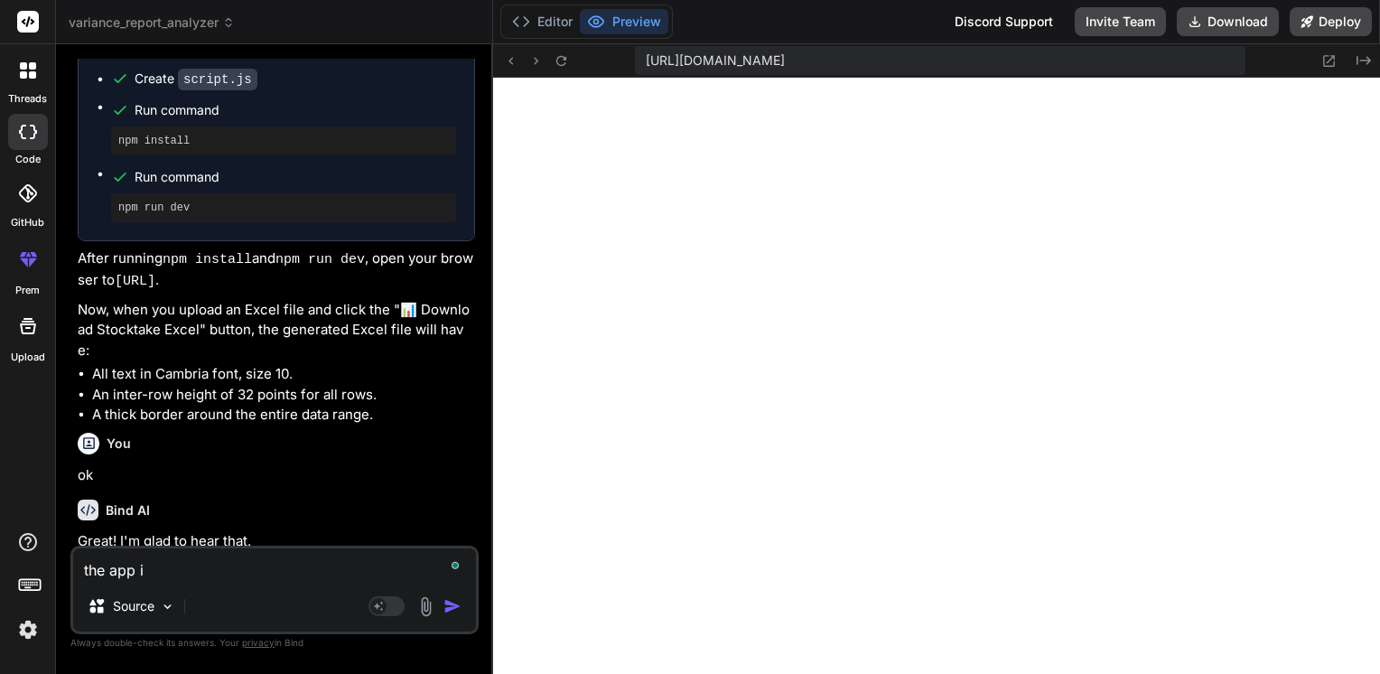
type textarea "x"
type textarea "the app is"
type textarea "x"
type textarea "the app is n"
type textarea "x"
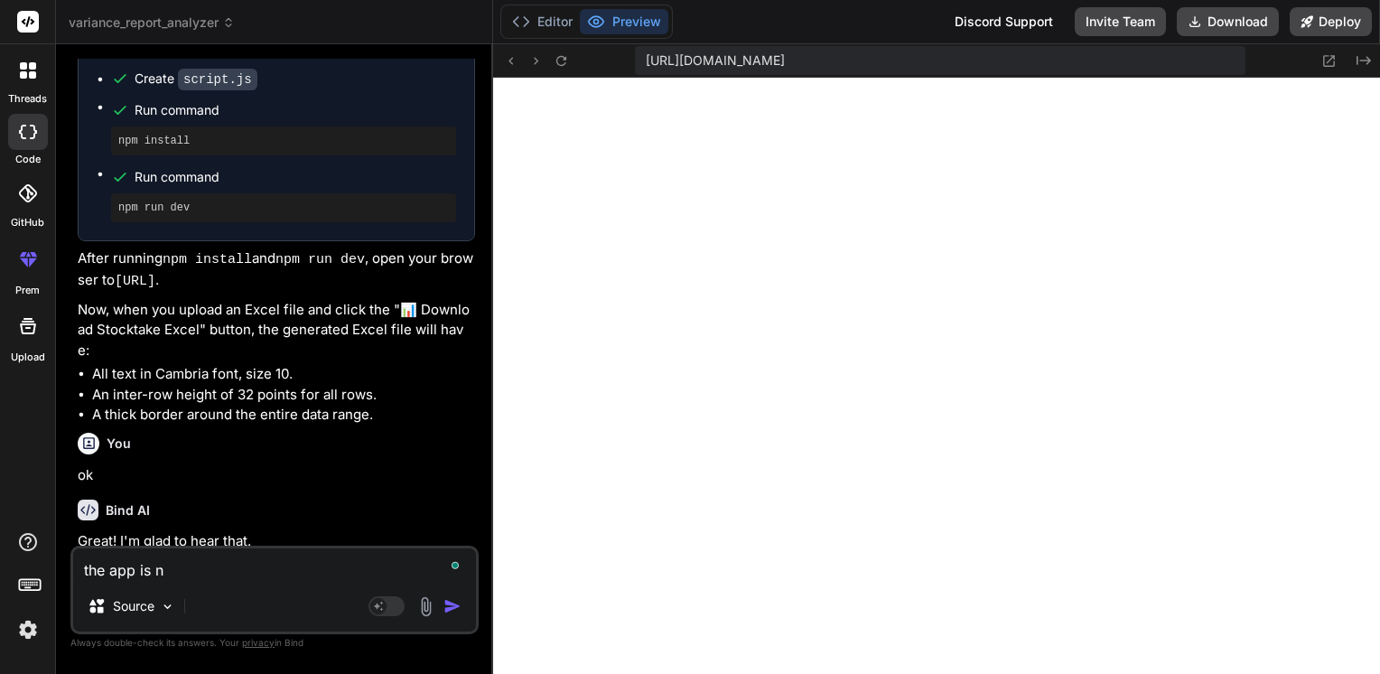
type textarea "the app is no"
type textarea "x"
type textarea "the app is not"
type textarea "x"
type textarea "the app is not"
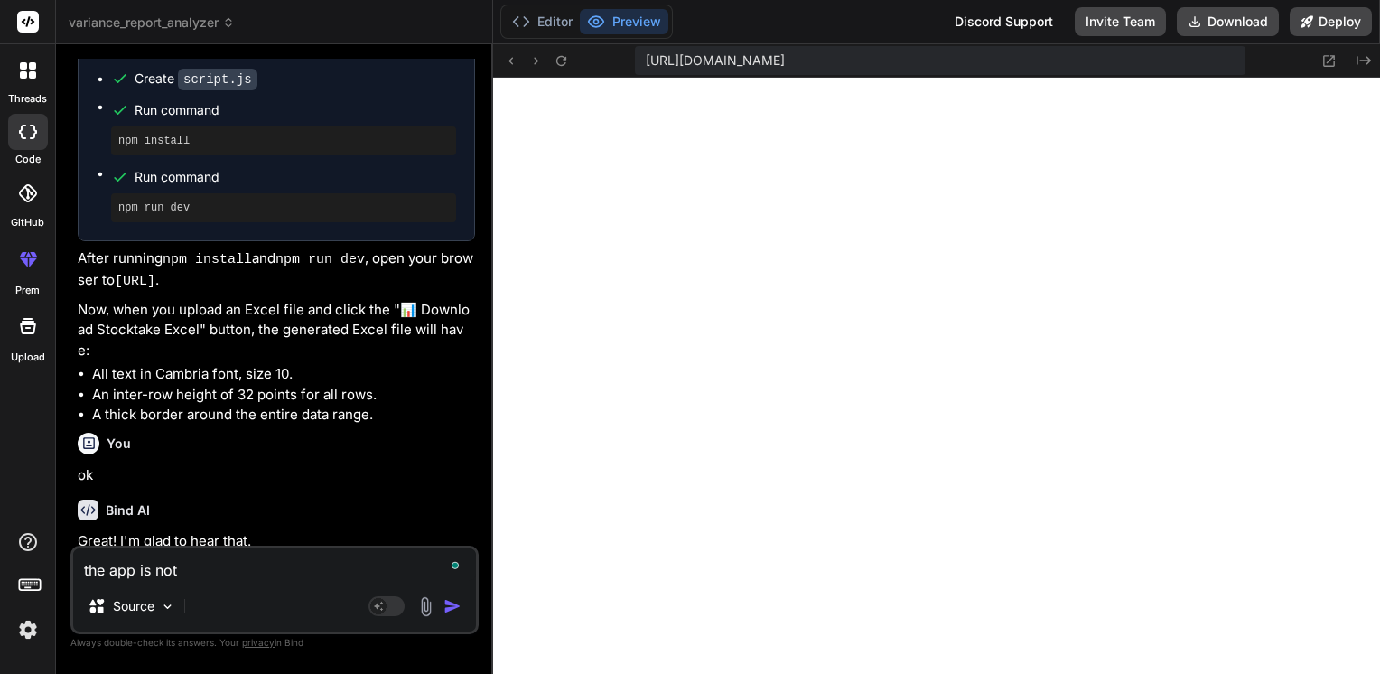
type textarea "x"
type textarea "the app is not u"
type textarea "x"
type textarea "the app is not up"
type textarea "x"
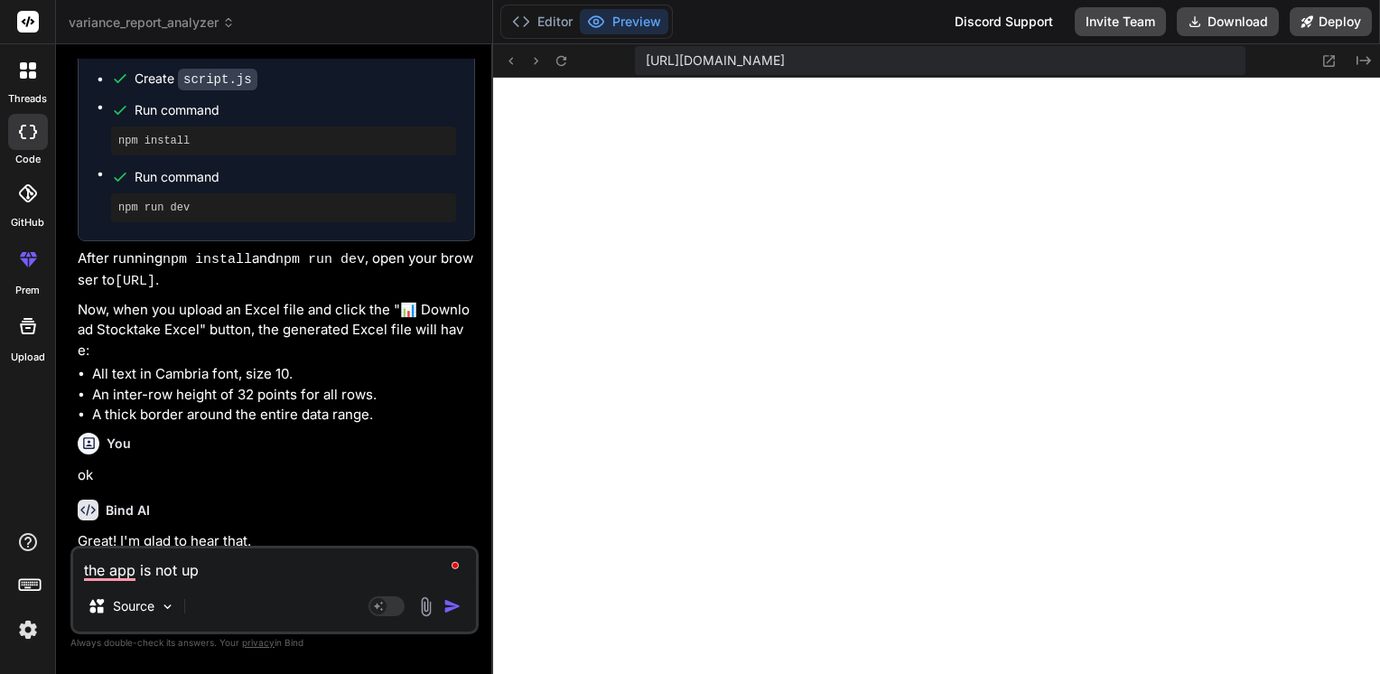
type textarea "the app is not upl"
type textarea "x"
type textarea "the app is not uplo"
type textarea "x"
type textarea "the app is not uploa"
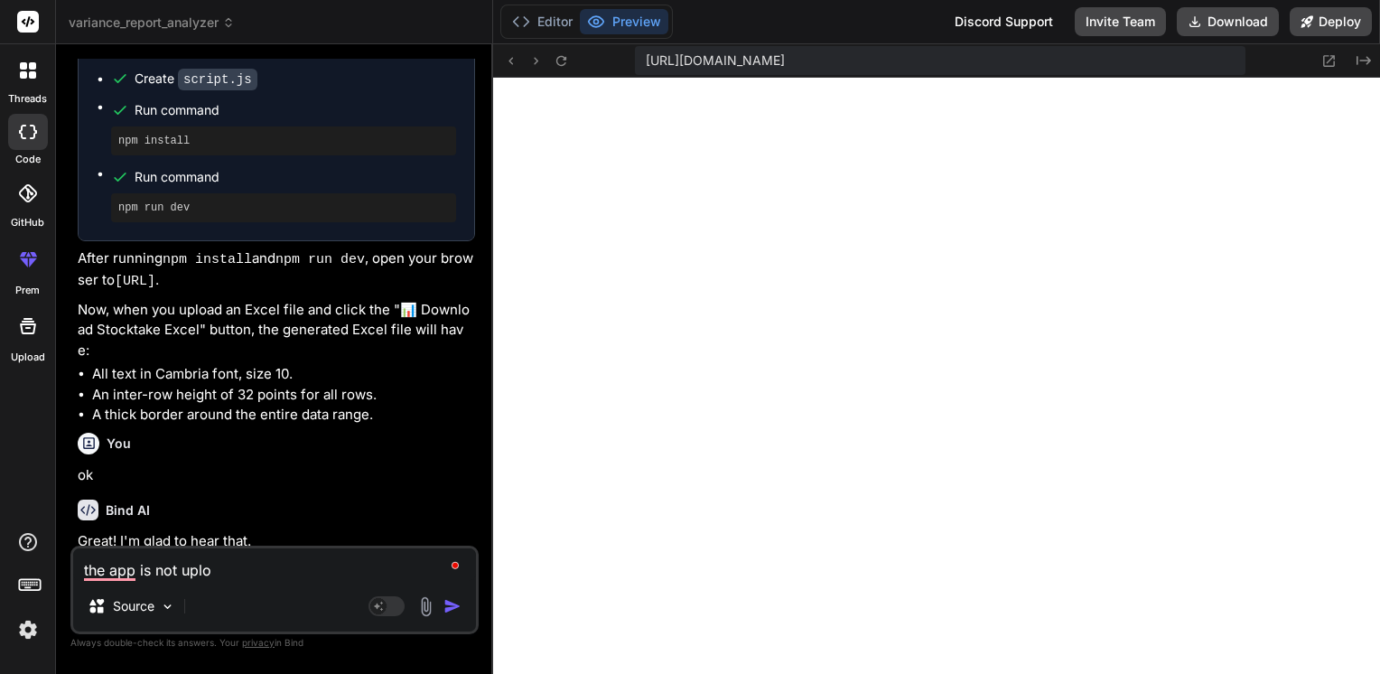
type textarea "x"
type textarea "the app is not upload"
type textarea "x"
type textarea "the app is not uploadi"
type textarea "x"
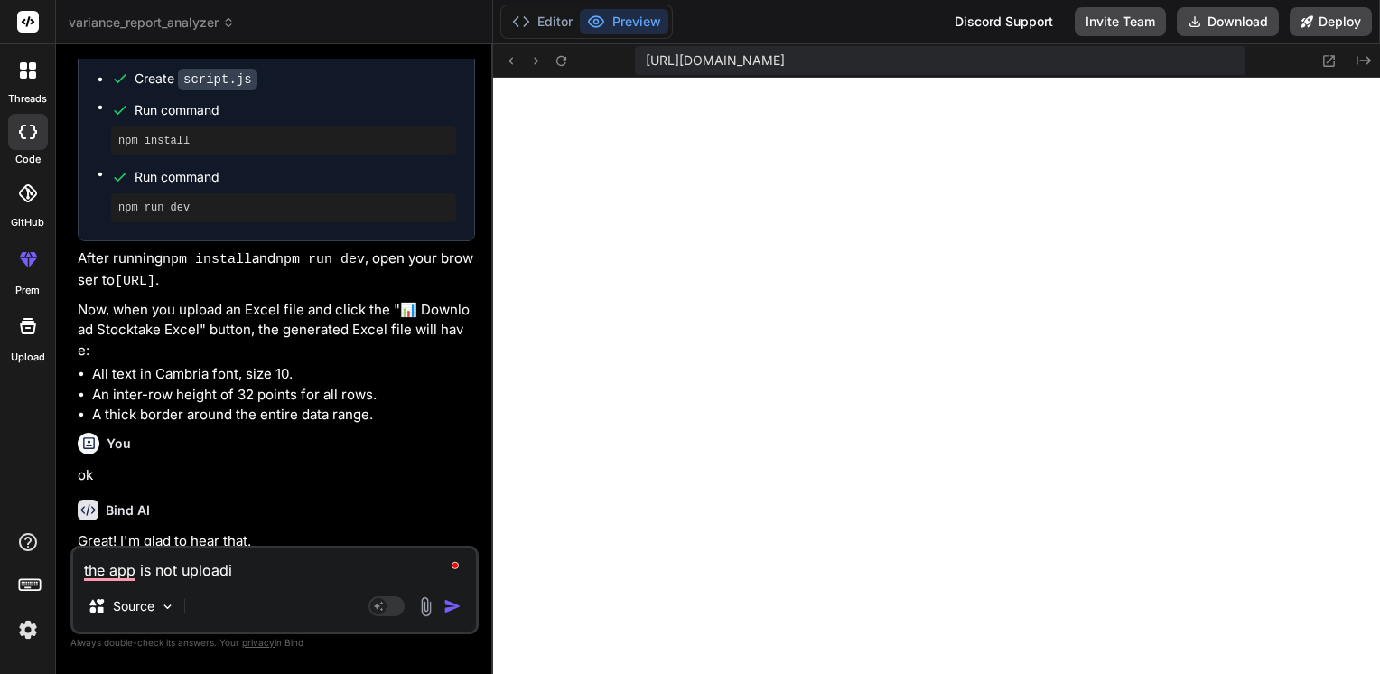
type textarea "the app is not uploadin"
type textarea "x"
type textarea "the app is not uploading"
type textarea "x"
type textarea "the app is not uploading"
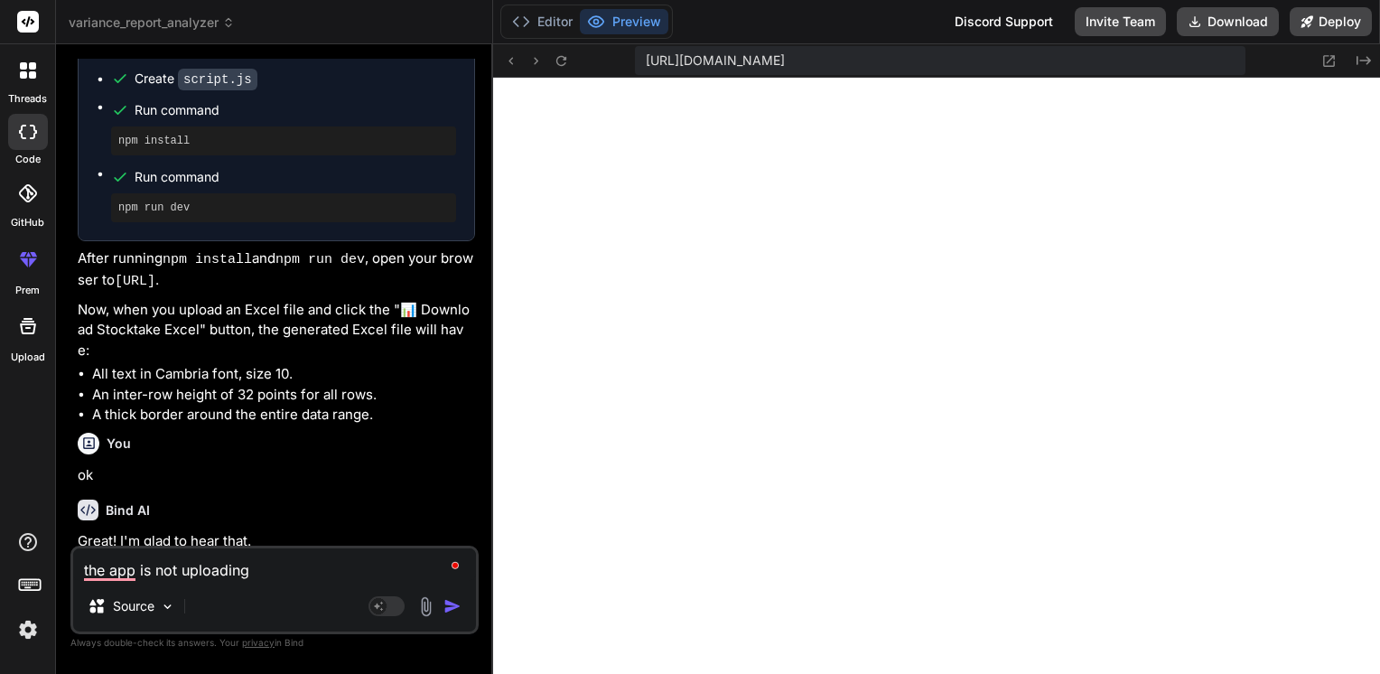
type textarea "x"
type textarea "the app is not uploading e"
type textarea "x"
type textarea "the app is not uploading ex"
type textarea "x"
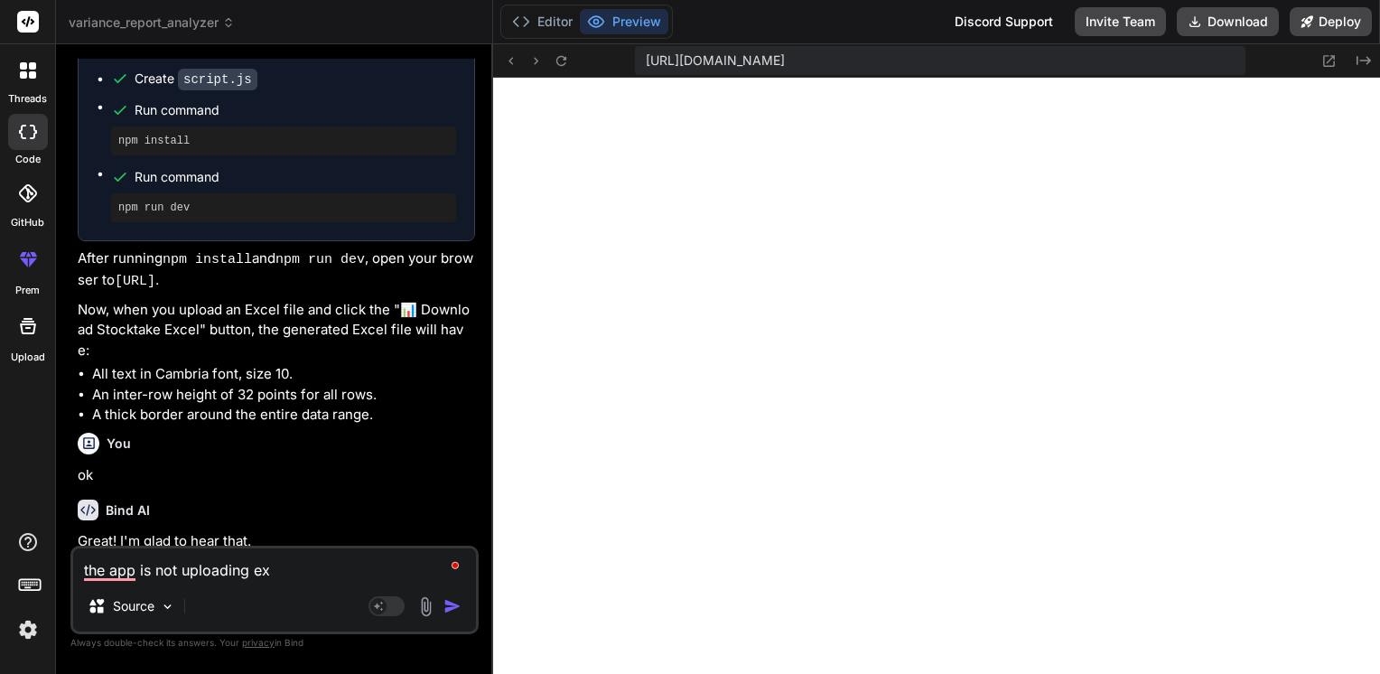
type textarea "the app is not uploading exc"
type textarea "x"
type textarea "the app is not uploading exce"
type textarea "x"
type textarea "the app is not uploading excel"
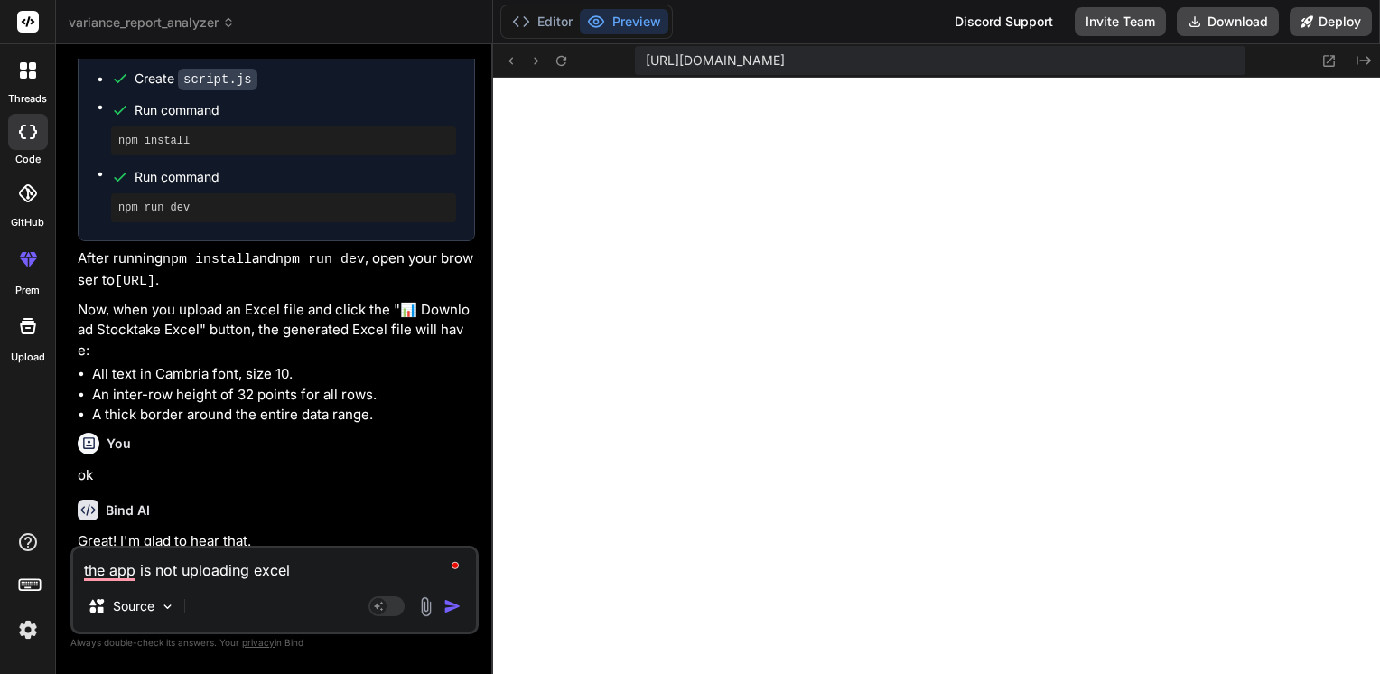
type textarea "x"
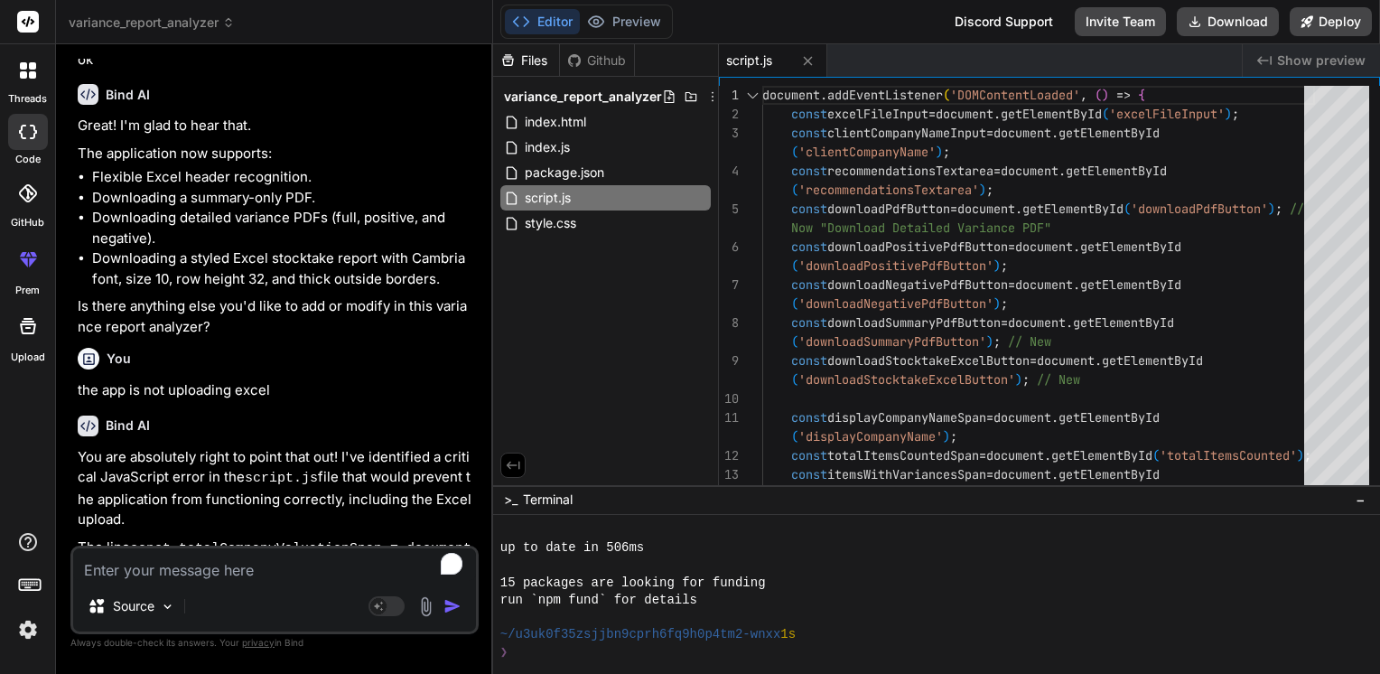
scroll to position [918, 0]
type textarea "x"
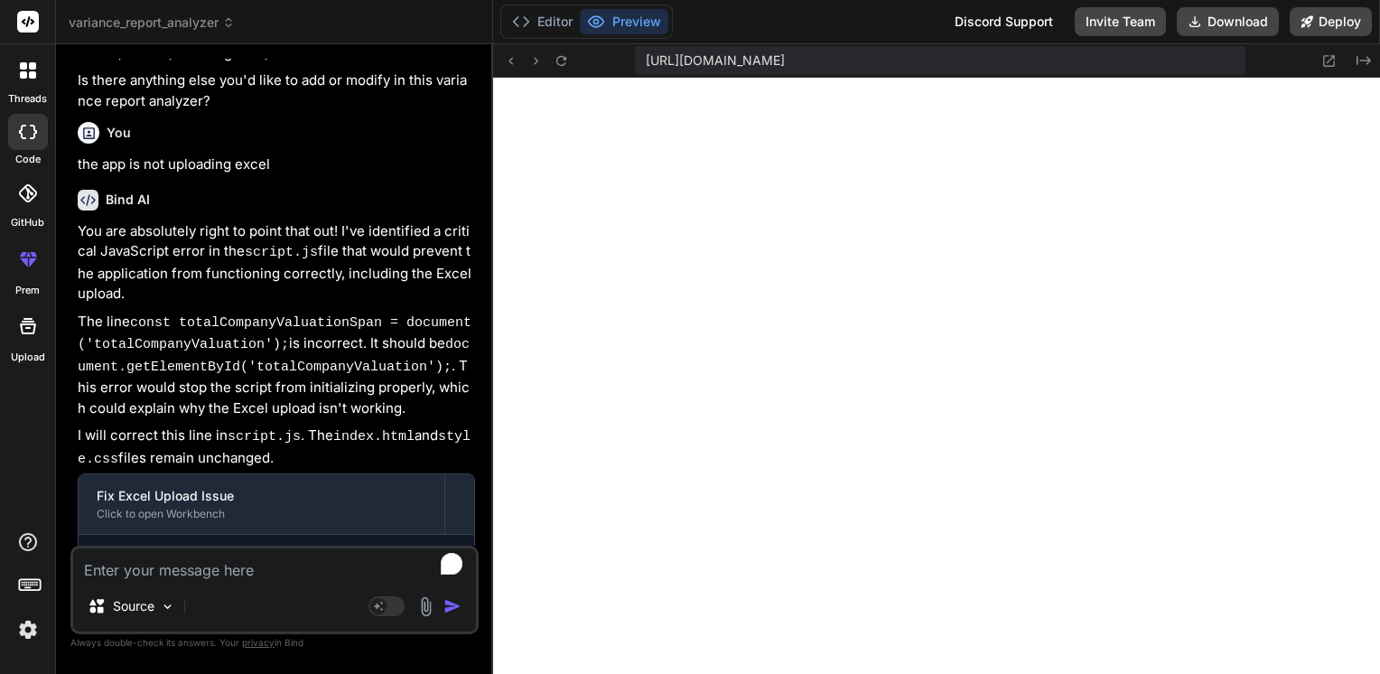
scroll to position [7831, 0]
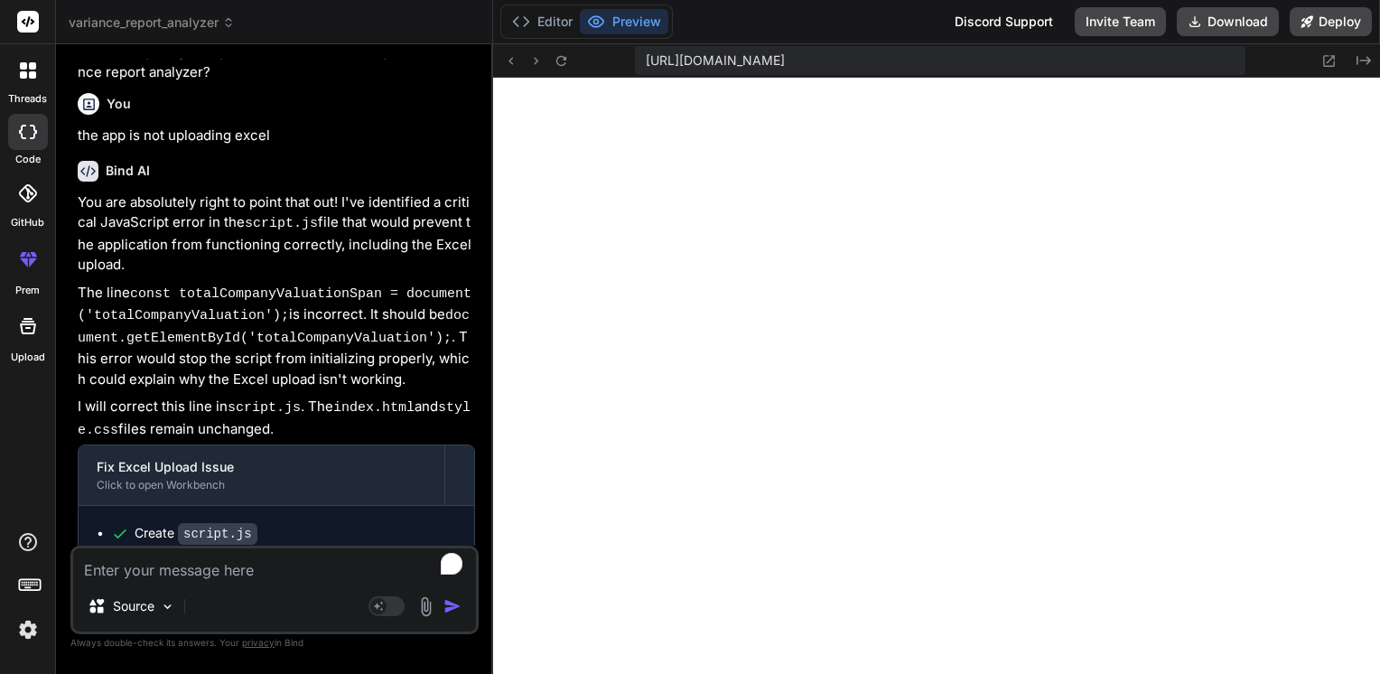
click at [278, 573] on textarea "To enrich screen reader interactions, please activate Accessibility in Grammarl…" at bounding box center [274, 564] width 403 height 33
click at [184, 569] on textarea "To enrich screen reader interactions, please activate Accessibility in Grammarl…" at bounding box center [274, 564] width 403 height 33
type textarea "i"
type textarea "x"
type textarea "in"
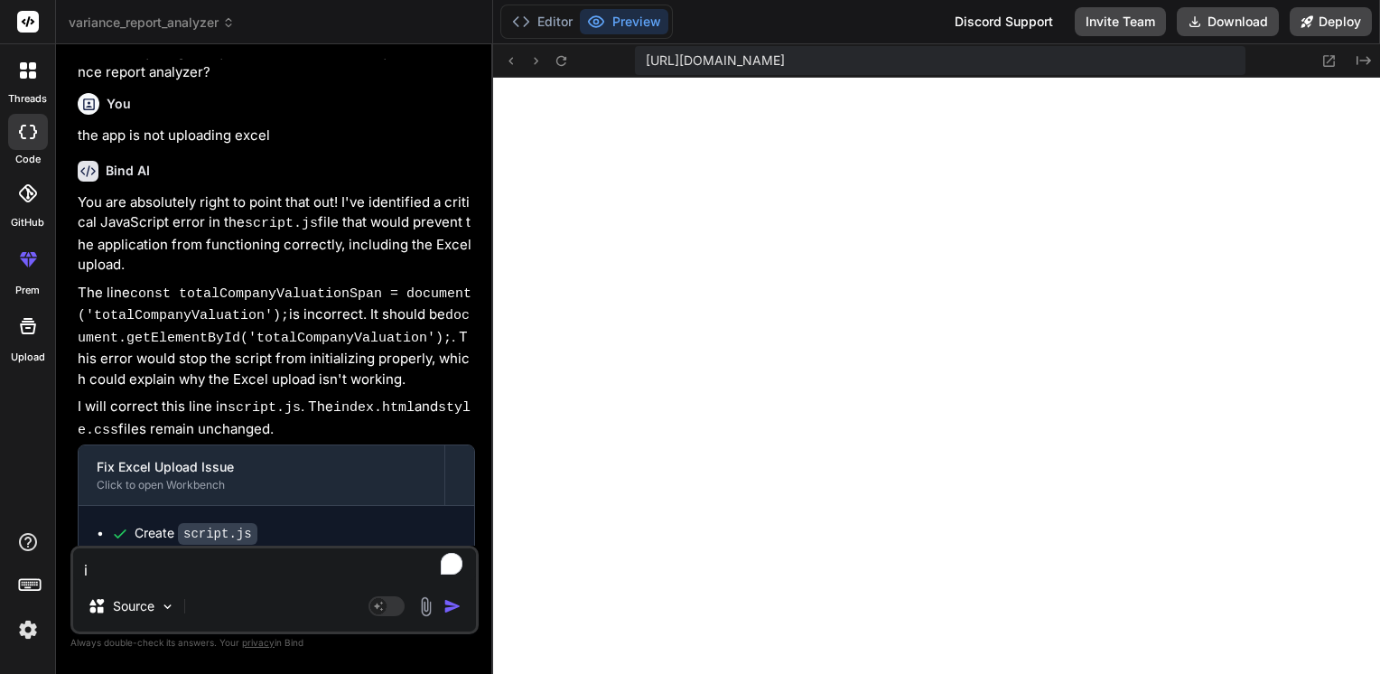
type textarea "x"
type textarea "in"
type textarea "x"
type textarea "in t"
type textarea "x"
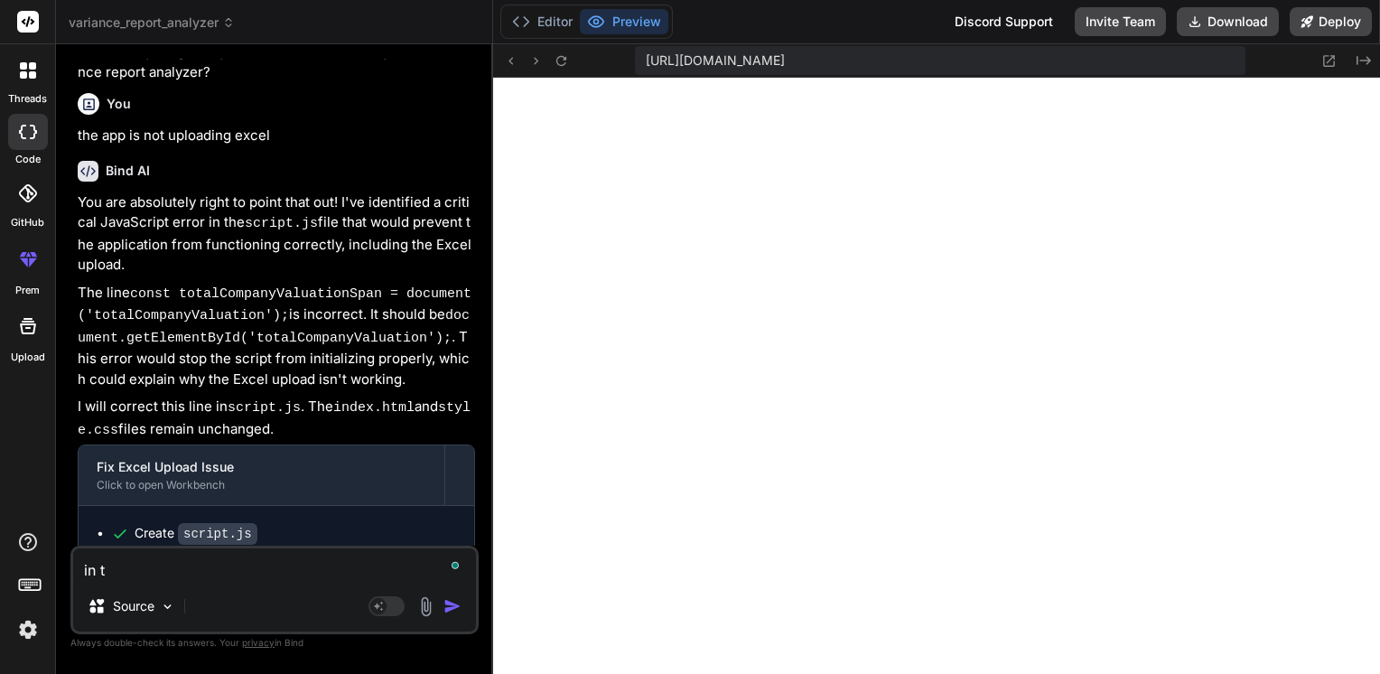
type textarea "in th"
type textarea "x"
type textarea "in the"
type textarea "x"
type textarea "in the"
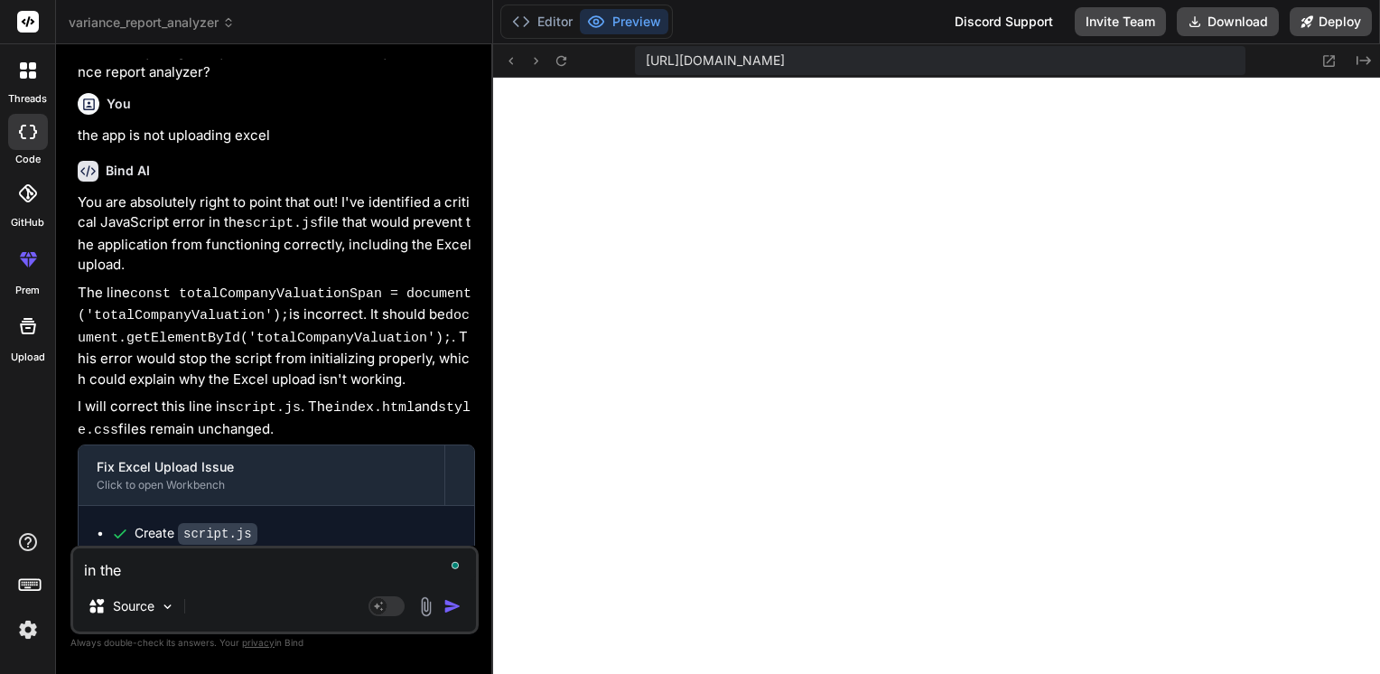
type textarea "x"
type textarea "in the s"
type textarea "x"
type textarea "in the su"
type textarea "x"
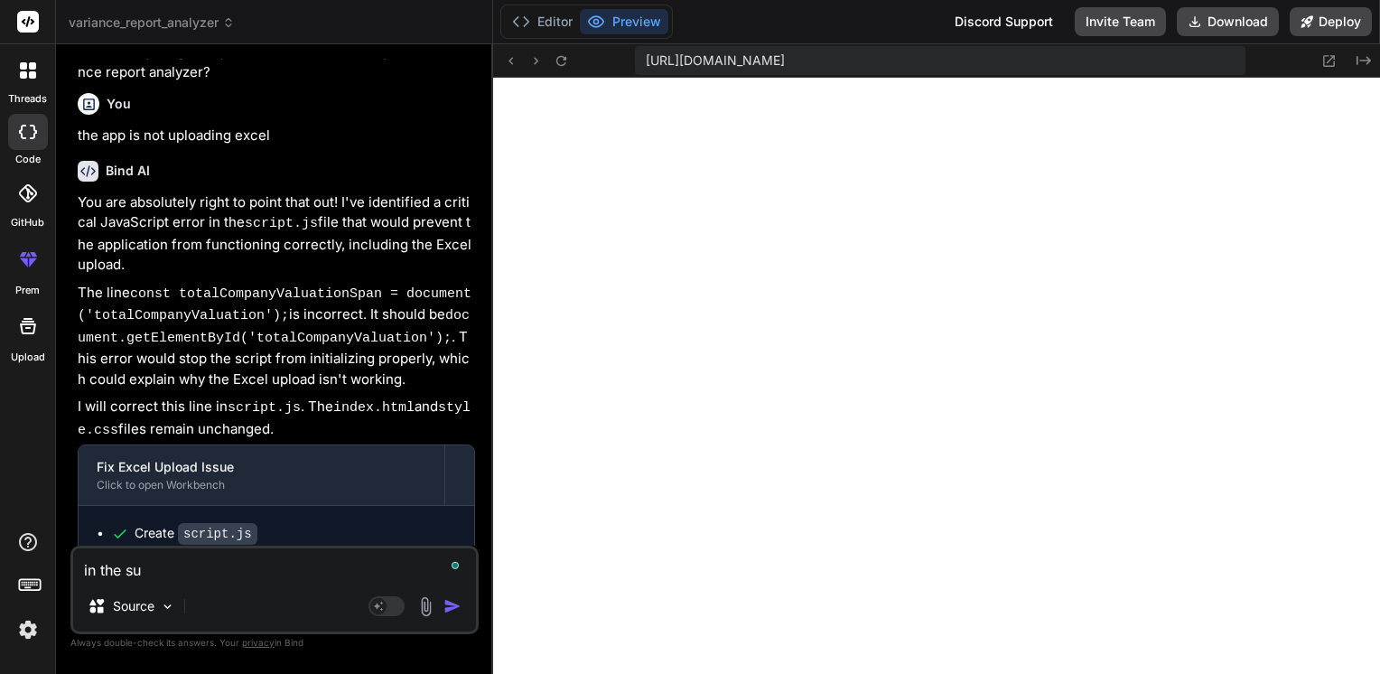
type textarea "in the sum"
type textarea "x"
type textarea "in the summ"
type textarea "x"
type textarea "in the summa"
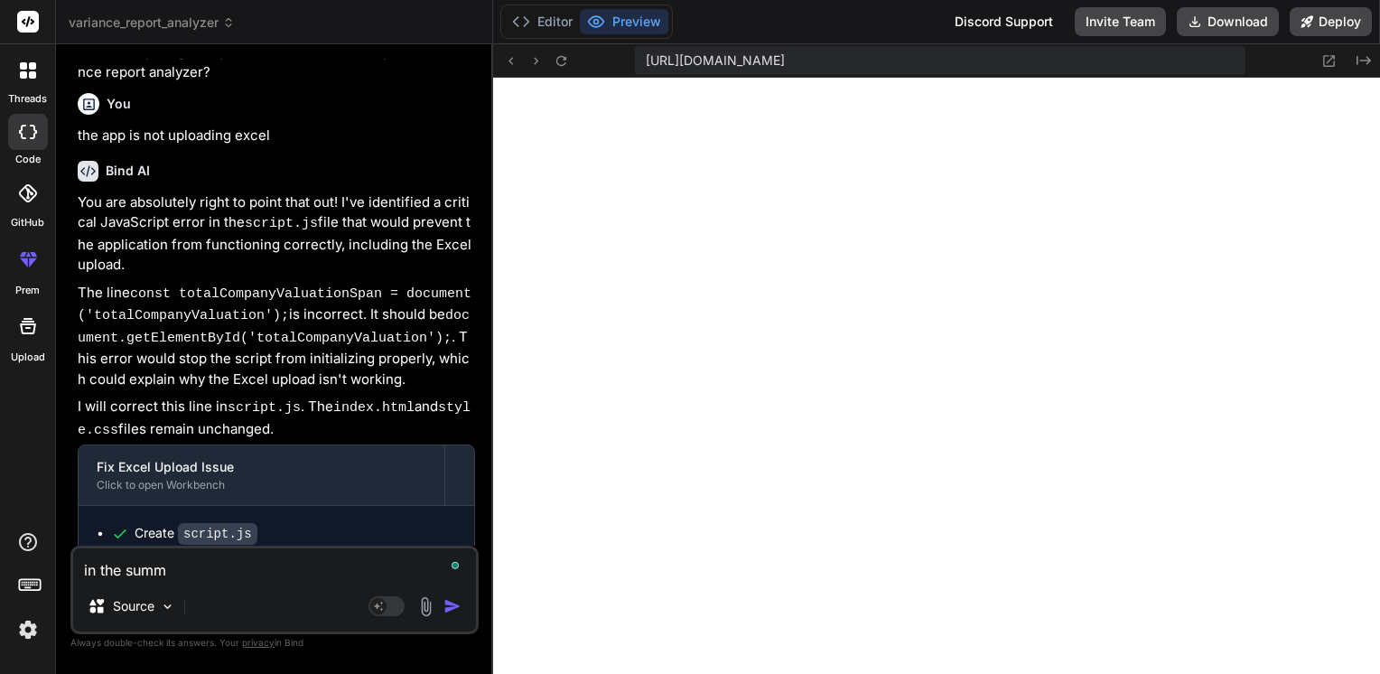
type textarea "x"
type textarea "in the summar"
type textarea "x"
type textarea "in the summary"
type textarea "x"
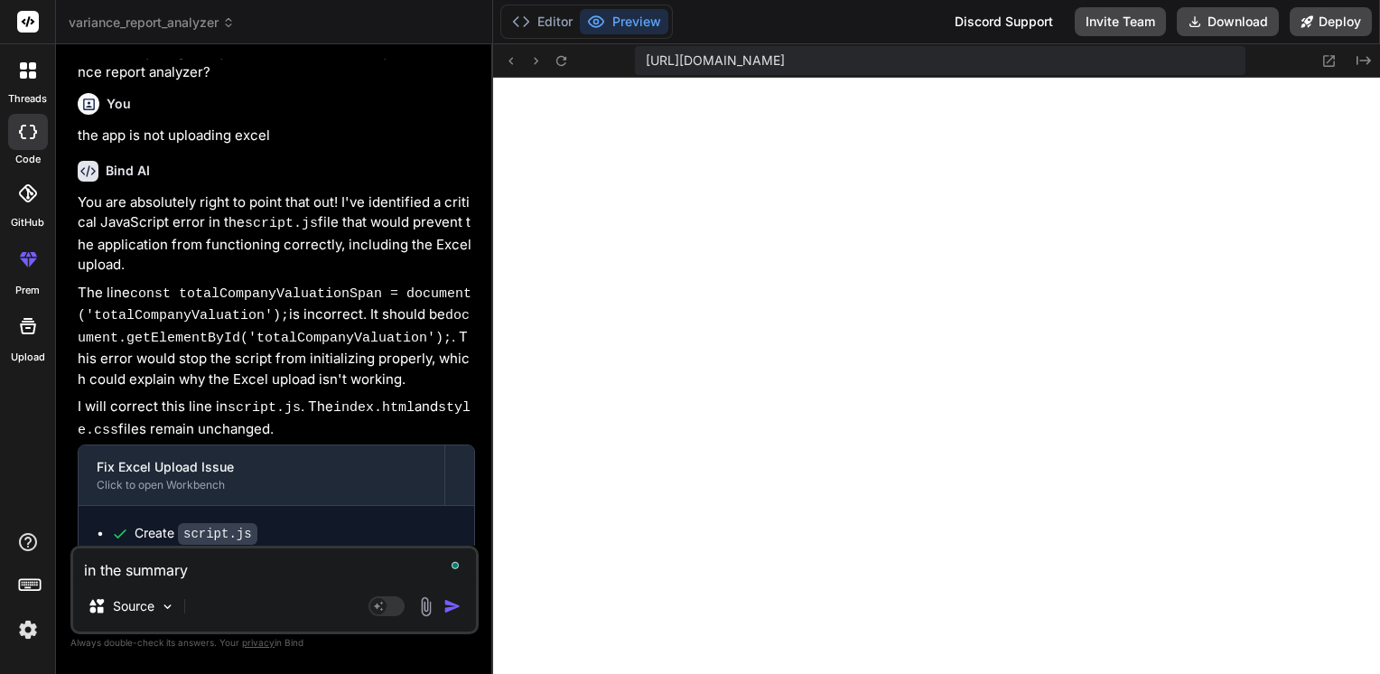
type textarea "in the summary"
type textarea "x"
type textarea "in the summary p"
type textarea "x"
type textarea "in the summary pr"
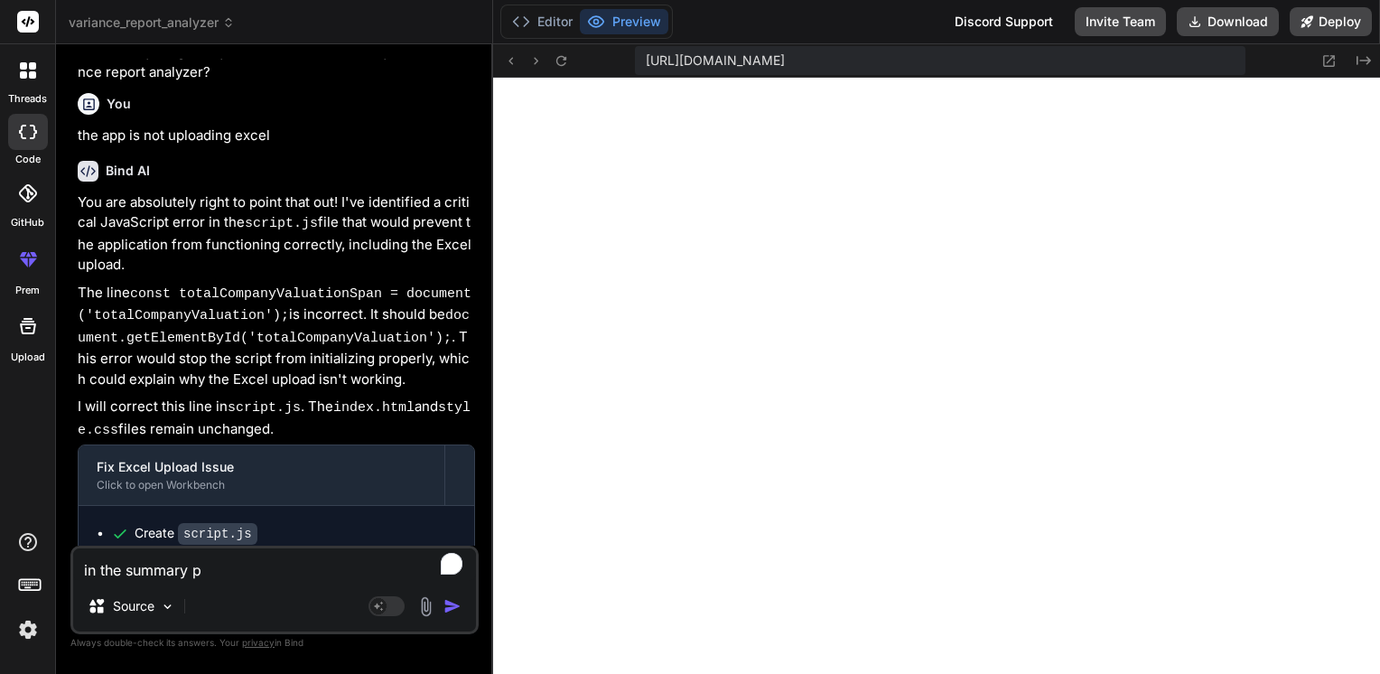
type textarea "x"
type textarea "in the summary pre"
type textarea "x"
type textarea "in the summary pres"
type textarea "x"
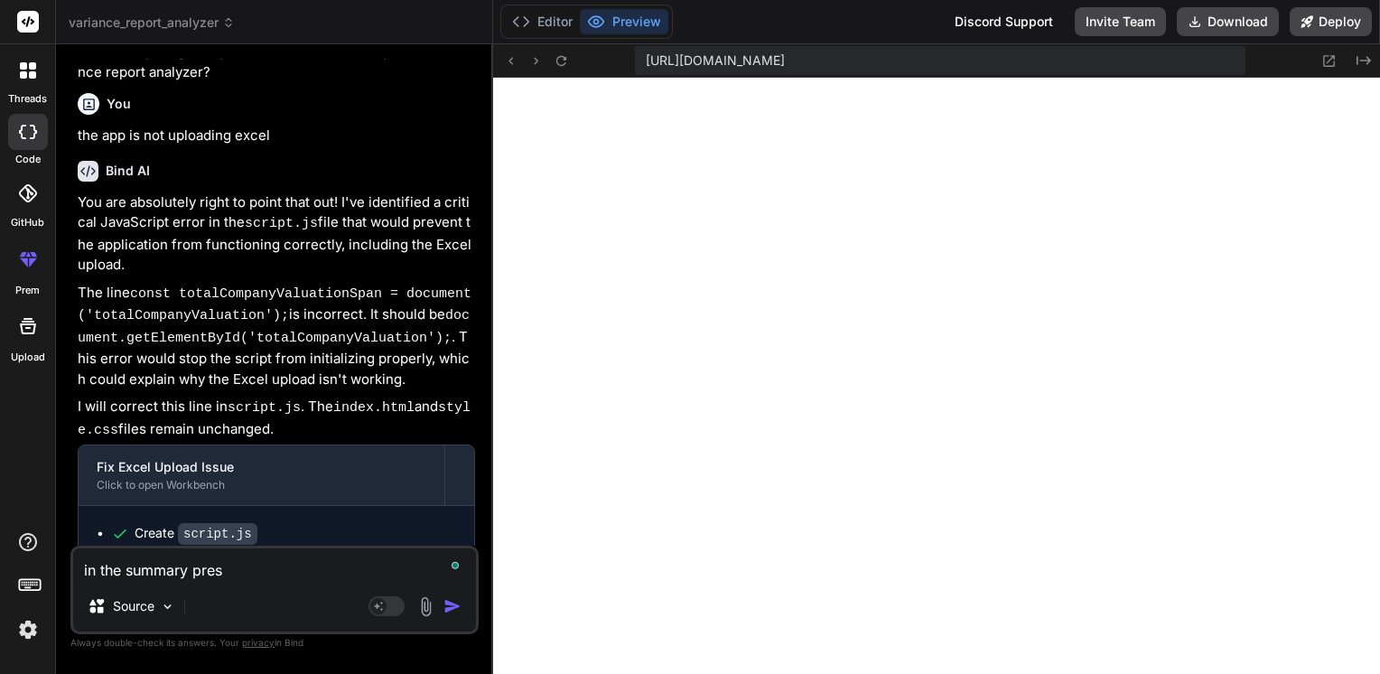
type textarea "in the summary prese"
type textarea "x"
type textarea "in the summary presen"
type textarea "x"
type textarea "in the summary present"
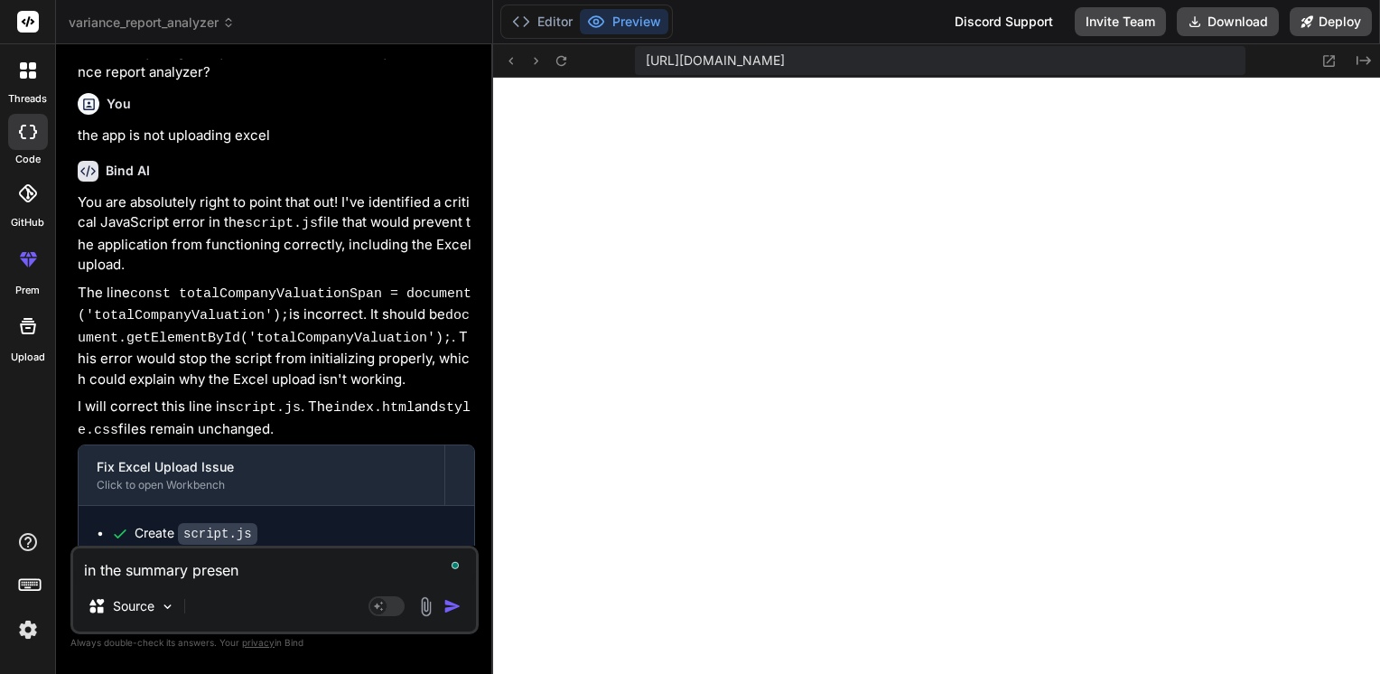
type textarea "x"
type textarea "in the summary presenta"
type textarea "x"
type textarea "in the summary presentat"
type textarea "x"
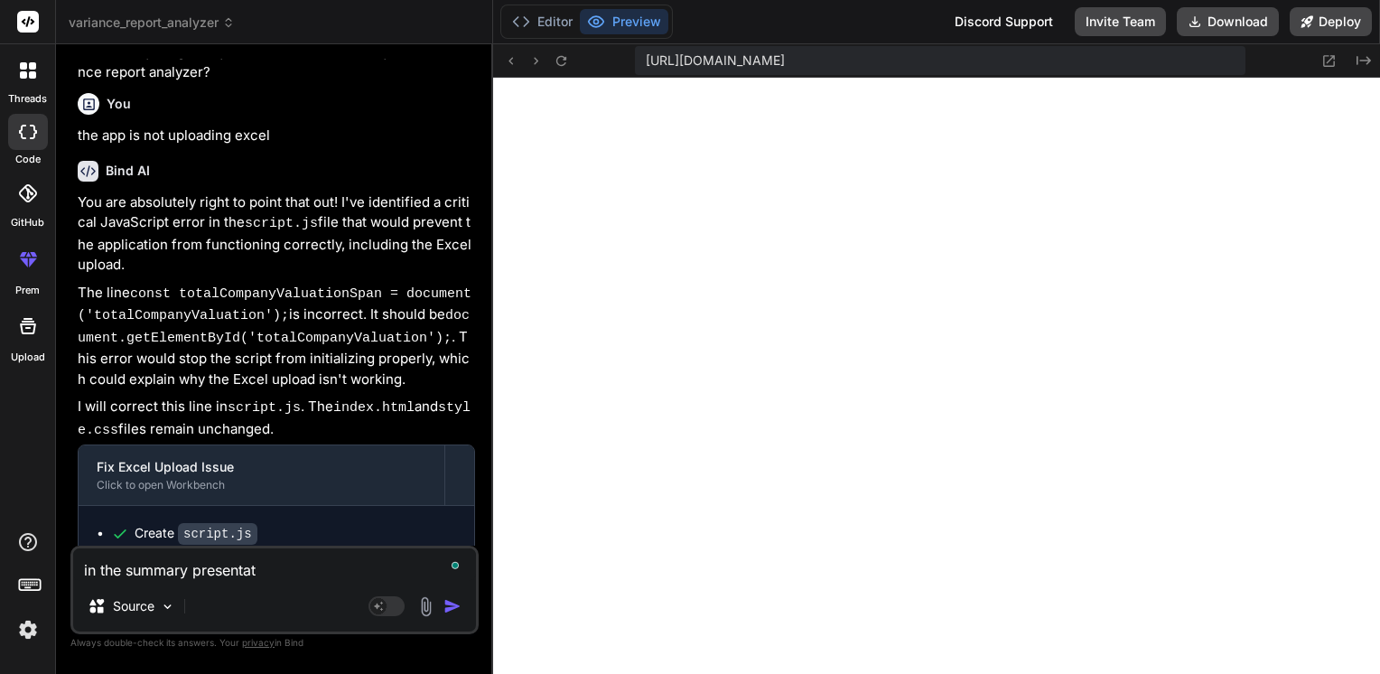
type textarea "in the summary presentati"
type textarea "x"
type textarea "in the summary presentatio"
type textarea "x"
type textarea "in the summary presentation"
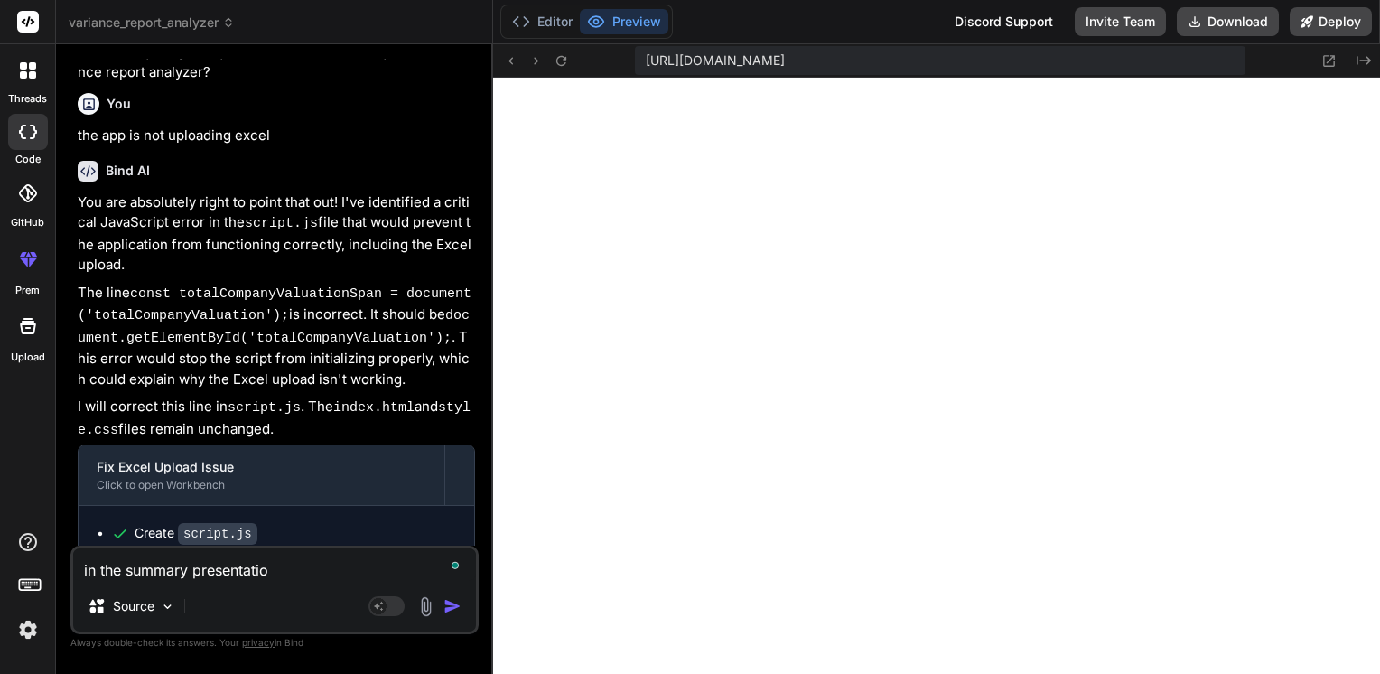
type textarea "x"
type textarea "in the summary presentation"
type textarea "x"
type textarea "in the summary presentation h"
type textarea "x"
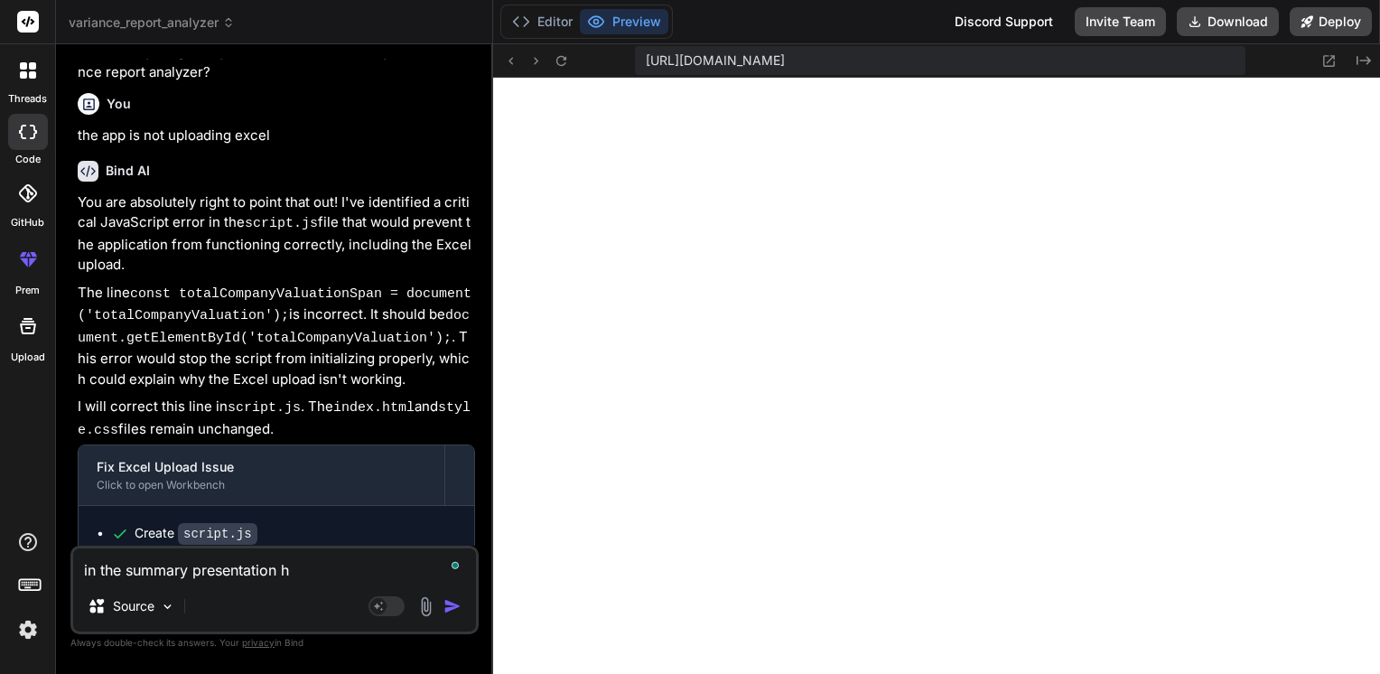
type textarea "in the summary presentation hi"
type textarea "x"
type textarea "in the summary presentation hig"
type textarea "x"
type textarea "in the summary presentation high"
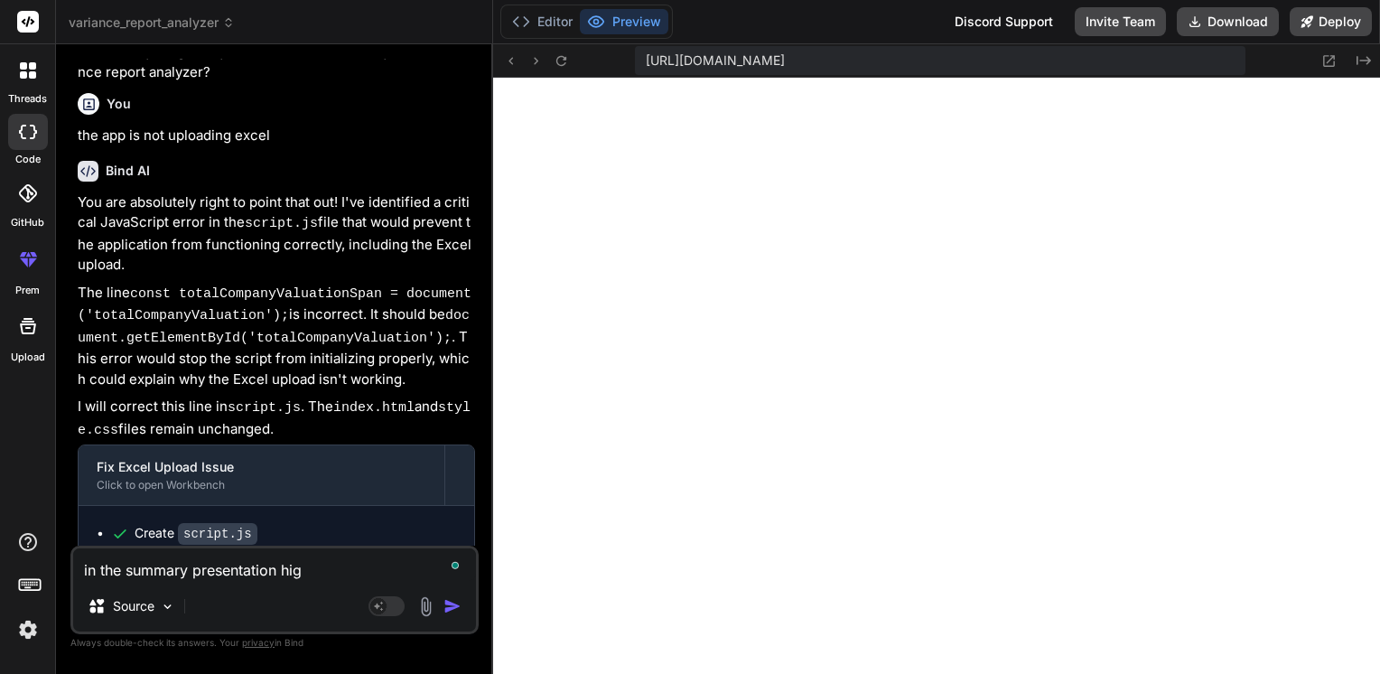
type textarea "x"
type textarea "in the summary presentation highl"
type textarea "x"
type textarea "in the summary presentation highli"
type textarea "x"
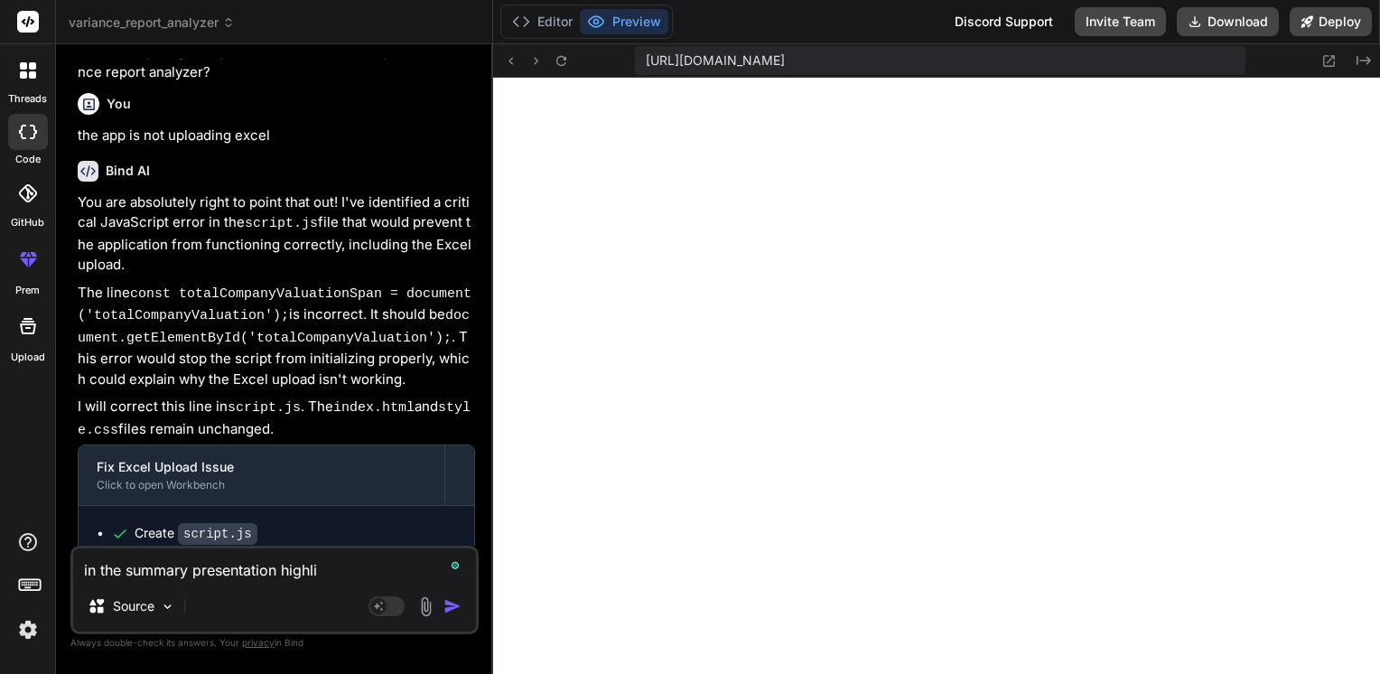
type textarea "in the summary presentation highlig"
type textarea "x"
type textarea "in the summary presentation highligh"
type textarea "x"
type textarea "in the summary presentation highlight"
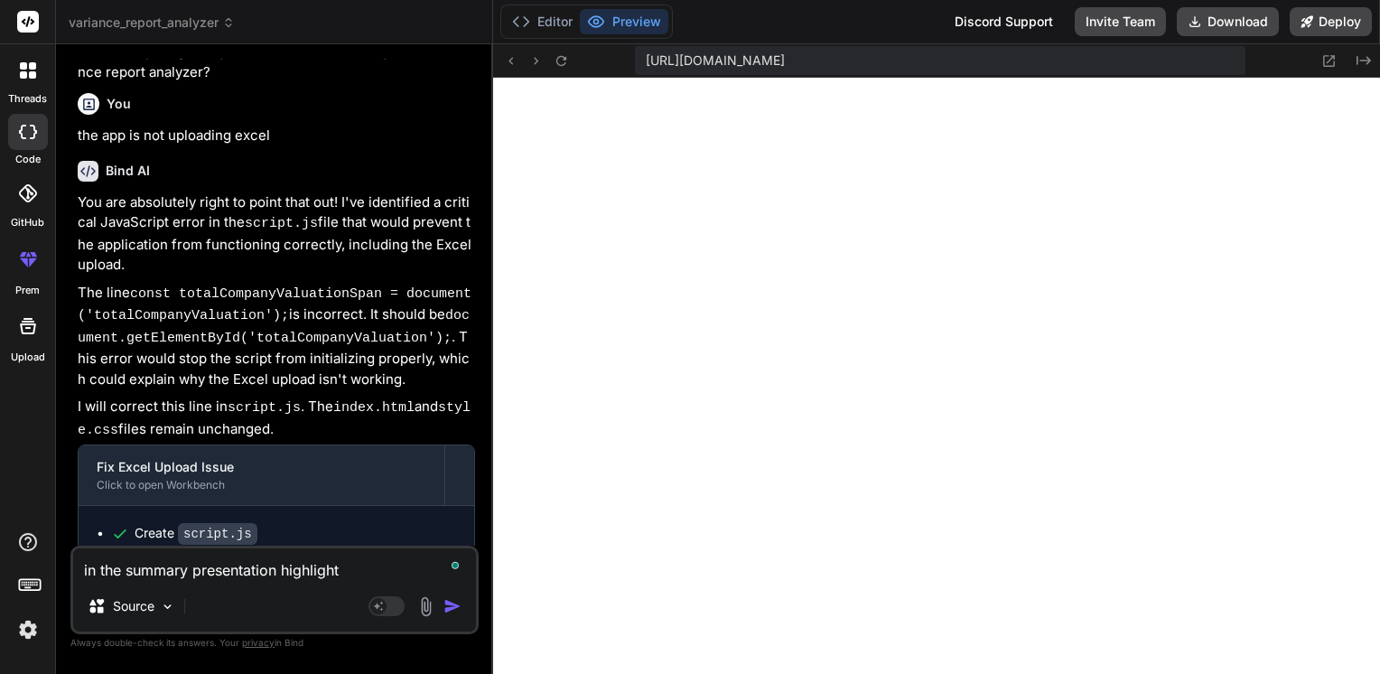
type textarea "x"
type textarea "in the summary presentation highlight"
type textarea "x"
type textarea "in the summary presentation highlight i"
type textarea "x"
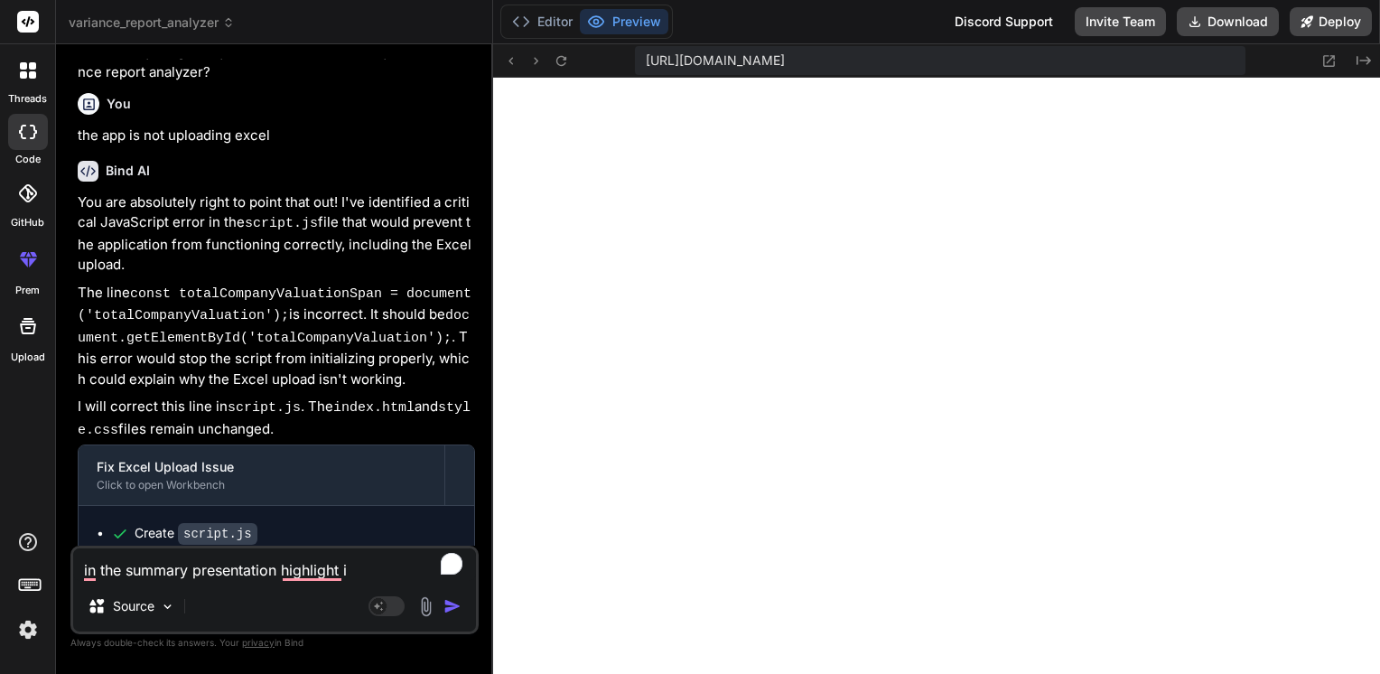
type textarea "in the summary presentation highlight it"
type textarea "x"
type textarea "in the summary presentation highlight ite"
type textarea "x"
type textarea "in the summary presentation highlight item"
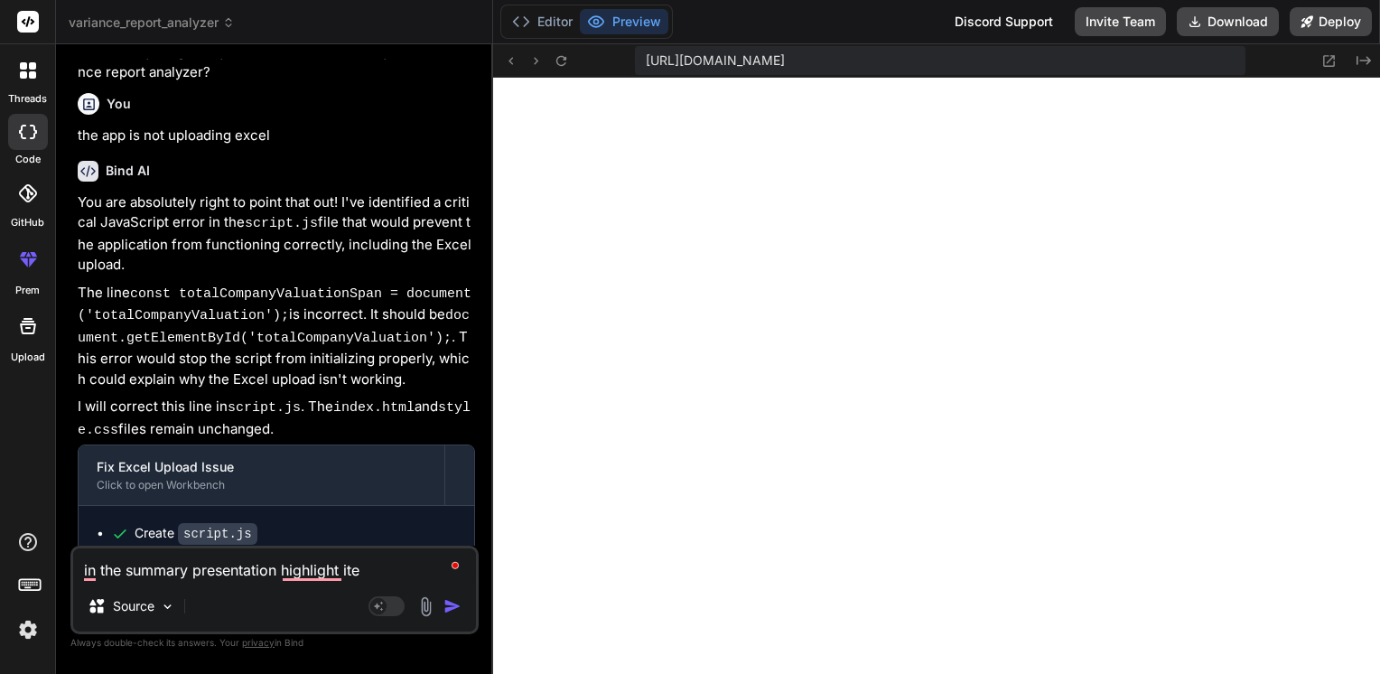
type textarea "x"
type textarea "in the summary presentation highlight items"
type textarea "x"
type textarea "in the summary presentation highlight items"
type textarea "x"
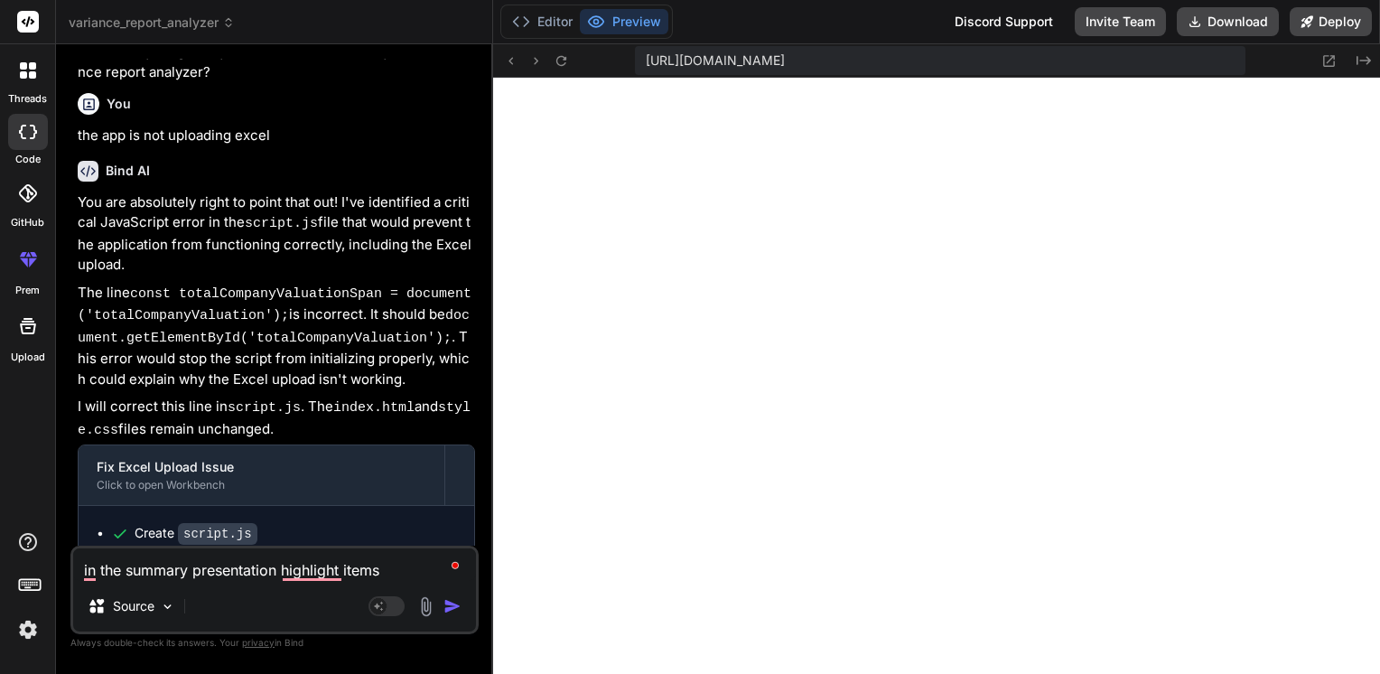
type textarea "in the summary presentation highlight items n"
type textarea "x"
type textarea "in the summary presentation highlight items no"
type textarea "x"
type textarea "in the summary presentation highlight items not"
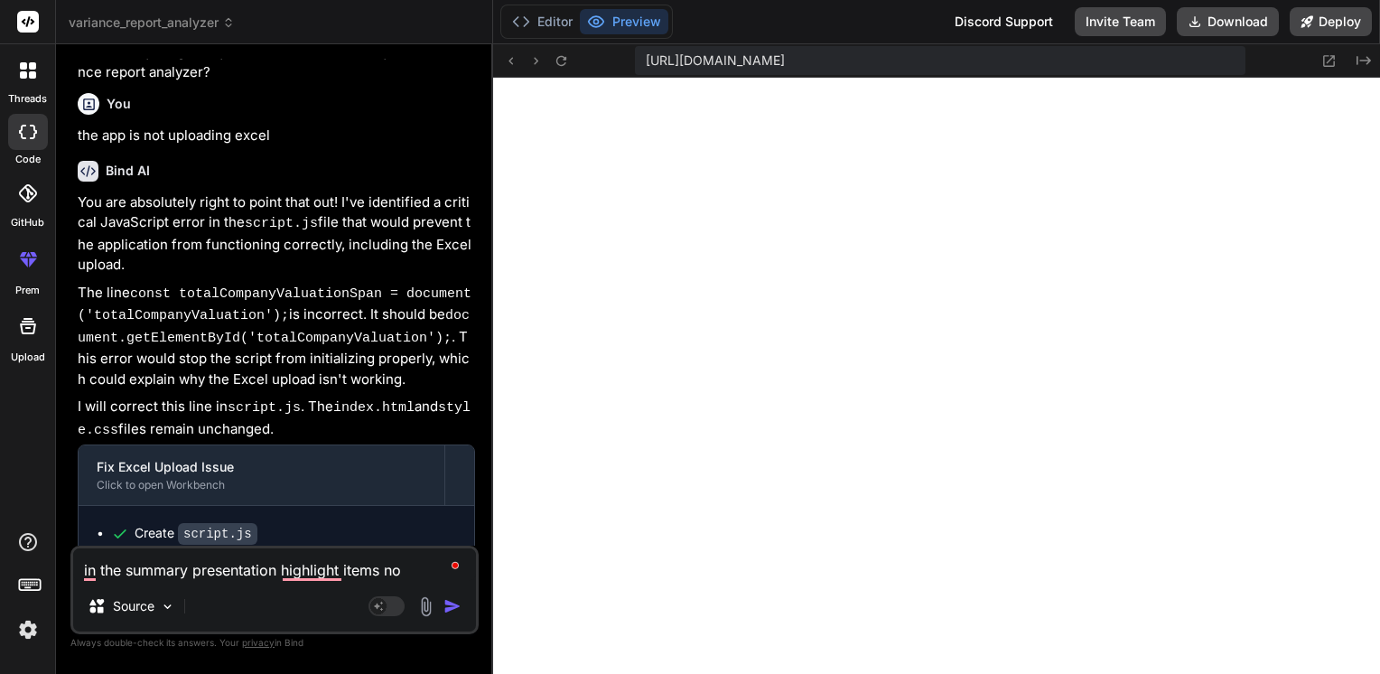
type textarea "x"
type textarea "in the summary presentation highlight items not"
type textarea "x"
type textarea "in the summary presentation highlight items not c"
type textarea "x"
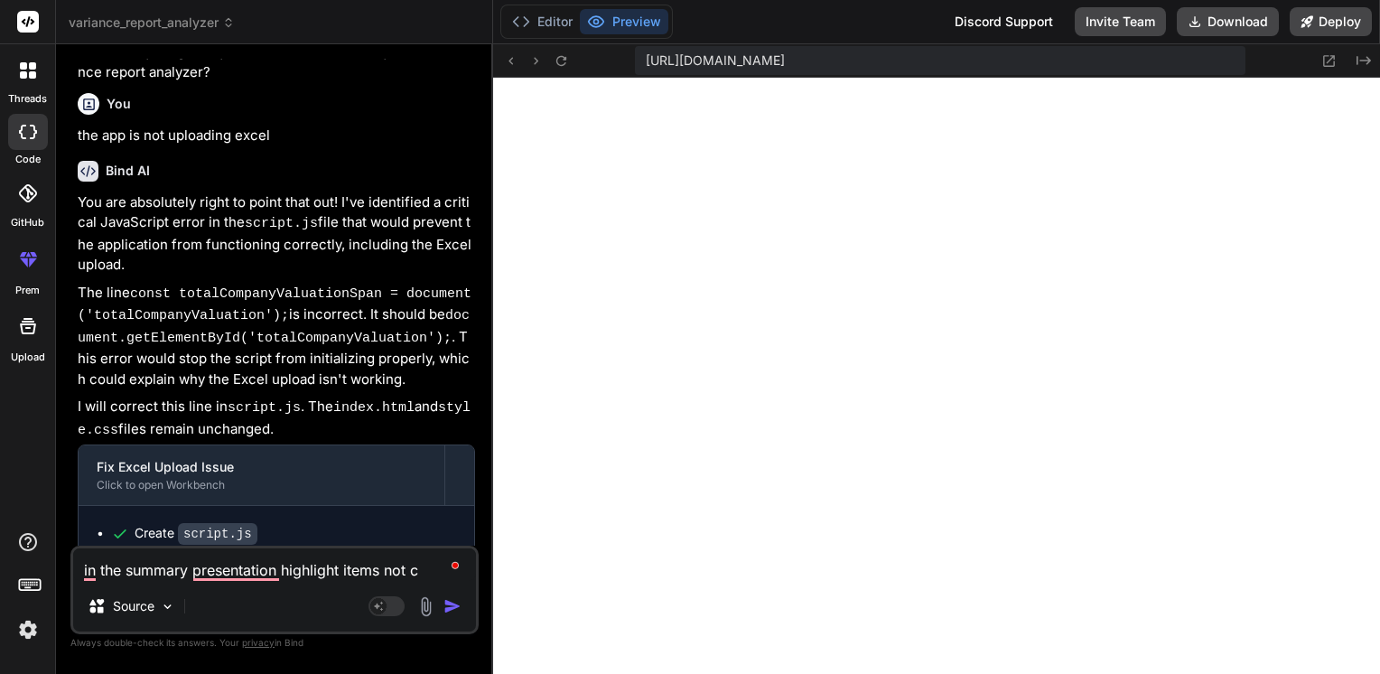
type textarea "in the summary presentation highlight items not co"
type textarea "x"
type textarea "in the summary presentation highlight items not cou"
type textarea "x"
type textarea "in the summary presentation highlight items not coun"
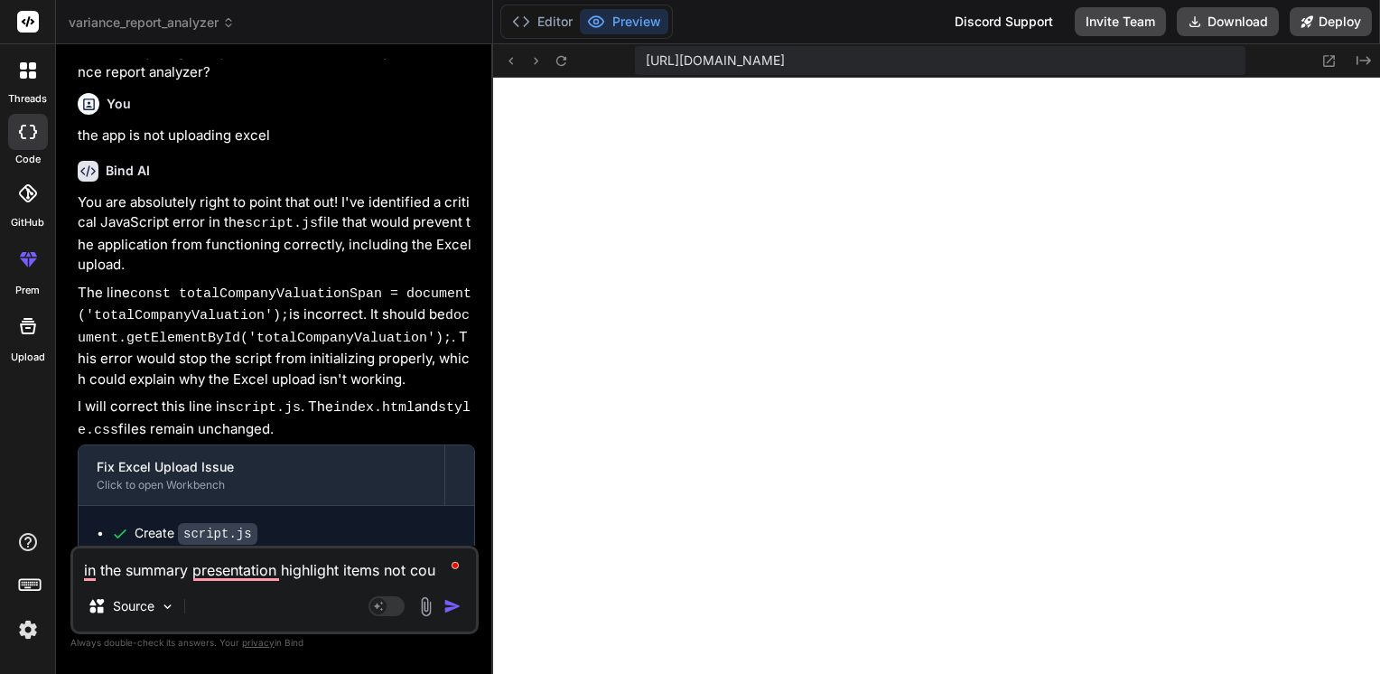
type textarea "x"
type textarea "in the summary presentation highlight items not count"
type textarea "x"
type textarea "in the summary presentation highlight items not counte"
type textarea "x"
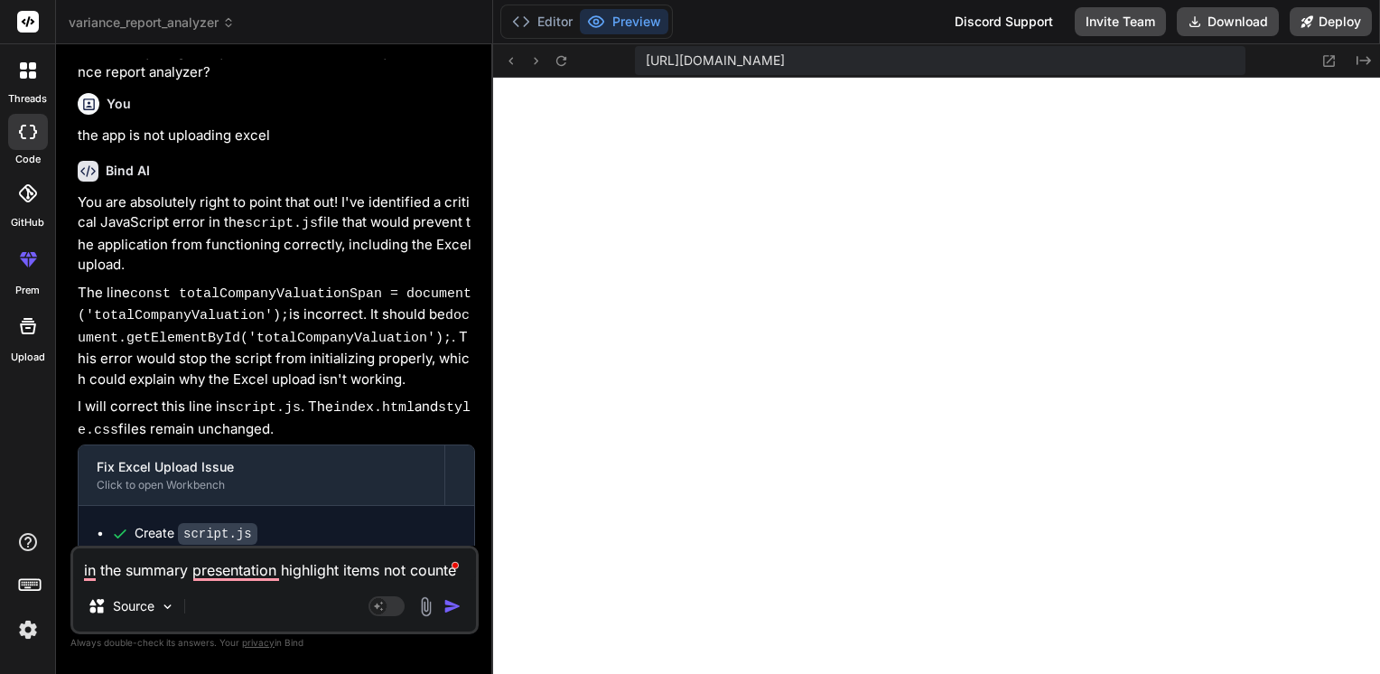
type textarea "in the summary presentation highlight items not counted"
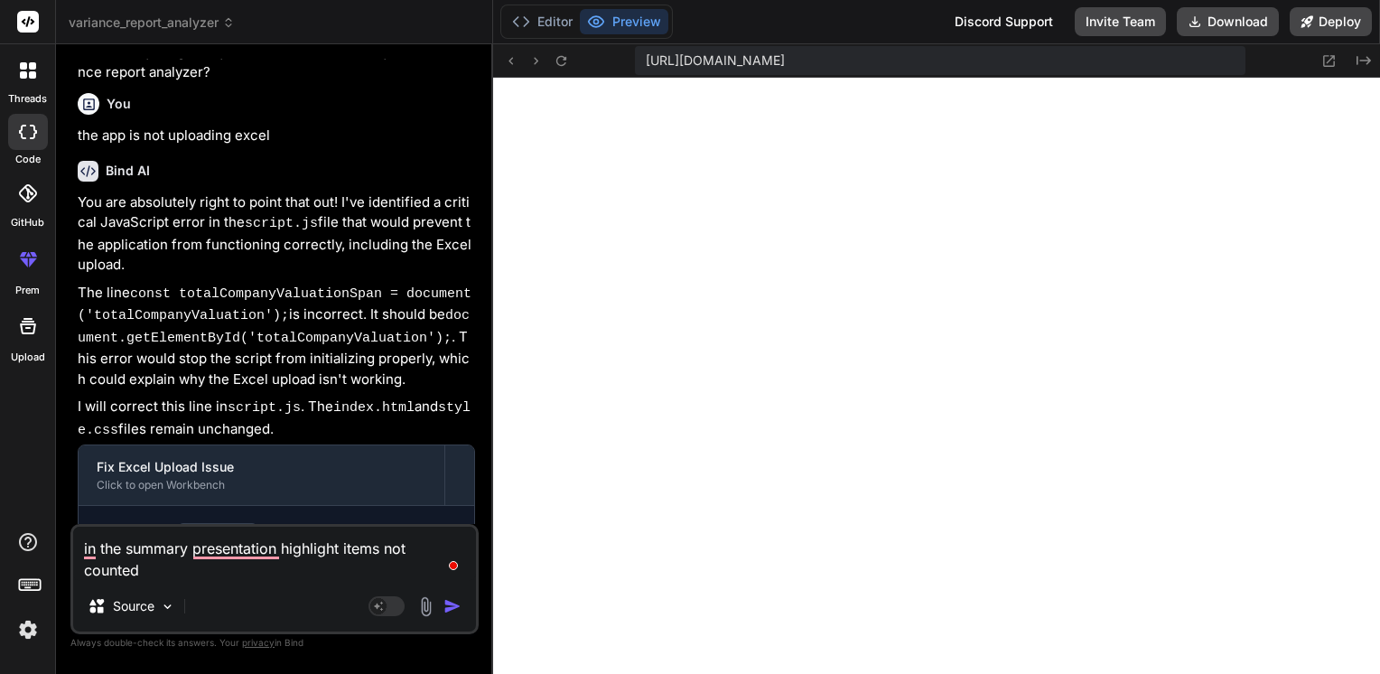
type textarea "x"
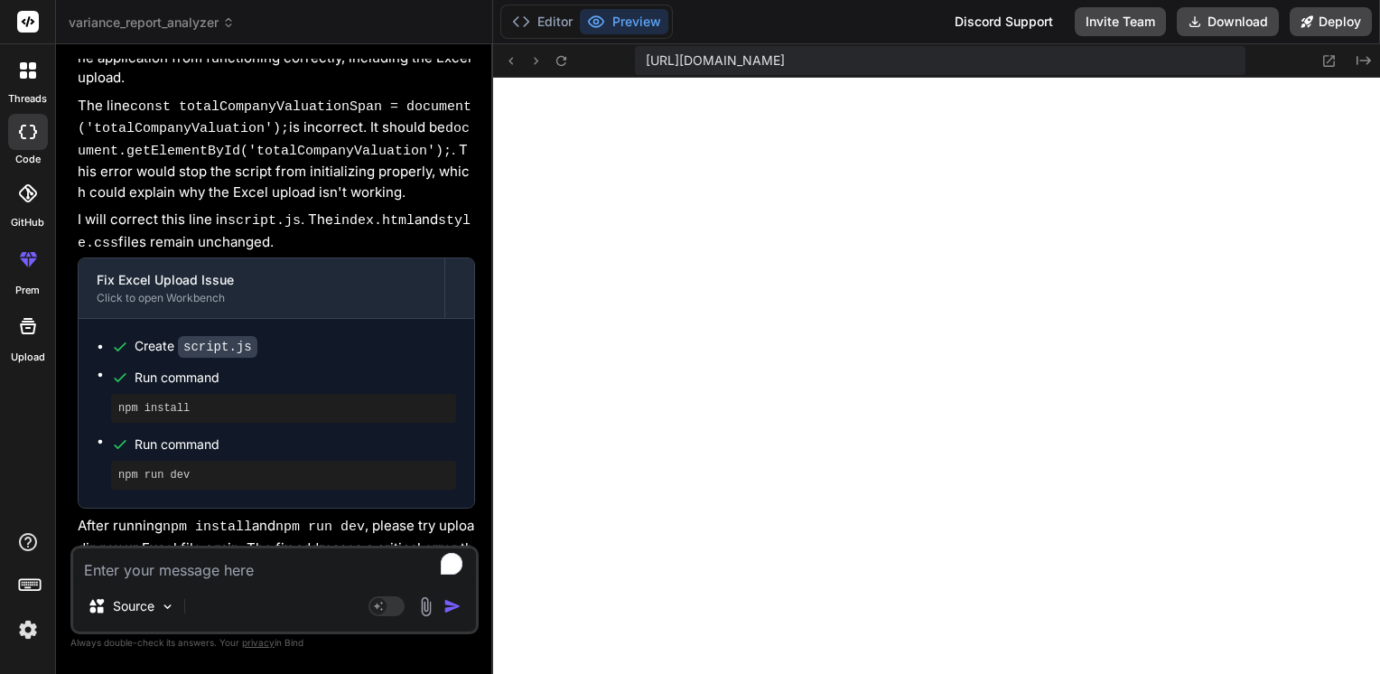
scroll to position [8018, 0]
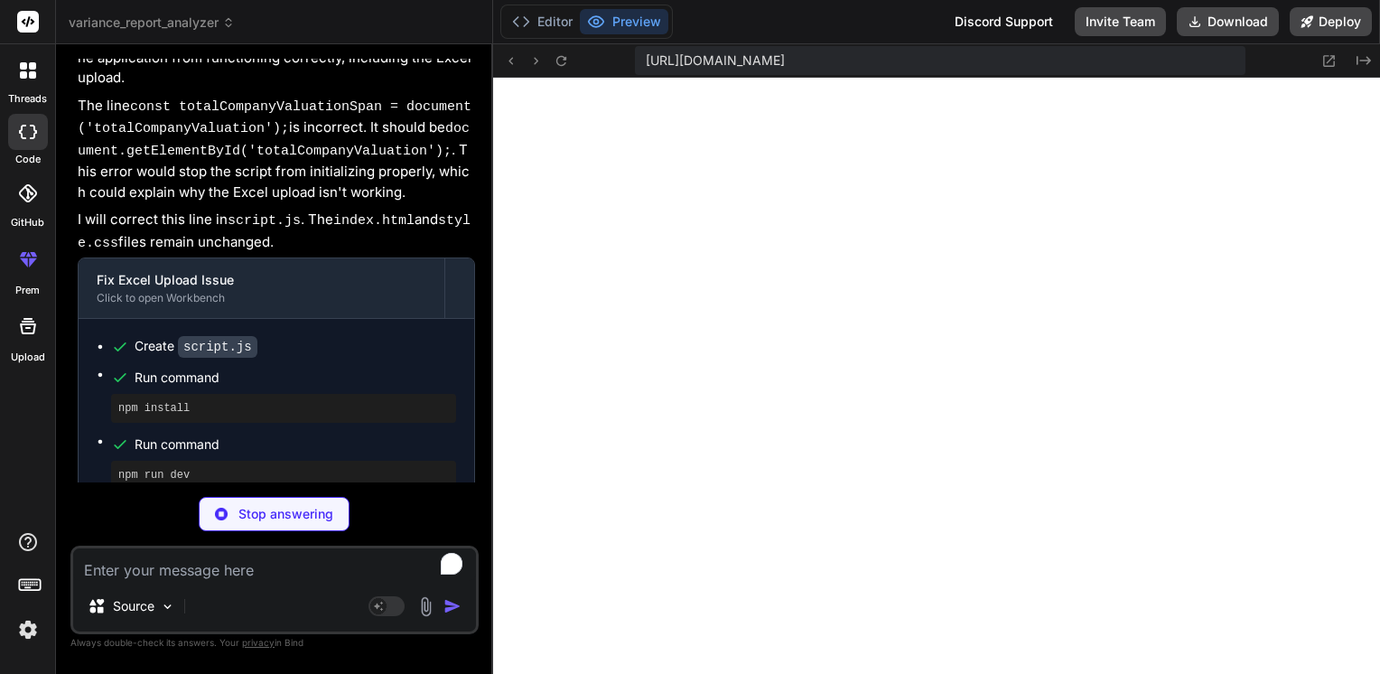
type textarea "x"
type textarea "</html>"
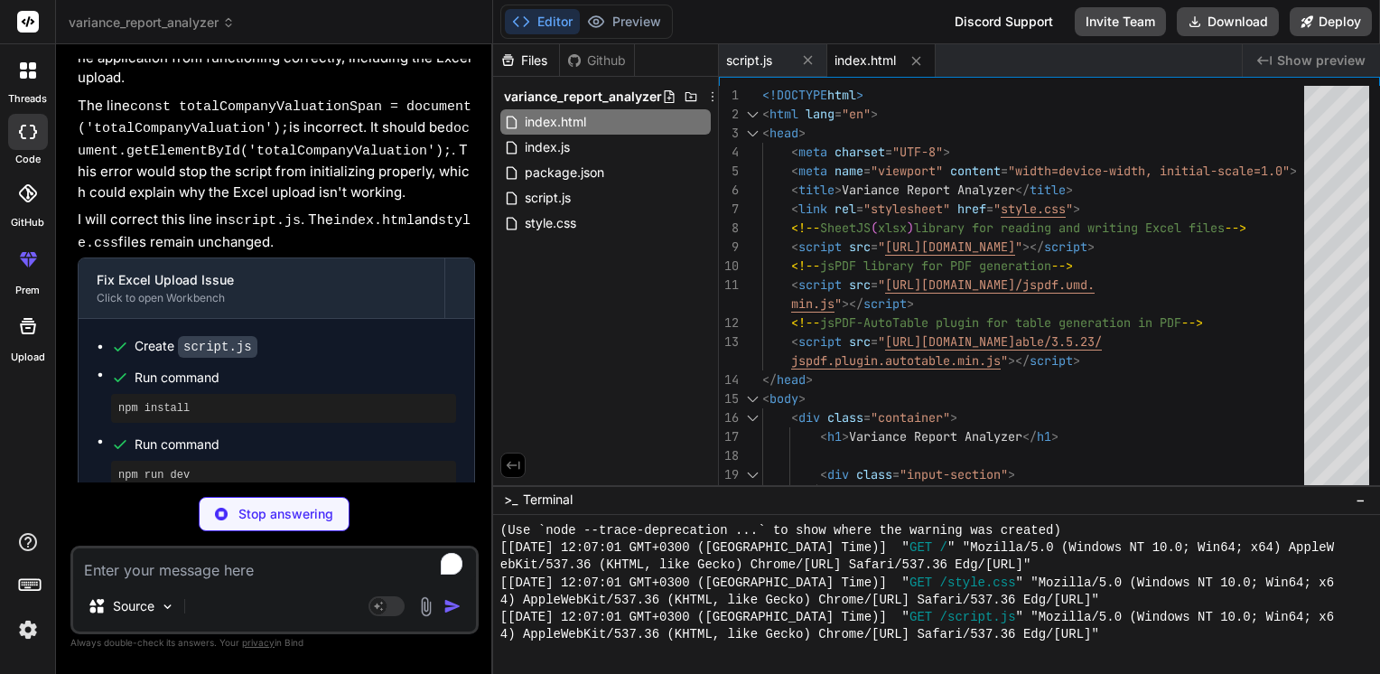
type textarea "x"
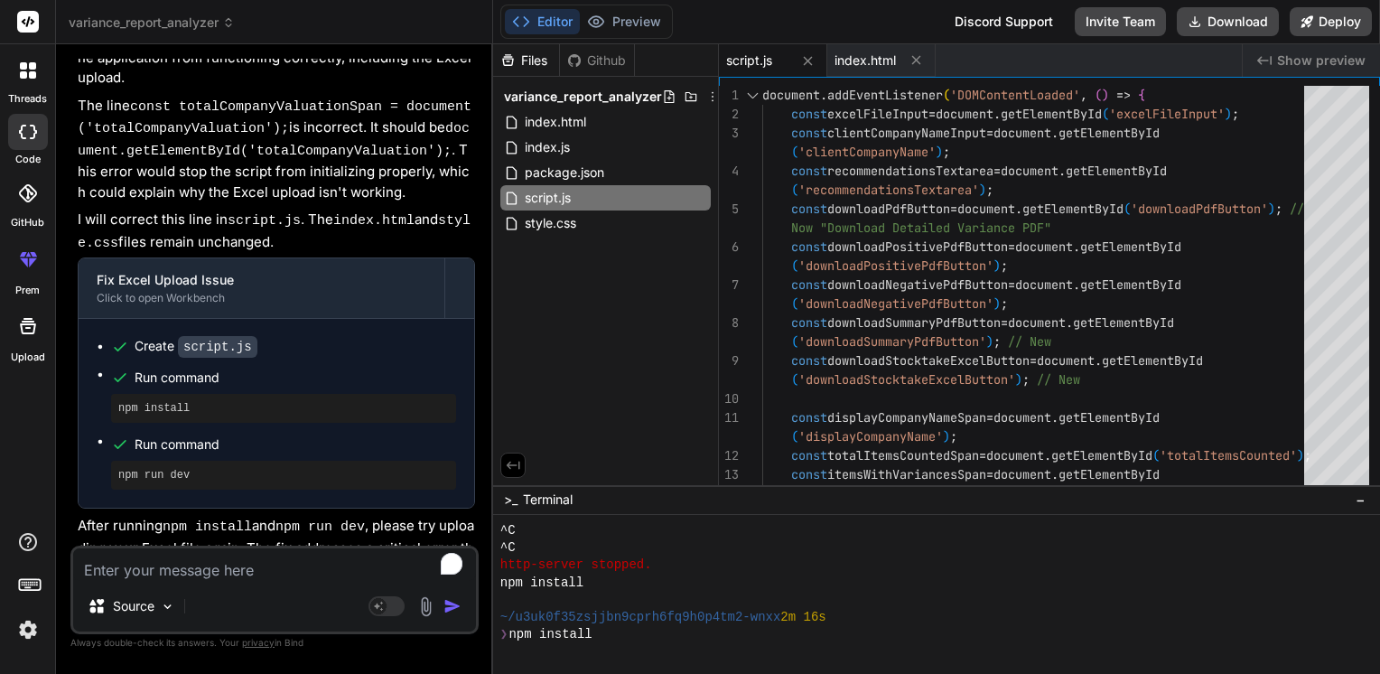
scroll to position [1908, 0]
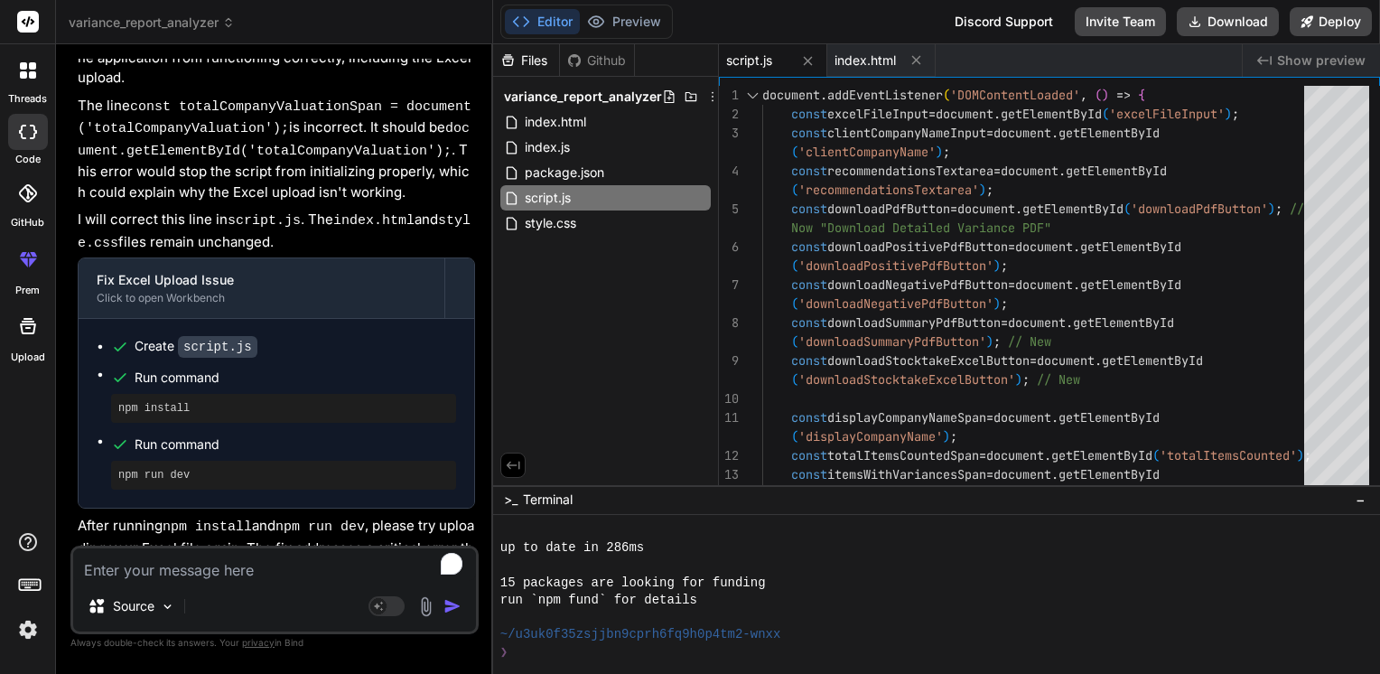
type textarea "x"
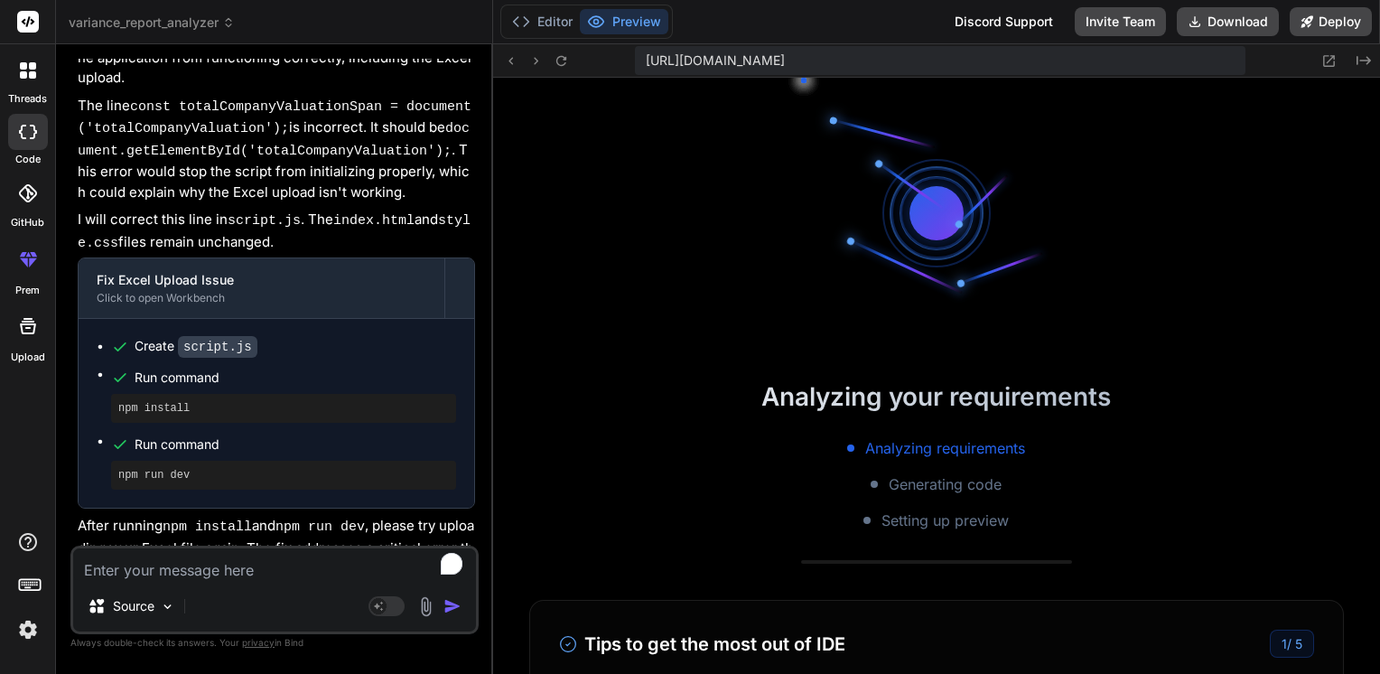
scroll to position [2757, 0]
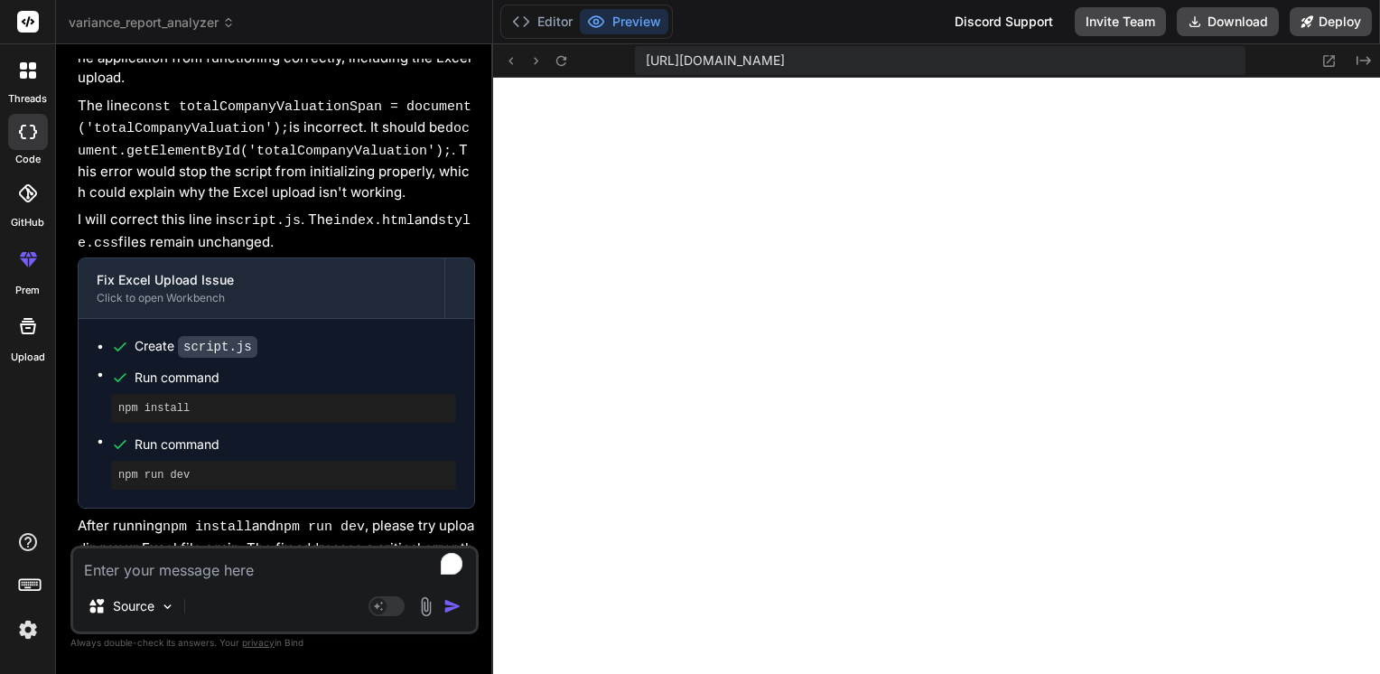
click at [155, 562] on textarea "To enrich screen reader interactions, please activate Accessibility in Grammarl…" at bounding box center [274, 564] width 403 height 33
type textarea "i"
type textarea "x"
type textarea "in"
type textarea "x"
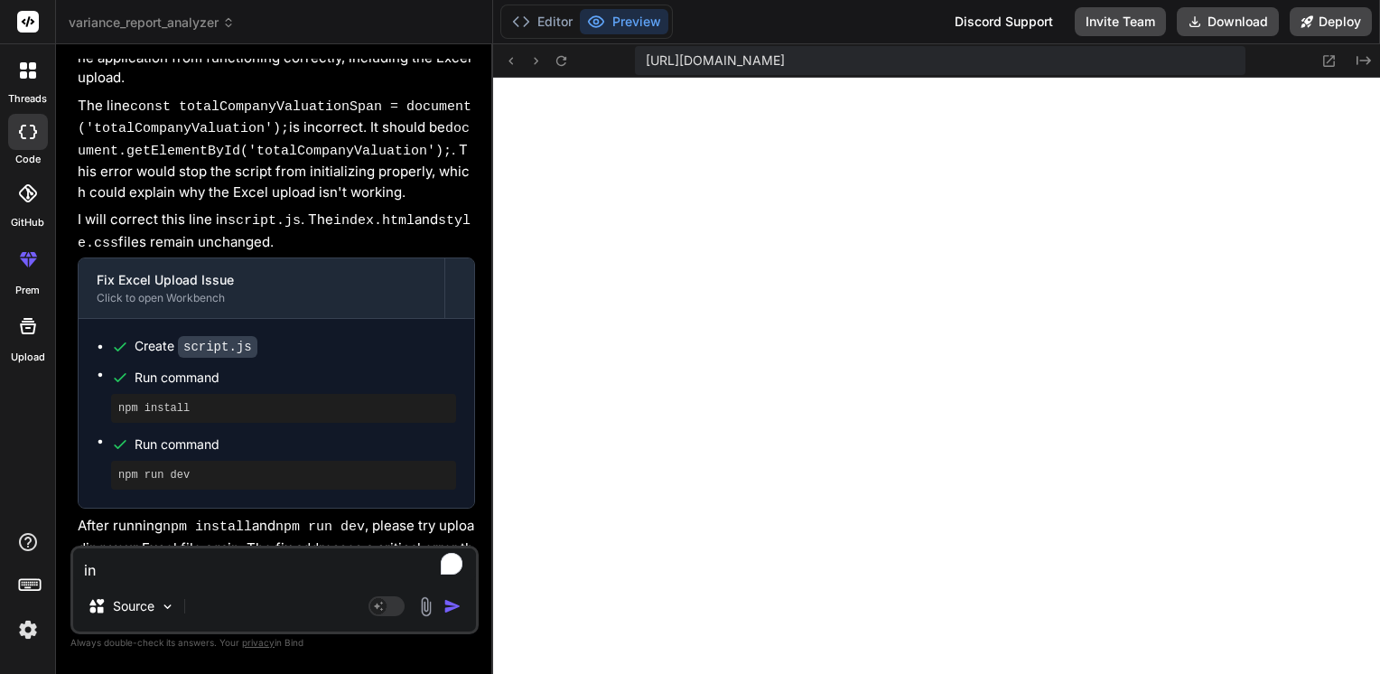
type textarea "inc"
type textarea "x"
type textarea "incl"
type textarea "x"
type textarea "inclu"
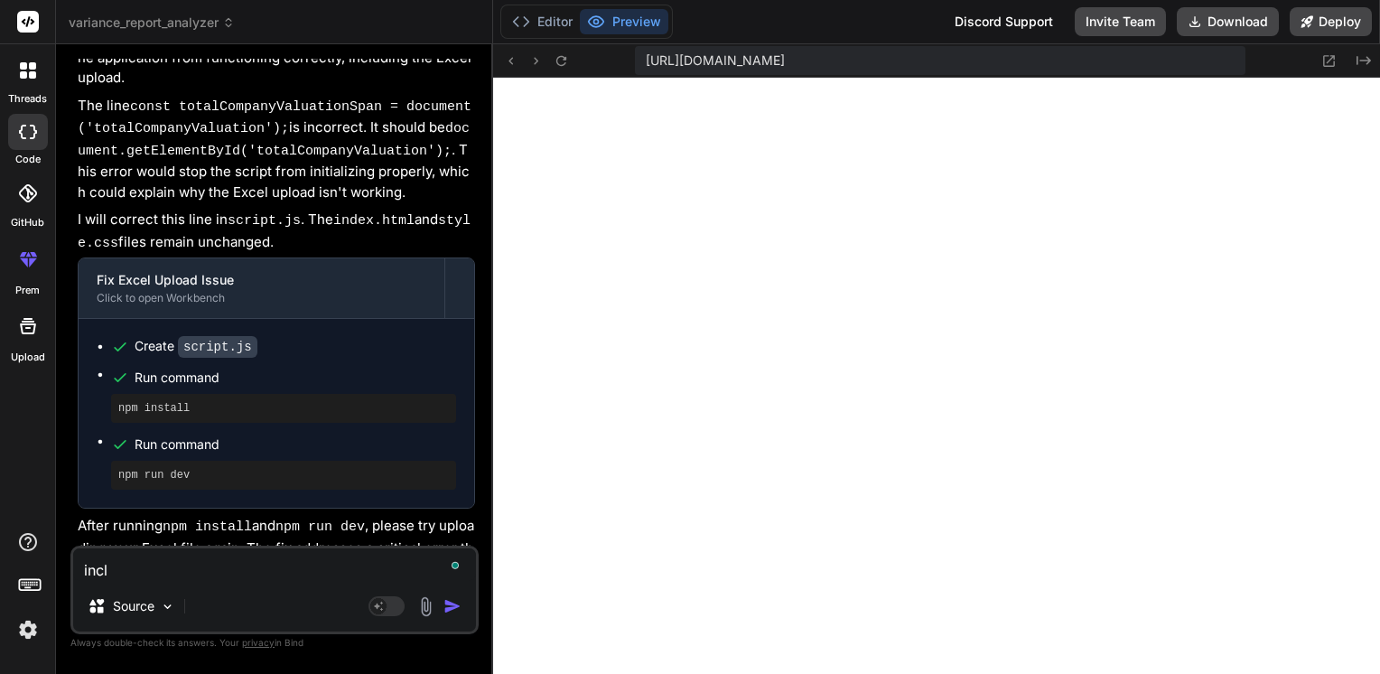
type textarea "x"
type textarea "includ"
type textarea "x"
type textarea "include"
type textarea "x"
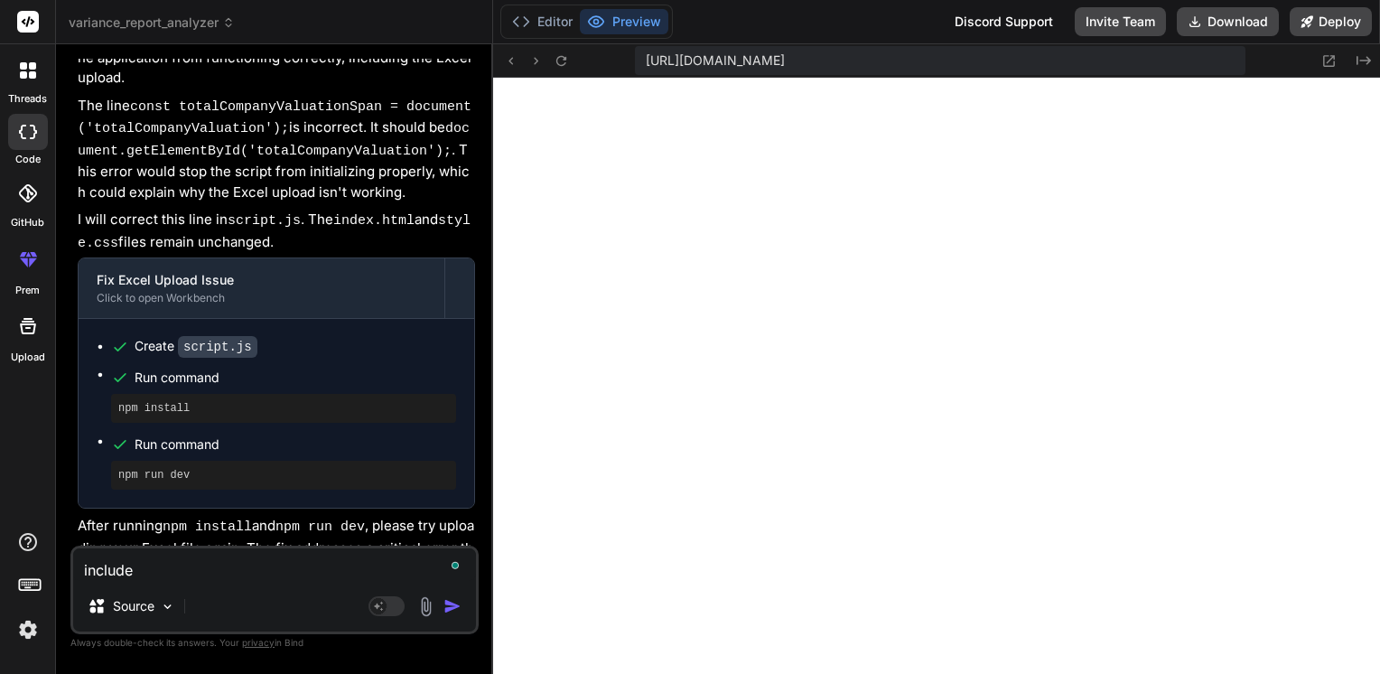
type textarea "include"
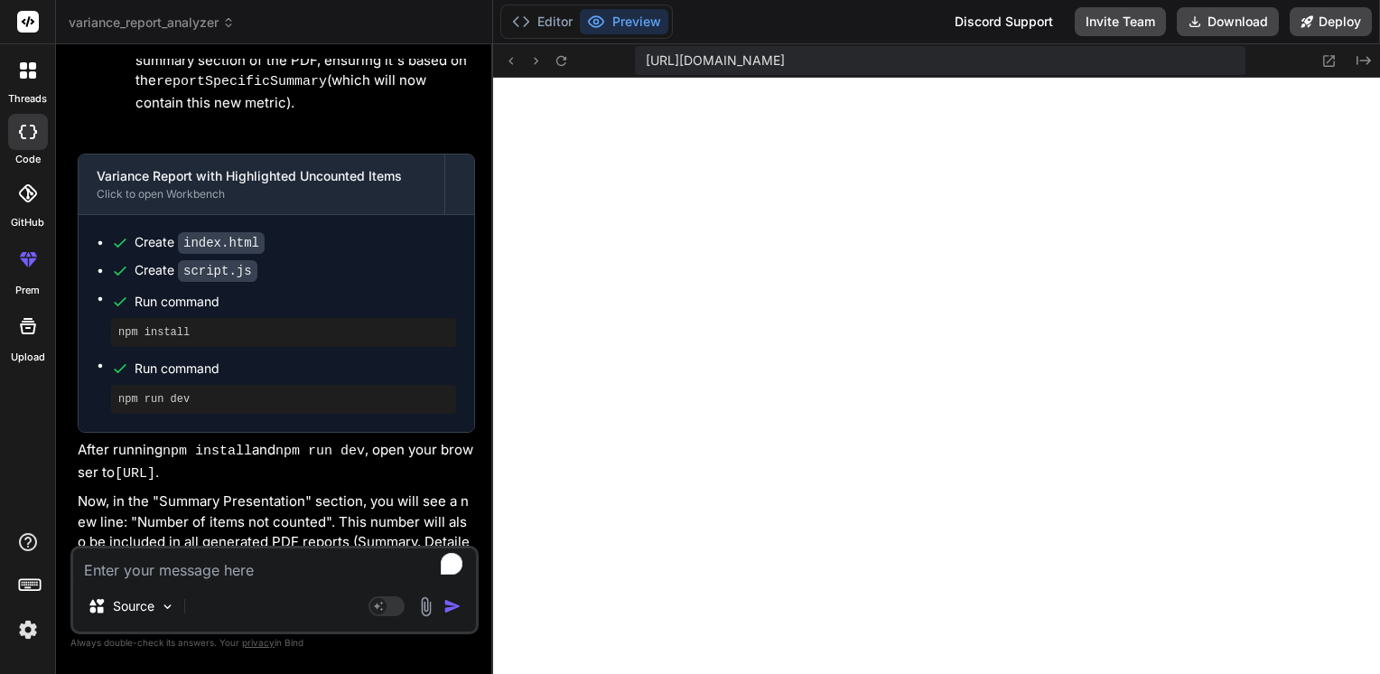
scroll to position [3711, 0]
click at [1233, 28] on button "Download" at bounding box center [1228, 21] width 102 height 29
click at [1345, 26] on button "Deploy" at bounding box center [1331, 21] width 82 height 29
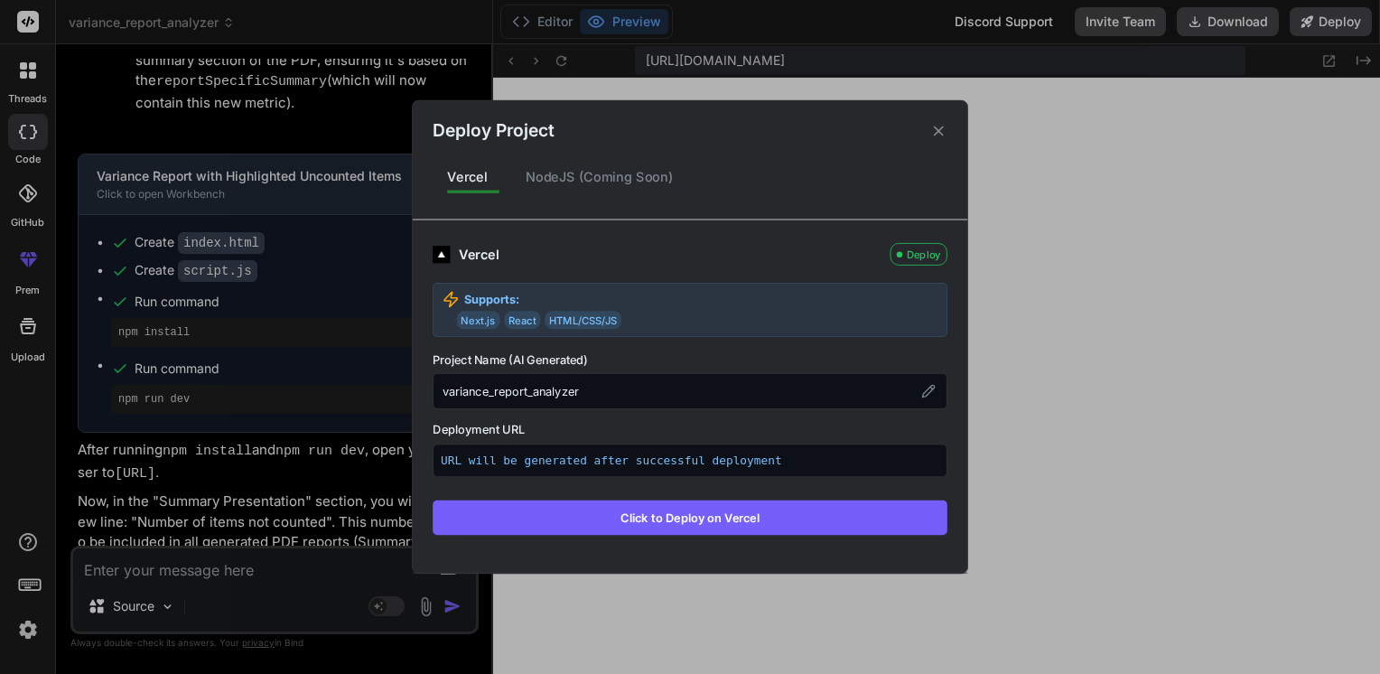
click at [944, 135] on icon at bounding box center [938, 130] width 17 height 17
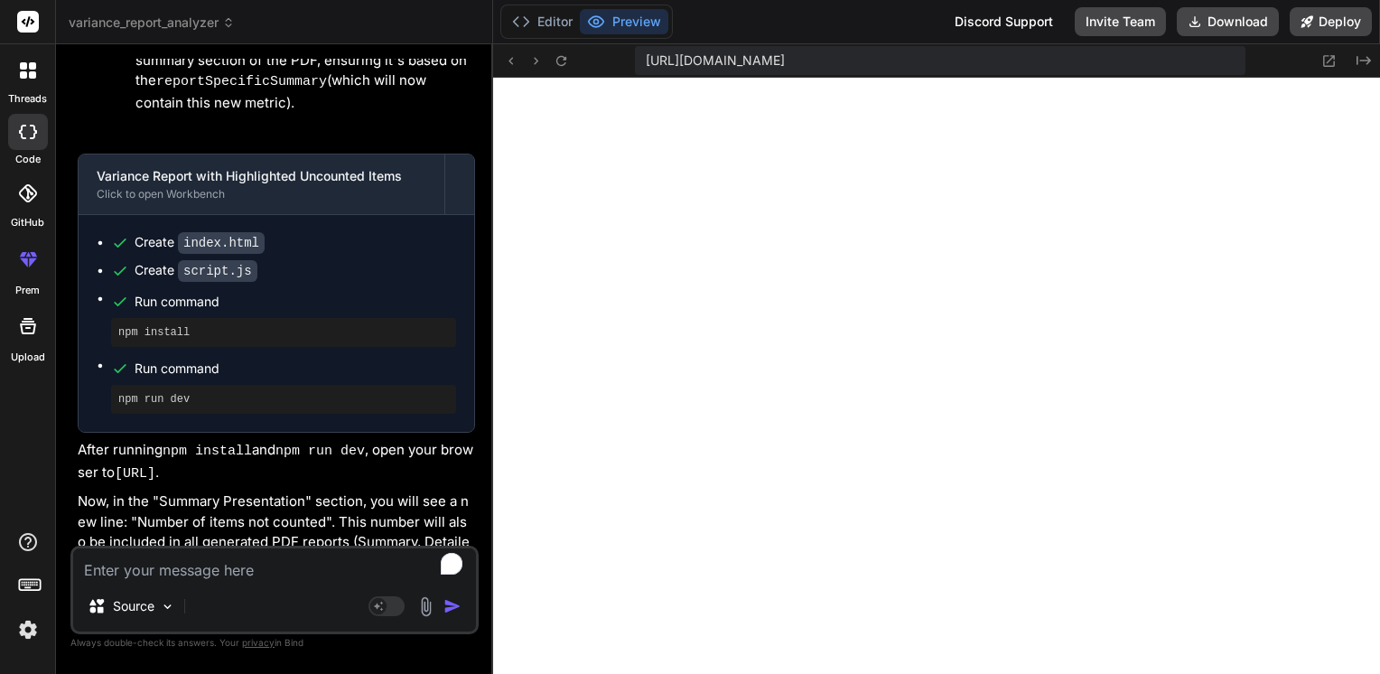
click at [209, 569] on textarea "To enrich screen reader interactions, please activate Accessibility in Grammarl…" at bounding box center [274, 564] width 403 height 33
